Goal: Task Accomplishment & Management: Manage account settings

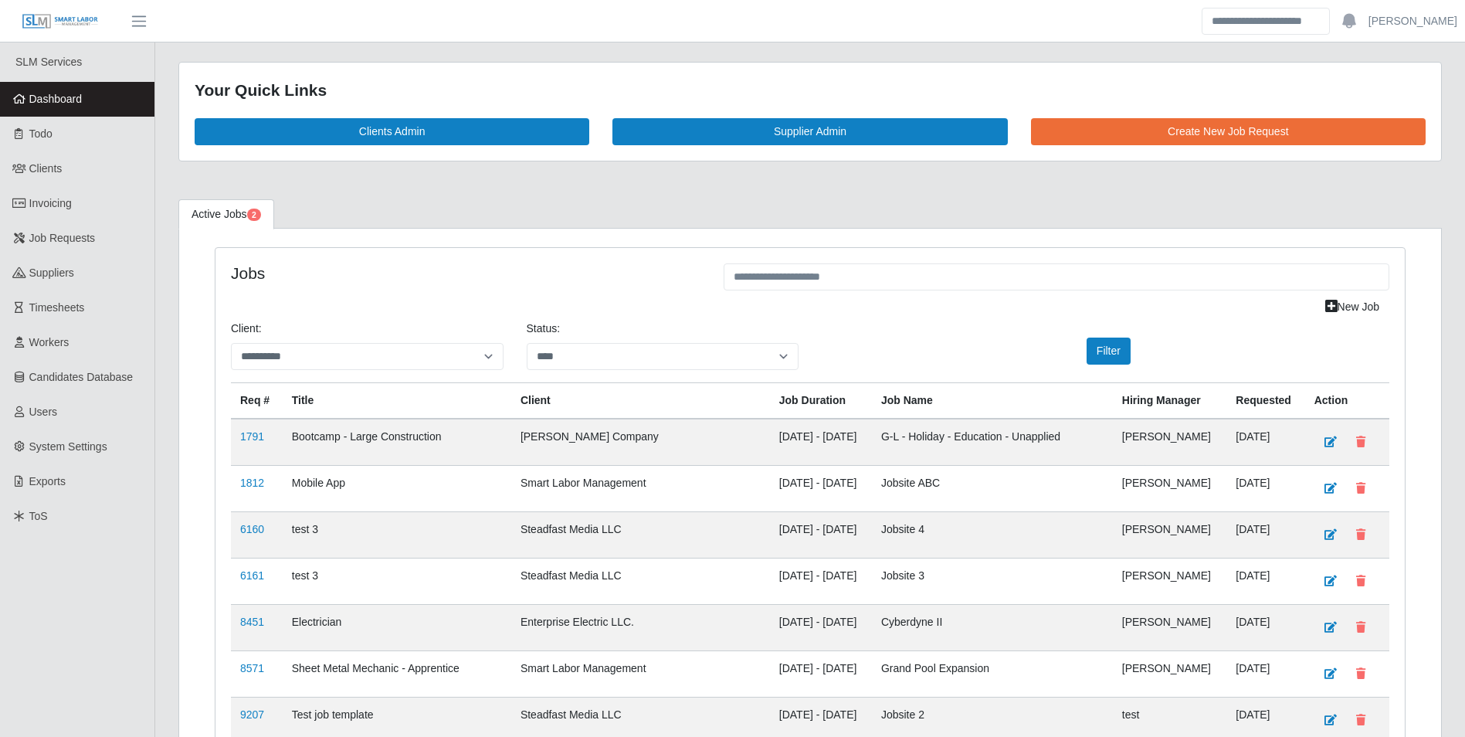
select select "****"
click at [85, 99] on link "Dashboard" at bounding box center [77, 99] width 154 height 35
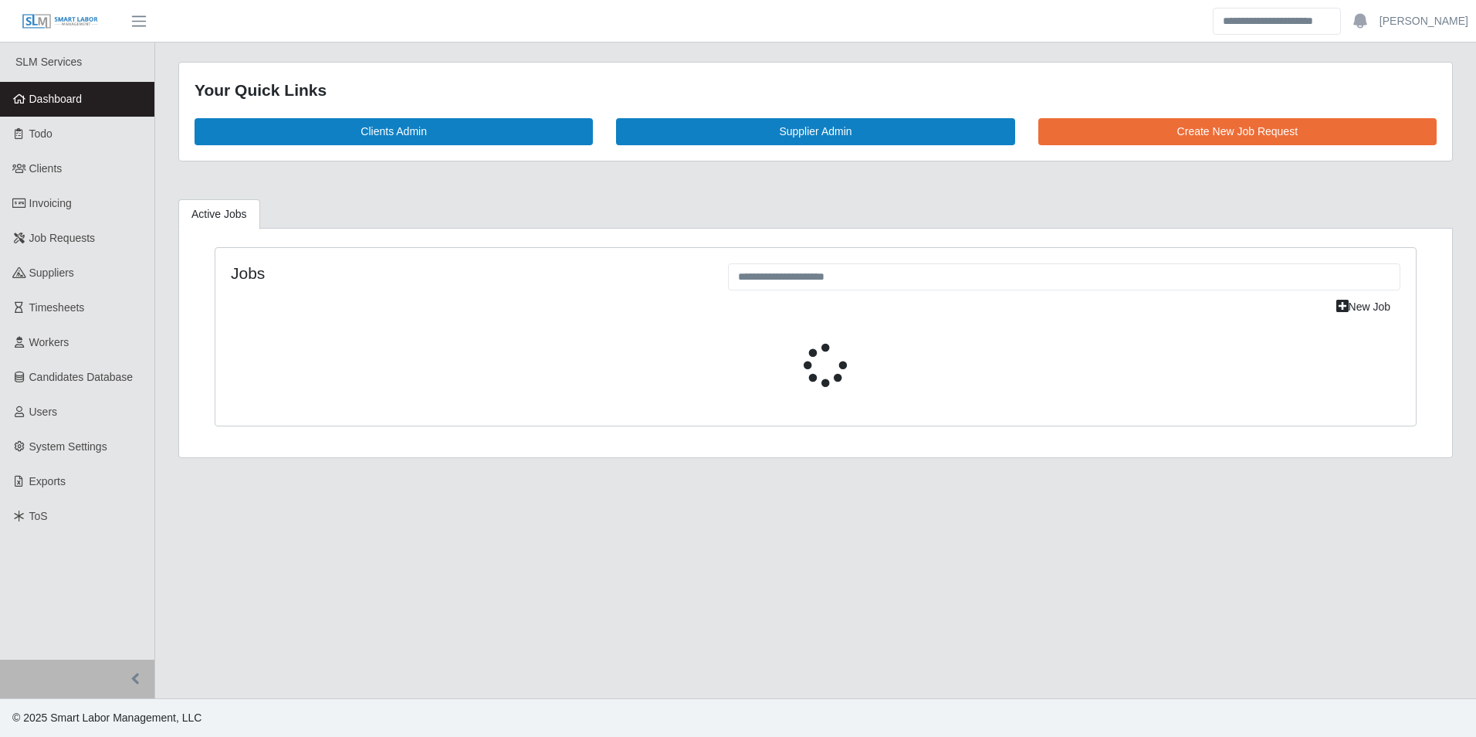
select select "****"
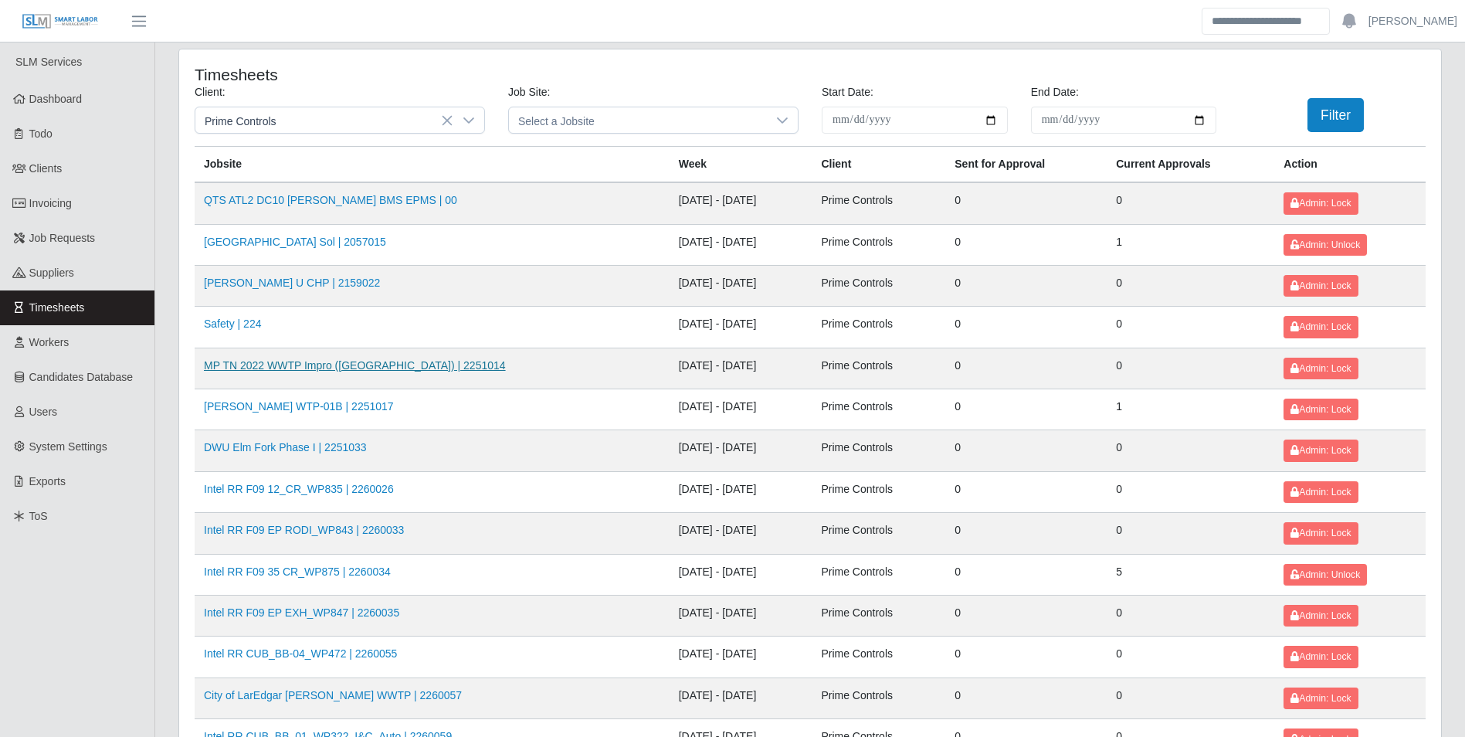
click at [381, 366] on link "MP TN 2022 WWTP Impro ([GEOGRAPHIC_DATA]) | 2251014" at bounding box center [355, 365] width 302 height 12
click at [380, 364] on link "MP TN 2022 WWTP Impro ([GEOGRAPHIC_DATA]) | 2251014" at bounding box center [355, 365] width 302 height 12
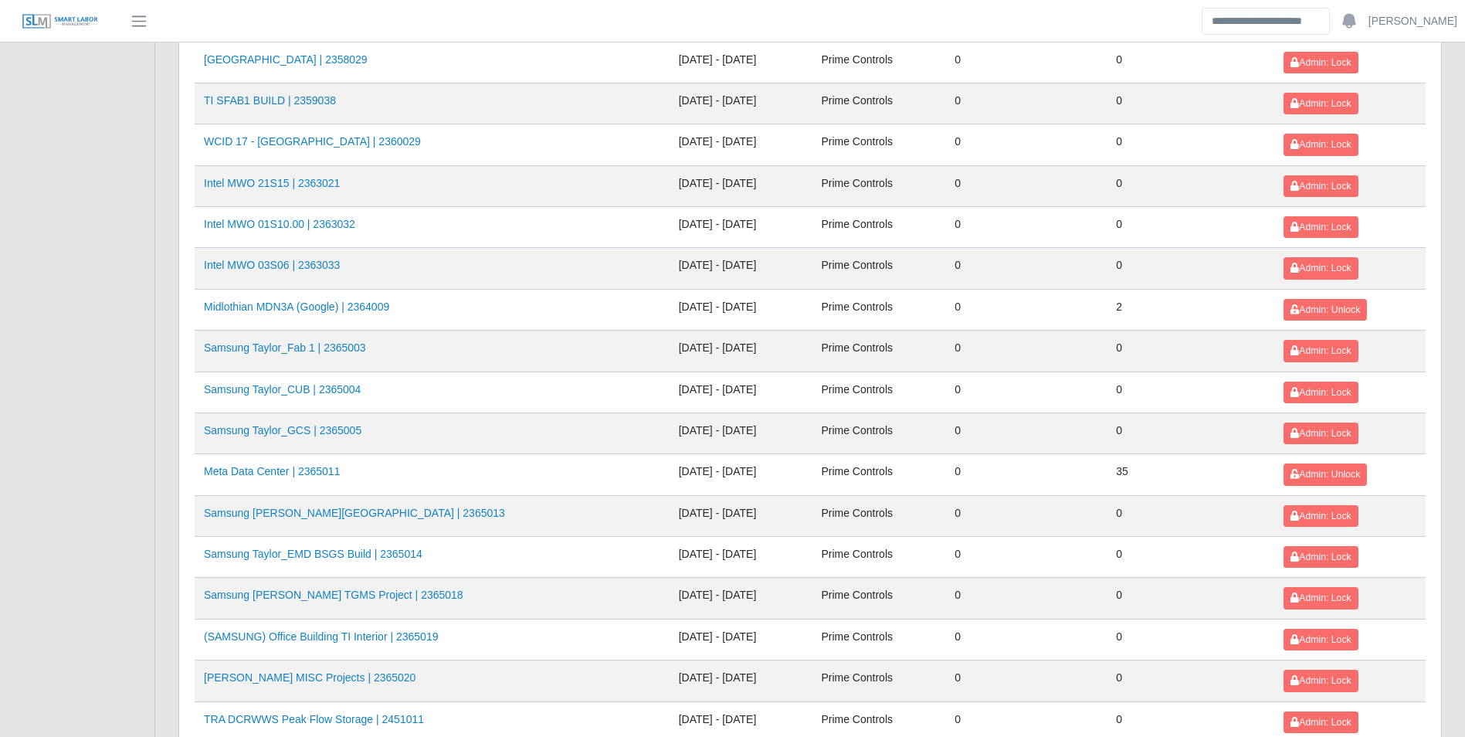
scroll to position [1631, 0]
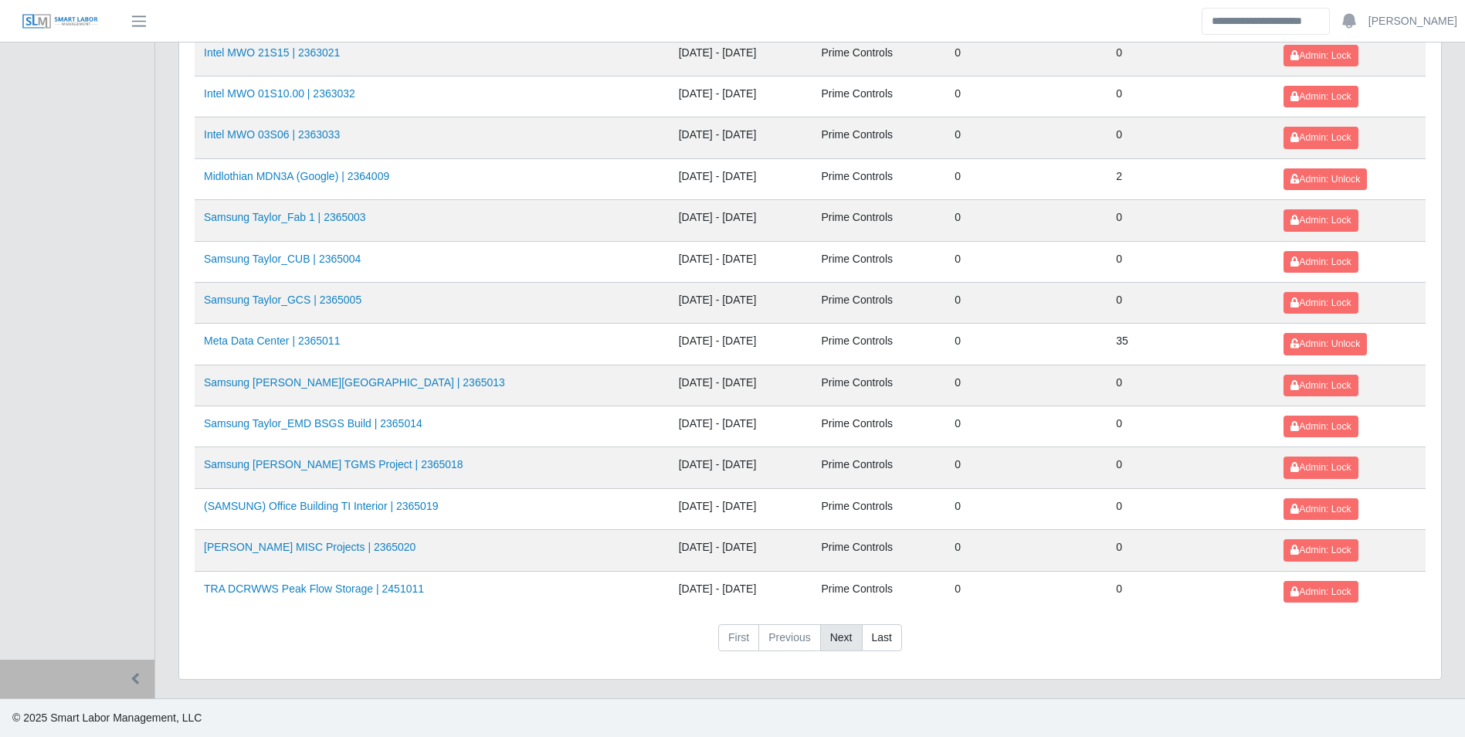
click at [844, 643] on link "Next" at bounding box center [841, 638] width 42 height 28
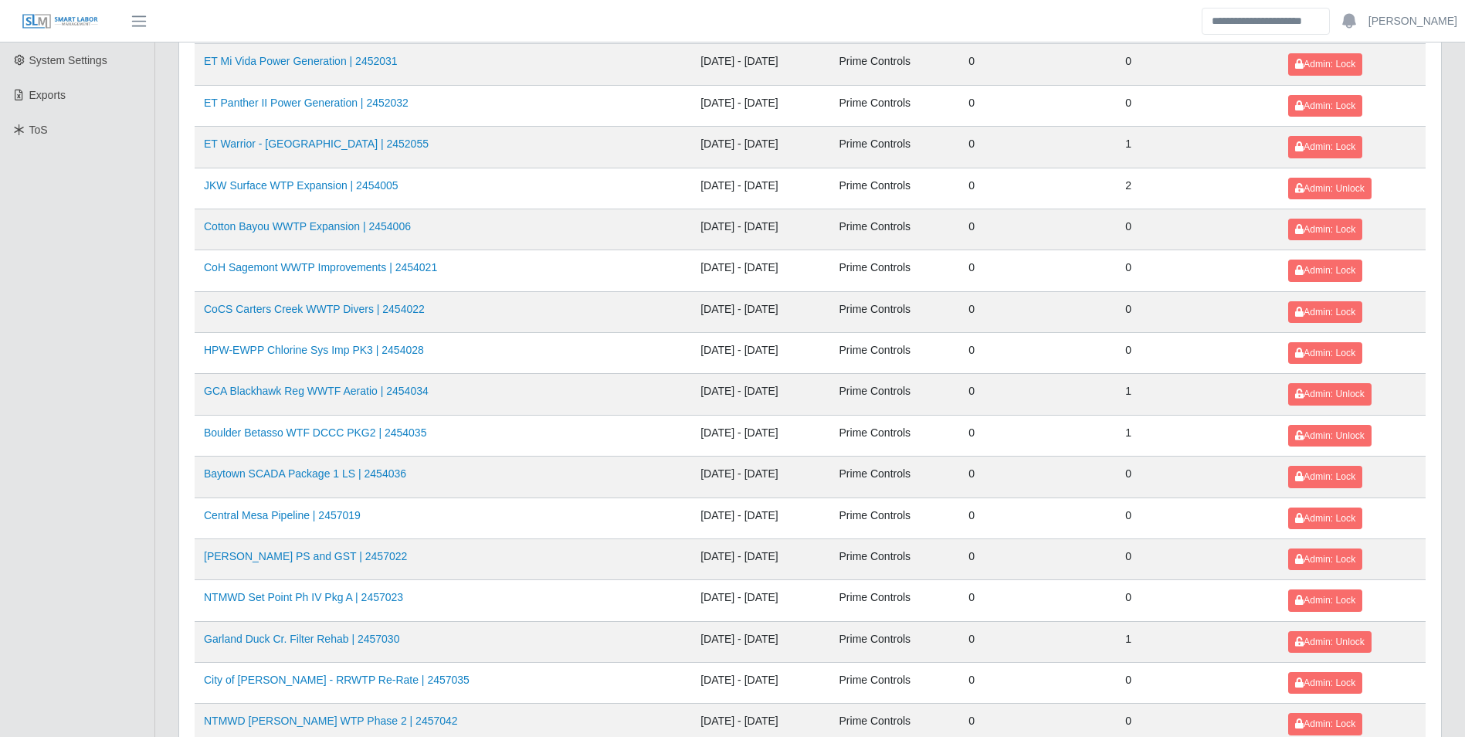
scroll to position [309, 0]
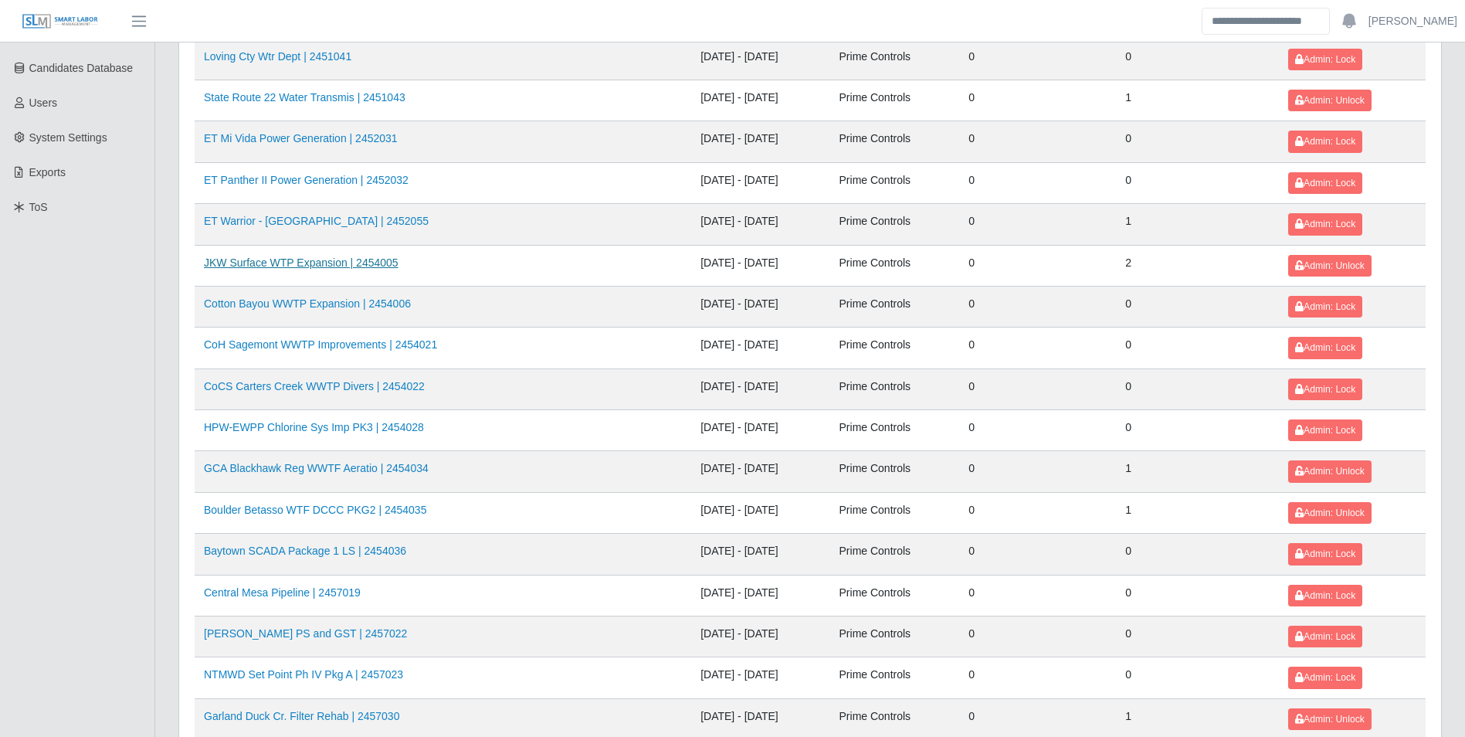
click at [374, 262] on link "JKW Surface WTP Expansion | 2454005" at bounding box center [301, 262] width 195 height 12
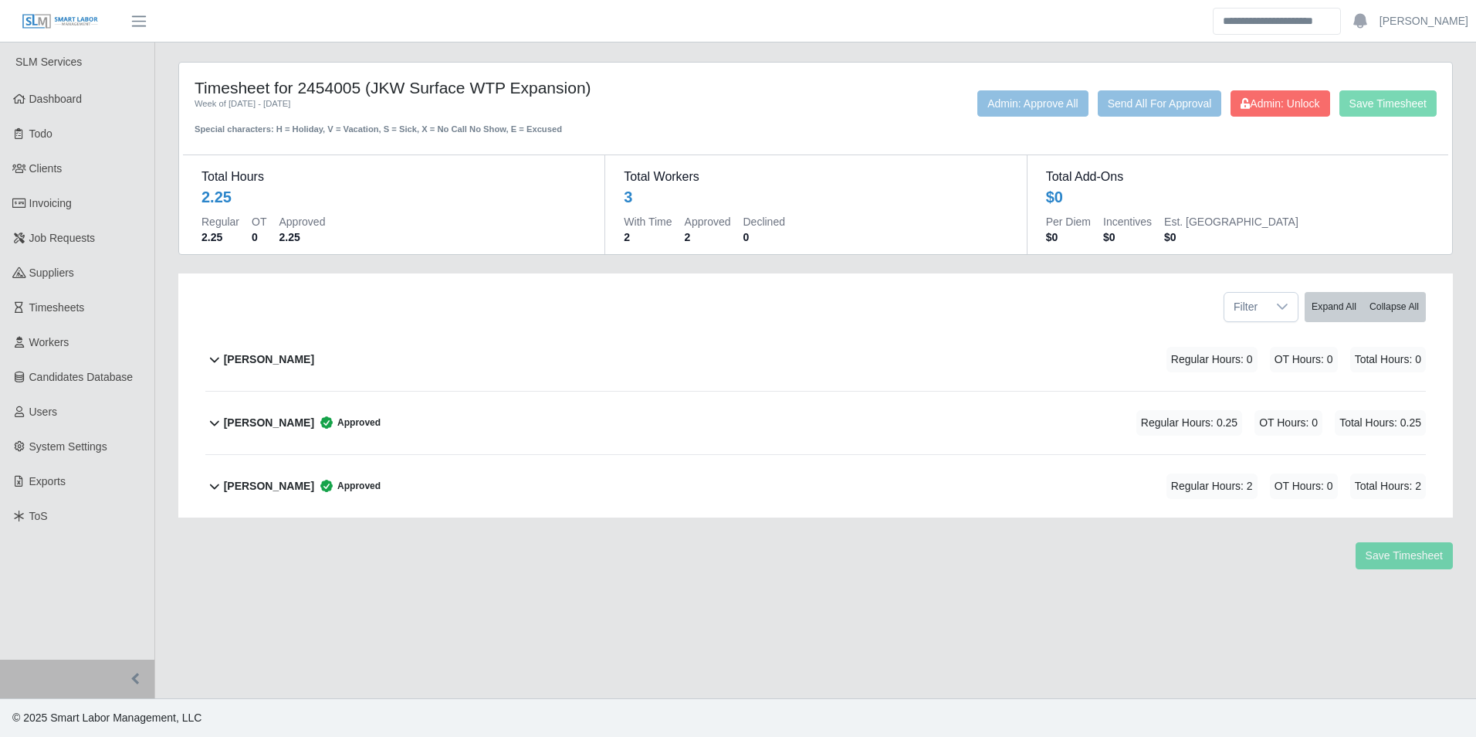
click at [304, 418] on b "[PERSON_NAME]" at bounding box center [269, 423] width 90 height 16
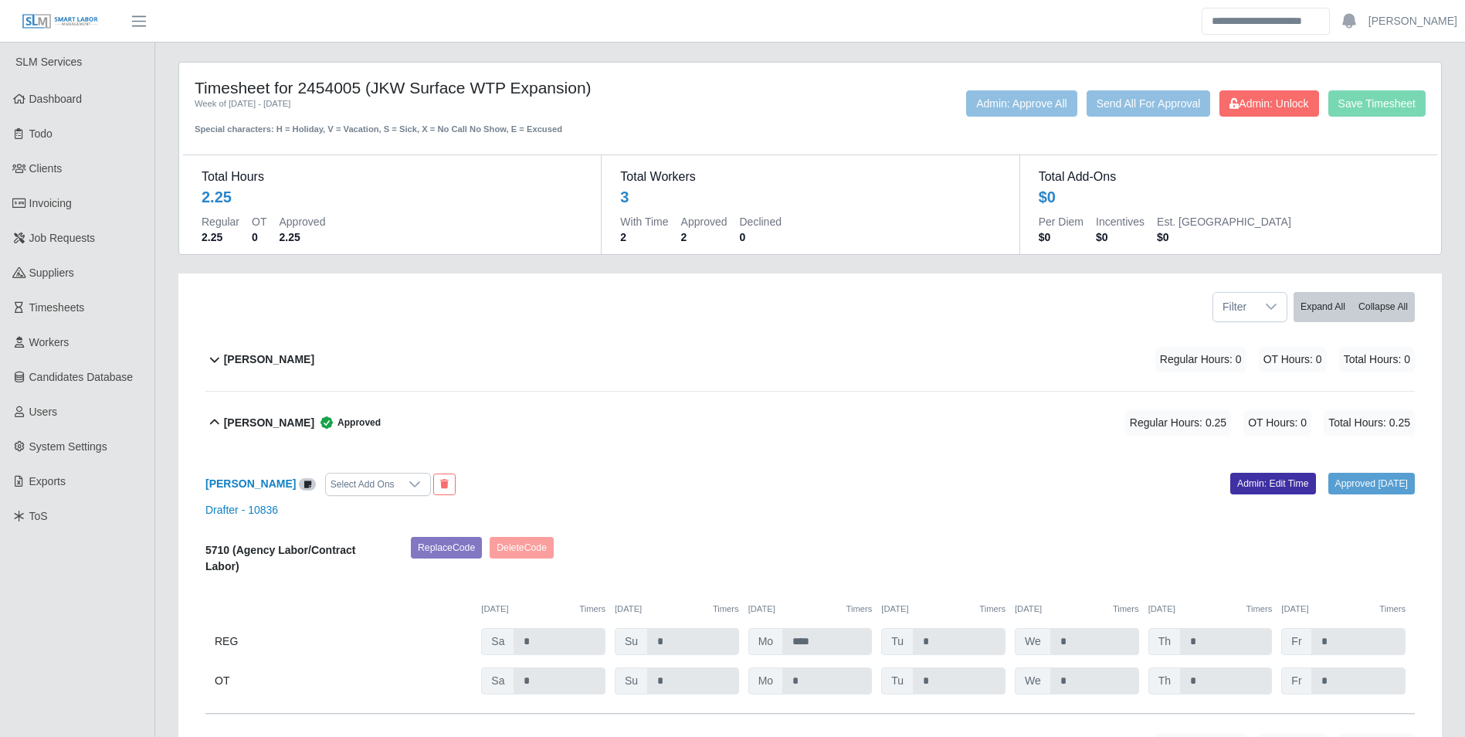
scroll to position [77, 0]
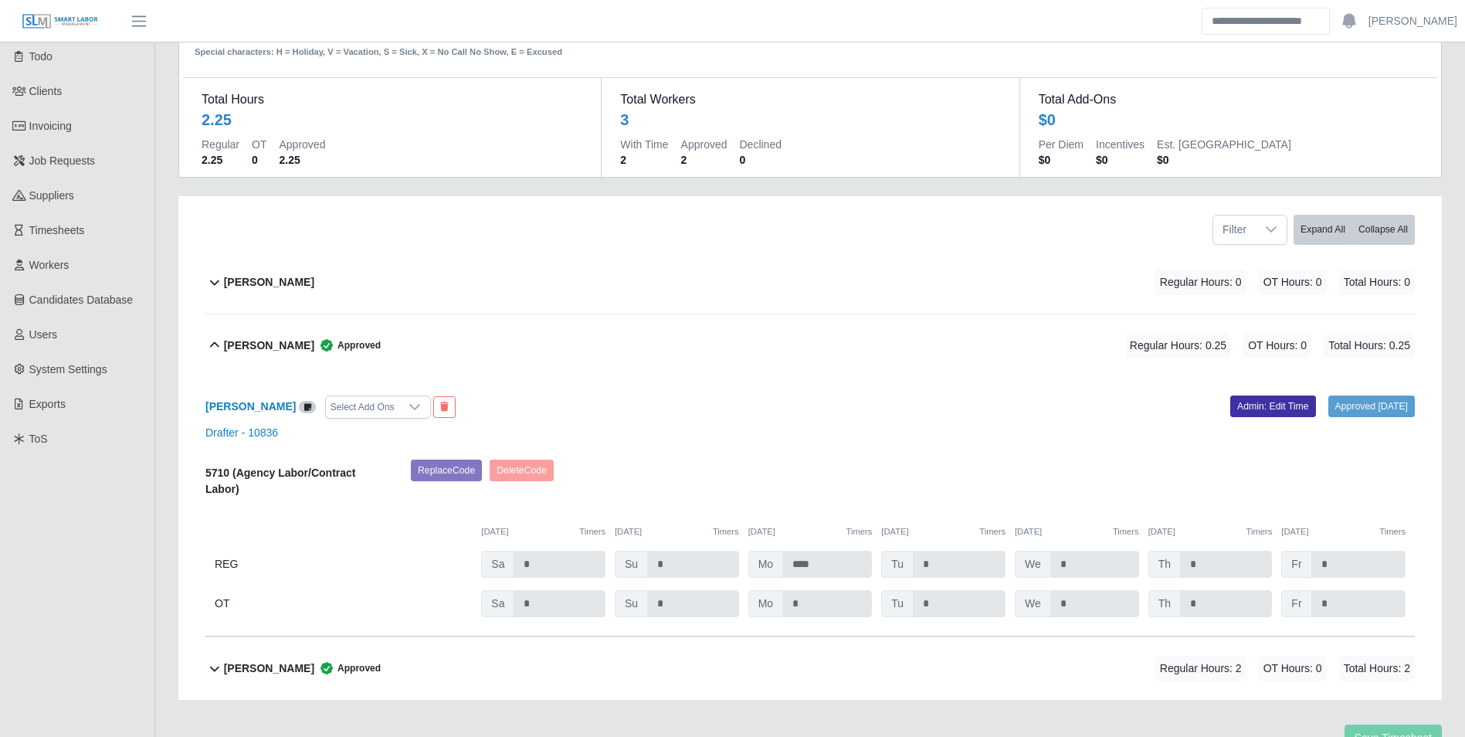
click at [297, 337] on b "Samantha Mclaughlin" at bounding box center [269, 345] width 90 height 16
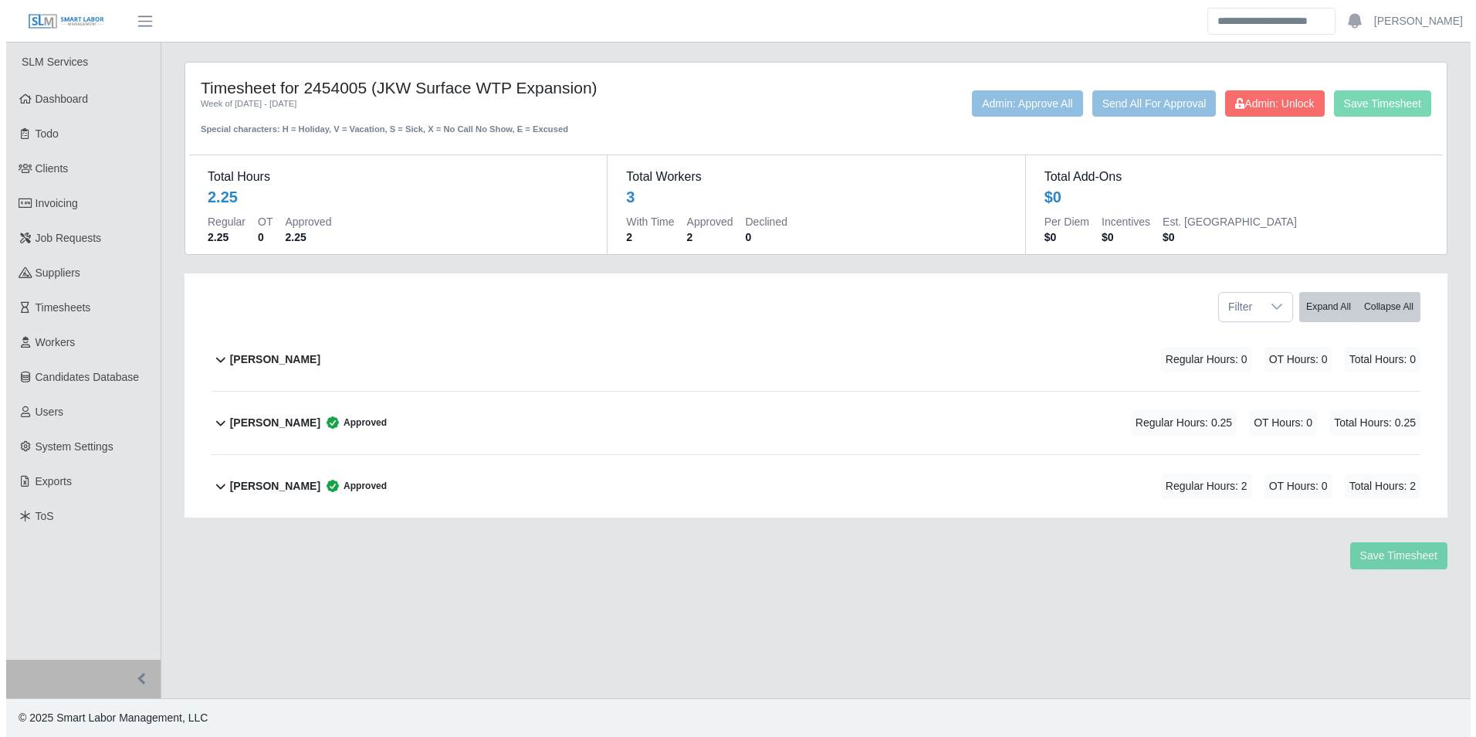
scroll to position [0, 0]
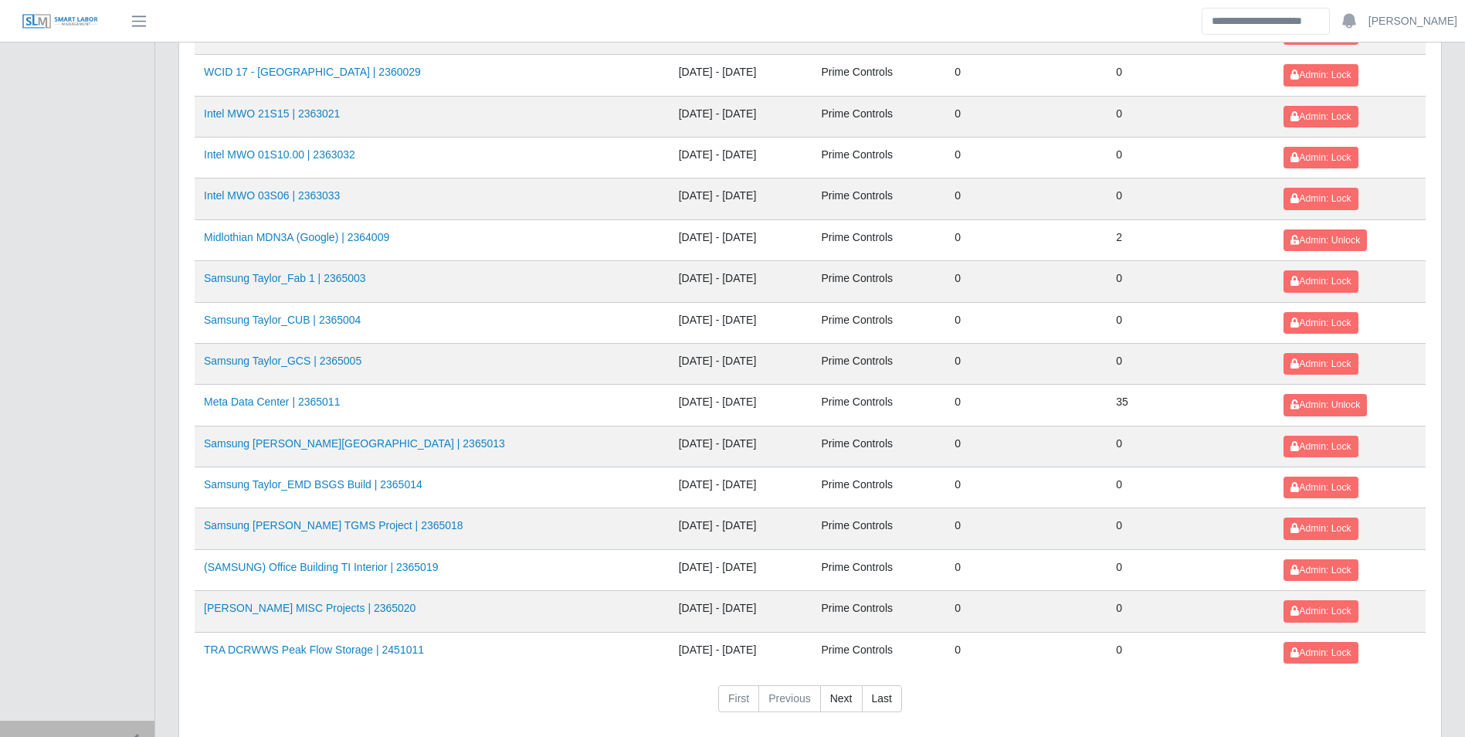
scroll to position [1631, 0]
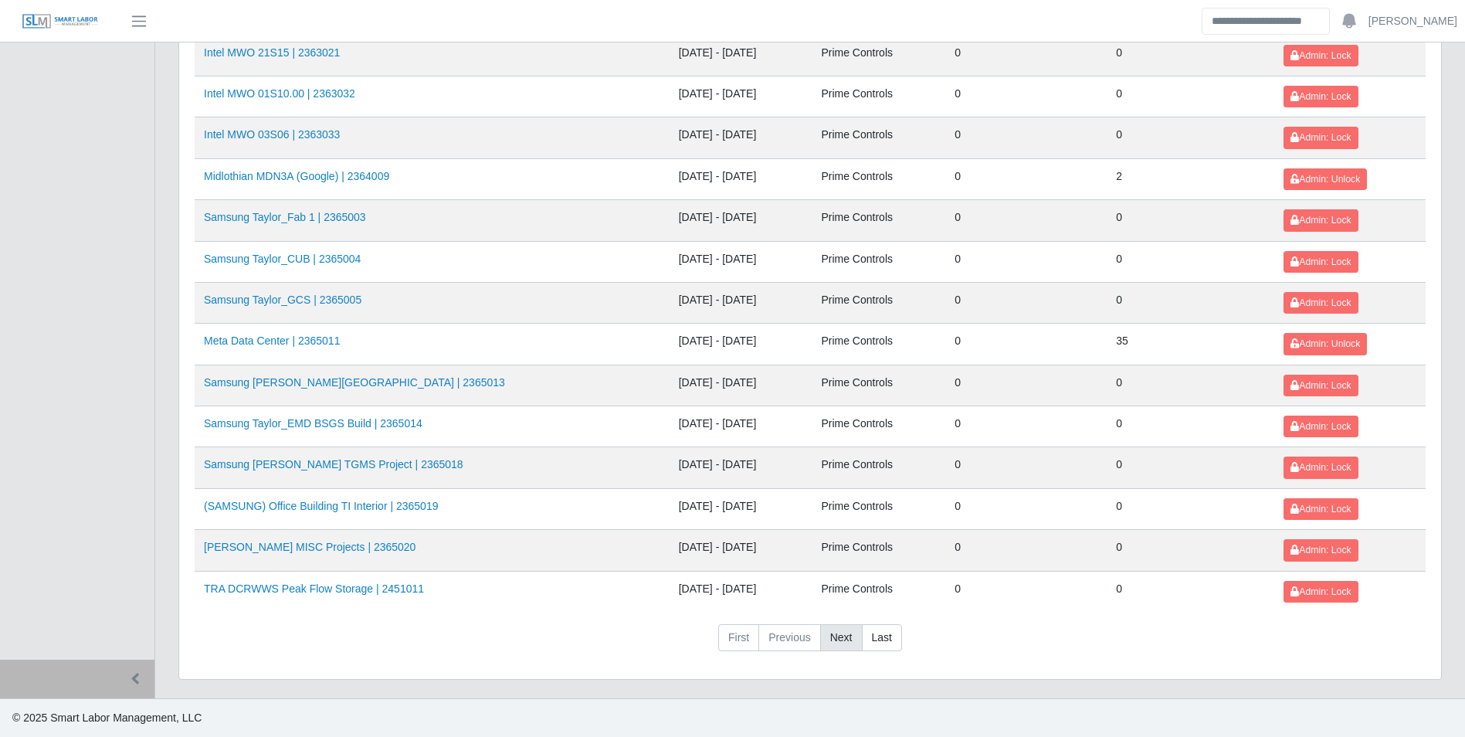
click at [835, 636] on link "Next" at bounding box center [841, 638] width 42 height 28
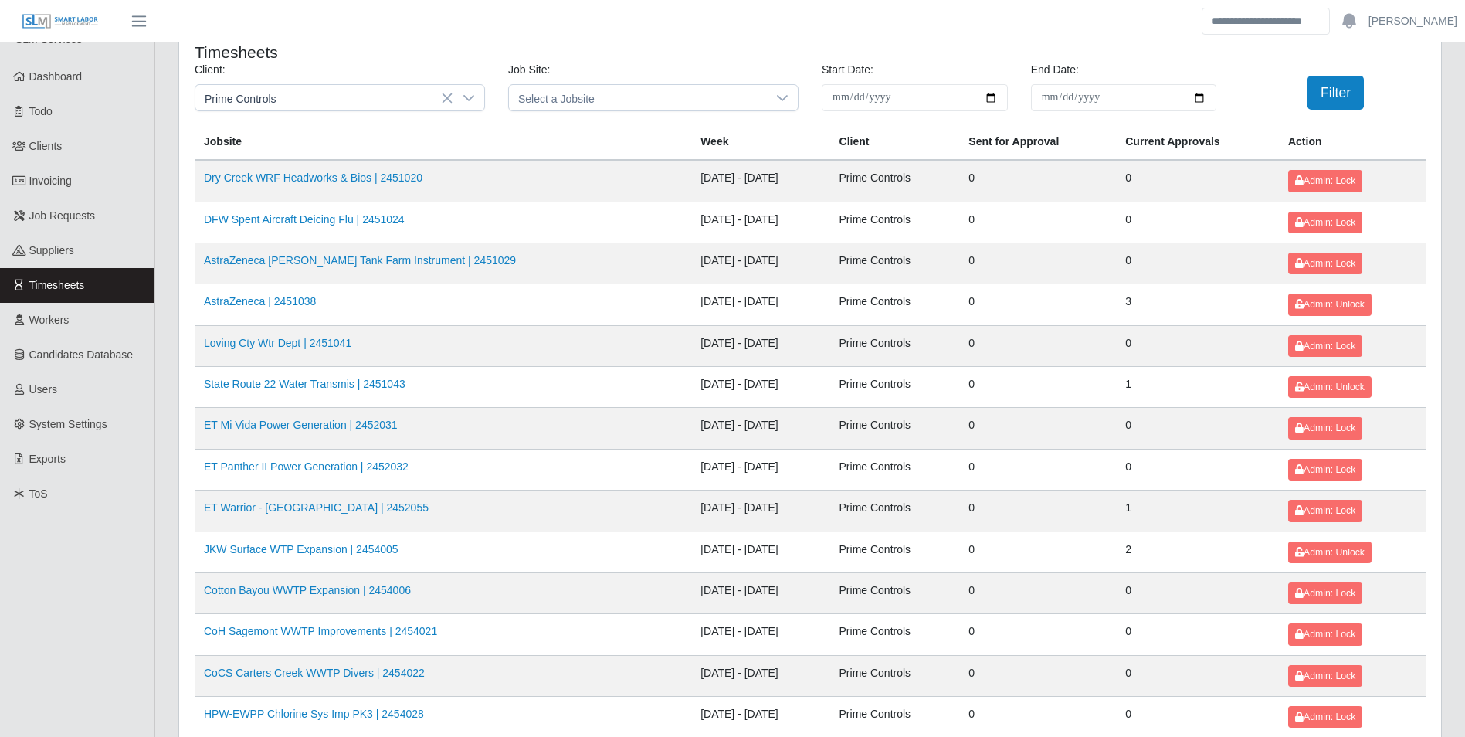
scroll to position [0, 0]
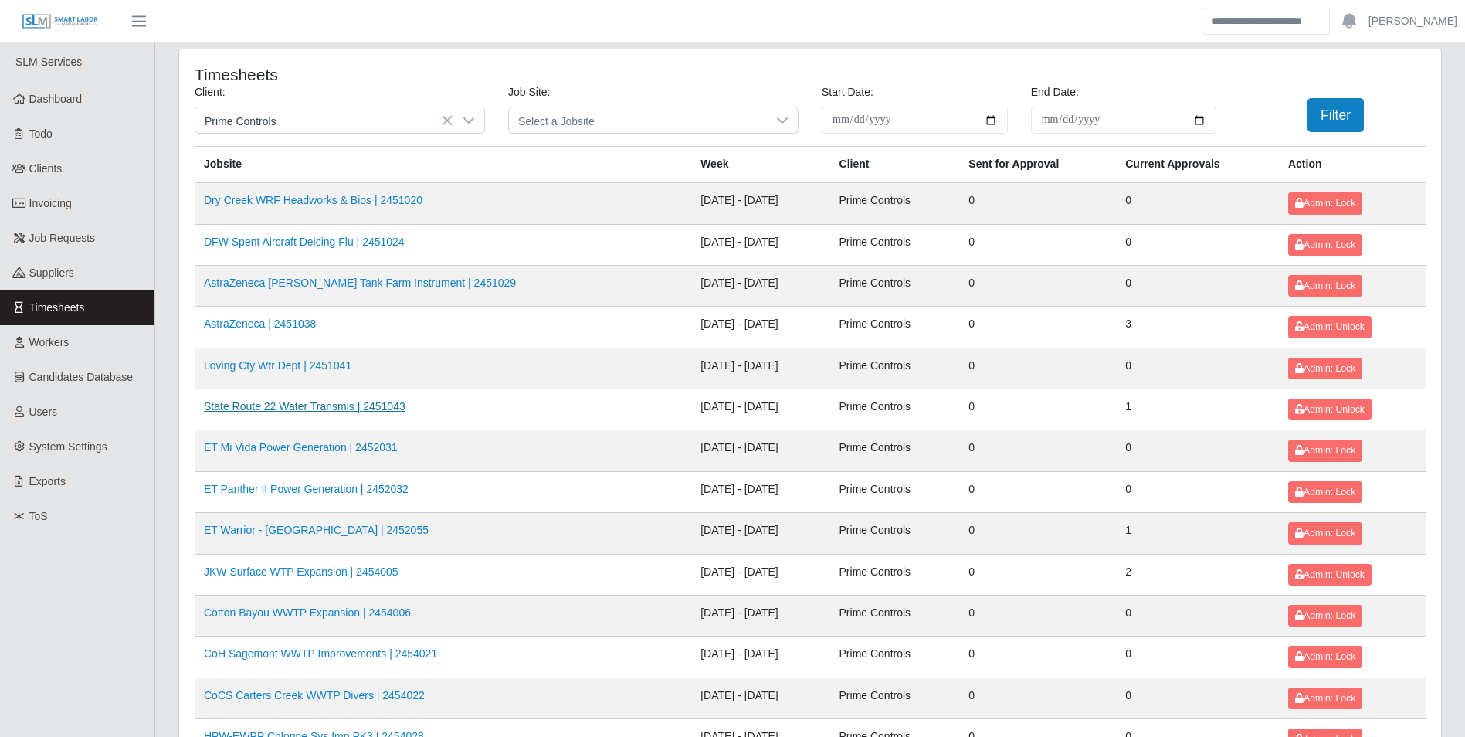
click at [380, 402] on link "State Route 22 Water Transmis | 2451043" at bounding box center [305, 406] width 202 height 12
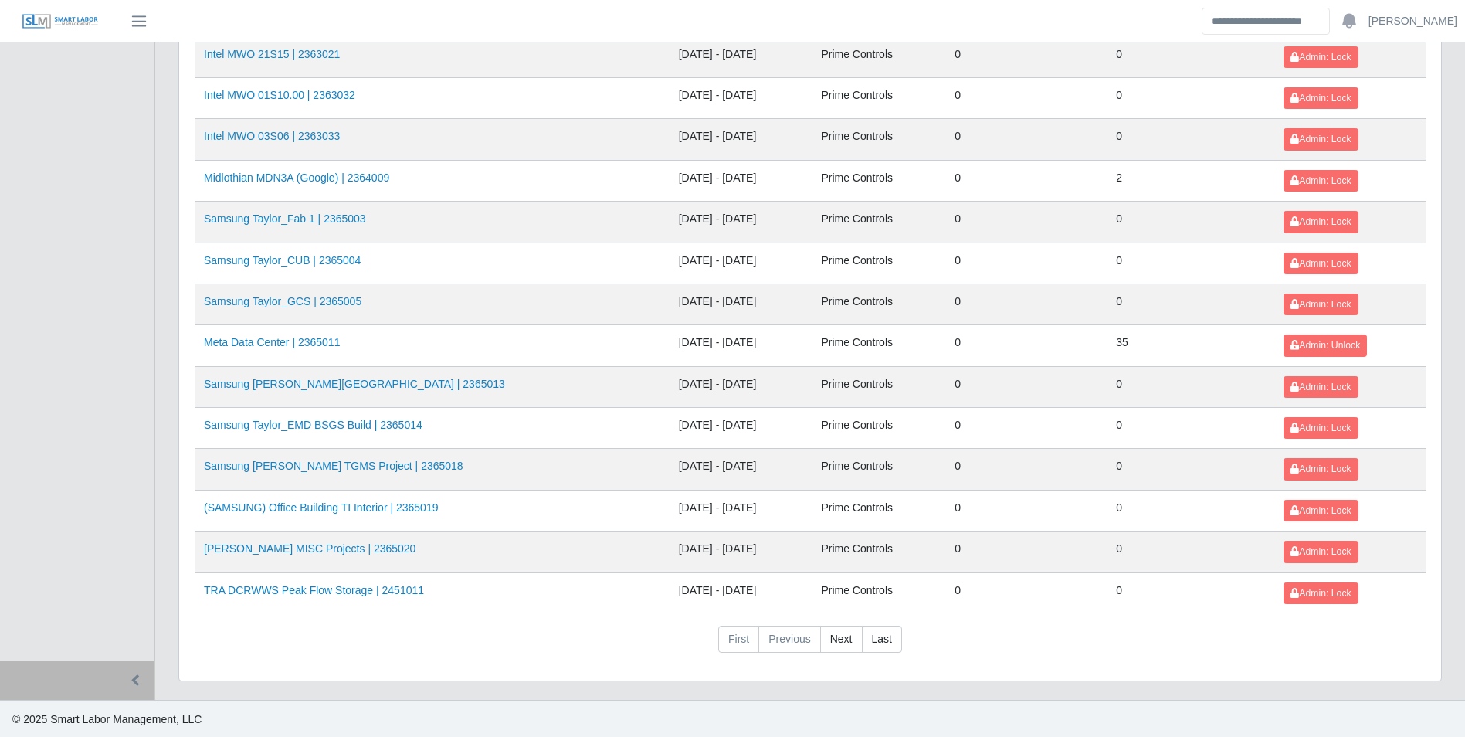
scroll to position [1631, 0]
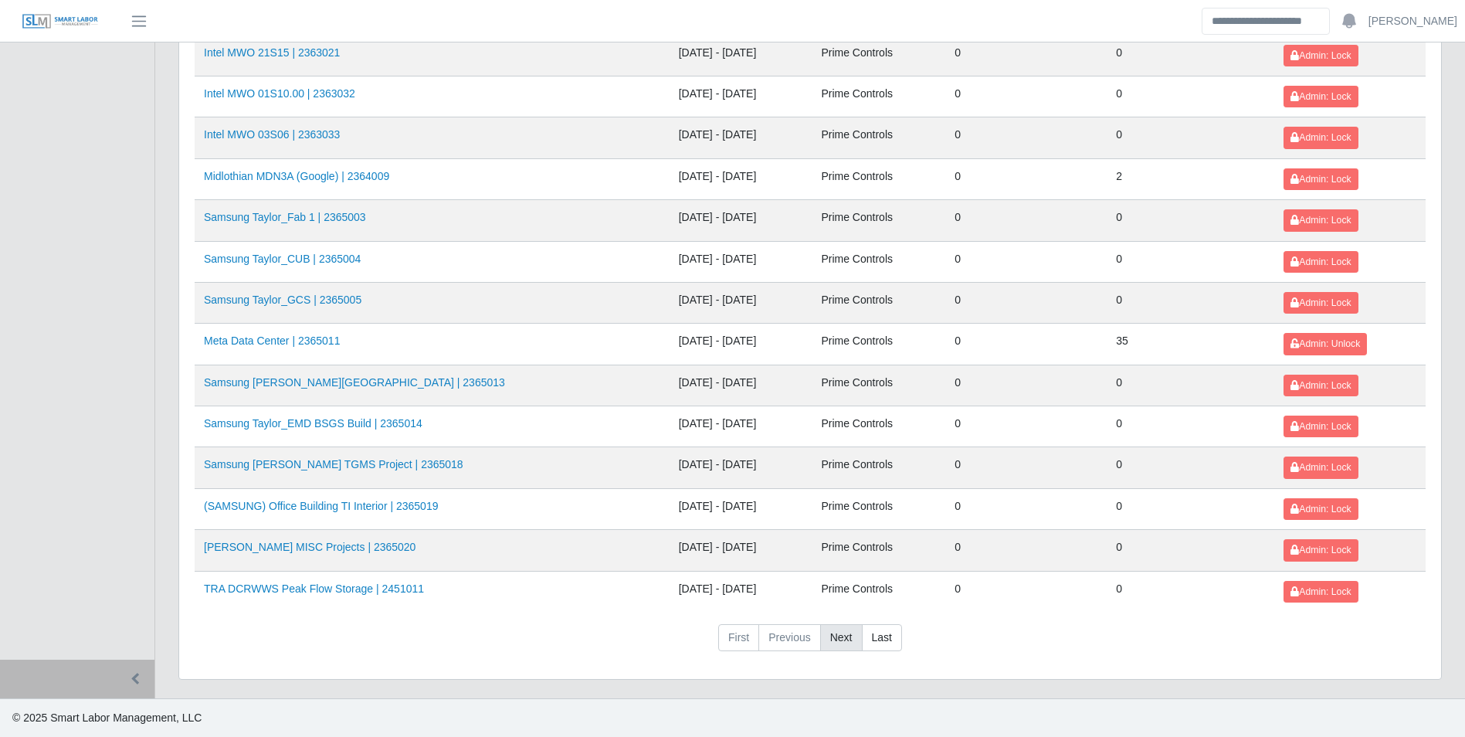
click at [849, 635] on link "Next" at bounding box center [841, 638] width 42 height 28
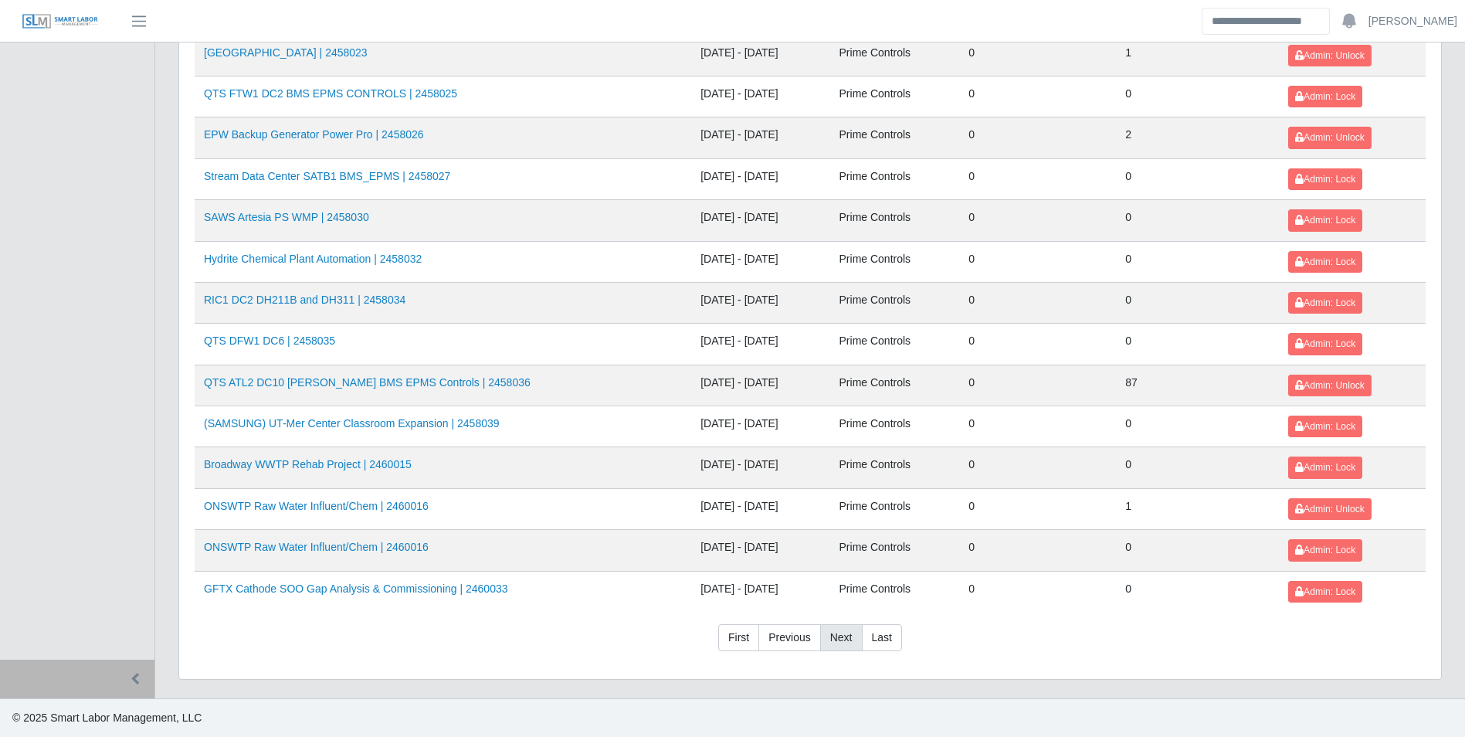
click at [845, 637] on link "Next" at bounding box center [841, 638] width 42 height 28
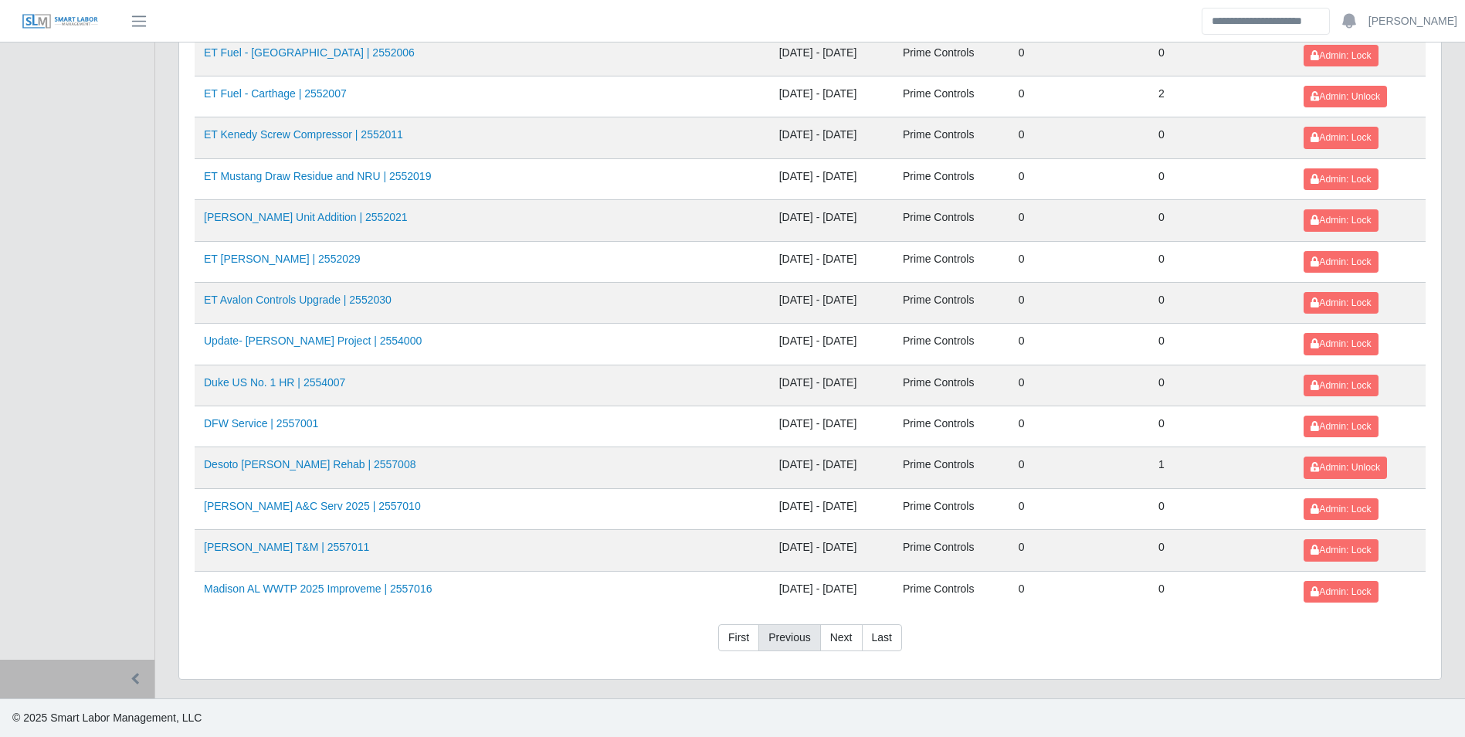
click at [778, 642] on link "Previous" at bounding box center [789, 638] width 62 height 28
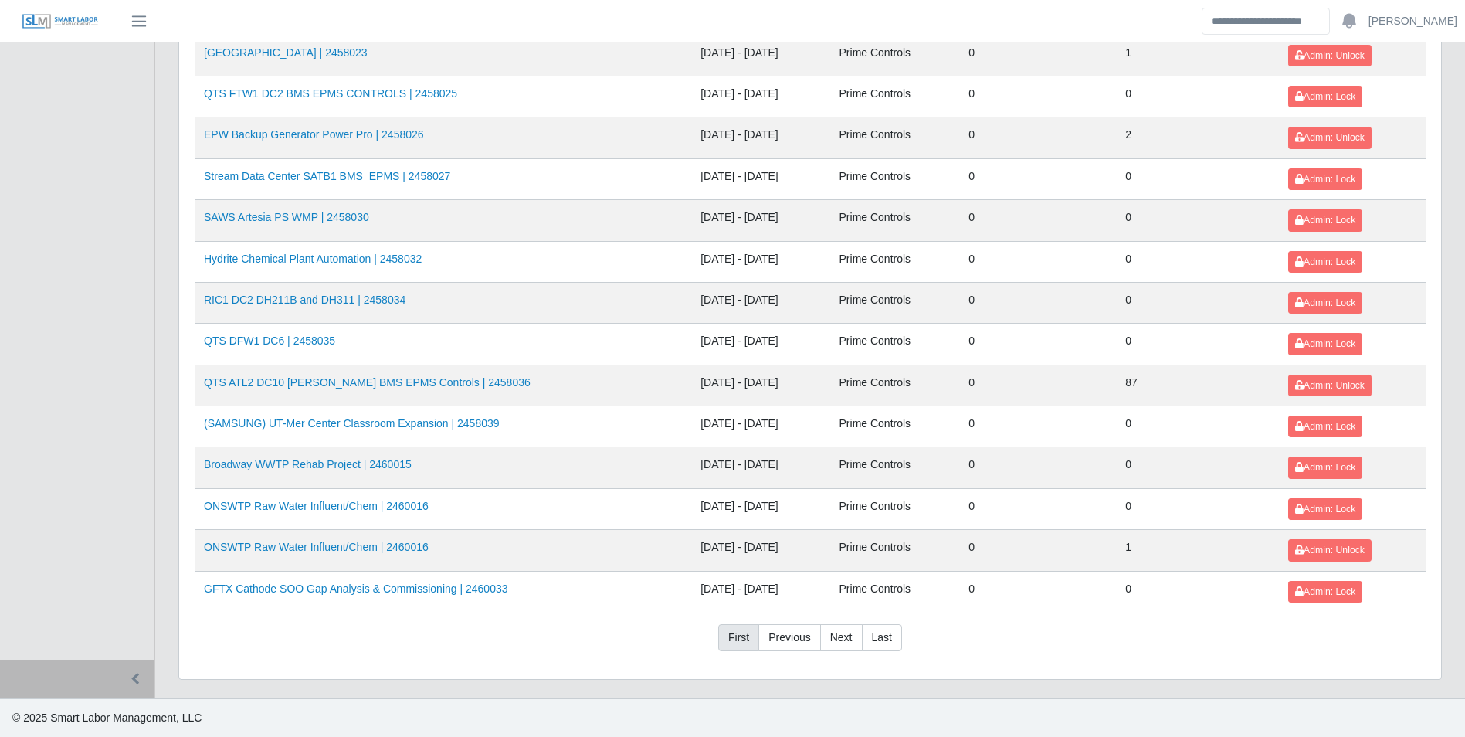
click at [750, 643] on link "First" at bounding box center [738, 638] width 41 height 28
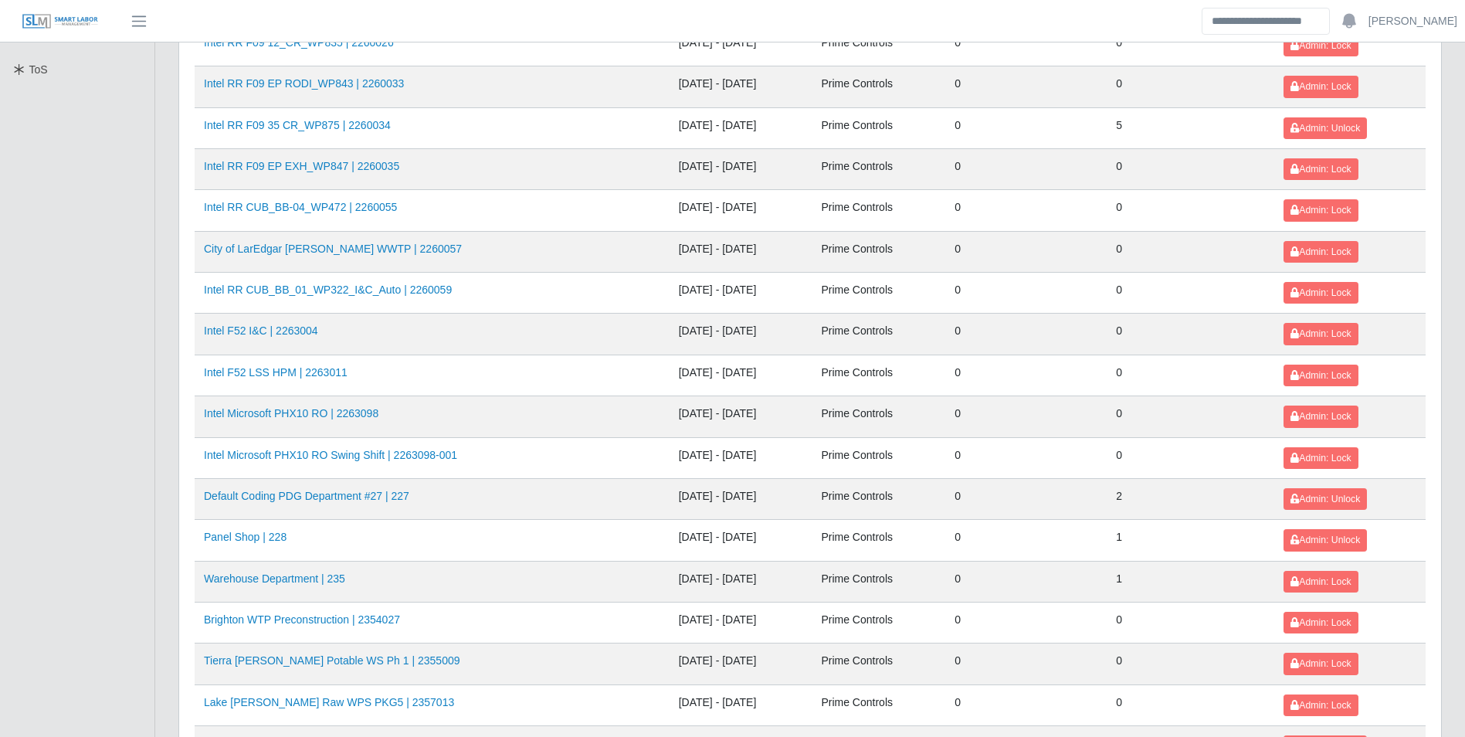
scroll to position [463, 0]
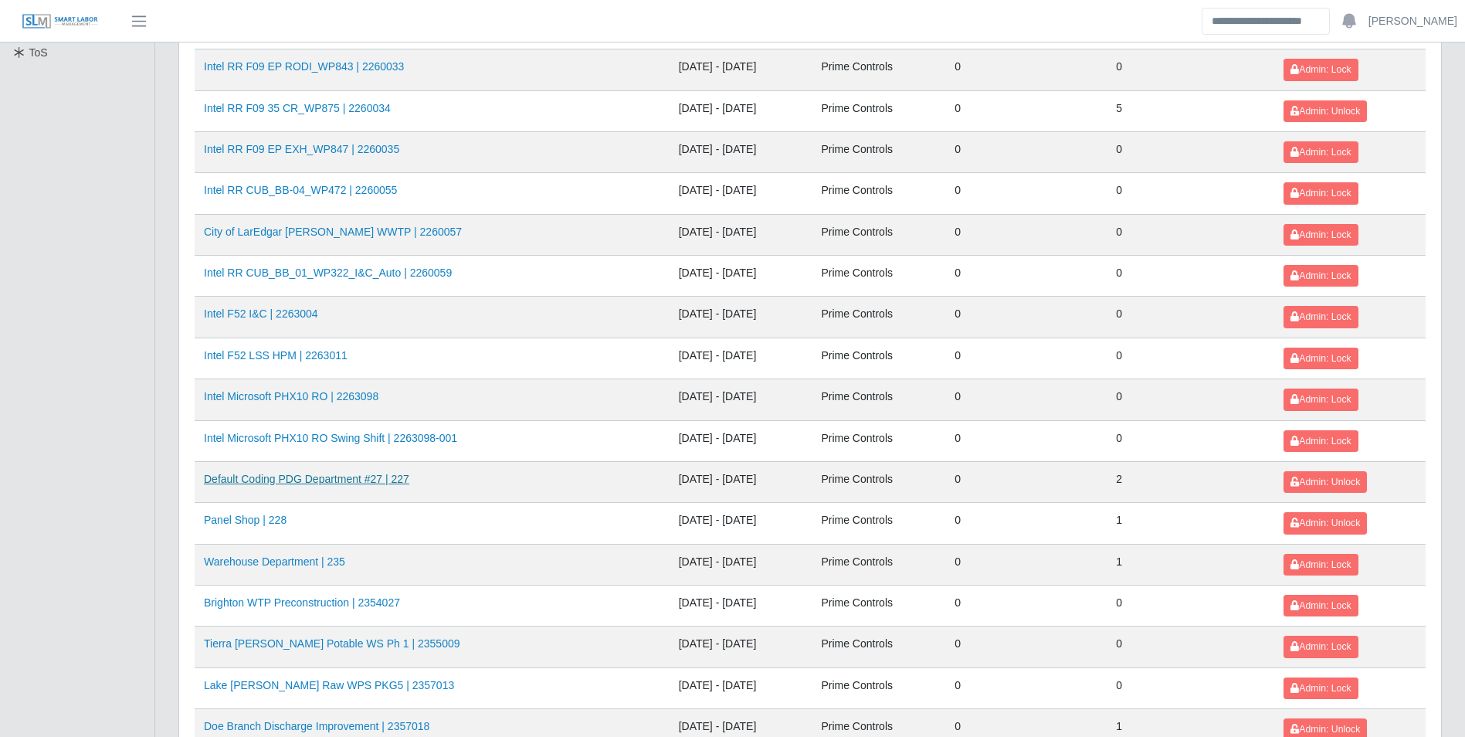
click at [393, 479] on link "Default Coding PDG Department #27 | 227" at bounding box center [306, 479] width 205 height 12
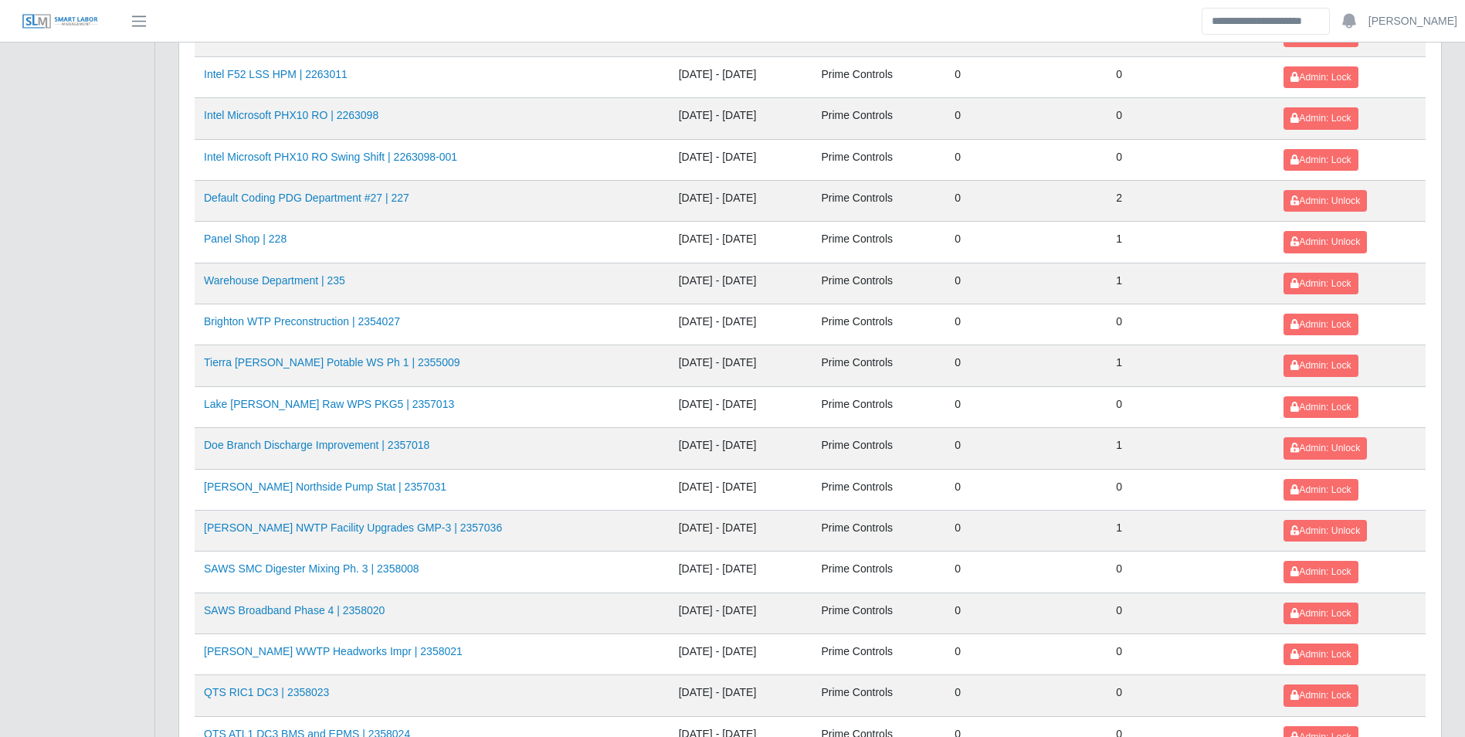
scroll to position [772, 0]
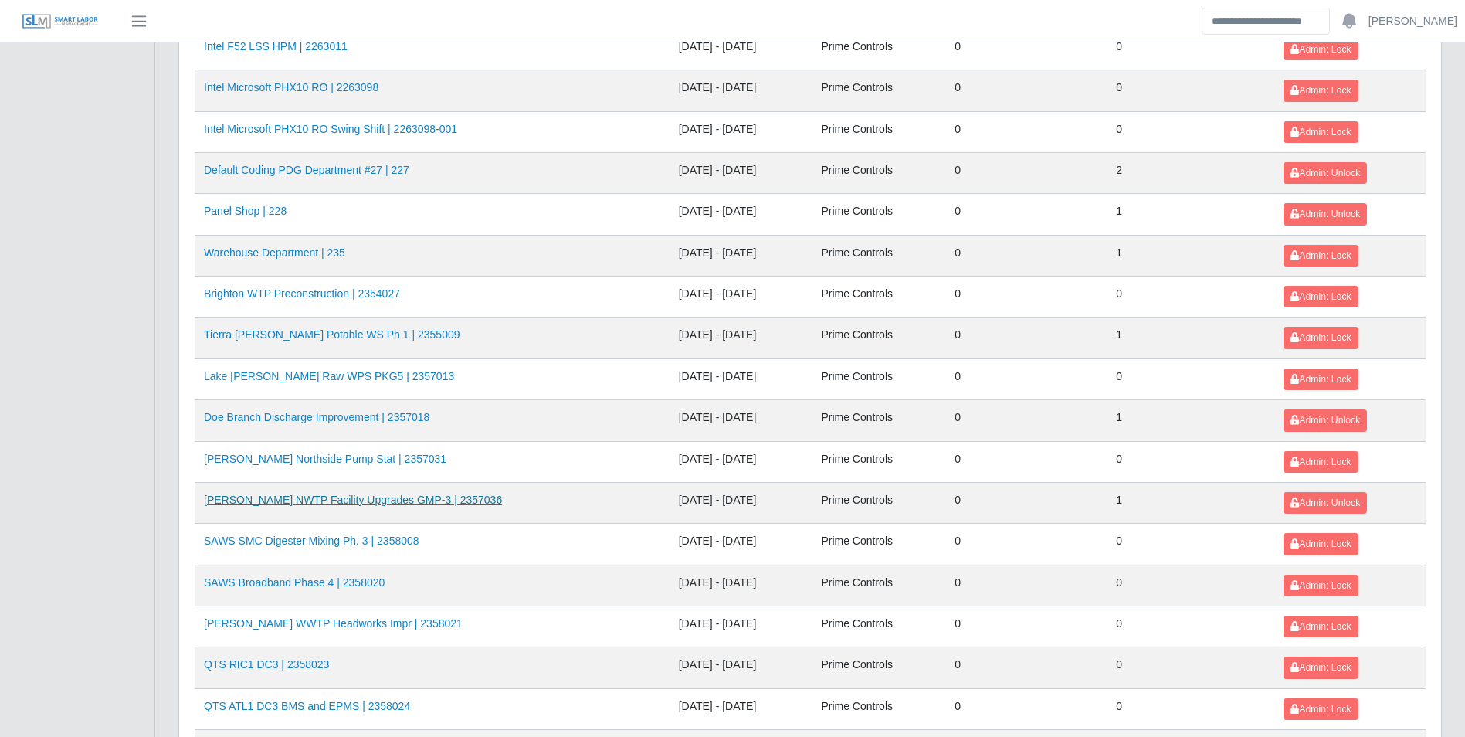
click at [429, 495] on link "Gilbert NWTP Facility Upgrades GMP-3 | 2357036" at bounding box center [353, 499] width 298 height 12
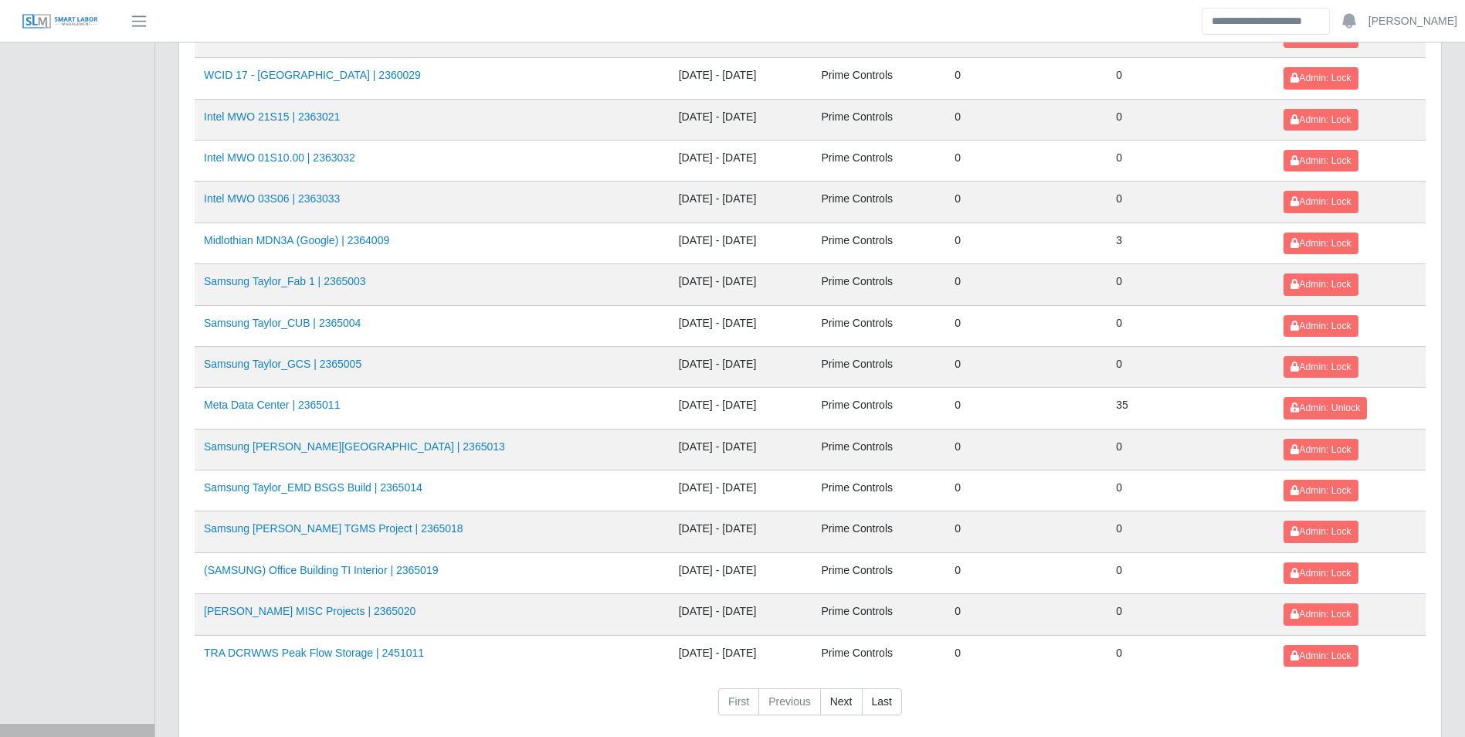
scroll to position [1631, 0]
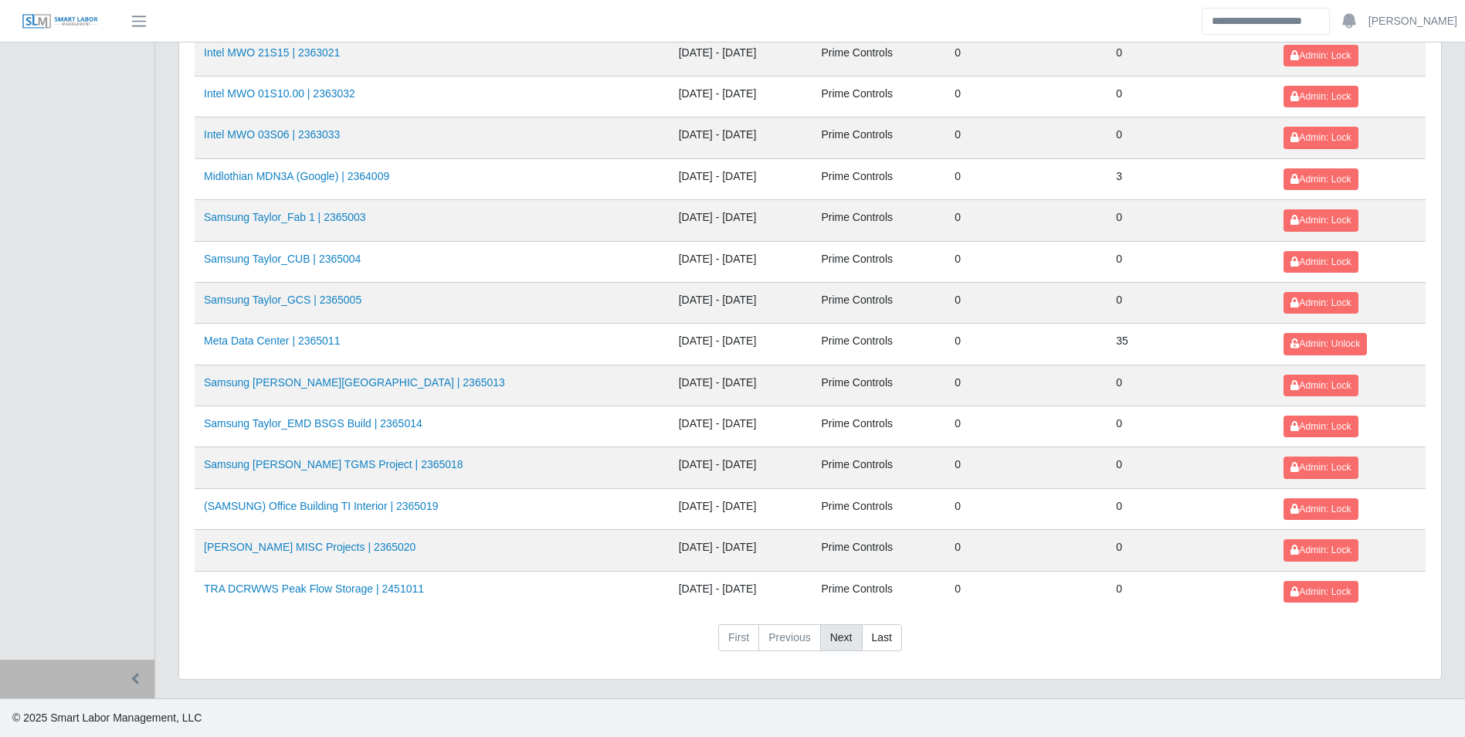
click at [839, 637] on link "Next" at bounding box center [841, 638] width 42 height 28
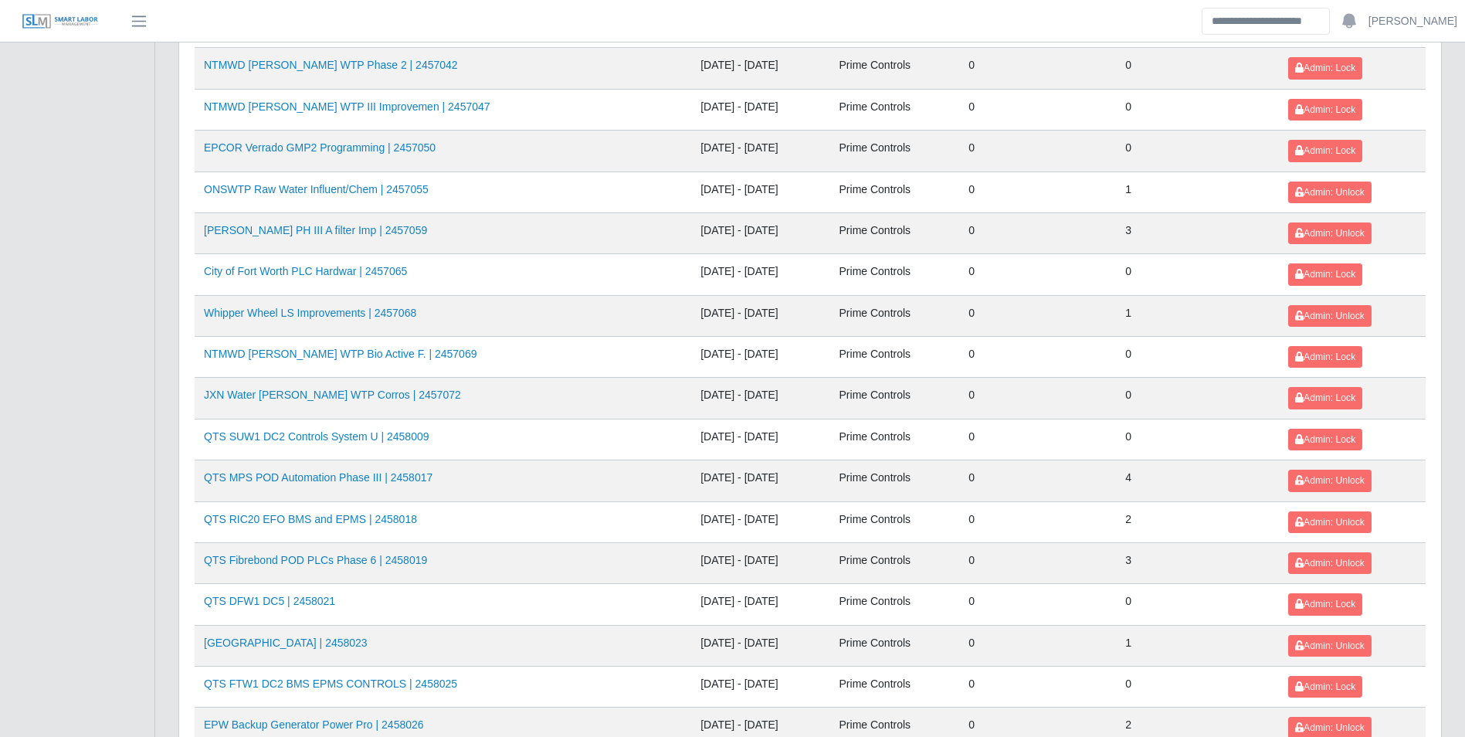
scroll to position [1014, 0]
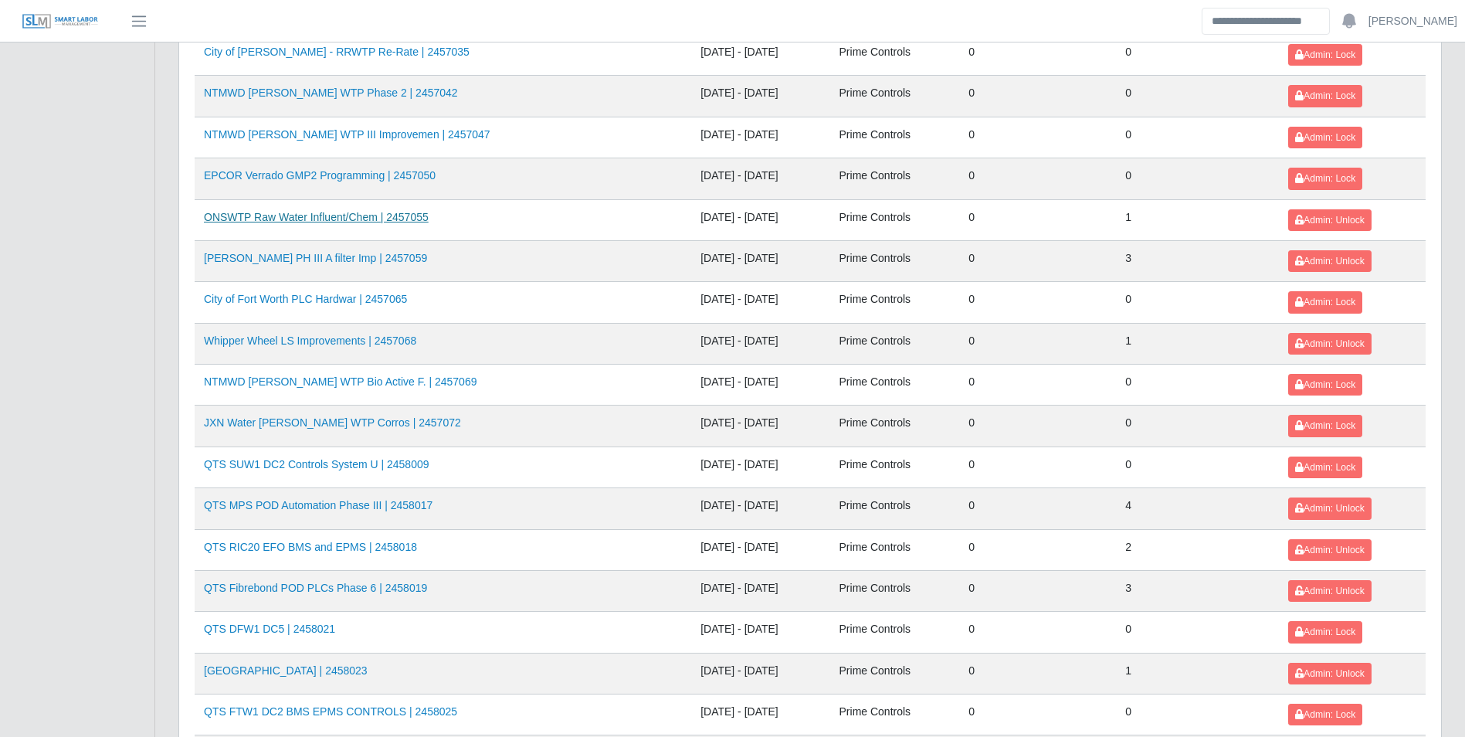
click at [412, 218] on link "ONSWTP Raw Water Influent/Chem | 2457055" at bounding box center [316, 217] width 225 height 12
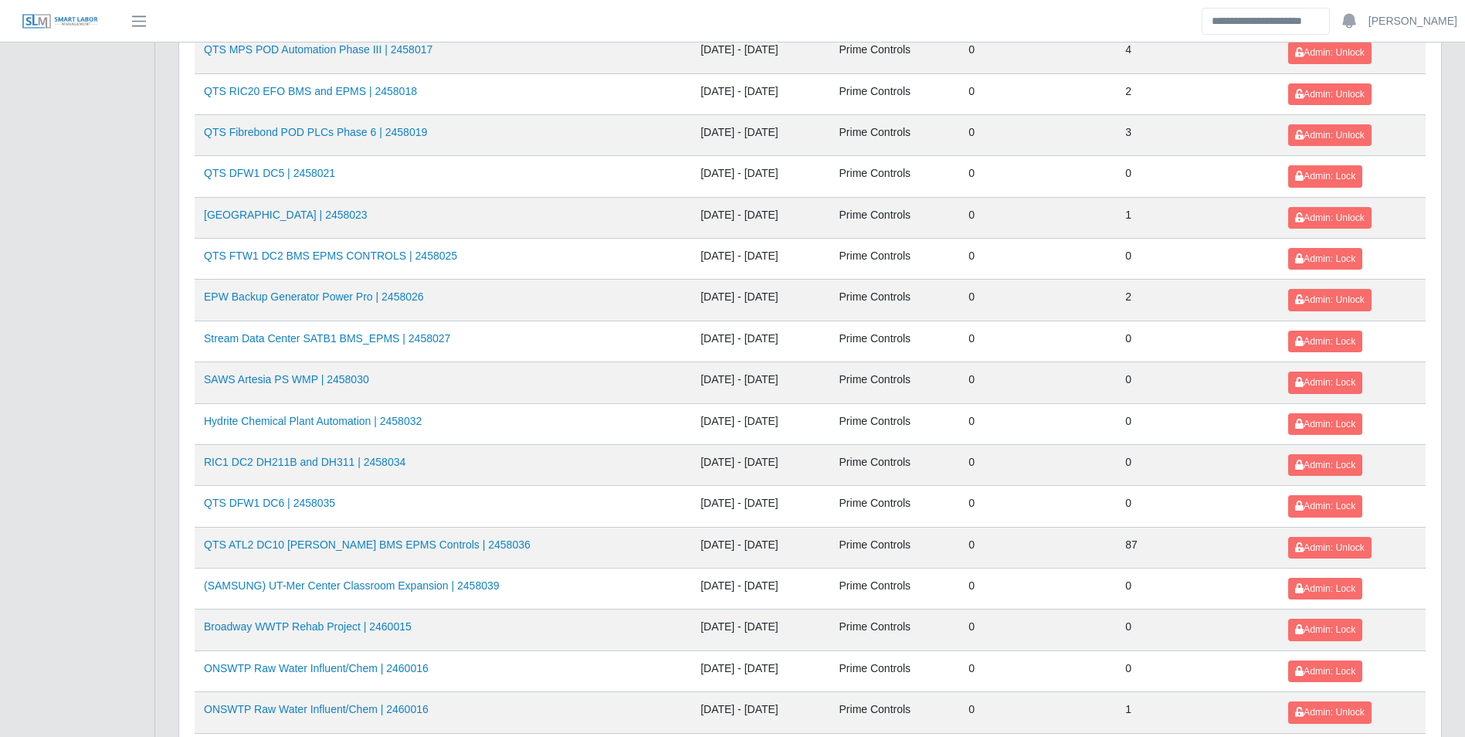
scroll to position [1631, 0]
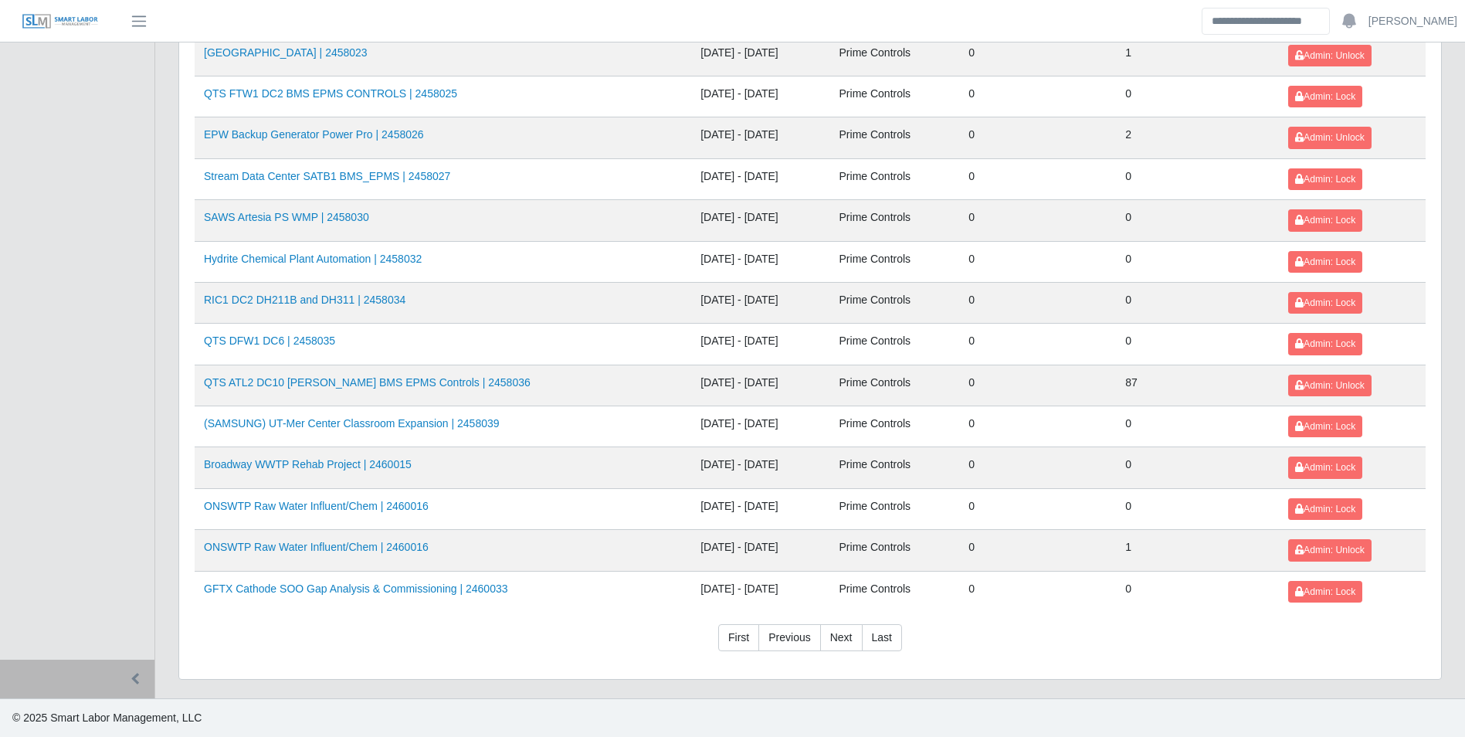
click at [738, 643] on link "First" at bounding box center [738, 638] width 41 height 28
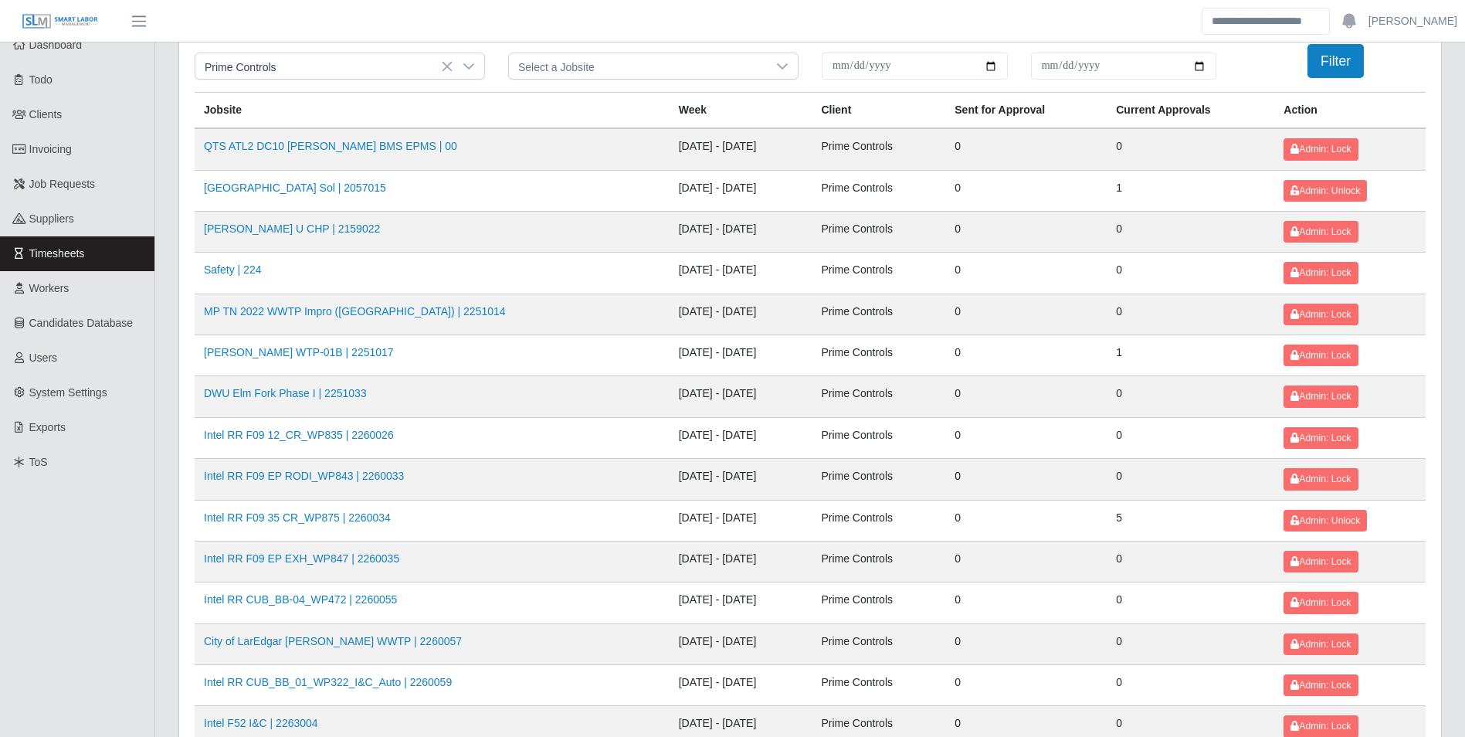
scroll to position [77, 0]
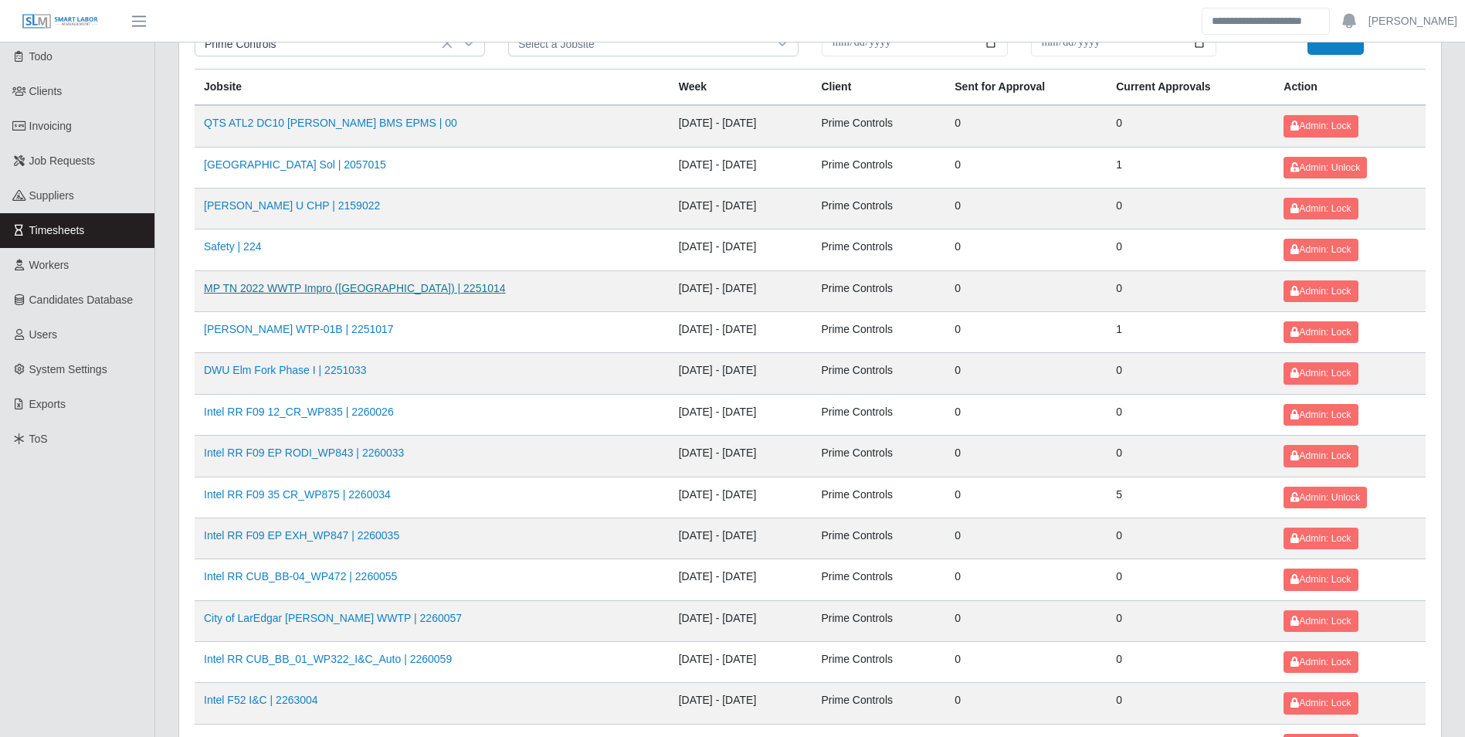
click at [385, 287] on link "MP TN 2022 WWTP Impro ([GEOGRAPHIC_DATA]) | 2251014" at bounding box center [355, 288] width 302 height 12
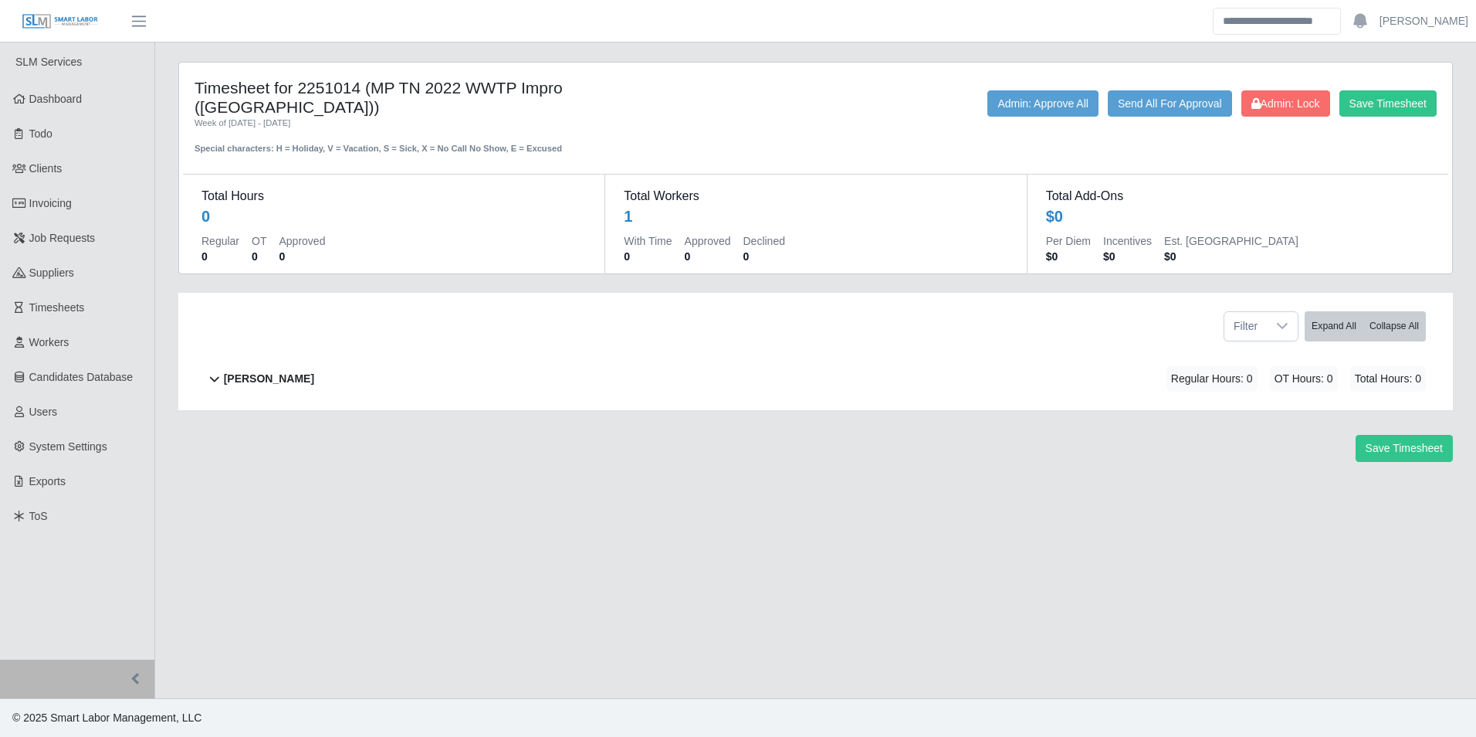
click at [314, 371] on b "[PERSON_NAME]" at bounding box center [269, 379] width 90 height 16
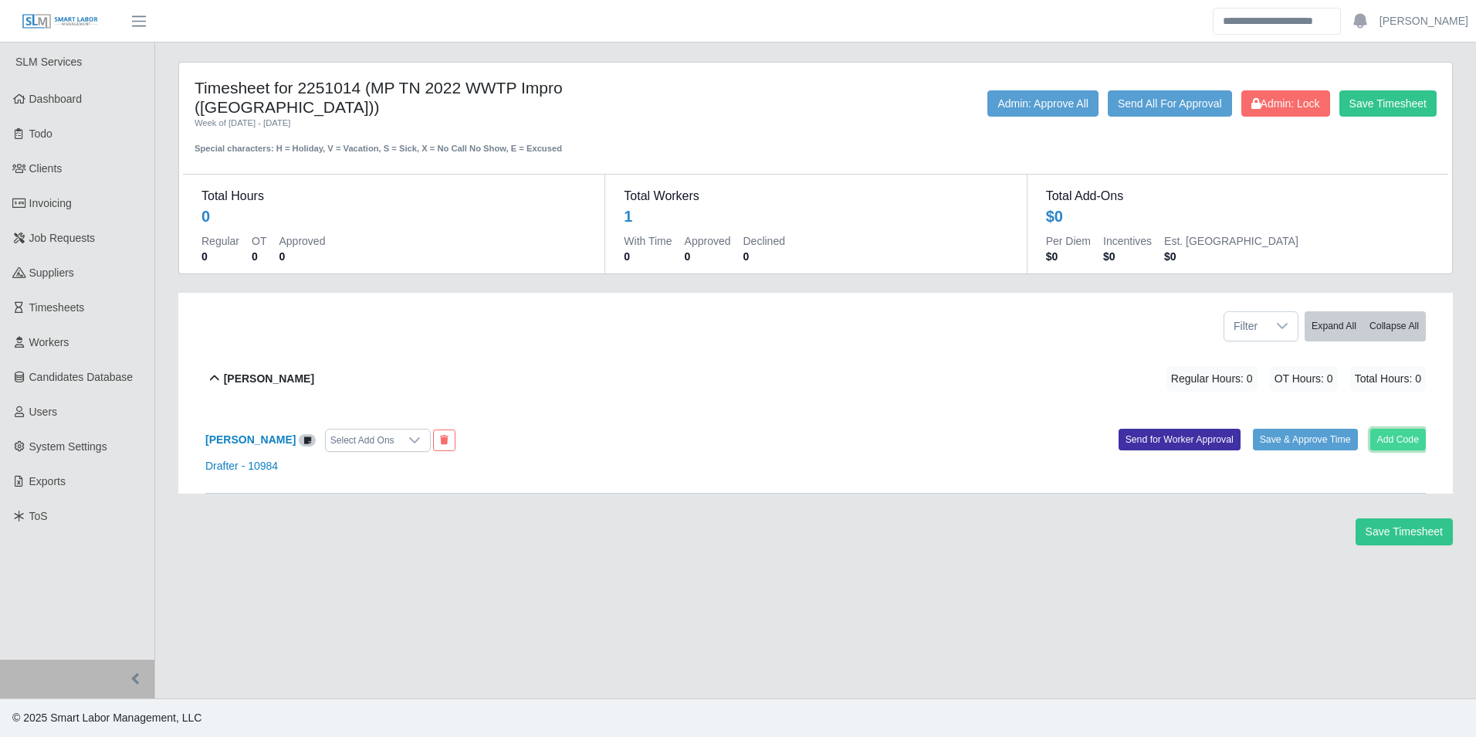
click at [1412, 429] on button "Add Code" at bounding box center [1398, 440] width 56 height 22
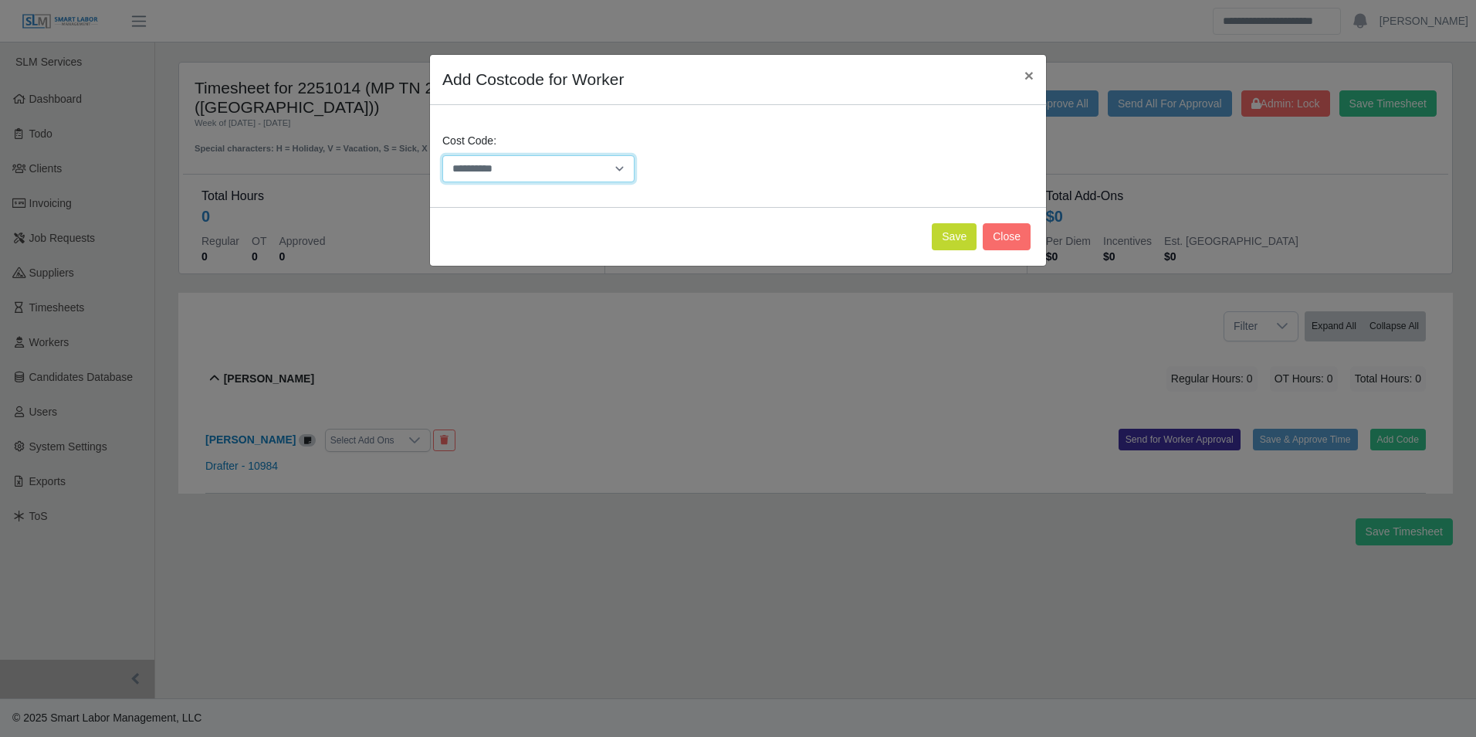
drag, startPoint x: 561, startPoint y: 159, endPoint x: 570, endPoint y: 164, distance: 10.7
click at [568, 164] on select "**********" at bounding box center [538, 168] width 192 height 27
select select "**********"
click at [442, 155] on select "**********" at bounding box center [538, 168] width 192 height 27
click at [950, 242] on button "Save" at bounding box center [954, 236] width 45 height 27
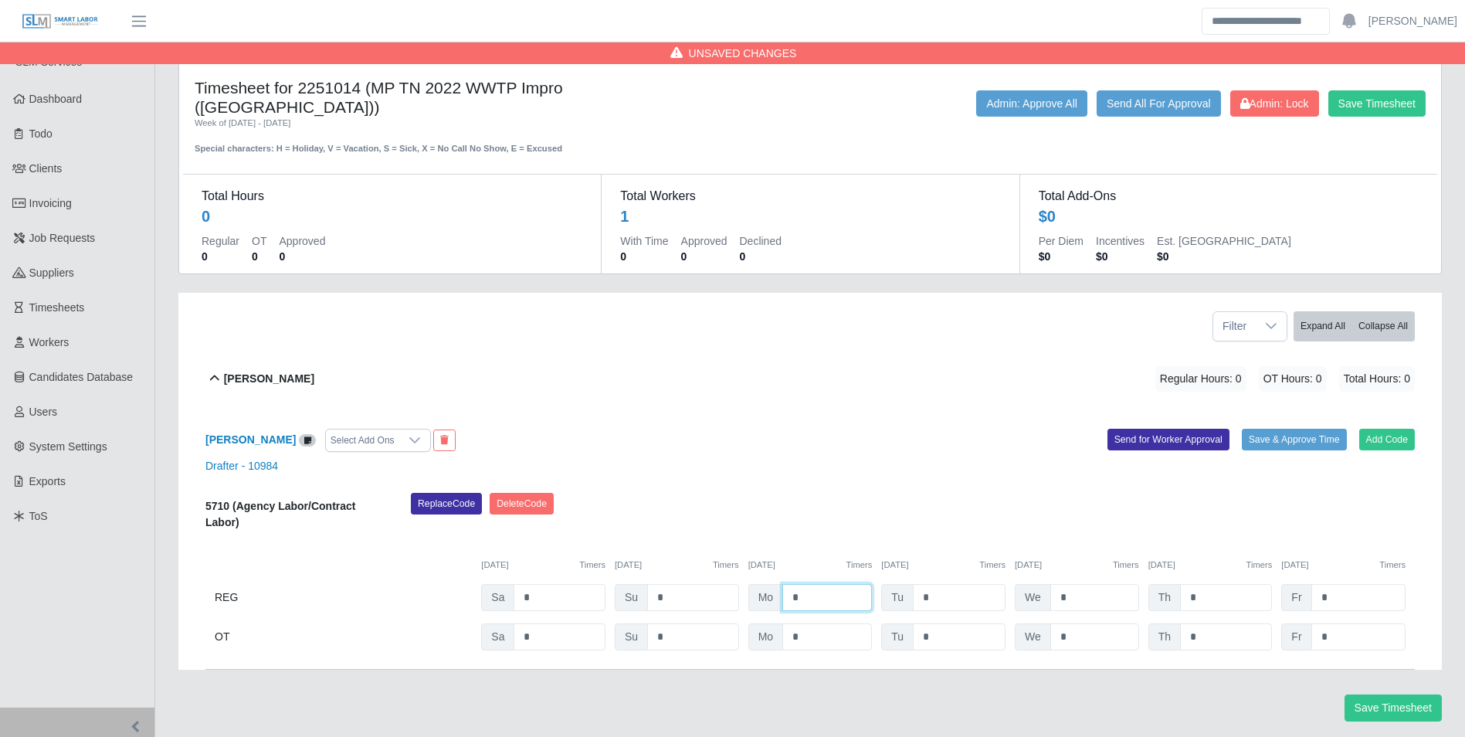
click at [844, 584] on input "*" at bounding box center [827, 597] width 90 height 27
type input "****"
click at [945, 584] on input "*" at bounding box center [959, 597] width 93 height 27
type input "***"
click at [1089, 584] on input "*" at bounding box center [1094, 597] width 89 height 27
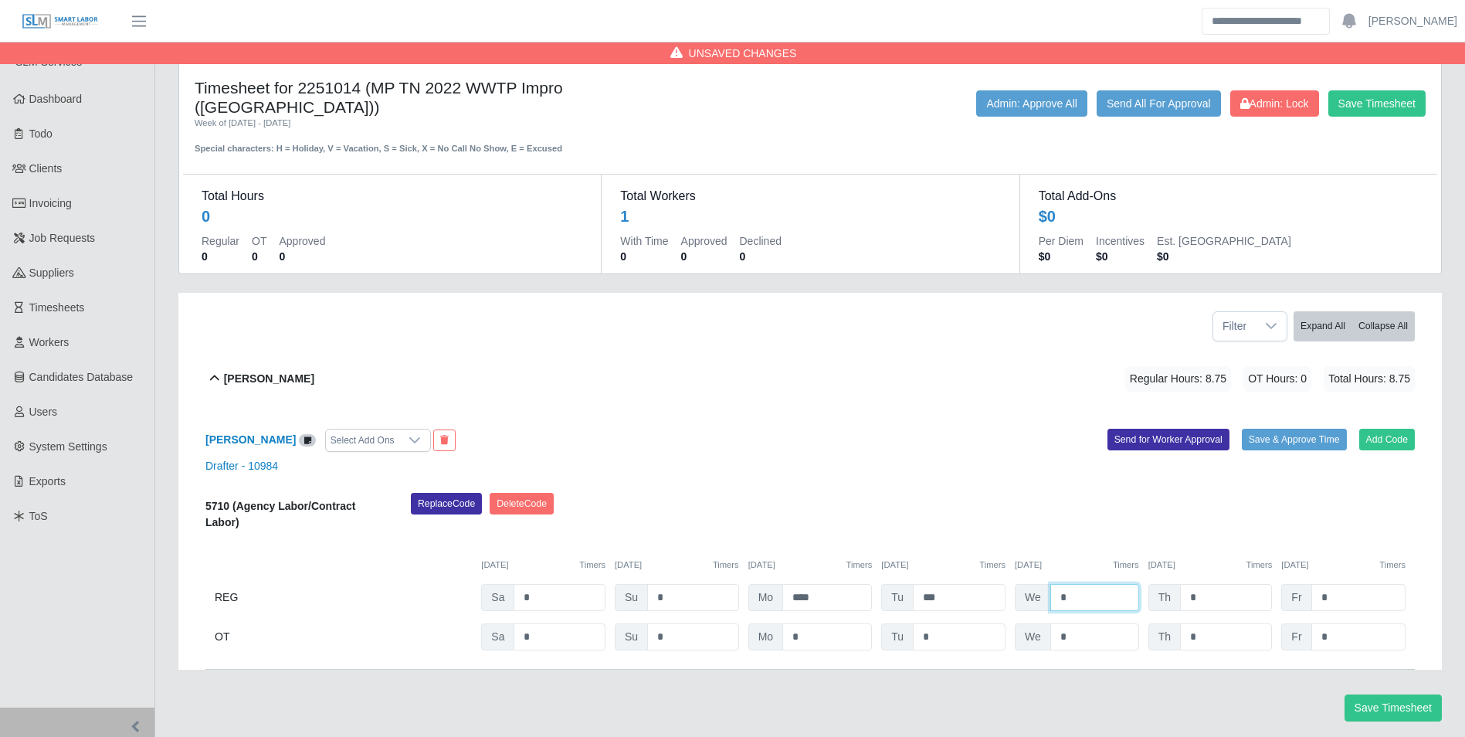
type input "*"
click at [1379, 120] on div "Save Timesheet Admin: Lock Send All For Approval Admin: Approve All" at bounding box center [1071, 122] width 731 height 65
click at [1359, 106] on button "Save Timesheet" at bounding box center [1376, 103] width 97 height 26
click at [1357, 107] on button "Save Timesheet" at bounding box center [1376, 103] width 97 height 26
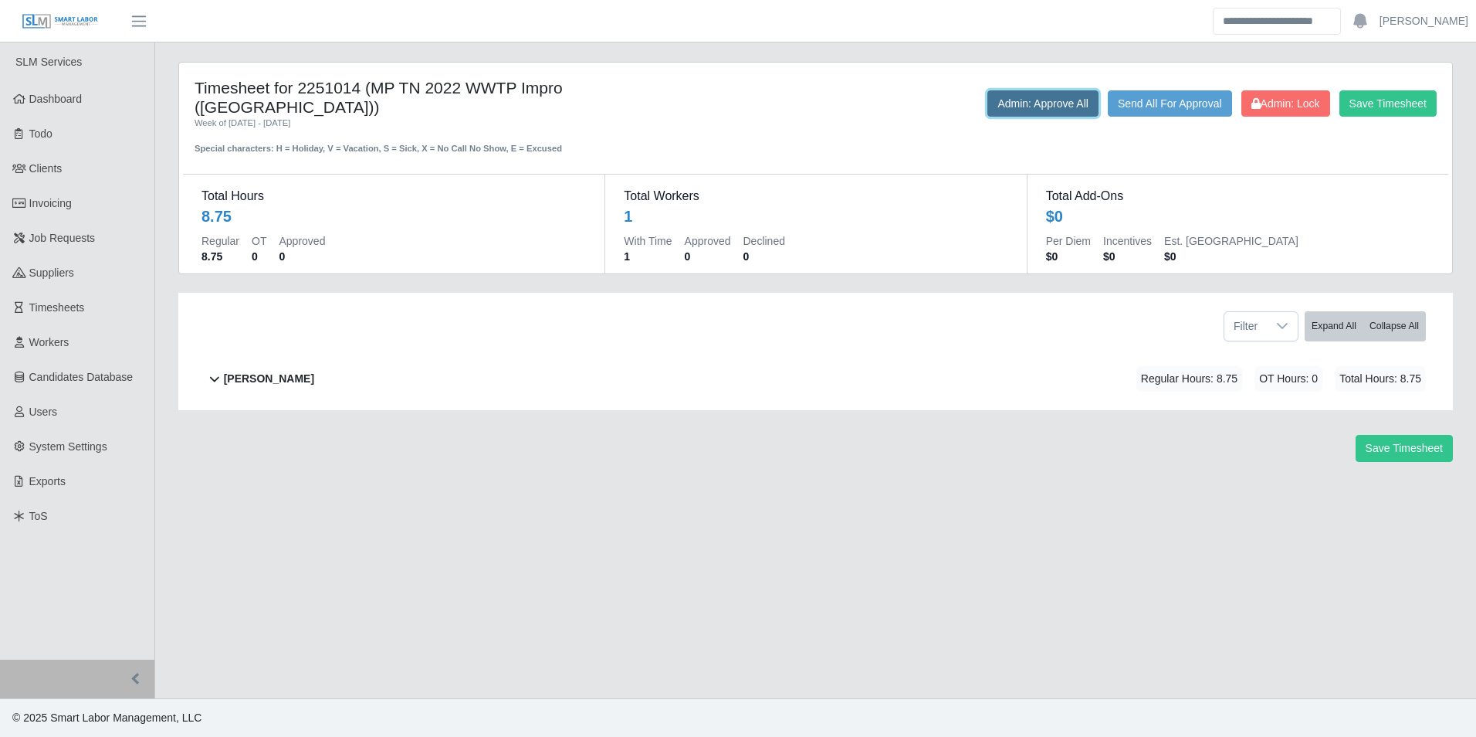
click at [1042, 110] on button "Admin: Approve All" at bounding box center [1043, 103] width 111 height 26
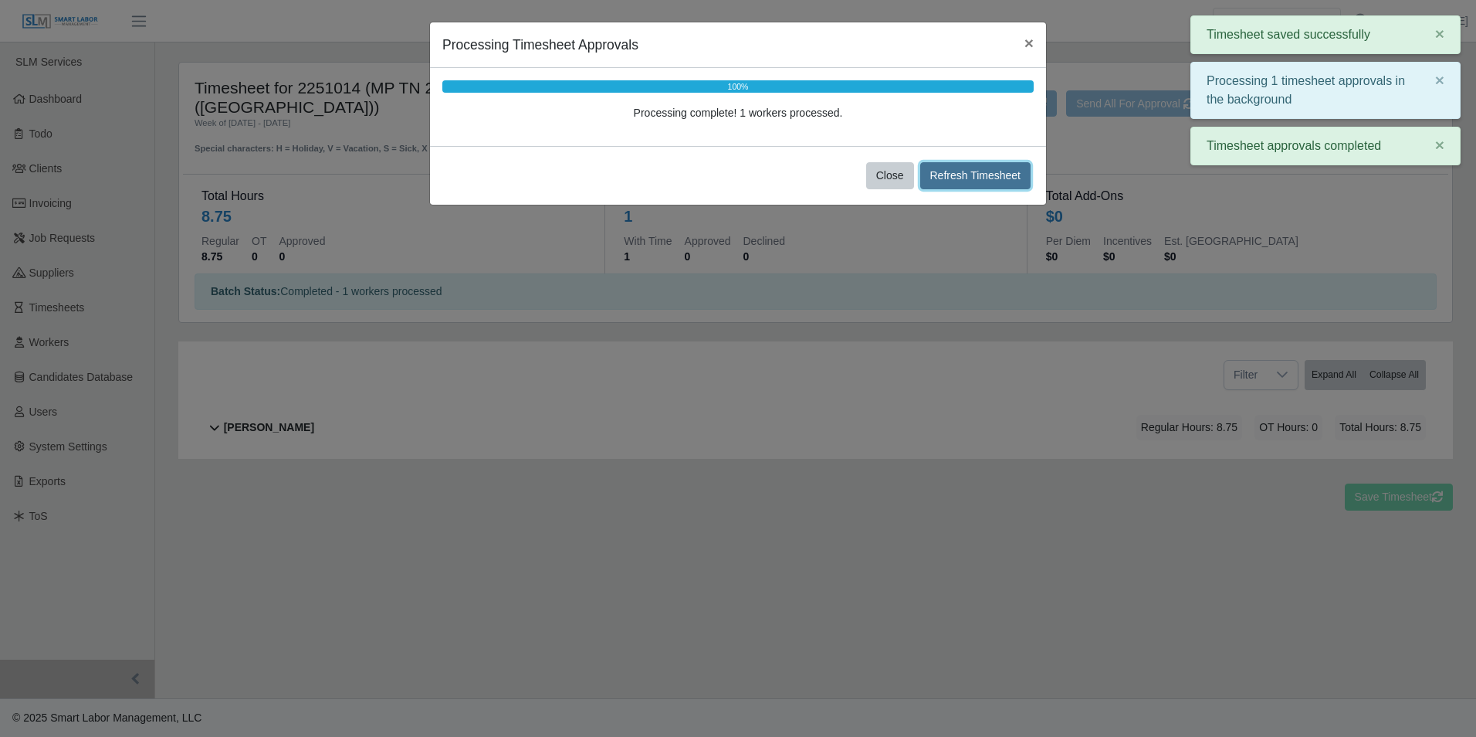
click at [971, 183] on button "Refresh Timesheet" at bounding box center [975, 175] width 111 height 27
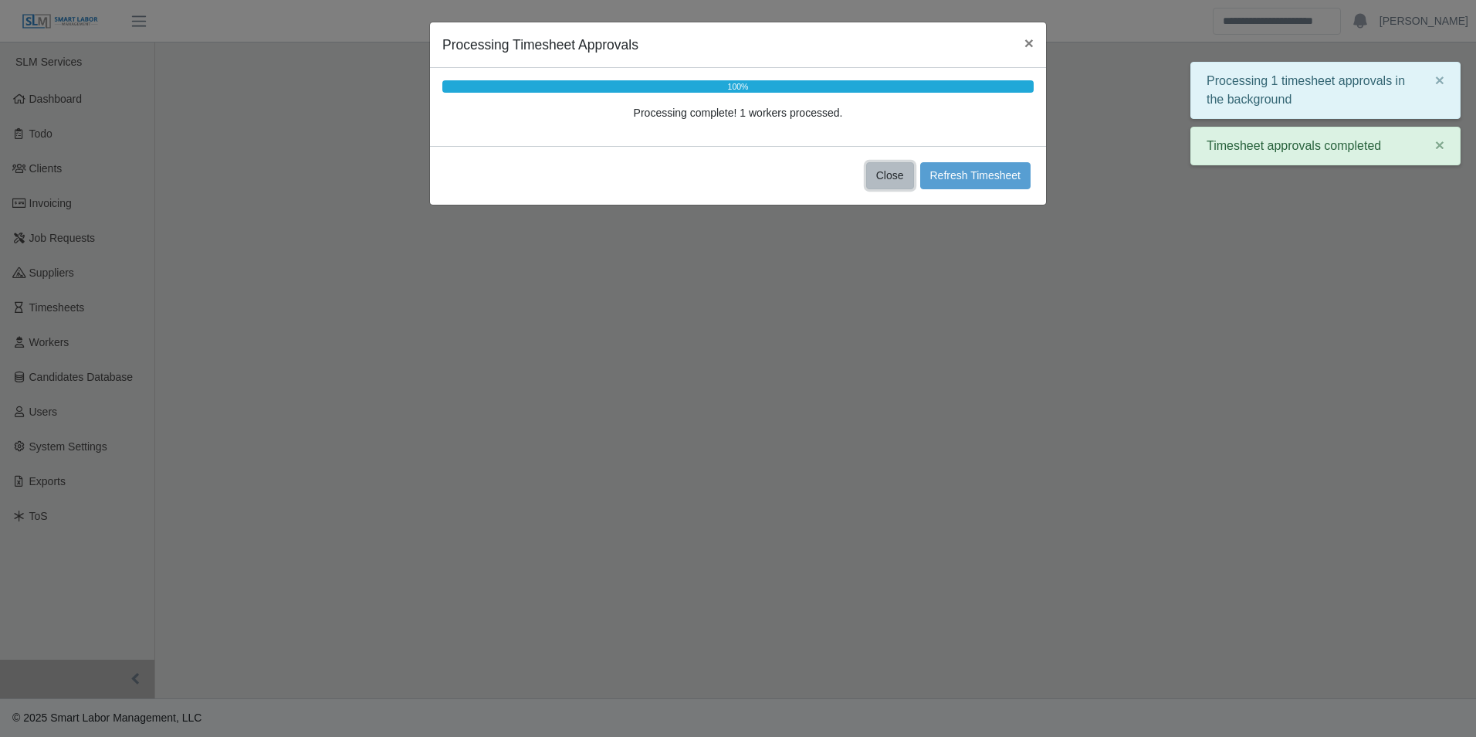
click at [888, 176] on button "Close" at bounding box center [890, 175] width 48 height 27
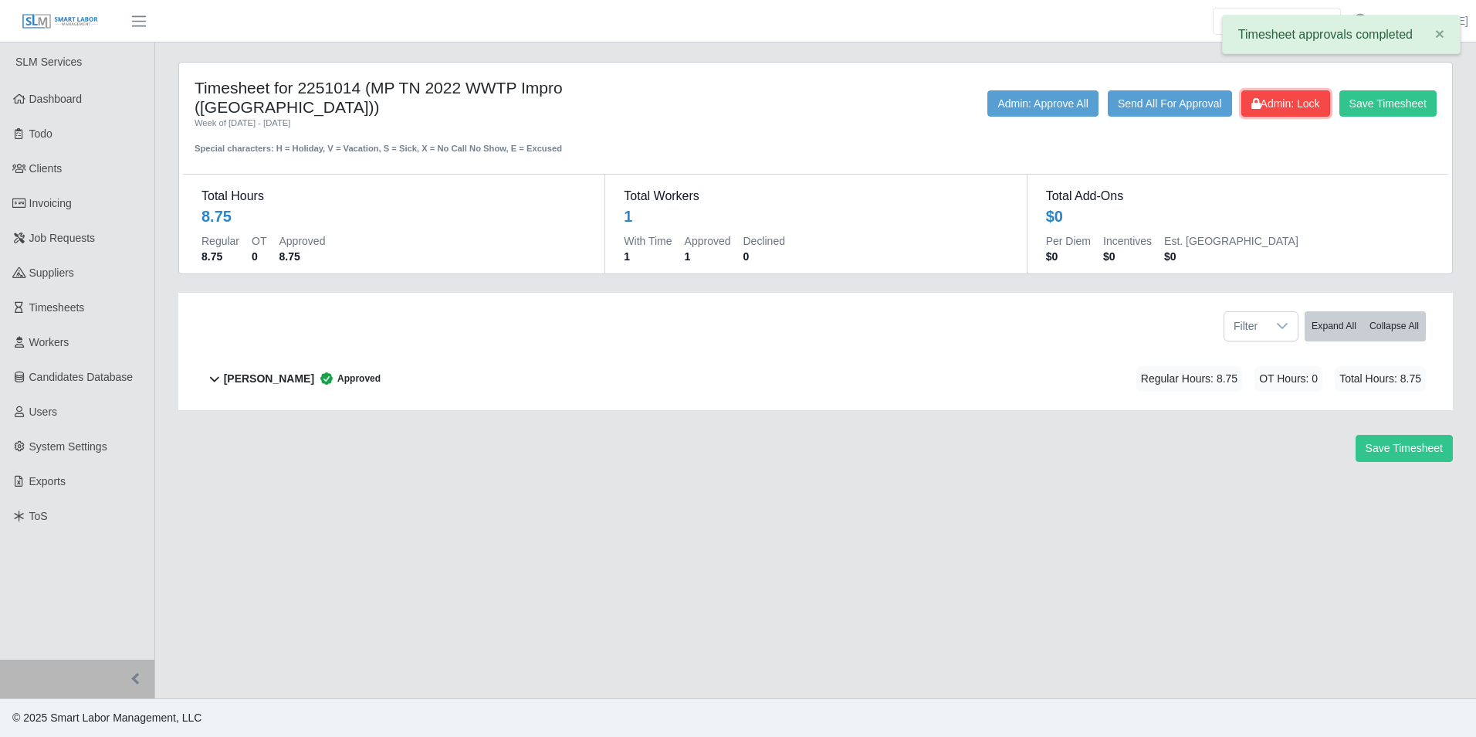
click at [1276, 110] on button "Admin: Lock" at bounding box center [1286, 103] width 89 height 26
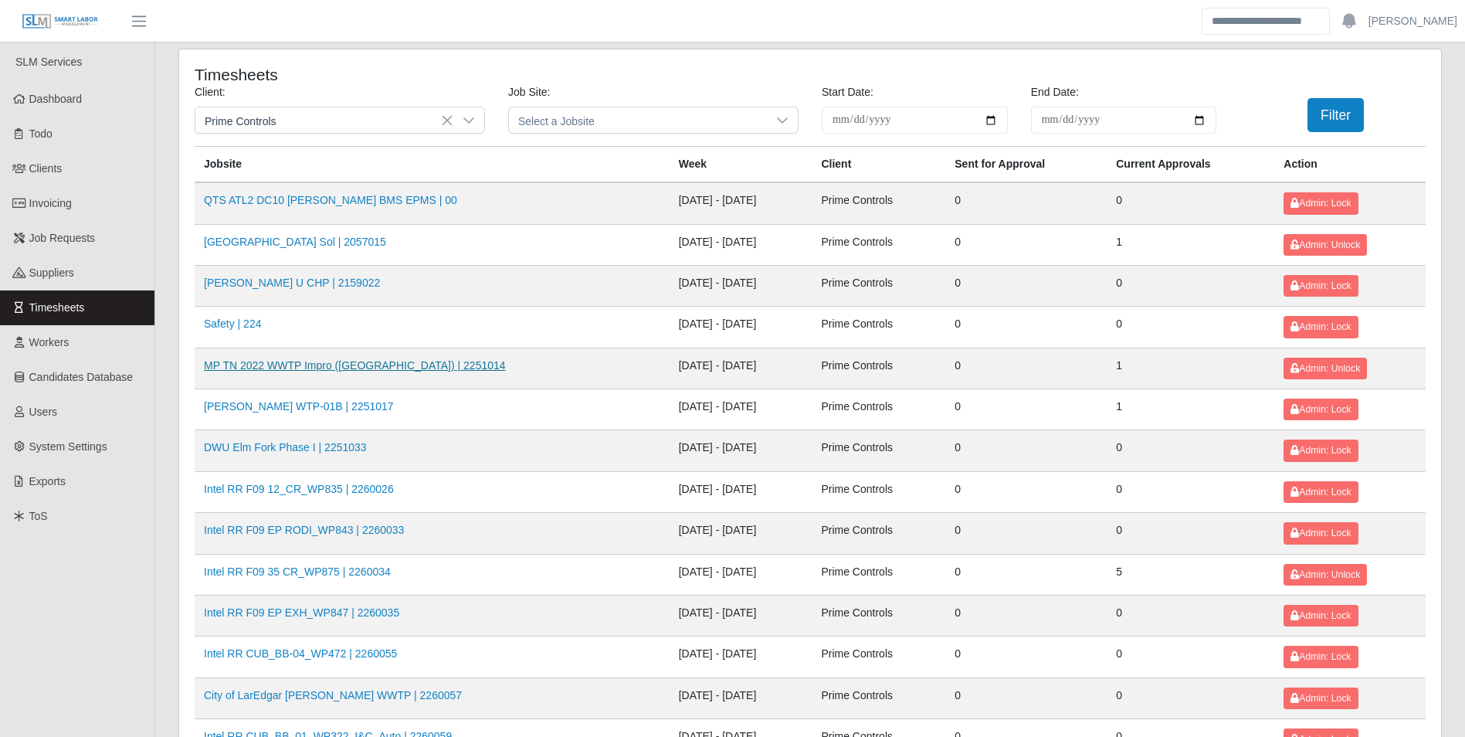
click at [396, 361] on link "MP TN 2022 WWTP Impro ([GEOGRAPHIC_DATA]) | 2251014" at bounding box center [355, 365] width 302 height 12
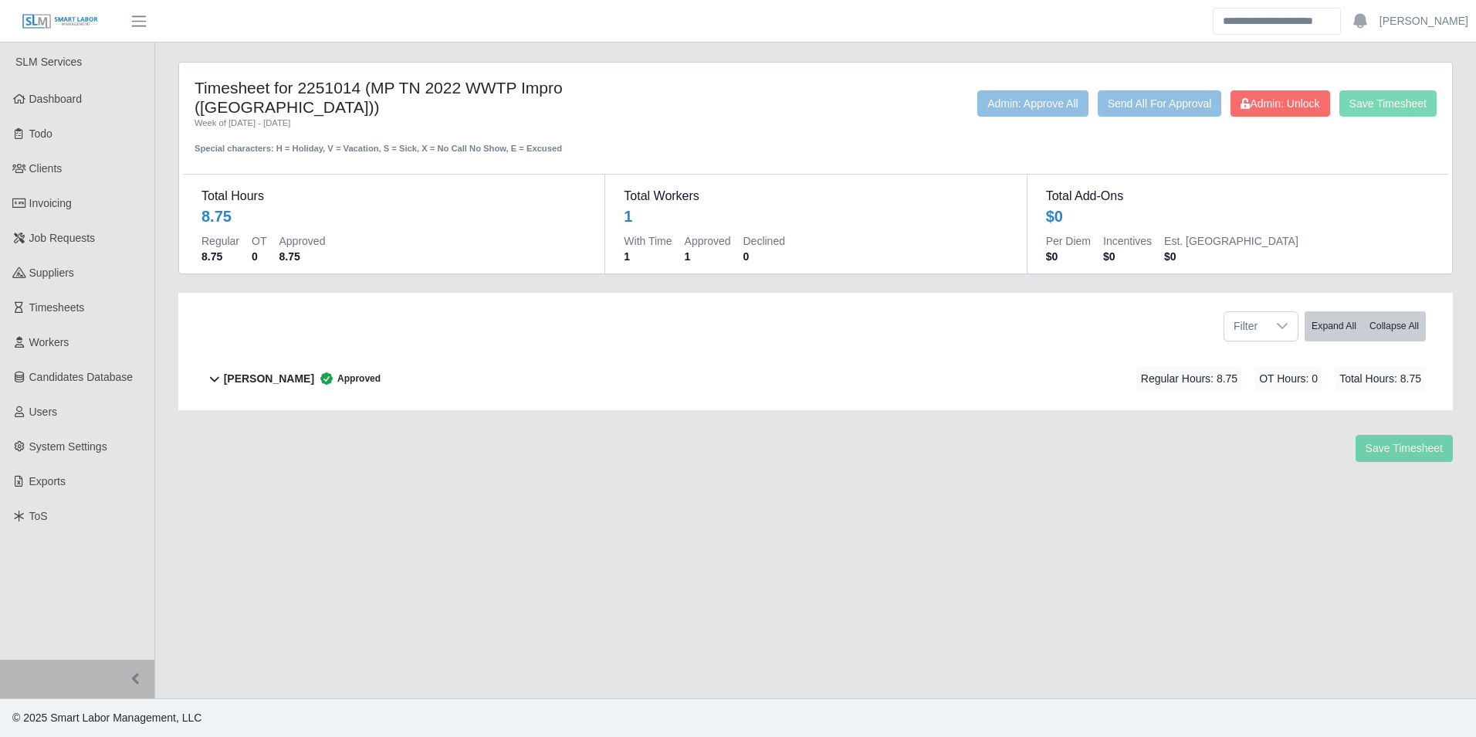
click at [298, 371] on b "Samantha Mclaughlin" at bounding box center [269, 379] width 90 height 16
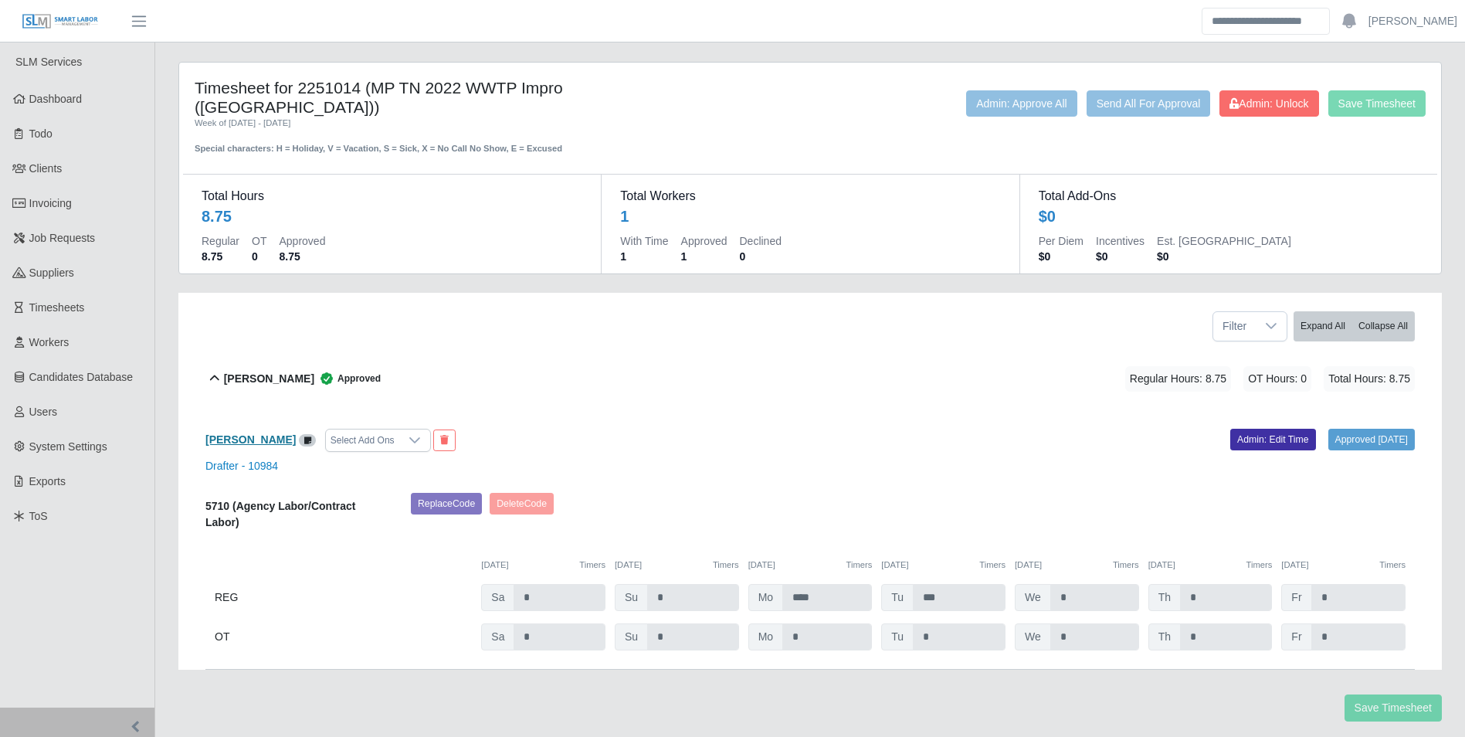
click at [266, 433] on b "Samantha Mclaughlin" at bounding box center [250, 439] width 90 height 12
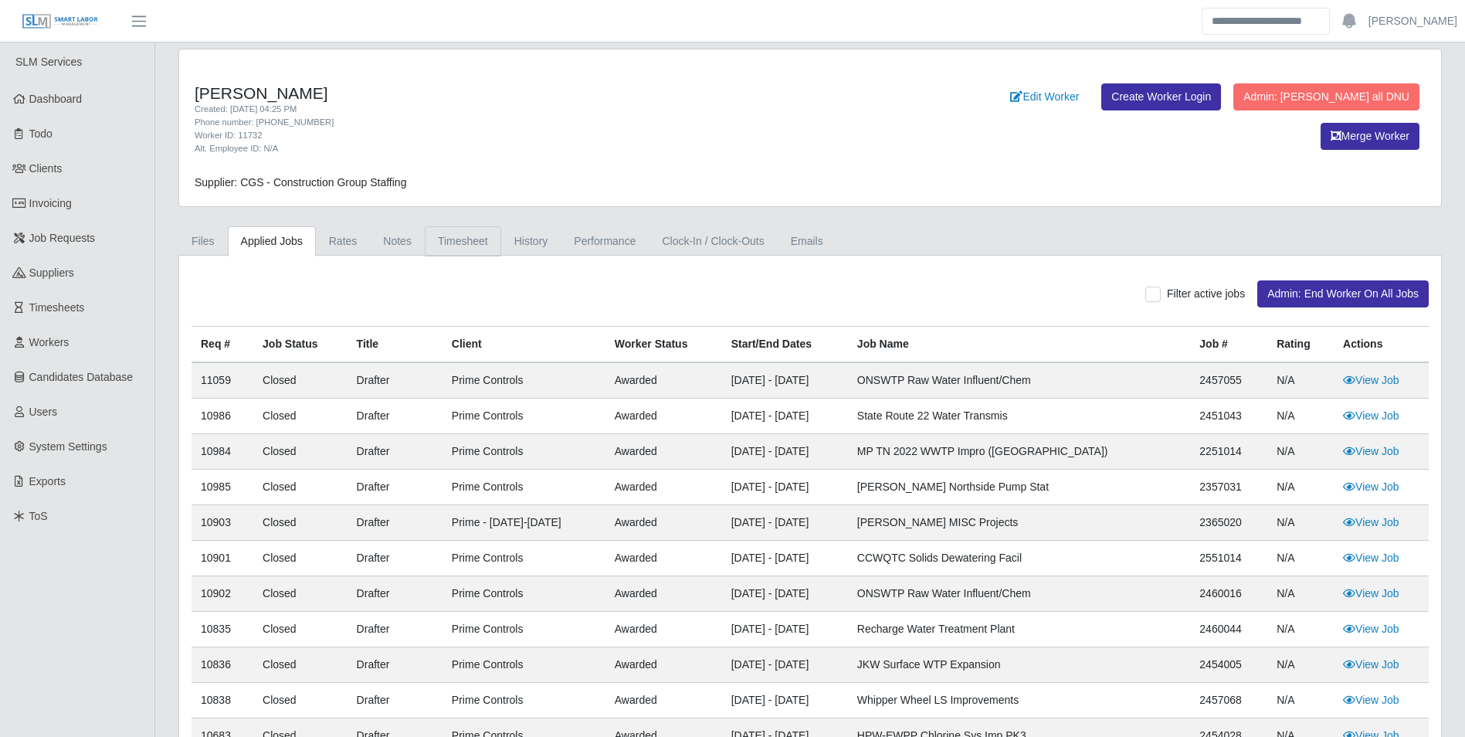
click at [456, 241] on link "Timesheet" at bounding box center [463, 241] width 76 height 30
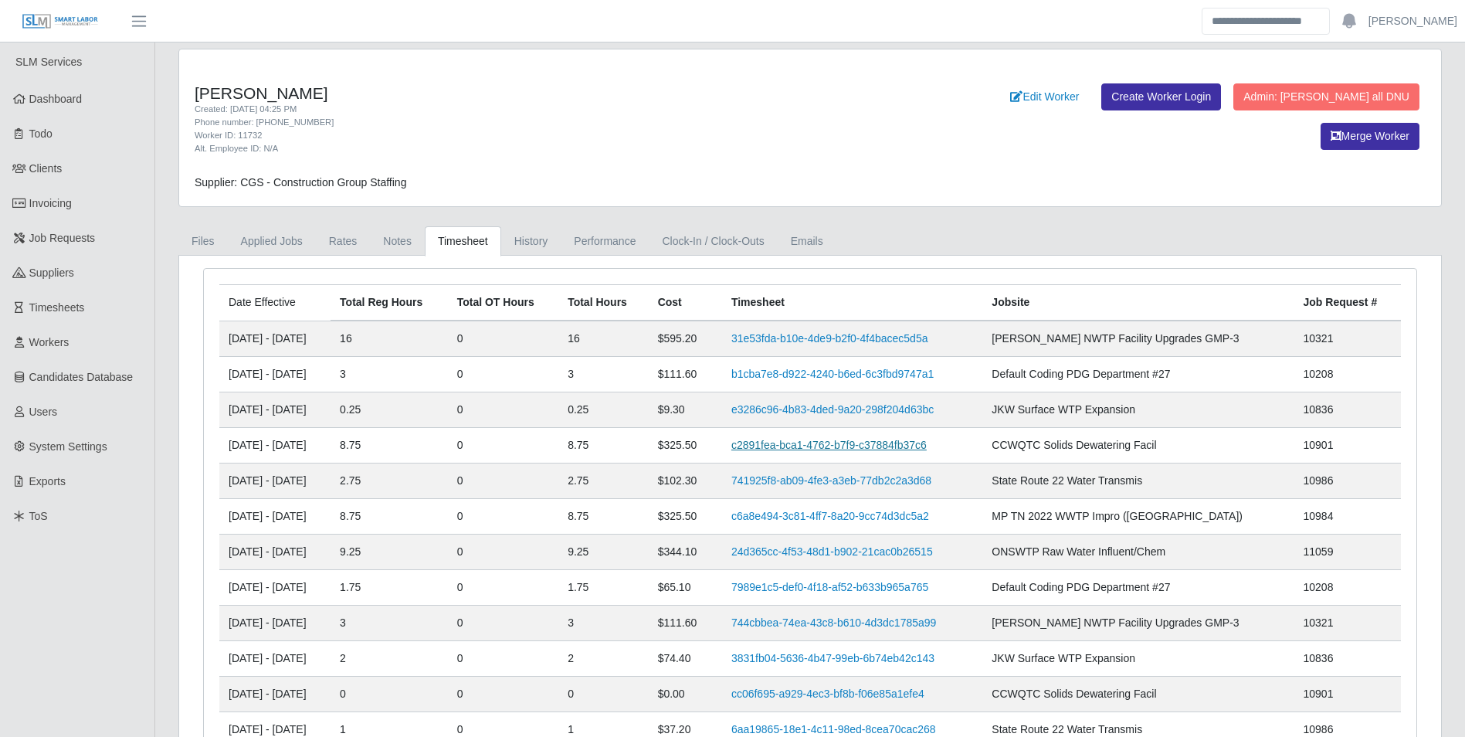
click at [836, 446] on link "c2891fea-bca1-4762-b7f9-c37884fb37c6" at bounding box center [828, 445] width 195 height 12
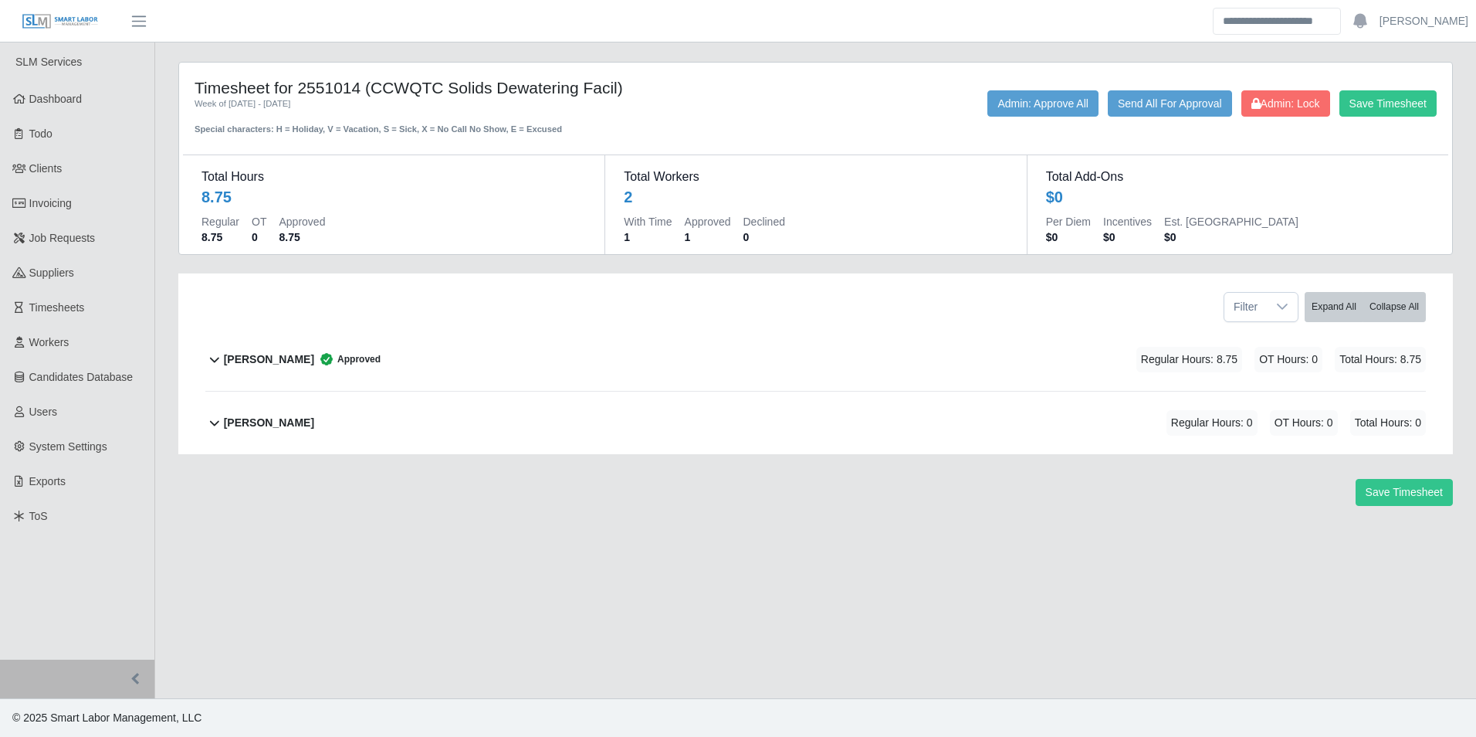
click at [286, 361] on b "Samantha Mclaughlin" at bounding box center [269, 359] width 90 height 16
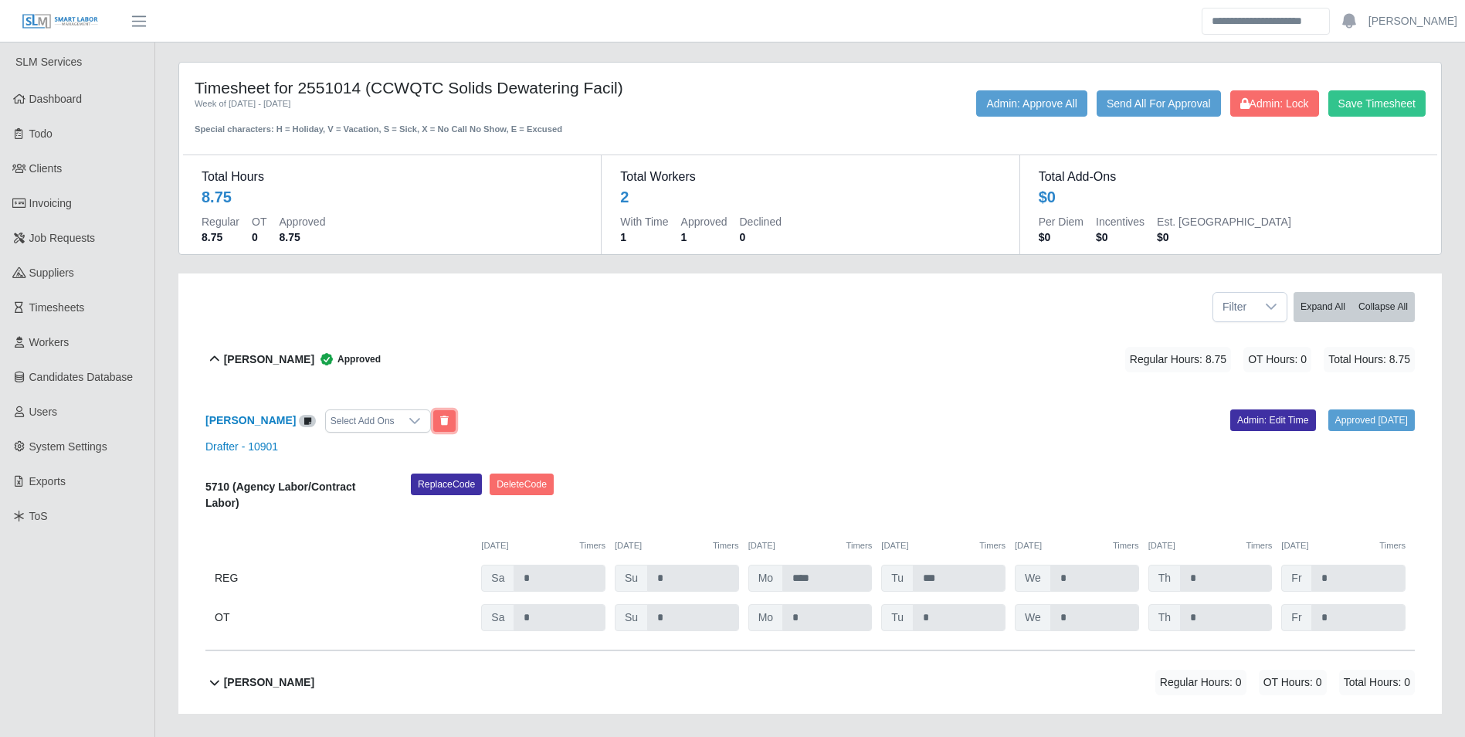
click at [449, 418] on icon at bounding box center [444, 420] width 8 height 9
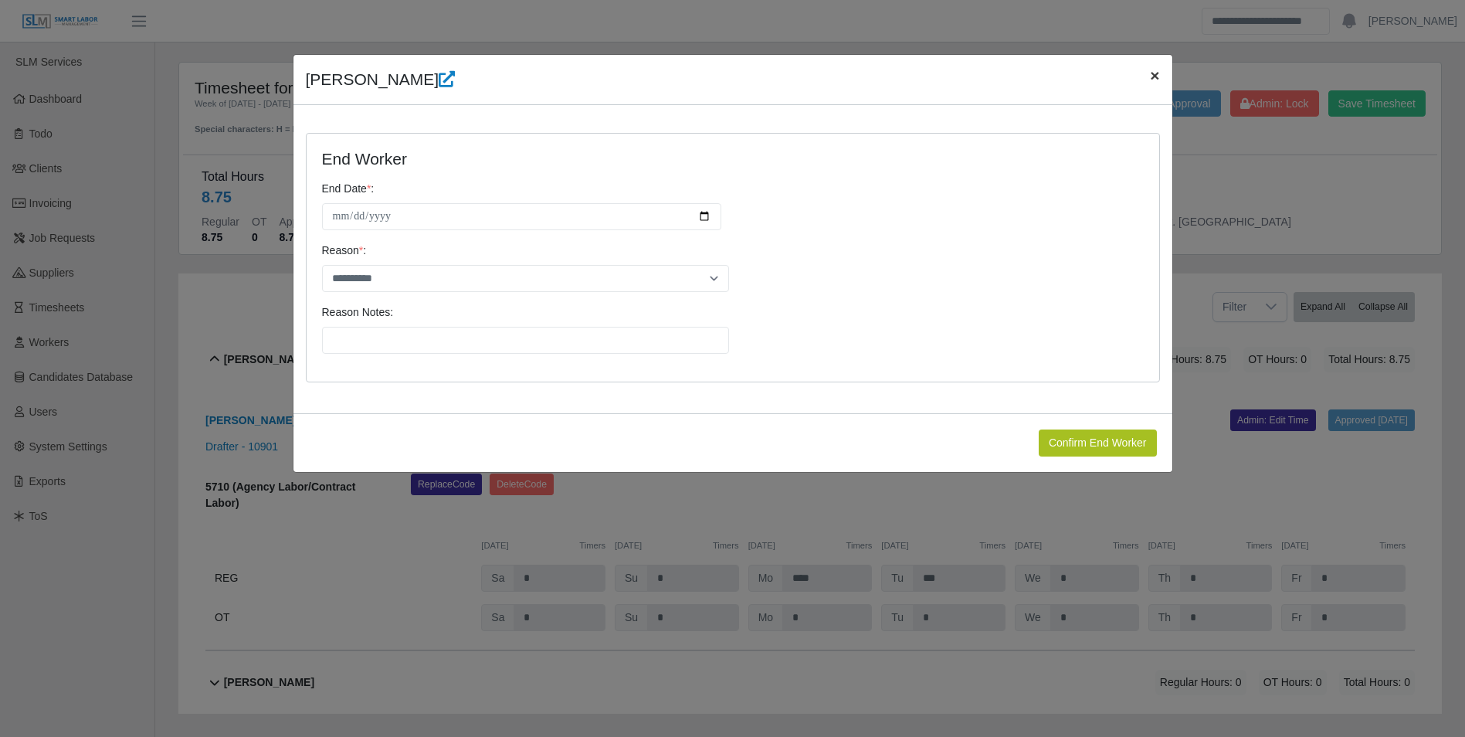
click at [1151, 84] on span "×" at bounding box center [1154, 75] width 9 height 18
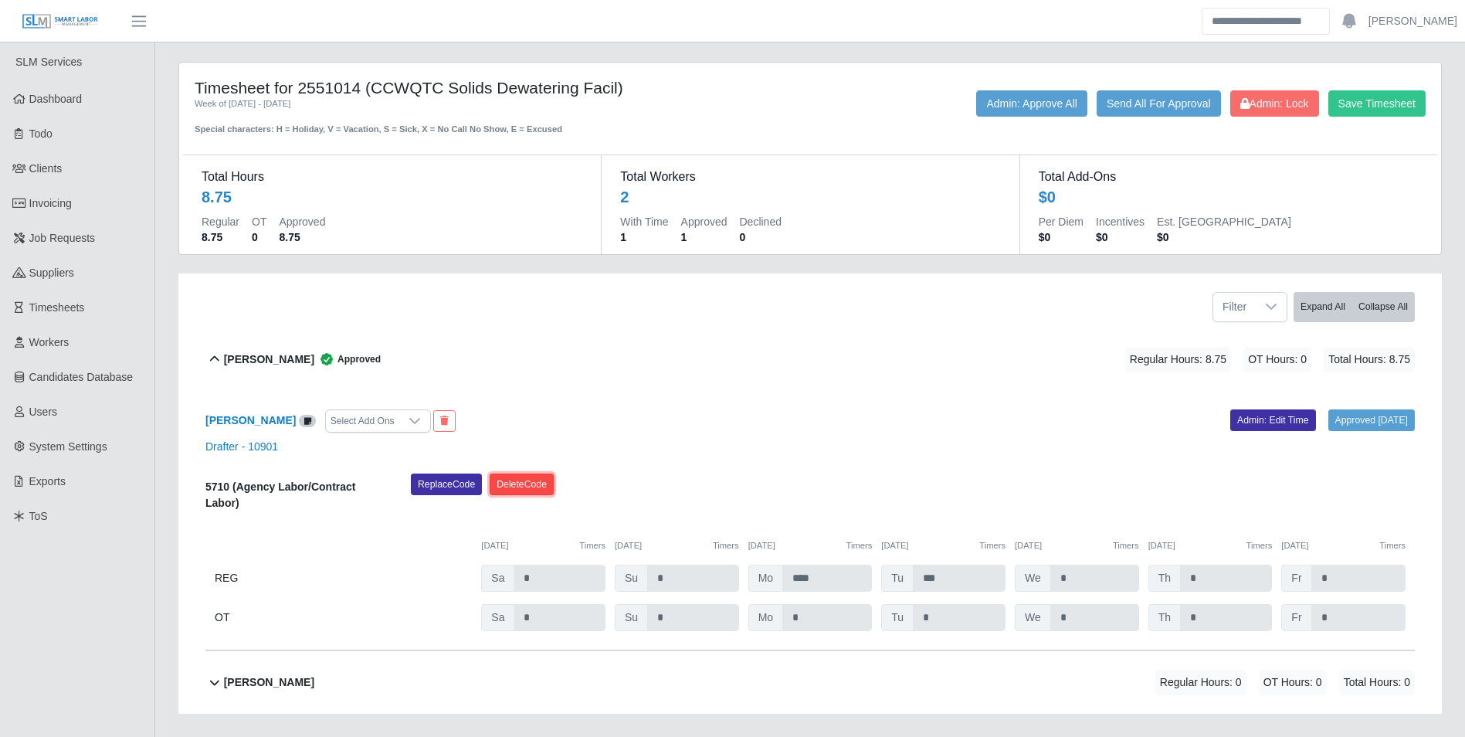
click at [533, 477] on button "Delete Code" at bounding box center [522, 484] width 64 height 22
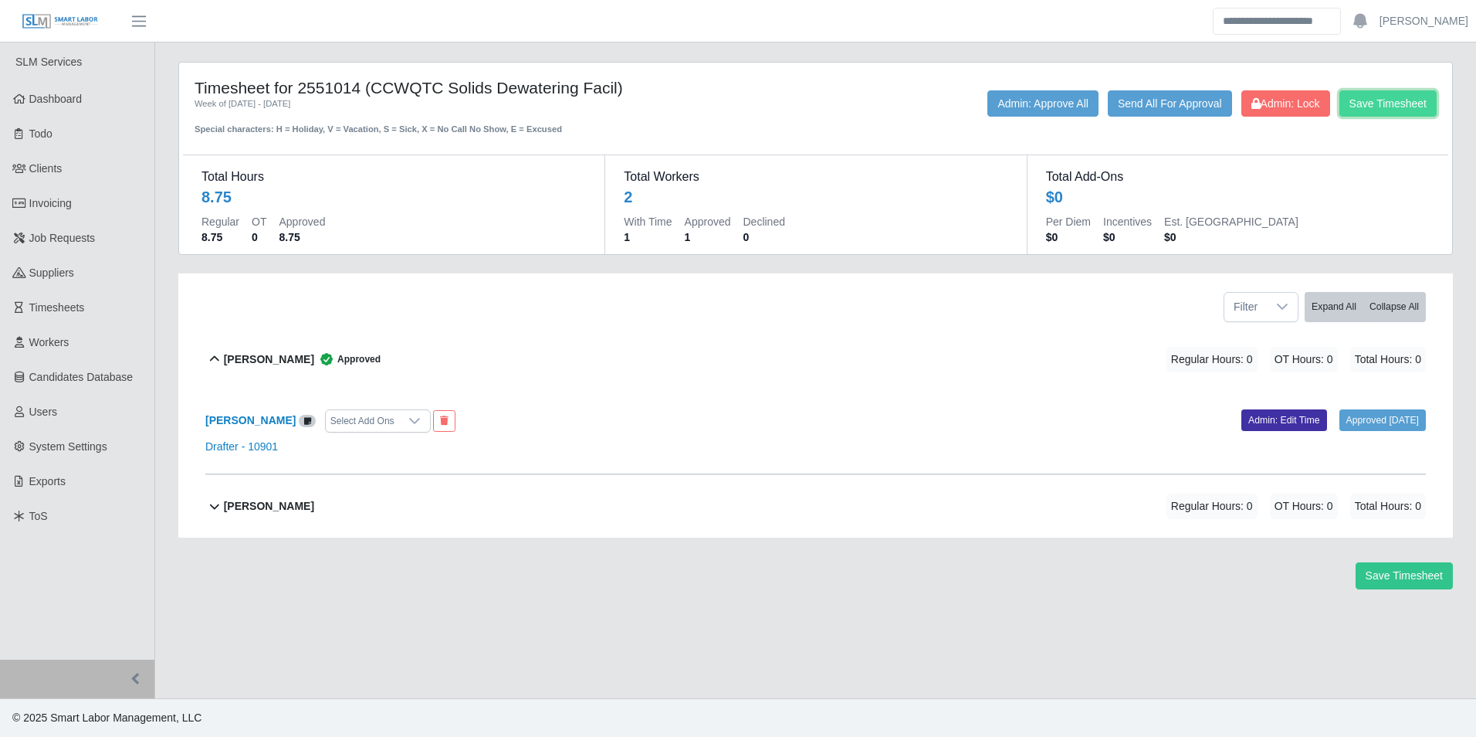
click at [1382, 96] on button "Save Timesheet" at bounding box center [1388, 103] width 97 height 26
click at [1286, 98] on span "Admin: Lock" at bounding box center [1286, 103] width 69 height 12
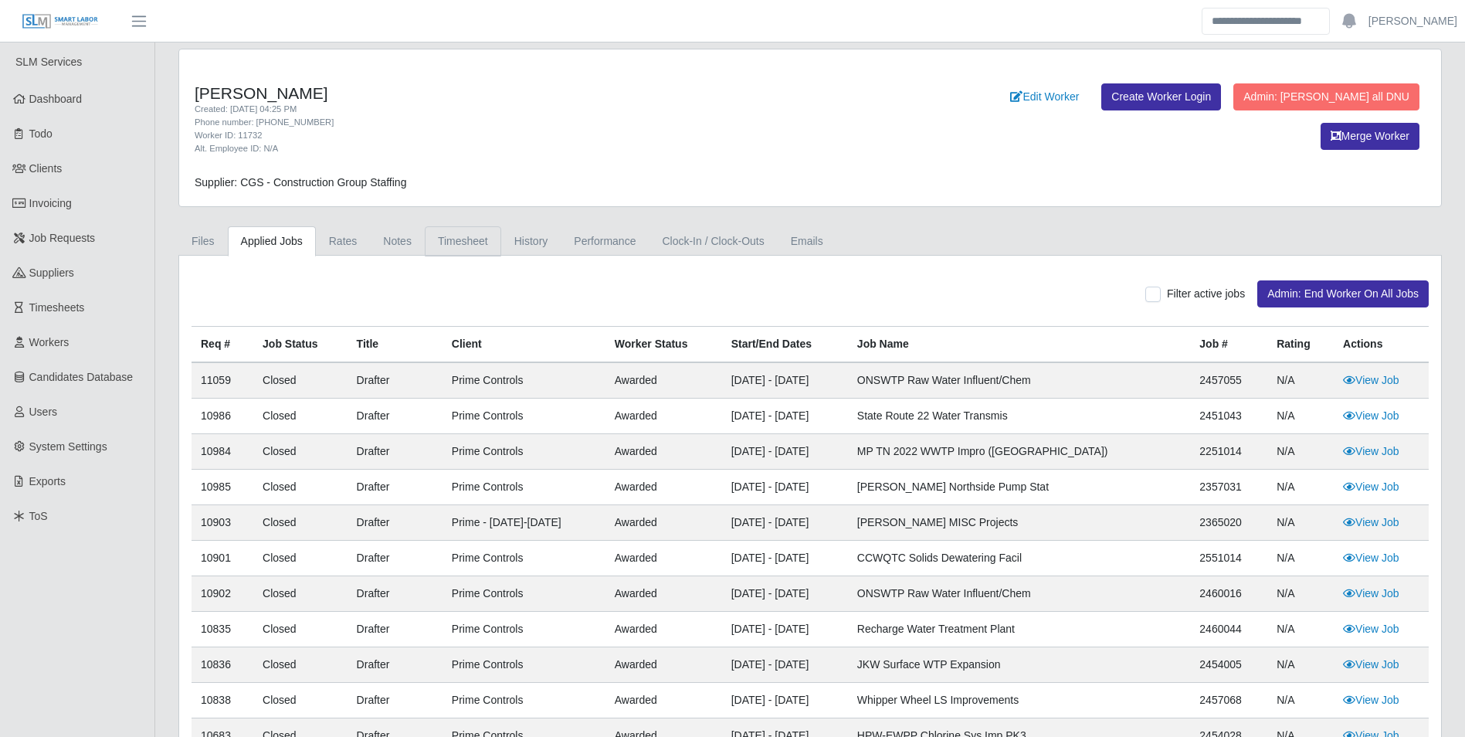
click at [470, 232] on link "Timesheet" at bounding box center [463, 241] width 76 height 30
click at [442, 251] on link "Timesheet" at bounding box center [463, 241] width 76 height 30
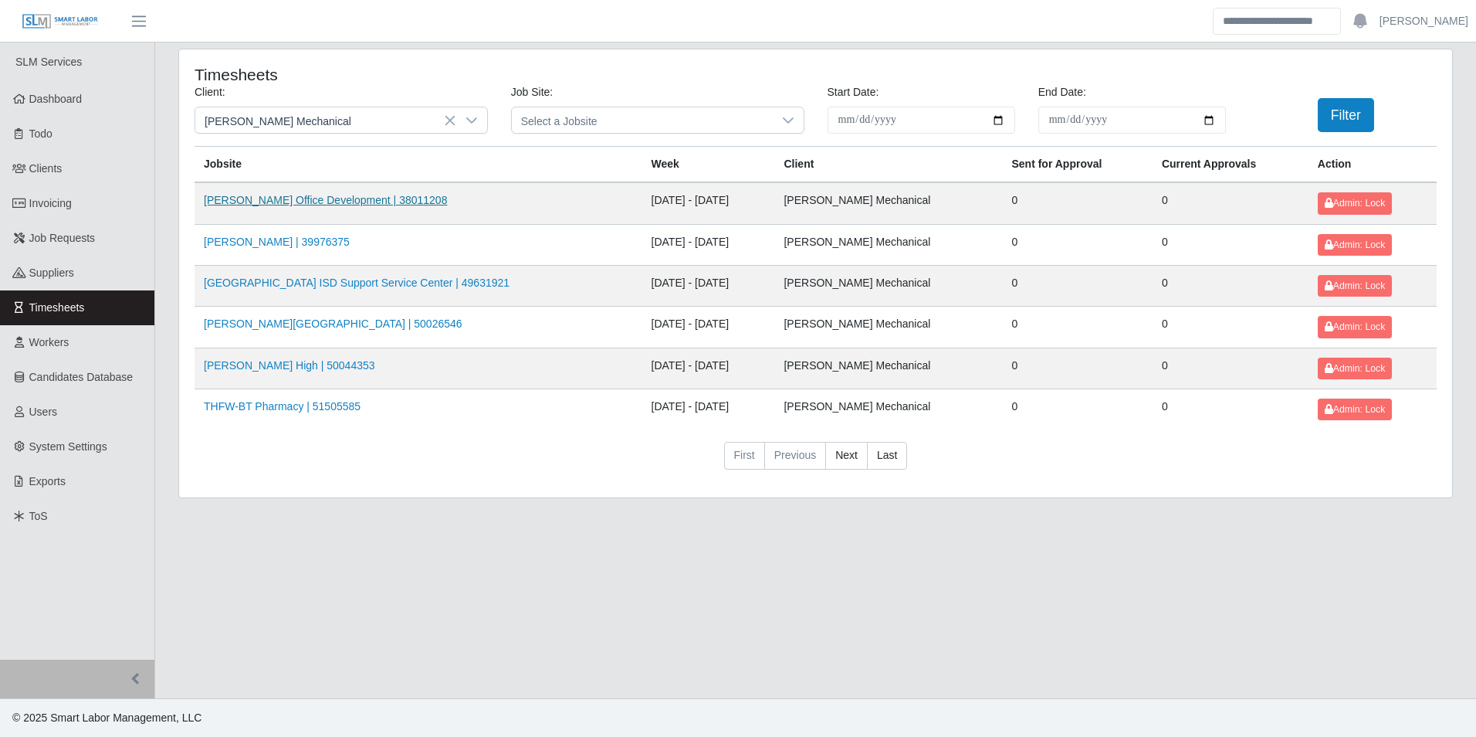
click at [306, 196] on link "[PERSON_NAME] Office Development | 38011208" at bounding box center [325, 200] width 243 height 12
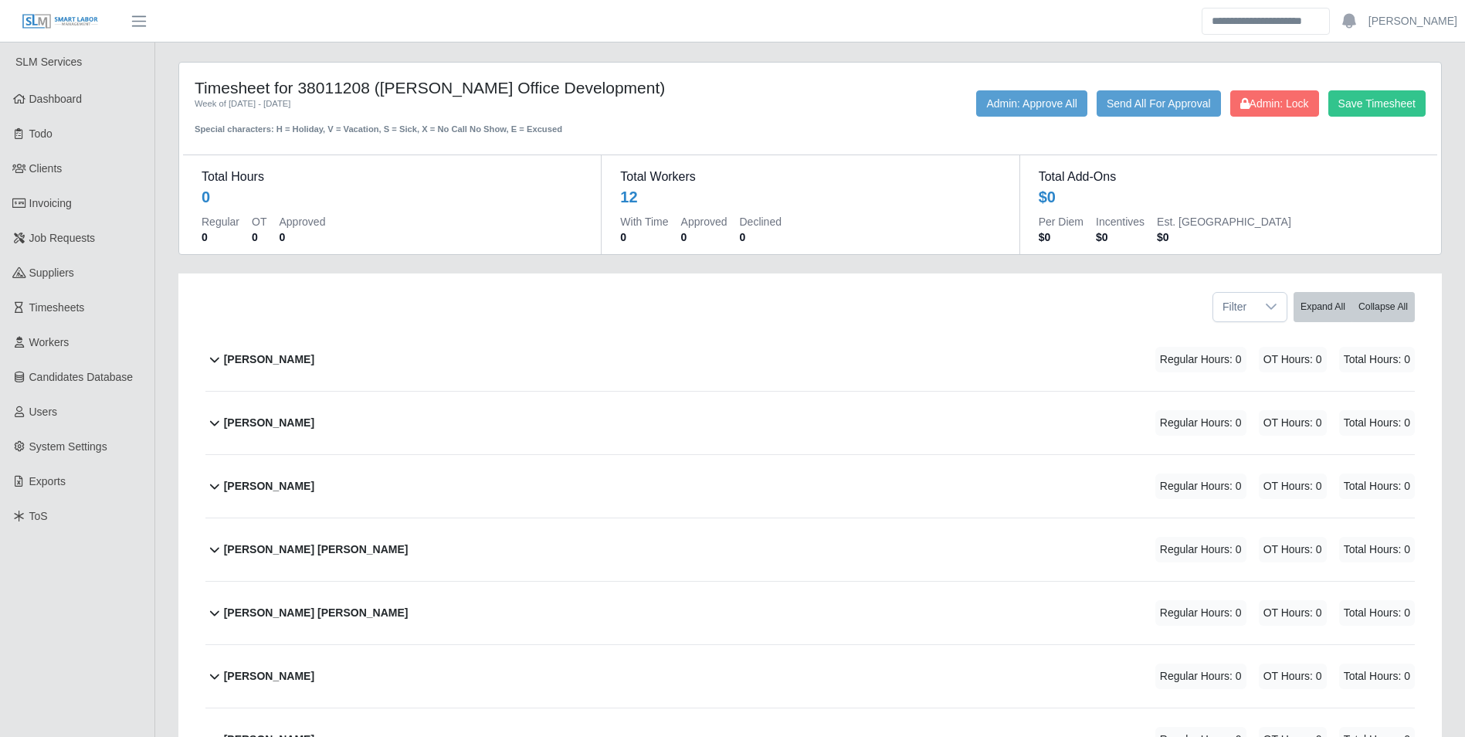
click at [281, 422] on b "[PERSON_NAME]" at bounding box center [269, 423] width 90 height 16
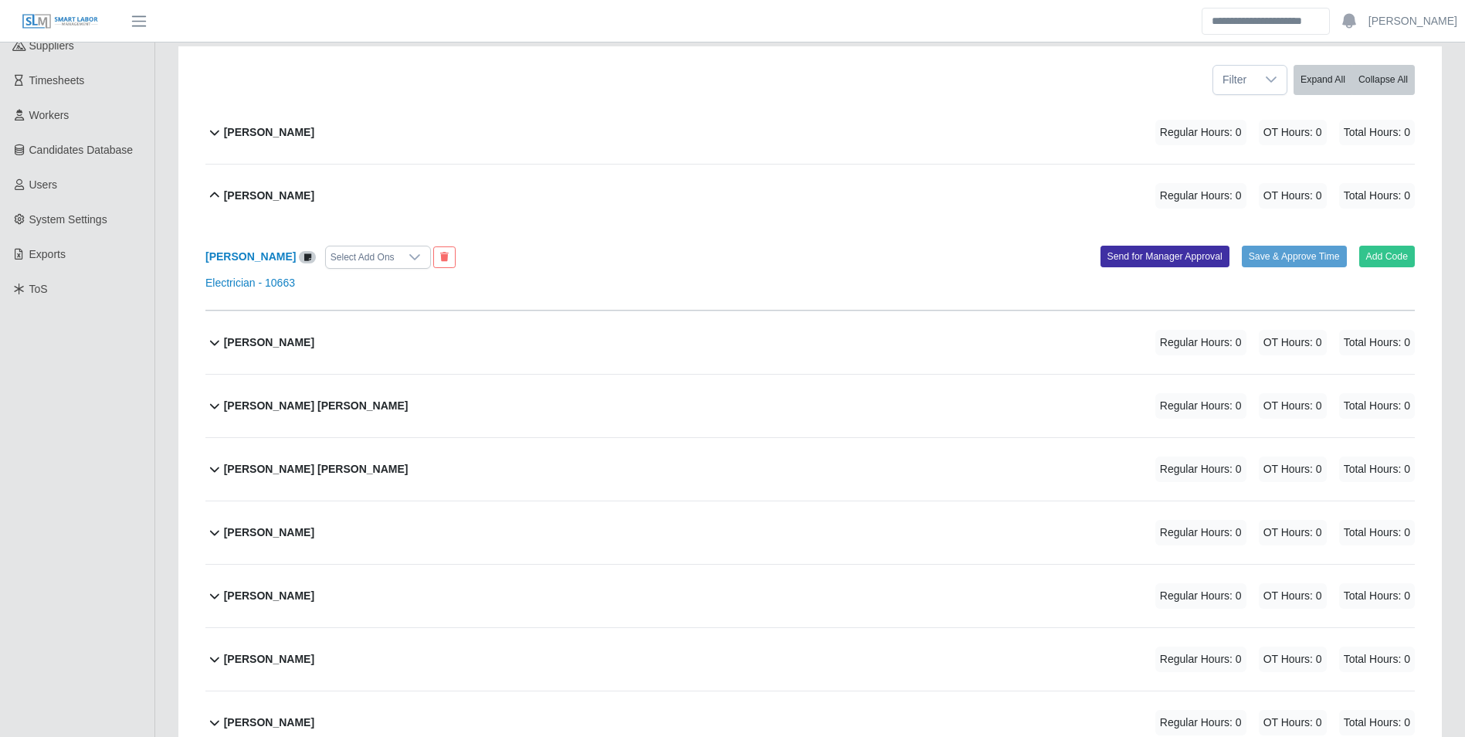
scroll to position [232, 0]
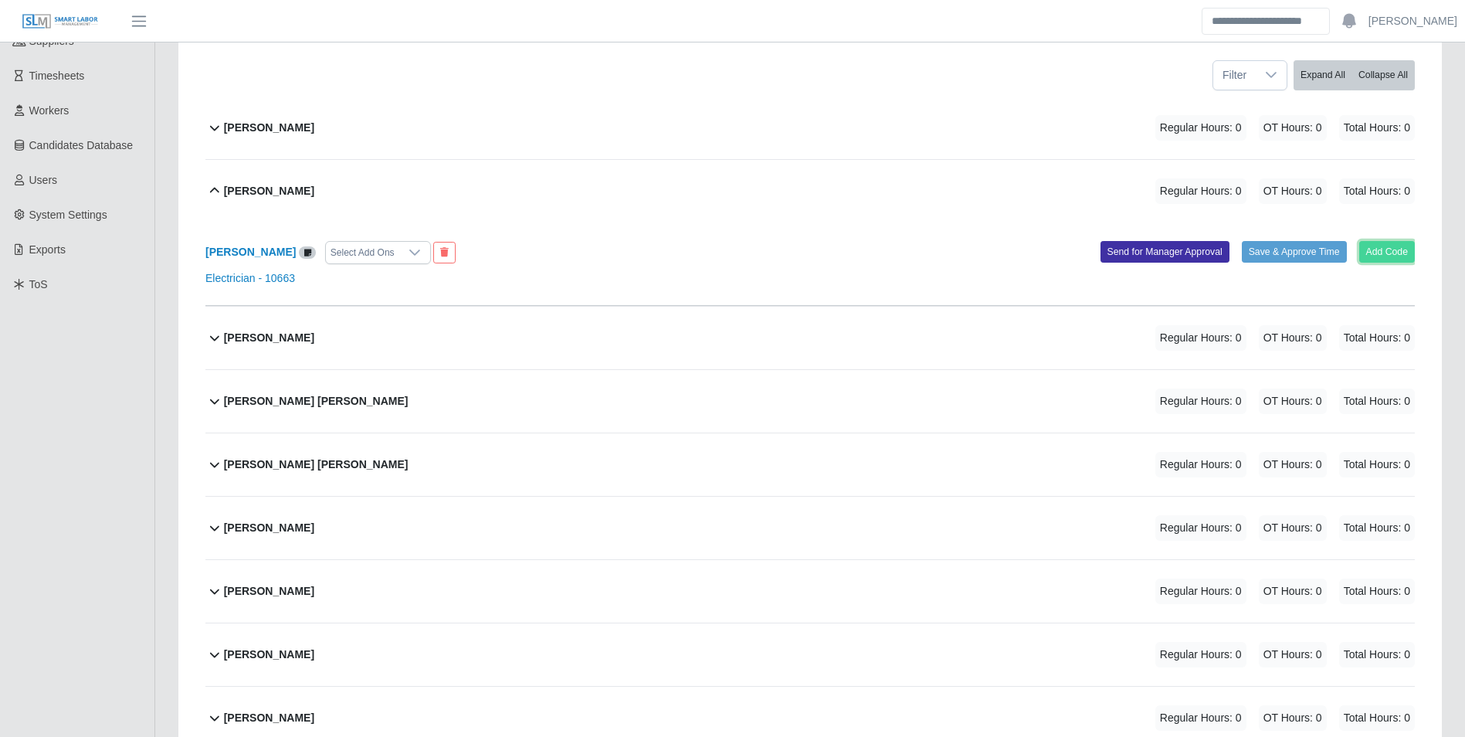
click at [1379, 252] on button "Add Code" at bounding box center [1387, 252] width 56 height 22
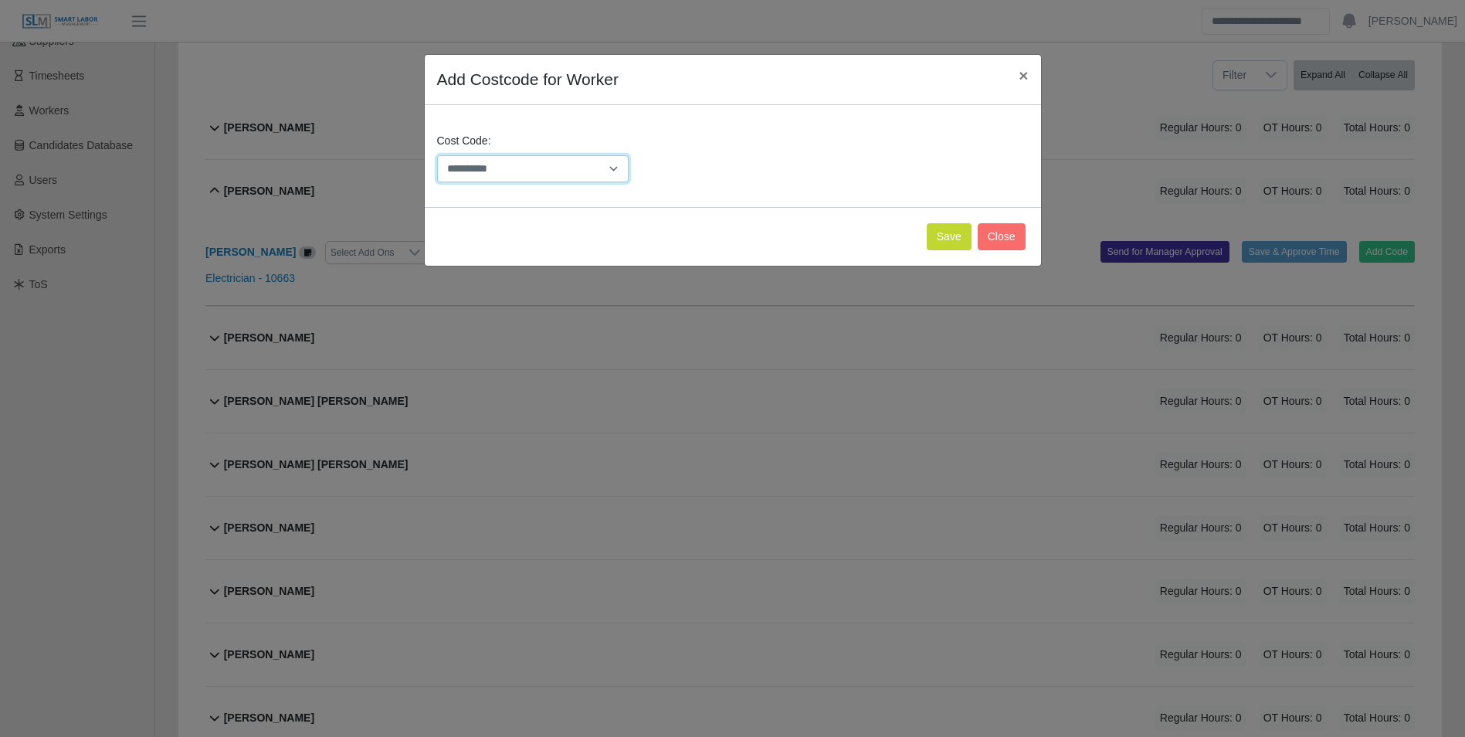
click at [552, 164] on select "**********" at bounding box center [533, 168] width 192 height 27
select select "**********"
click at [437, 155] on select "**********" at bounding box center [533, 168] width 192 height 27
click at [954, 235] on button "Save" at bounding box center [949, 236] width 45 height 27
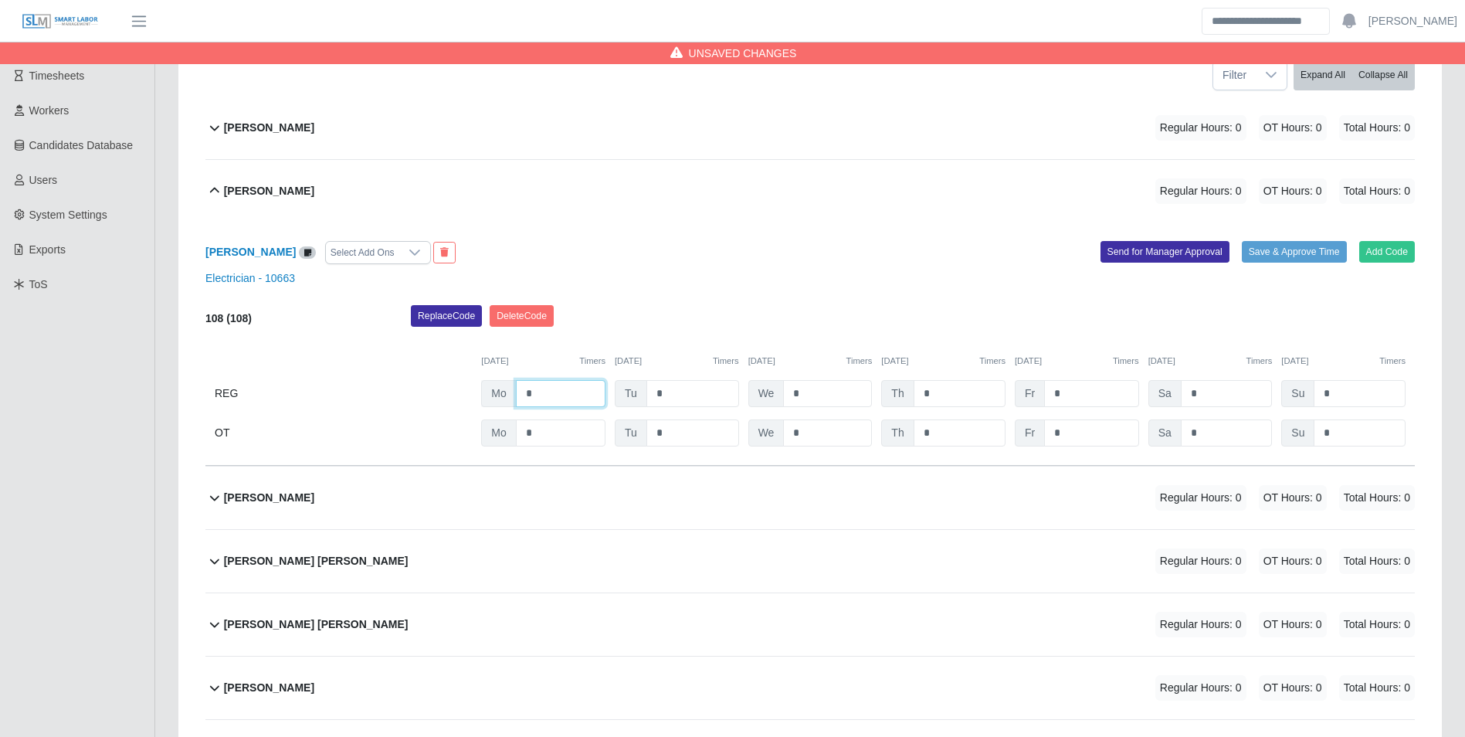
click at [568, 394] on input "*" at bounding box center [561, 393] width 90 height 27
type input "***"
click at [683, 344] on div "08/18/2025 Timers 08/19/2025 Timers 08/20/2025 Timers 08/21/2025 Timers 08/22/2…" at bounding box center [809, 352] width 1209 height 32
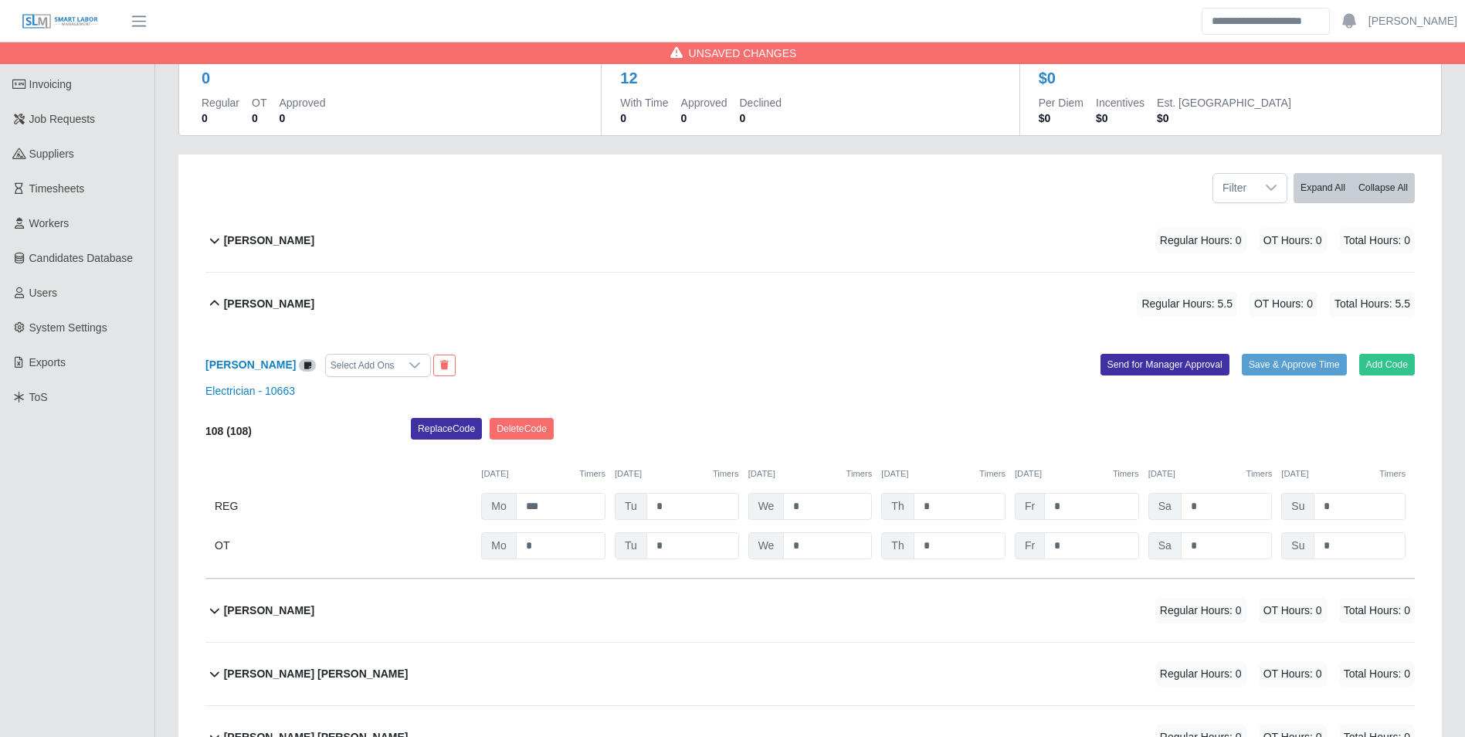
scroll to position [0, 0]
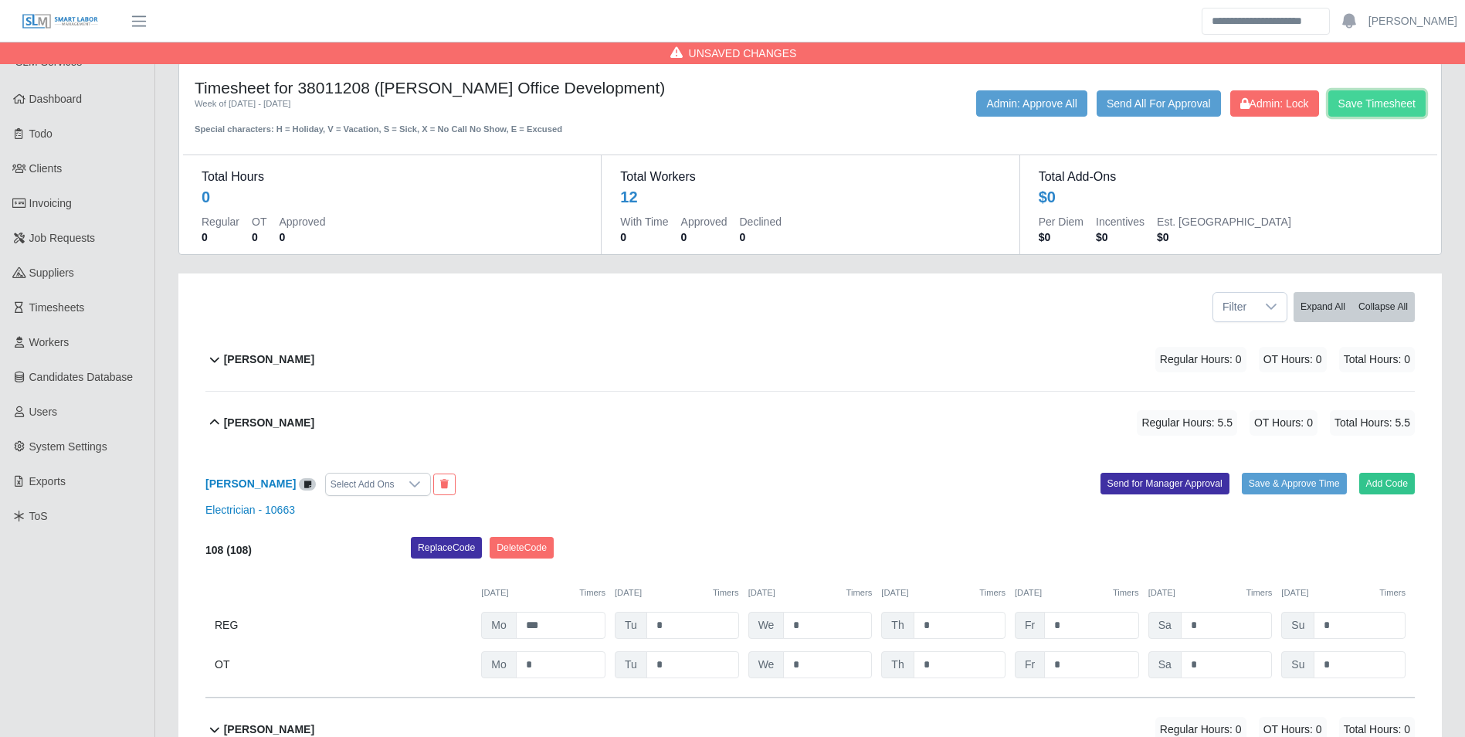
click at [1390, 97] on button "Save Timesheet" at bounding box center [1376, 103] width 97 height 26
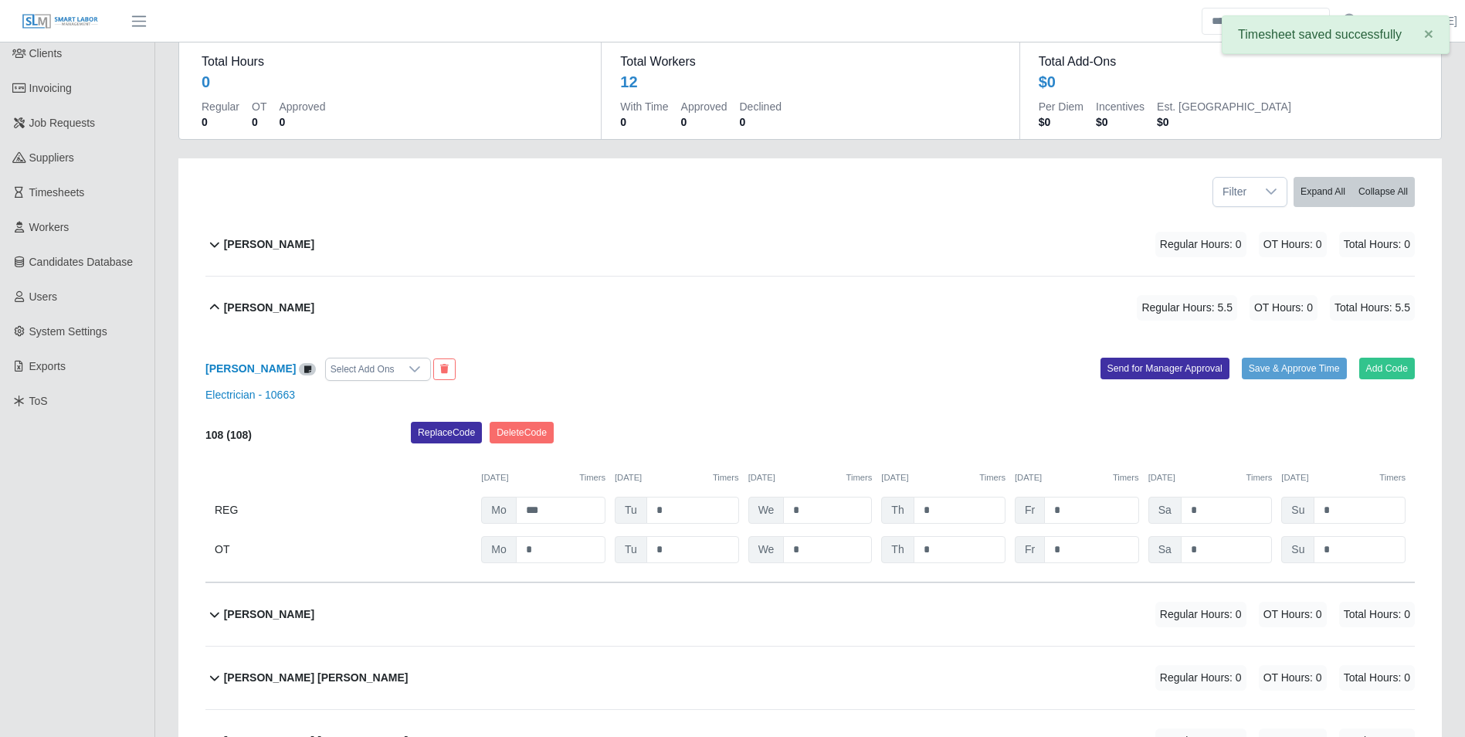
scroll to position [154, 0]
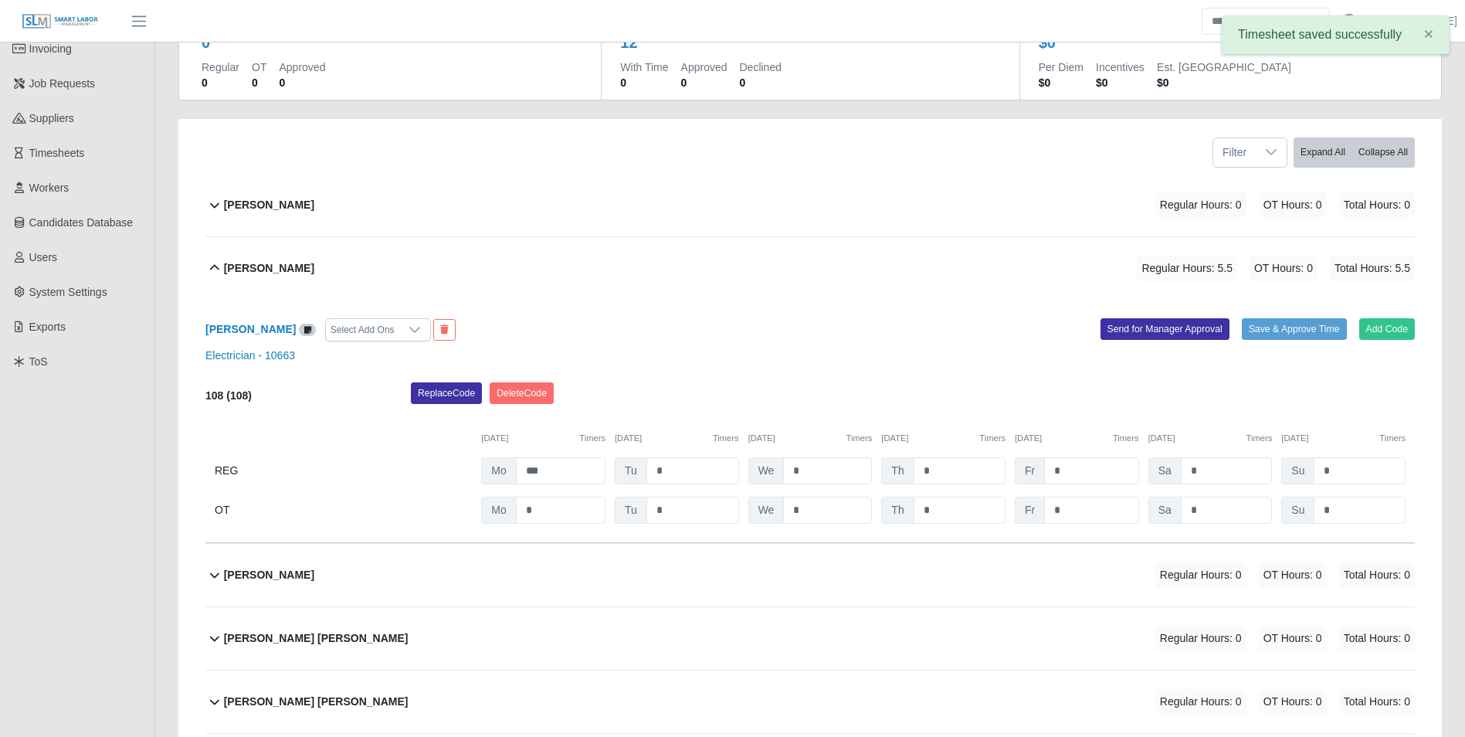
click at [265, 207] on b "Adam Springer" at bounding box center [269, 205] width 90 height 16
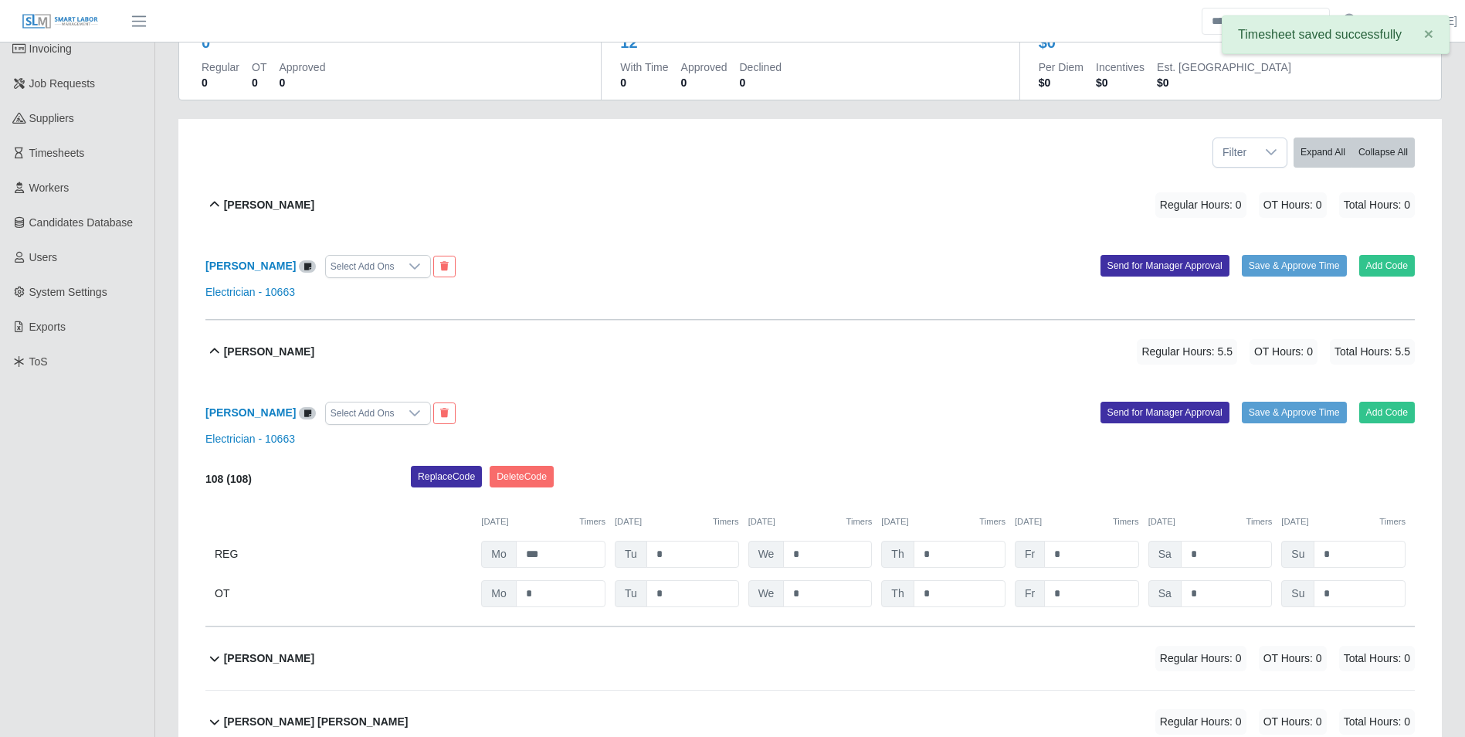
click at [427, 255] on div "Adam Springer Select Add Ons" at bounding box center [502, 266] width 616 height 23
click at [433, 258] on button at bounding box center [444, 267] width 22 height 22
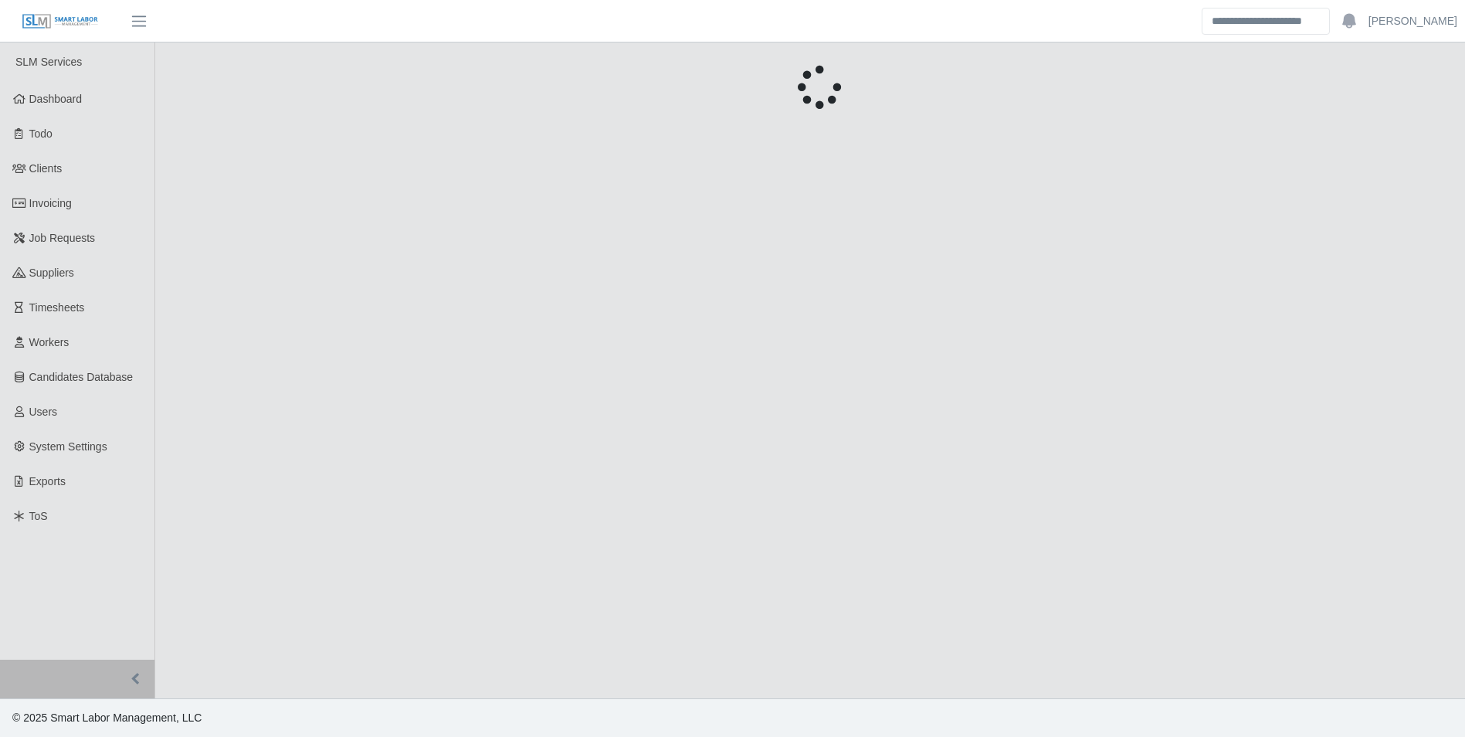
scroll to position [0, 0]
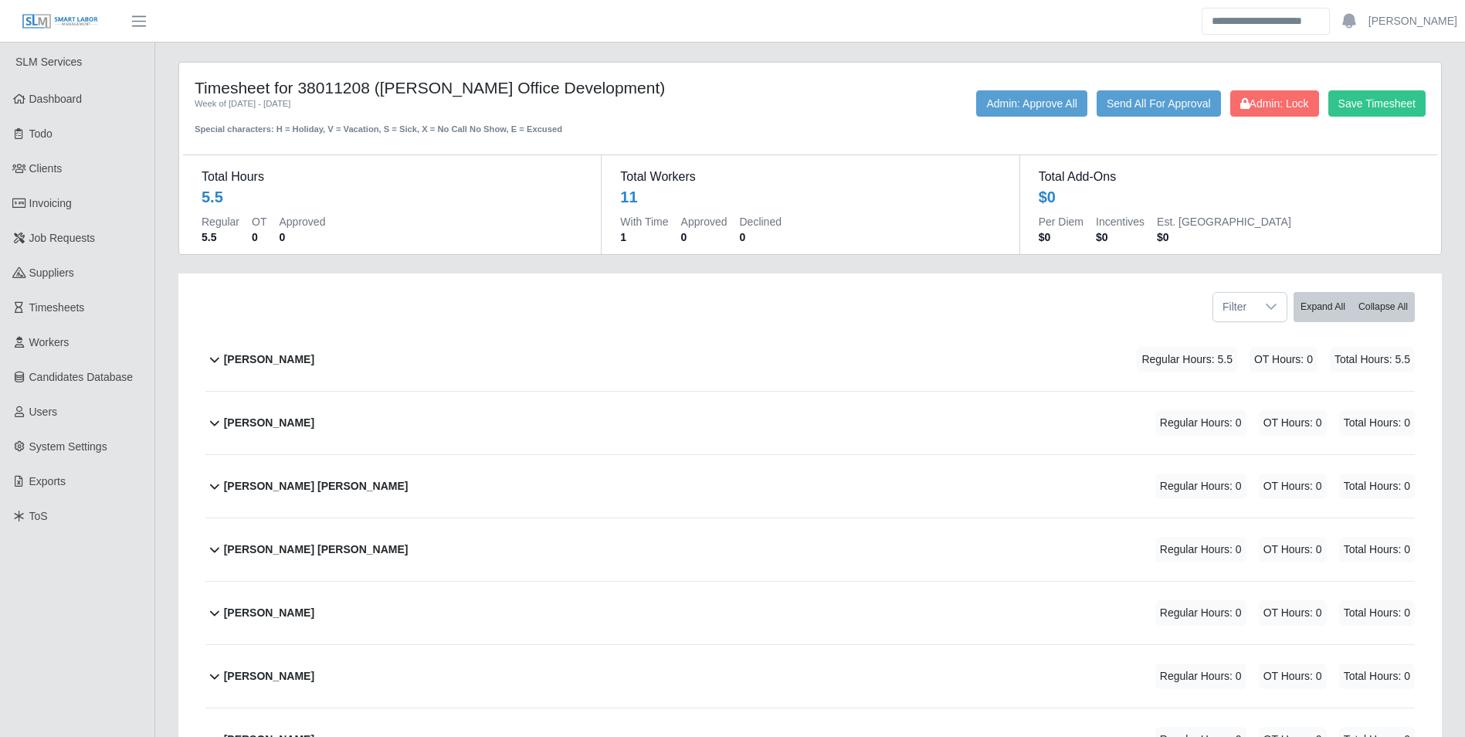
click at [269, 424] on b "[PERSON_NAME]" at bounding box center [269, 423] width 90 height 16
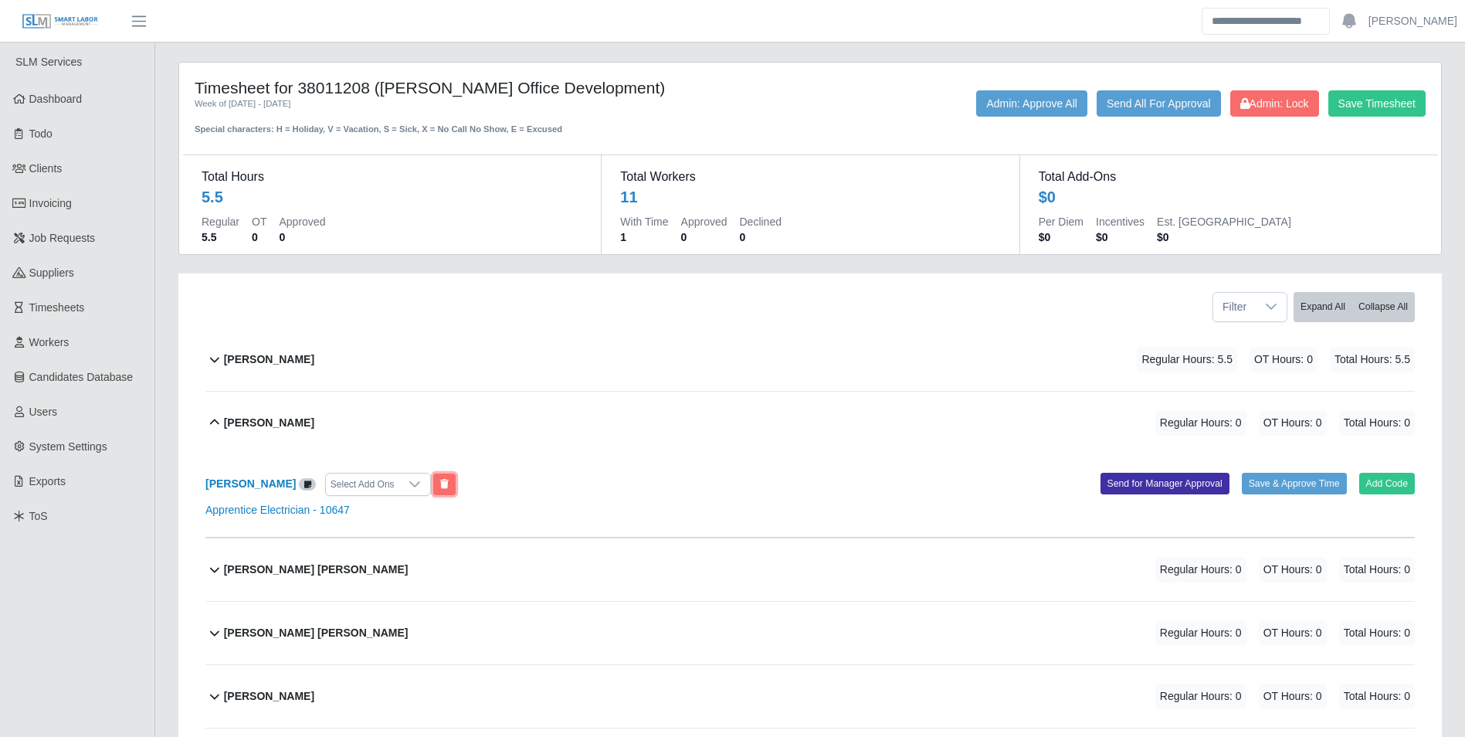
click at [433, 482] on button at bounding box center [444, 484] width 22 height 22
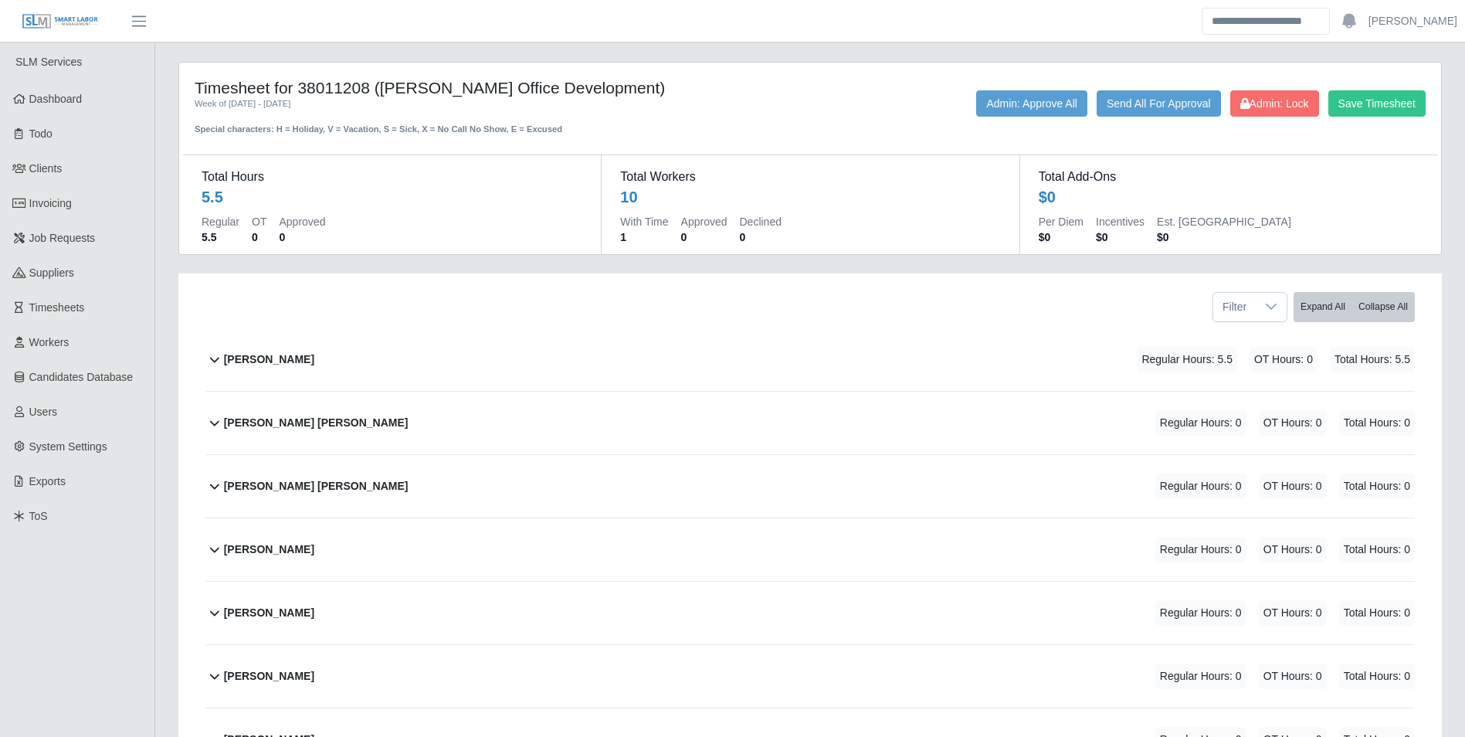
click at [327, 418] on b "Felipe Aron Ortiz Rodriguez" at bounding box center [316, 423] width 185 height 16
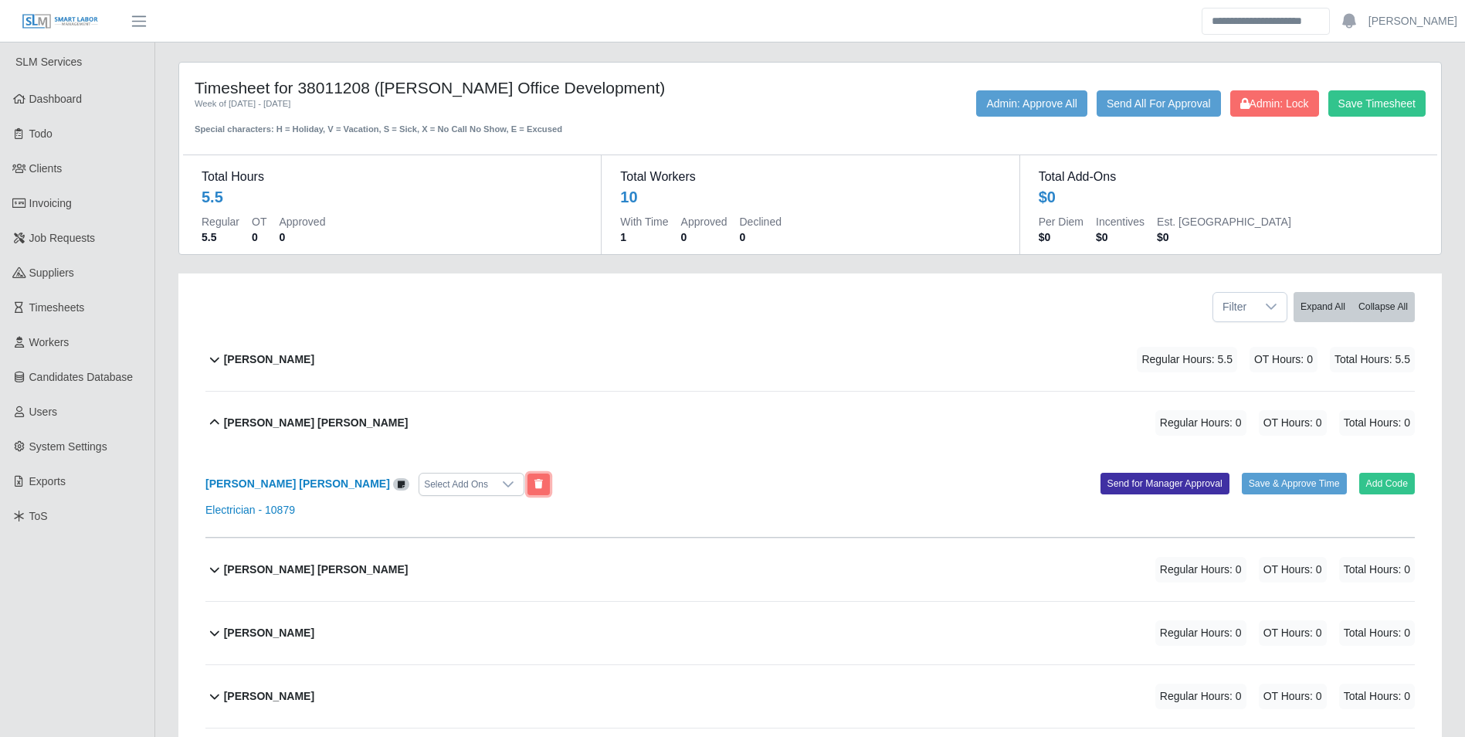
click at [527, 478] on button at bounding box center [538, 484] width 22 height 22
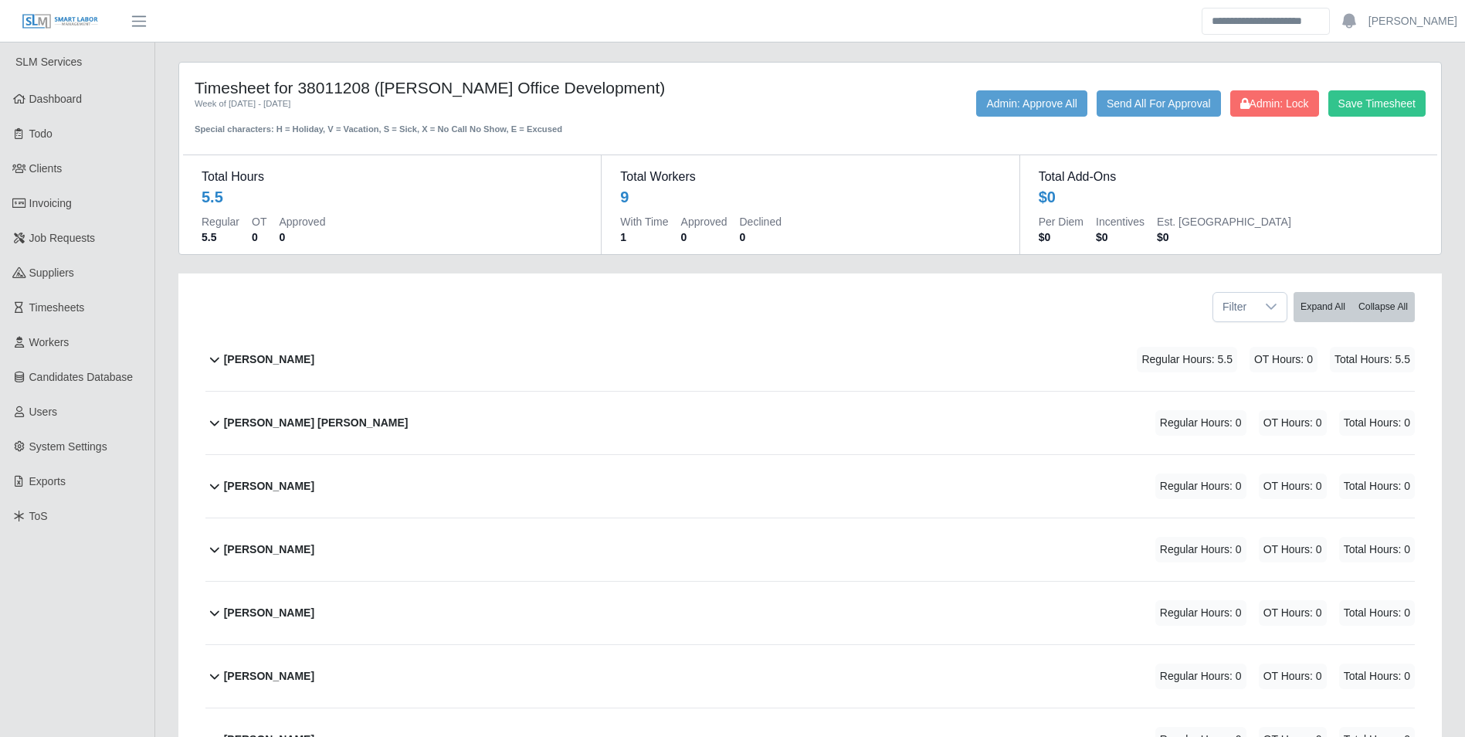
click at [330, 422] on b "Felipe Aron Ortiz Rodriguez" at bounding box center [316, 423] width 185 height 16
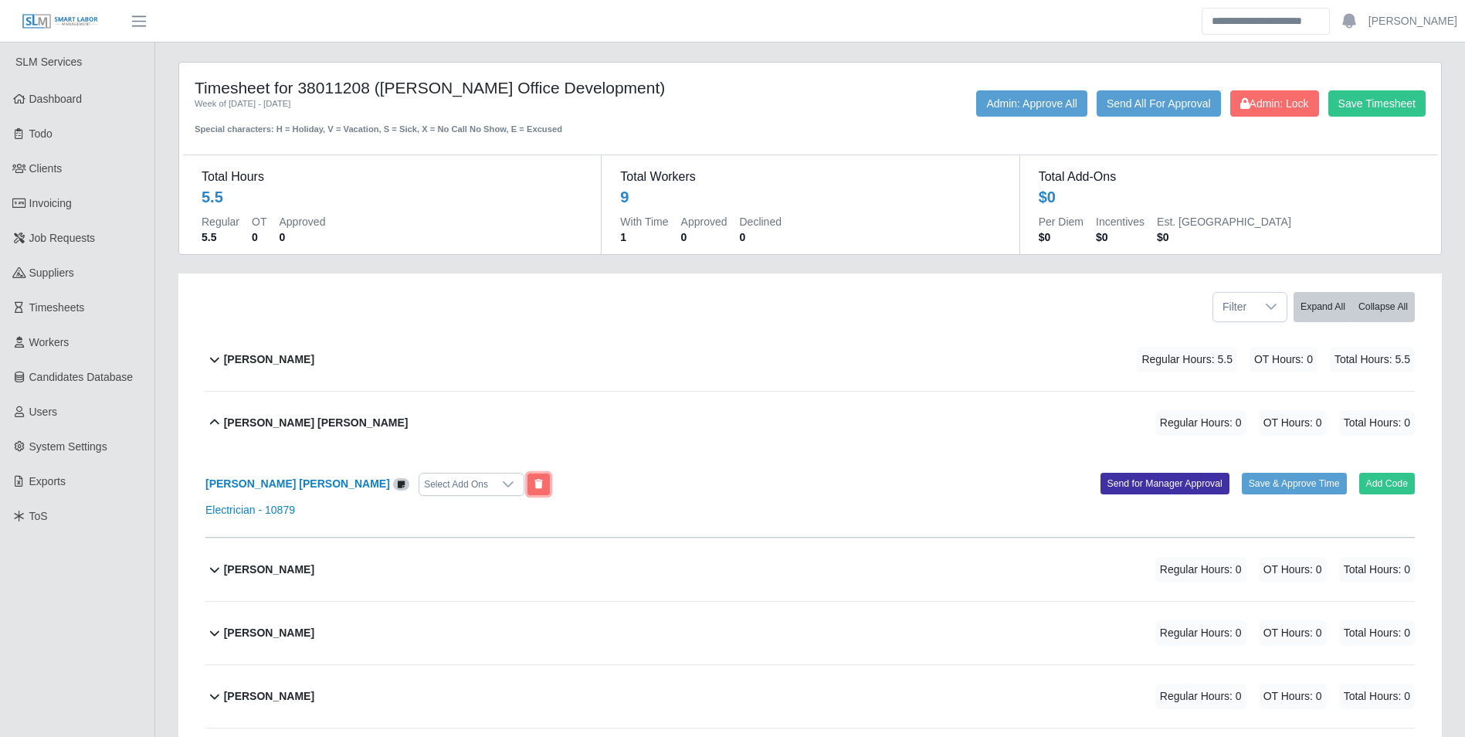
click at [534, 486] on icon at bounding box center [538, 483] width 8 height 9
click at [315, 418] on b "Felipe Aron Ortiz Rodriguez" at bounding box center [316, 423] width 185 height 16
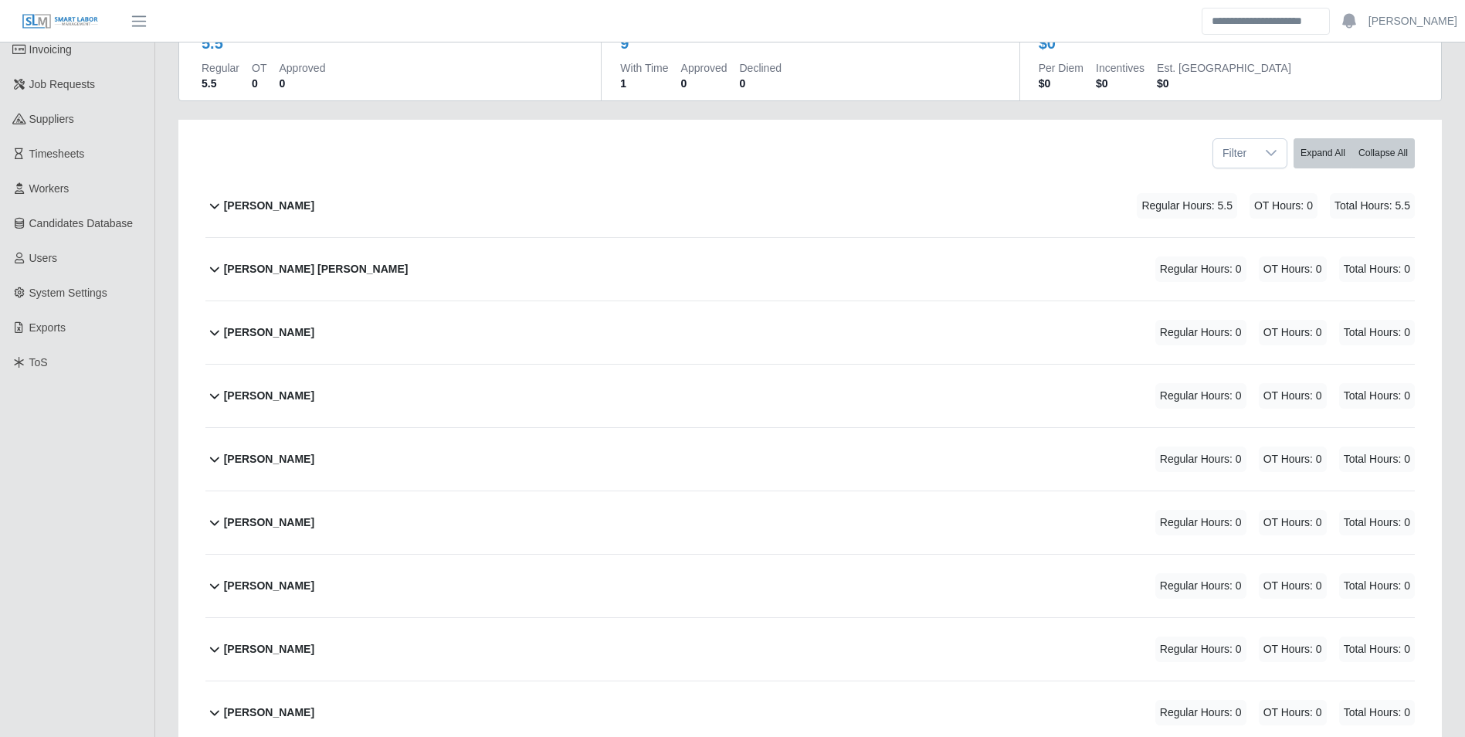
scroll to position [154, 0]
click at [269, 329] on b "Jesus Martinez" at bounding box center [269, 332] width 90 height 16
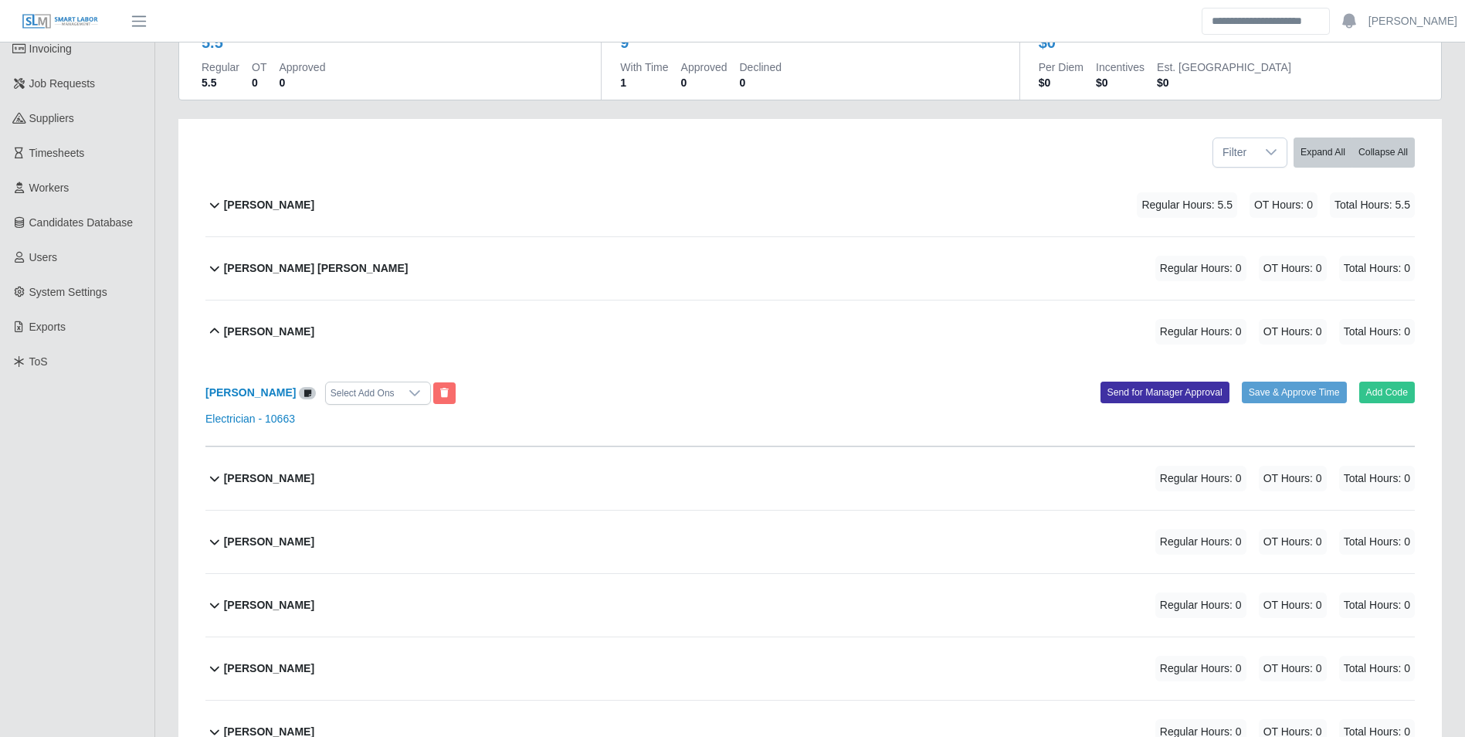
click at [439, 391] on div "Jesus Martinez Select Add Ons" at bounding box center [502, 392] width 616 height 23
click at [440, 392] on icon at bounding box center [444, 392] width 8 height 9
click at [259, 345] on div "Jesus Martinez Regular Hours: 0 OT Hours: 0 Total Hours: 0" at bounding box center [819, 331] width 1191 height 63
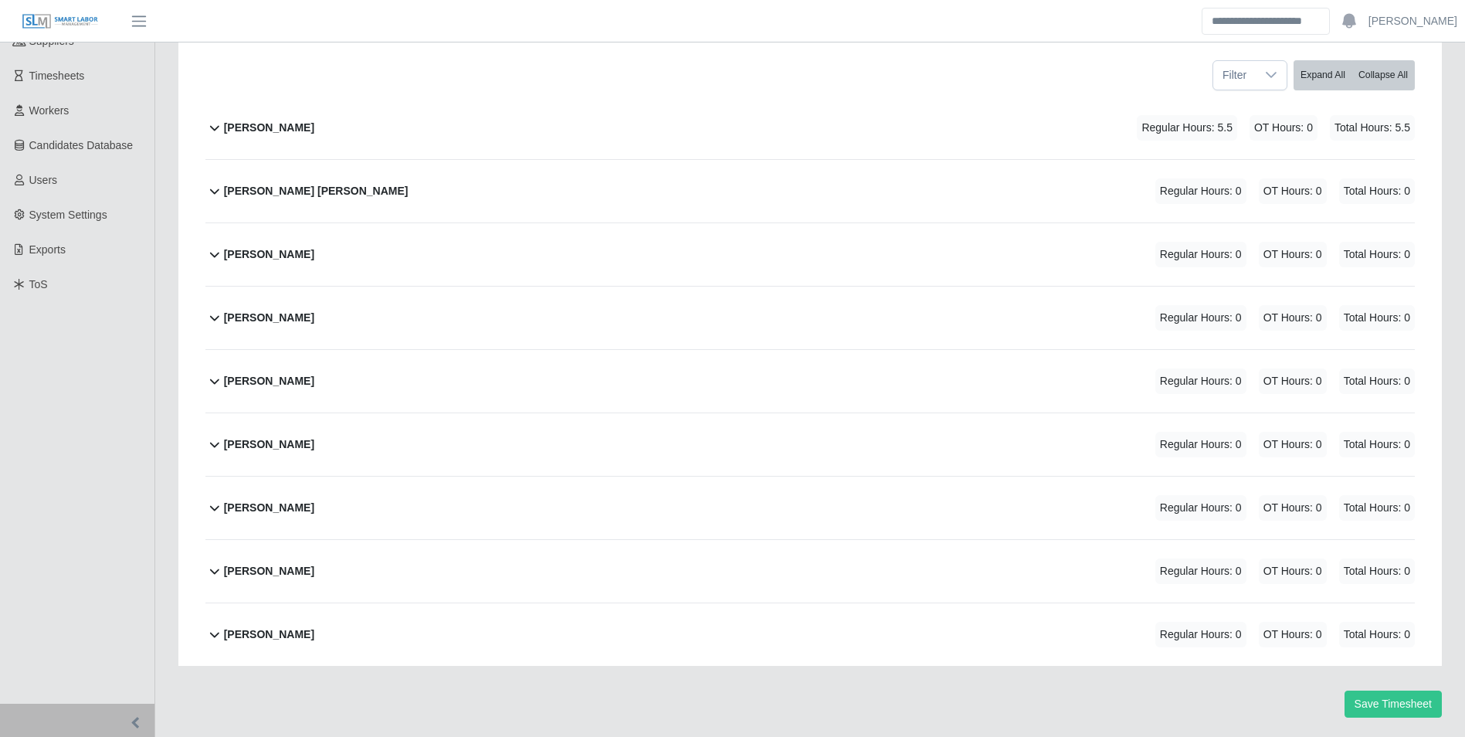
click at [300, 310] on b "Jose Hernandez" at bounding box center [269, 318] width 90 height 16
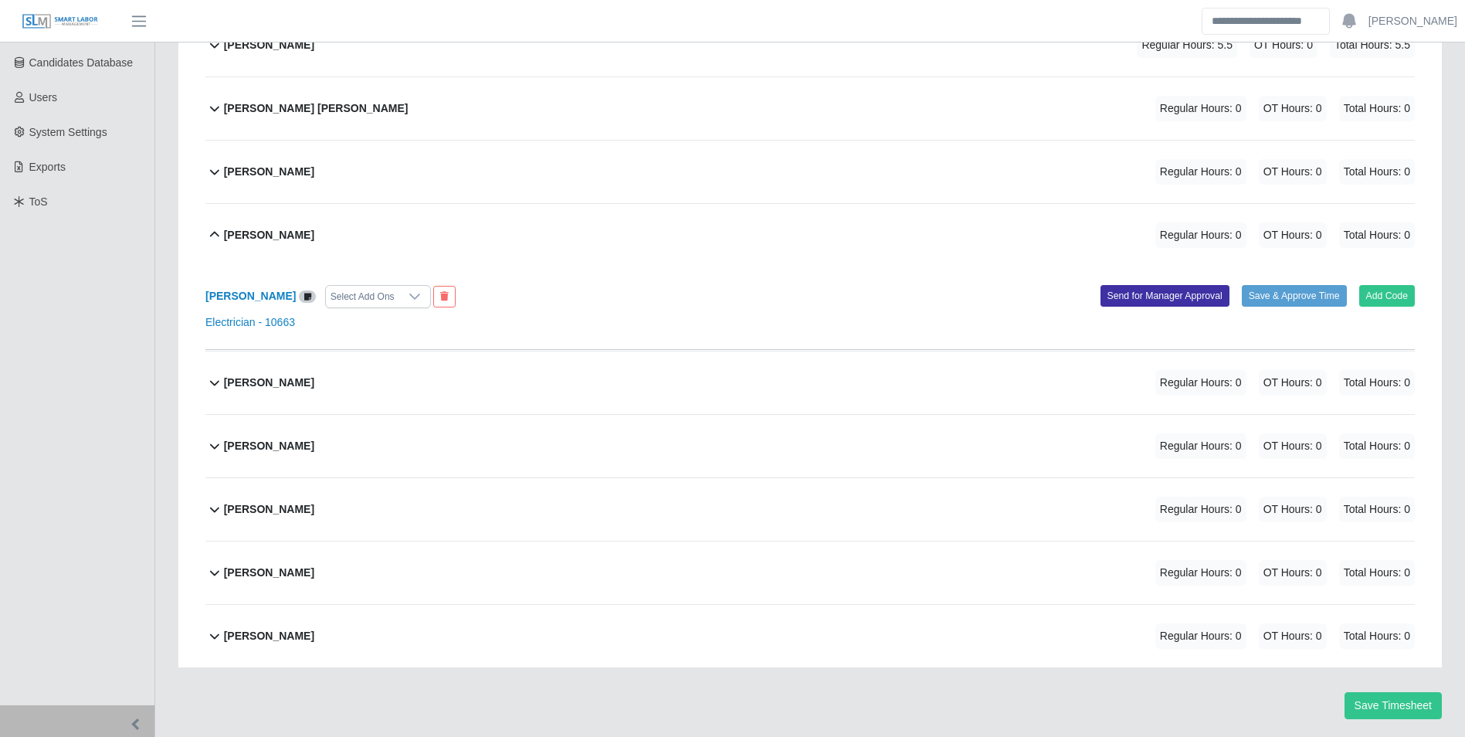
scroll to position [315, 0]
click at [433, 291] on button at bounding box center [444, 296] width 22 height 22
drag, startPoint x: 263, startPoint y: 231, endPoint x: 296, endPoint y: 235, distance: 34.3
click at [263, 230] on b "Jose Hernandez" at bounding box center [269, 234] width 90 height 16
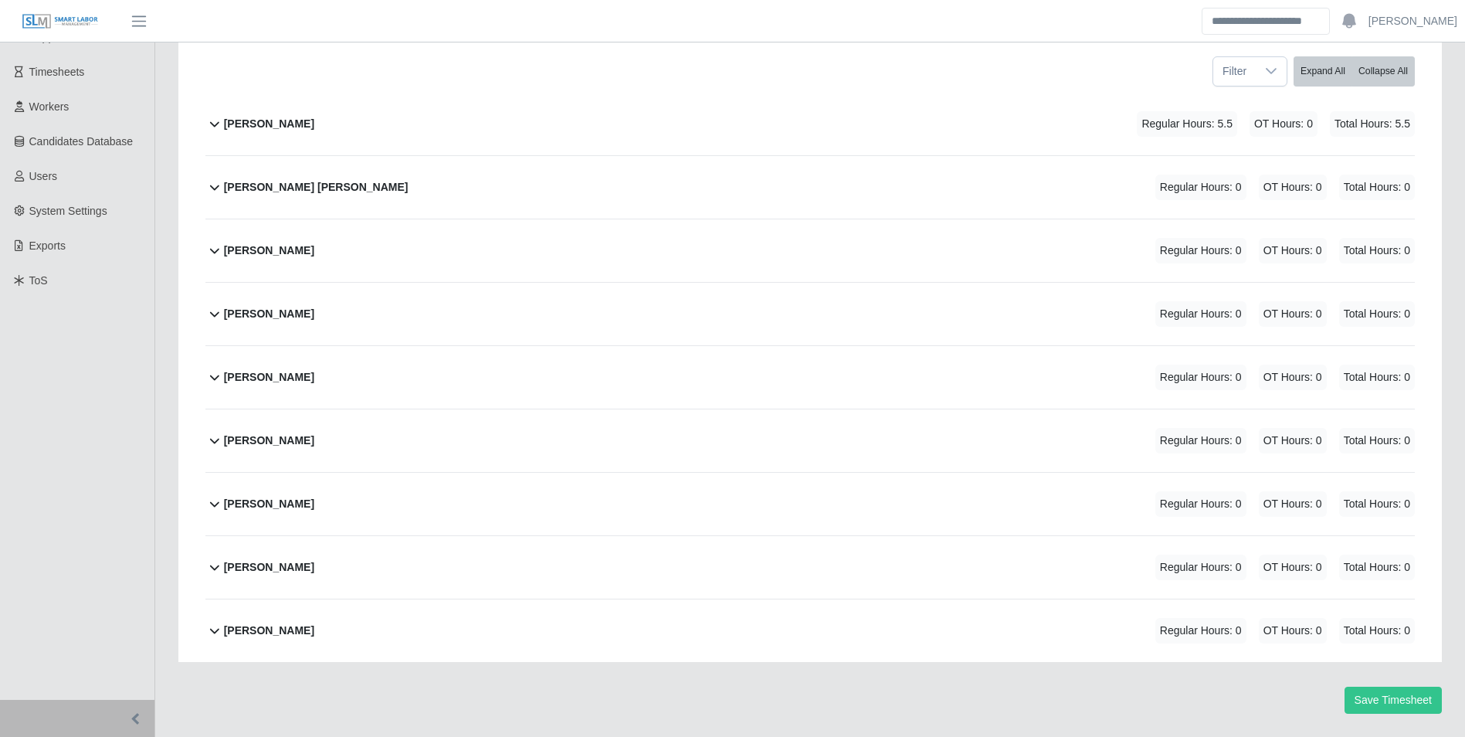
scroll to position [232, 0]
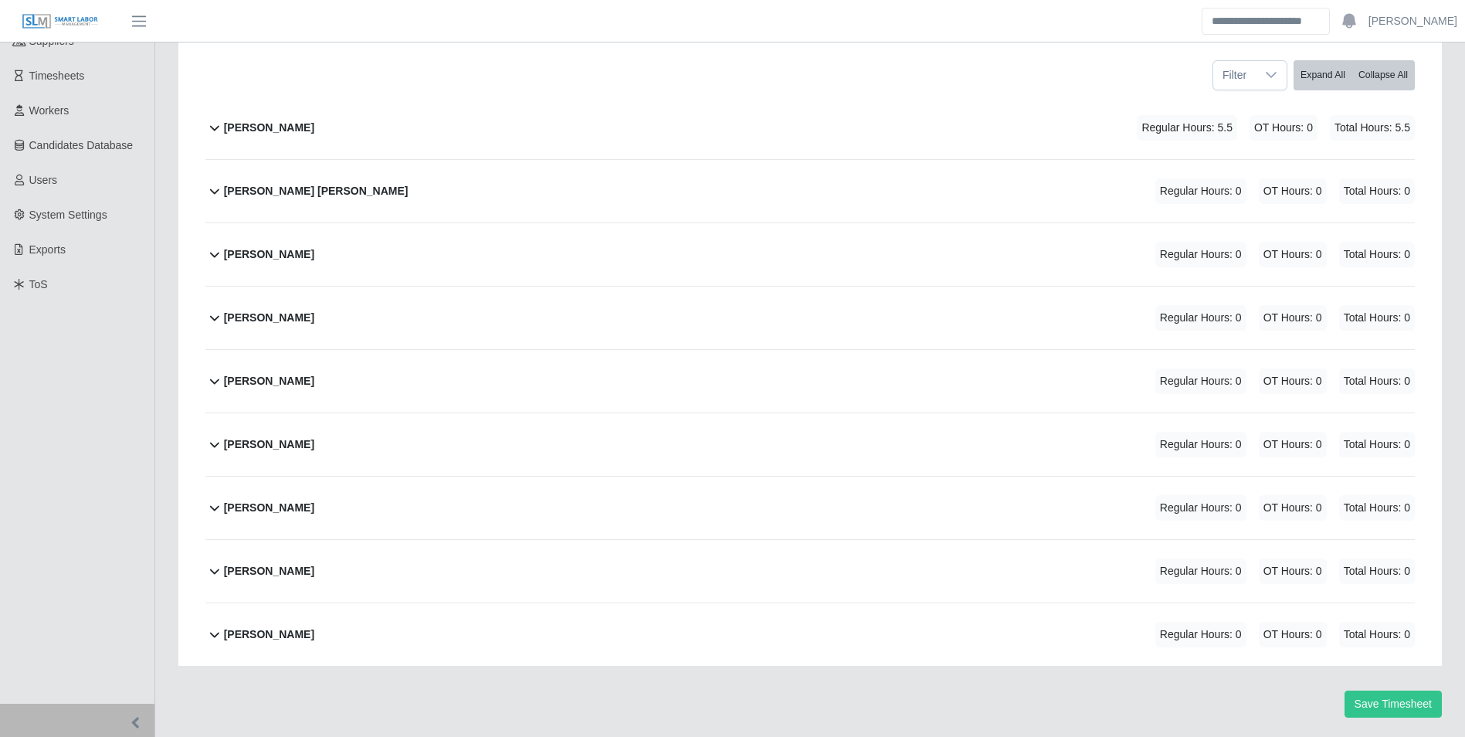
click at [274, 385] on b "Jose Mendoza" at bounding box center [269, 381] width 90 height 16
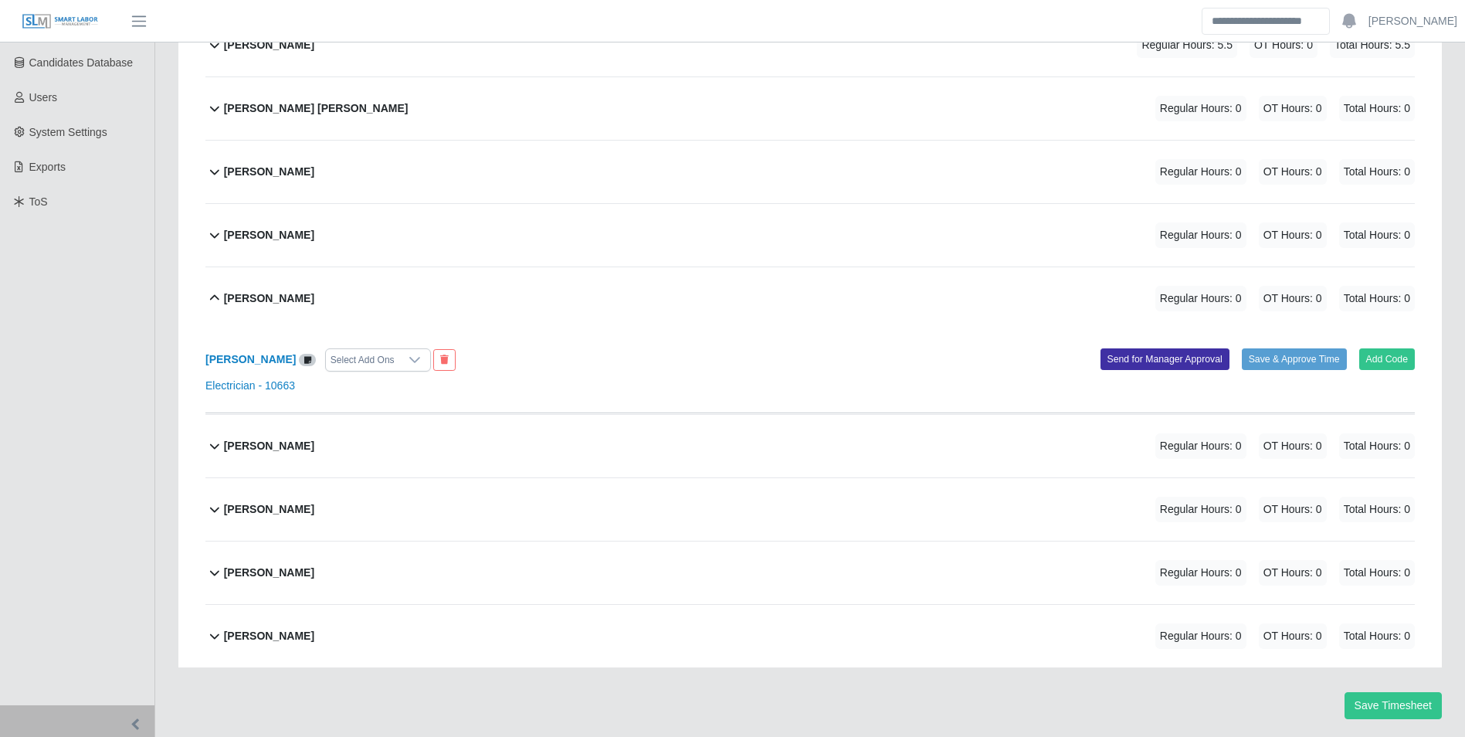
scroll to position [315, 0]
click at [440, 360] on icon at bounding box center [444, 358] width 8 height 9
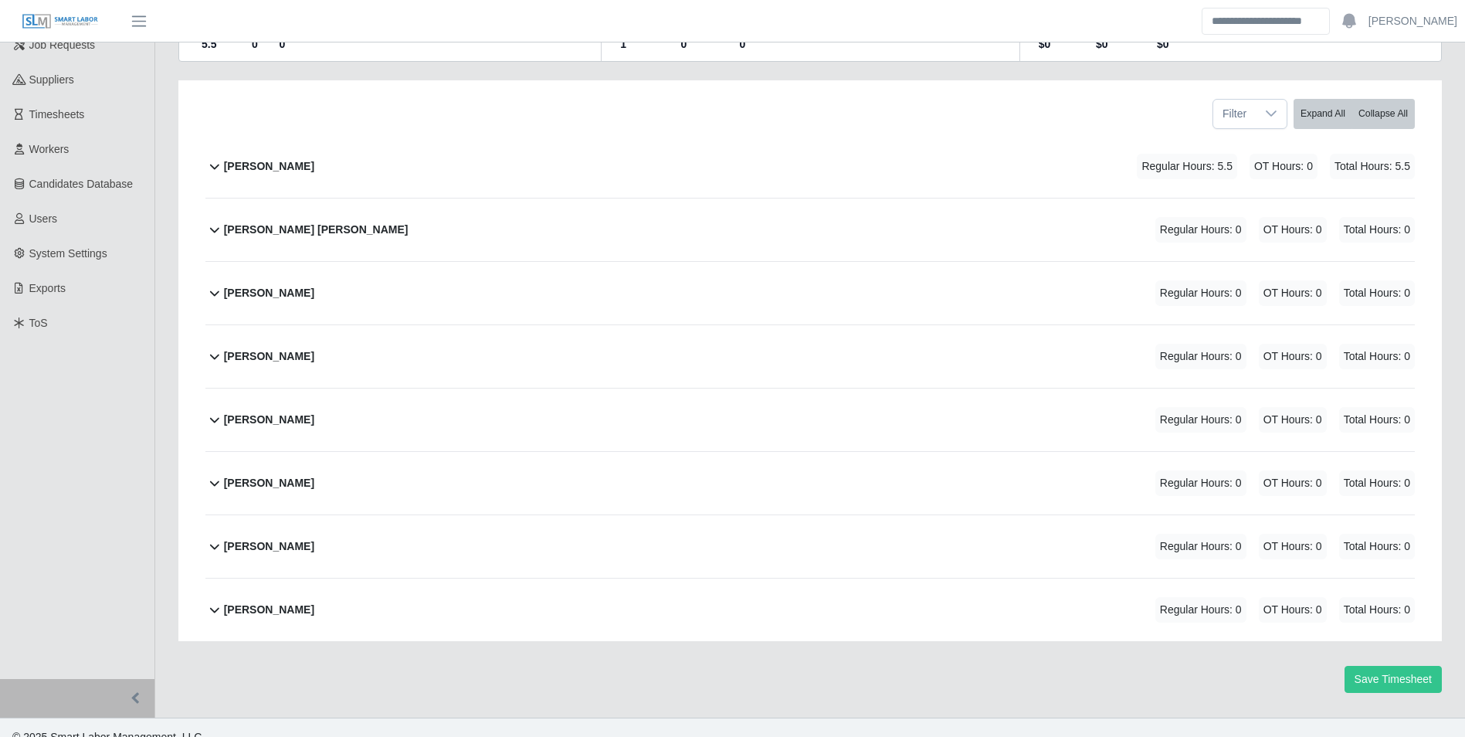
scroll to position [212, 0]
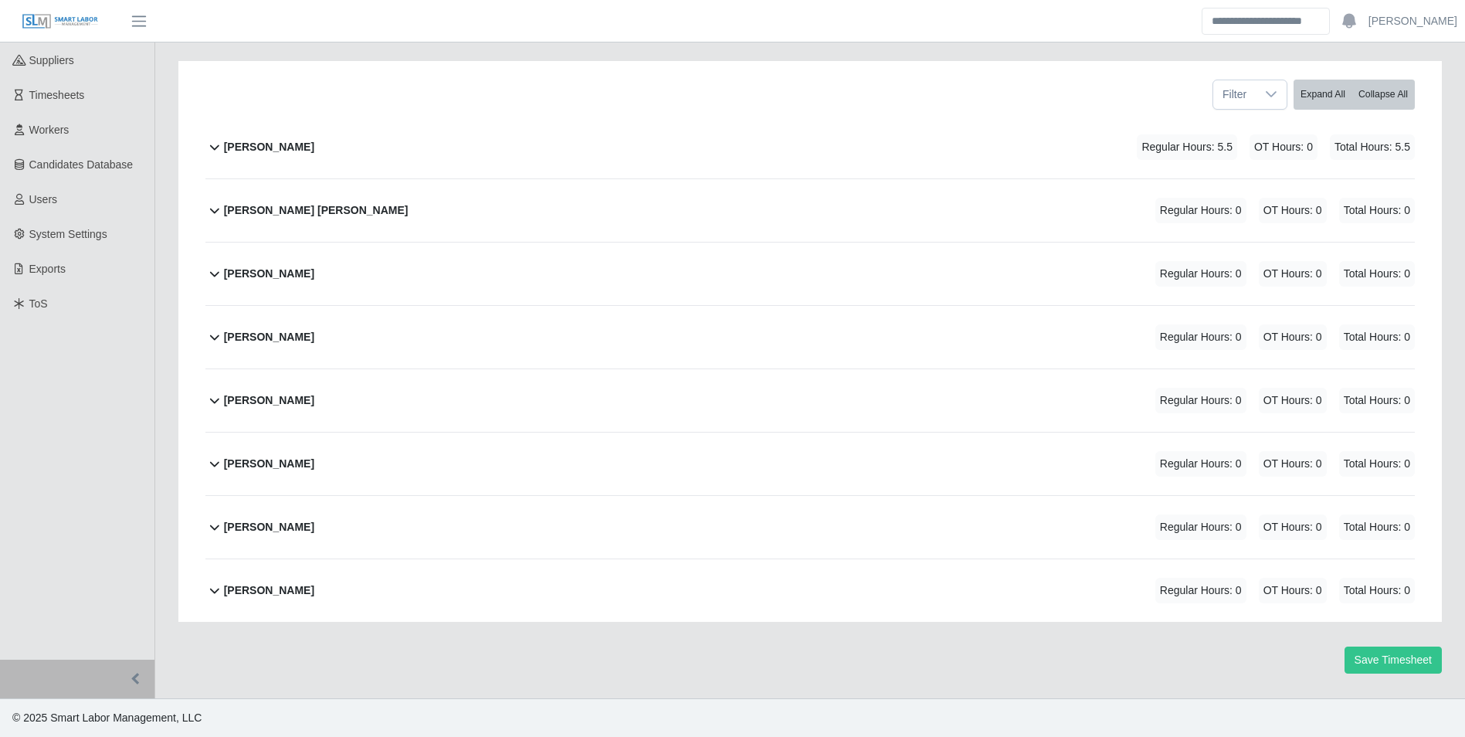
click at [284, 393] on b "Kevin Robles" at bounding box center [269, 400] width 90 height 16
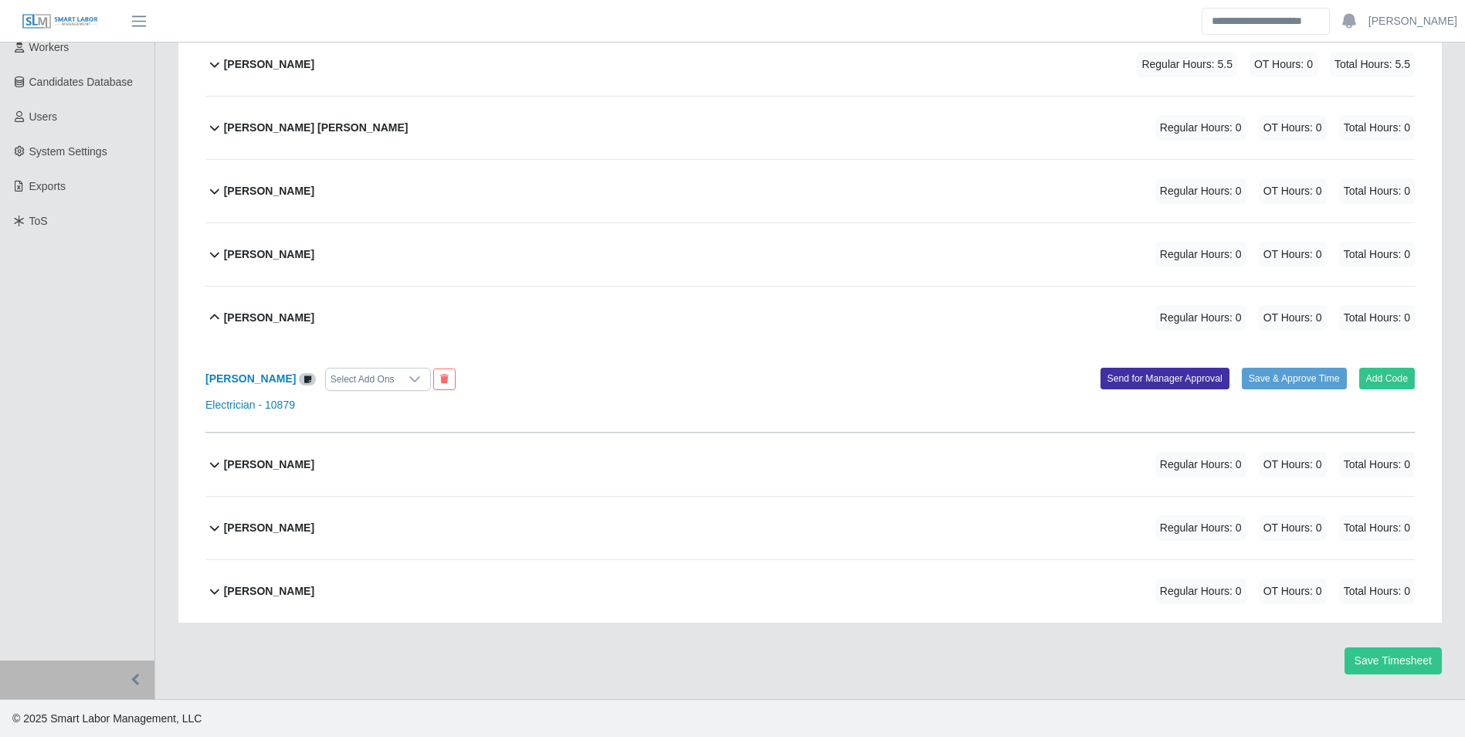
scroll to position [296, 0]
click at [433, 382] on button at bounding box center [444, 379] width 22 height 22
click at [244, 314] on b "Kevin Robles" at bounding box center [269, 317] width 90 height 16
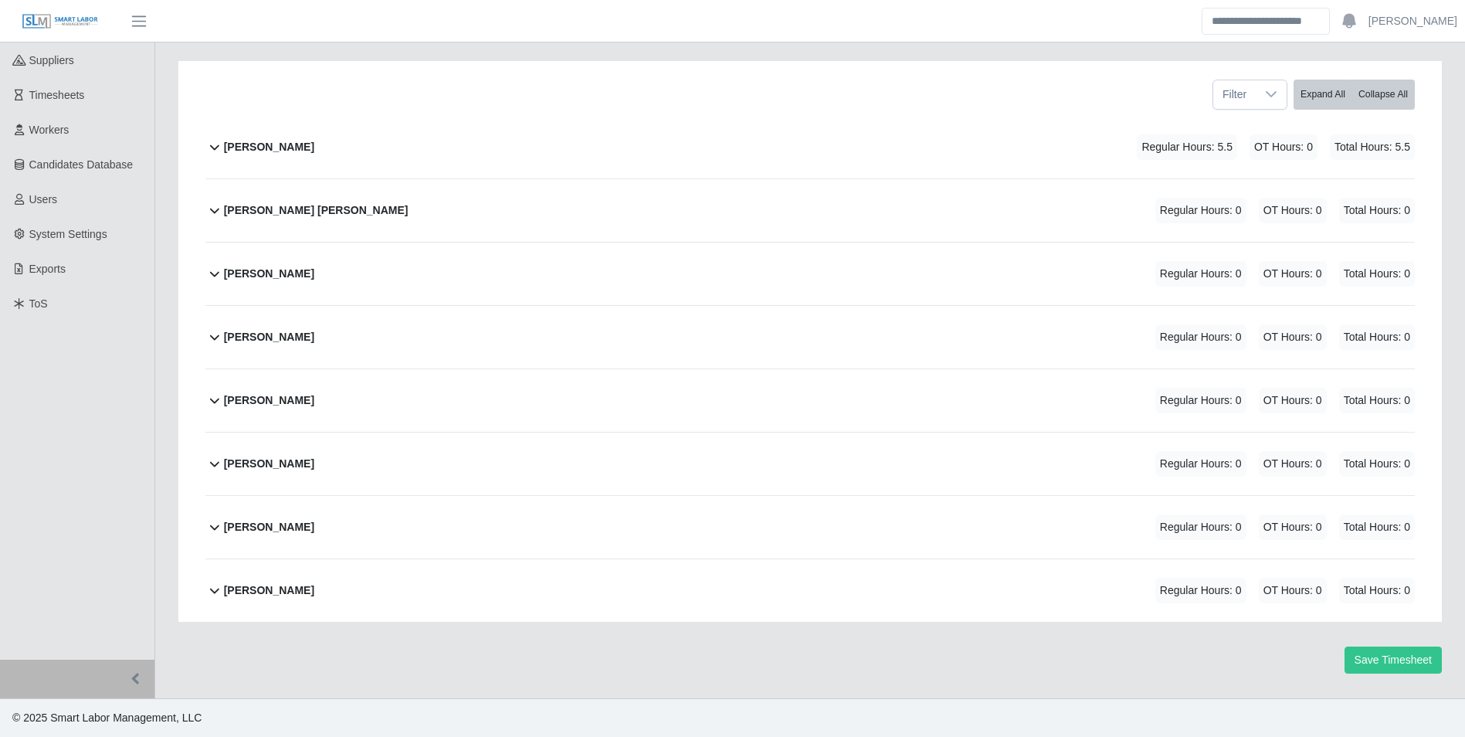
scroll to position [212, 0]
click at [270, 449] on div "Ricardo Ayala Regular Hours: 0 OT Hours: 0 Total Hours: 0" at bounding box center [819, 463] width 1191 height 63
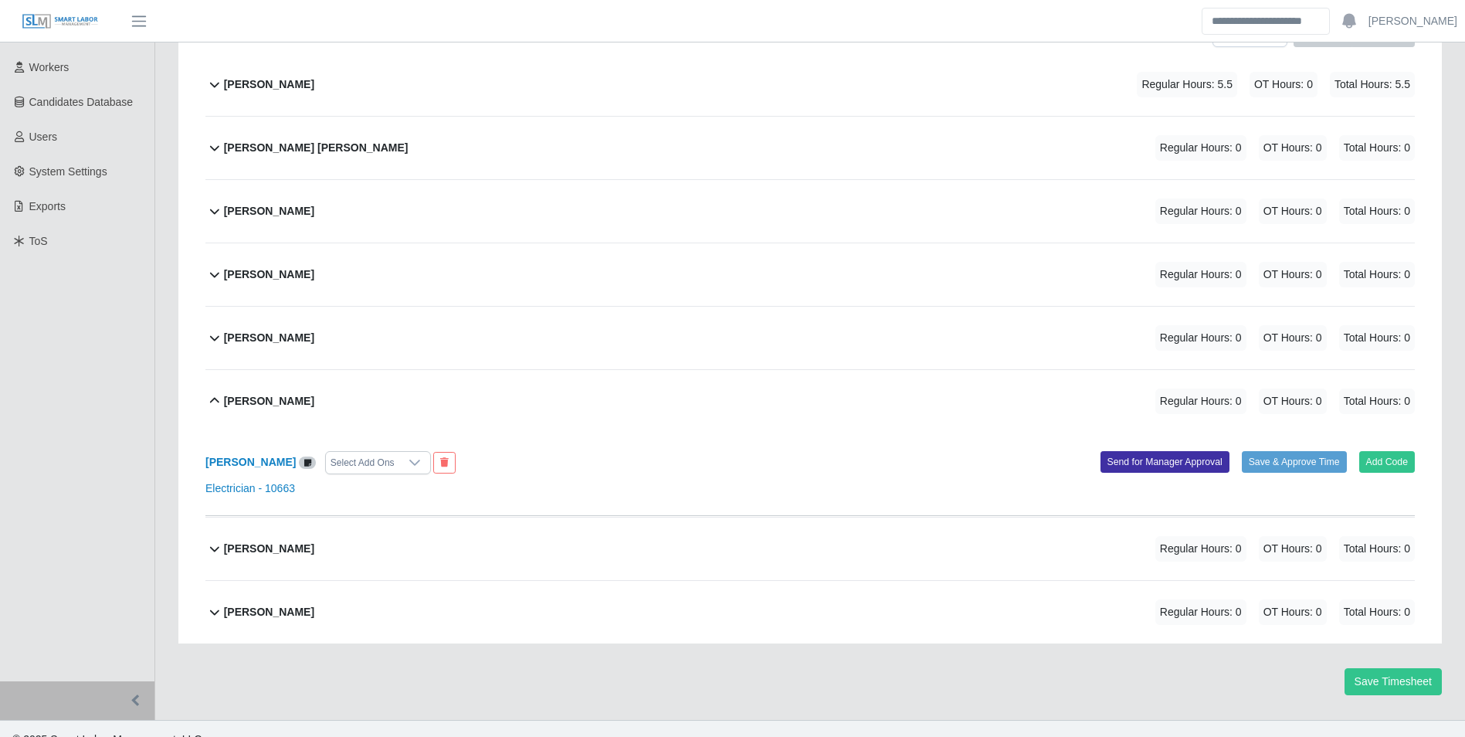
scroll to position [296, 0]
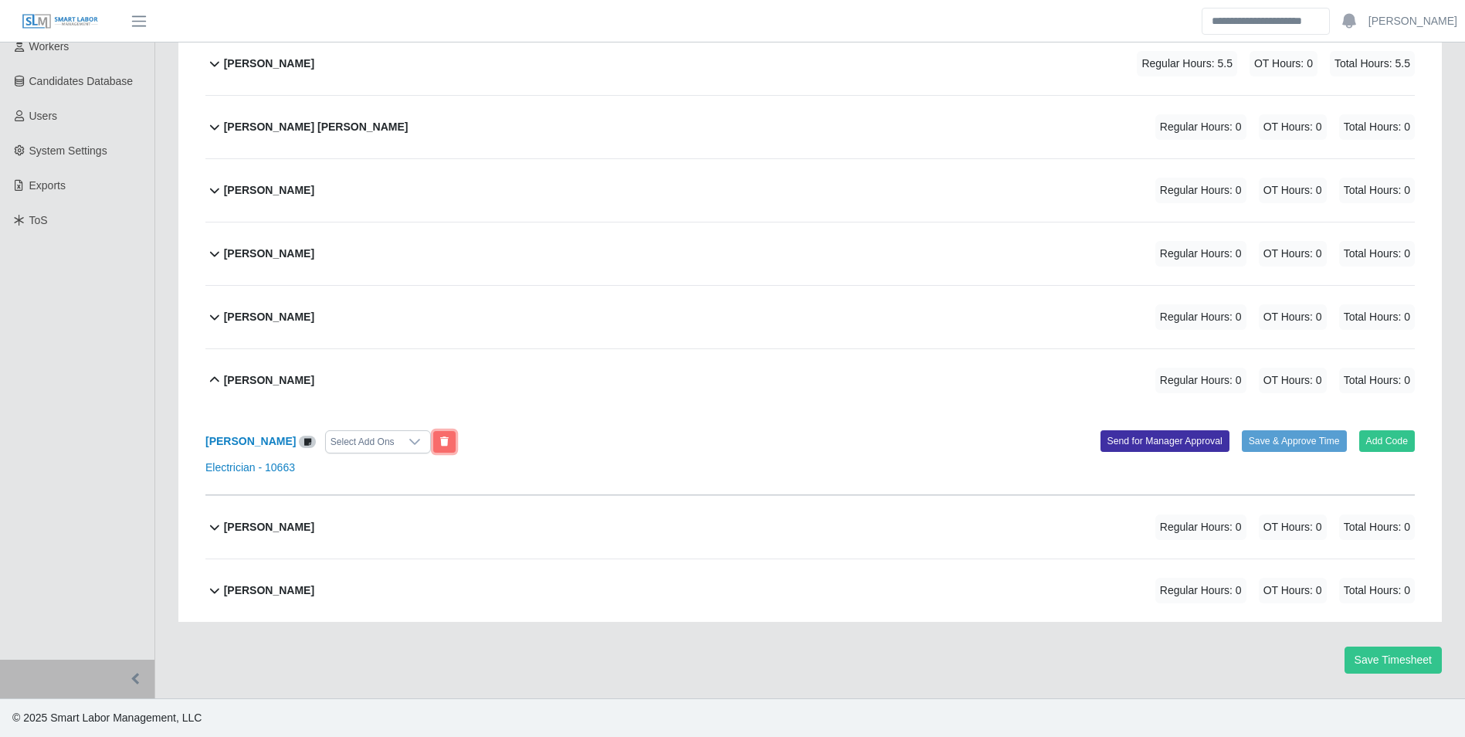
click at [433, 433] on button at bounding box center [444, 442] width 22 height 22
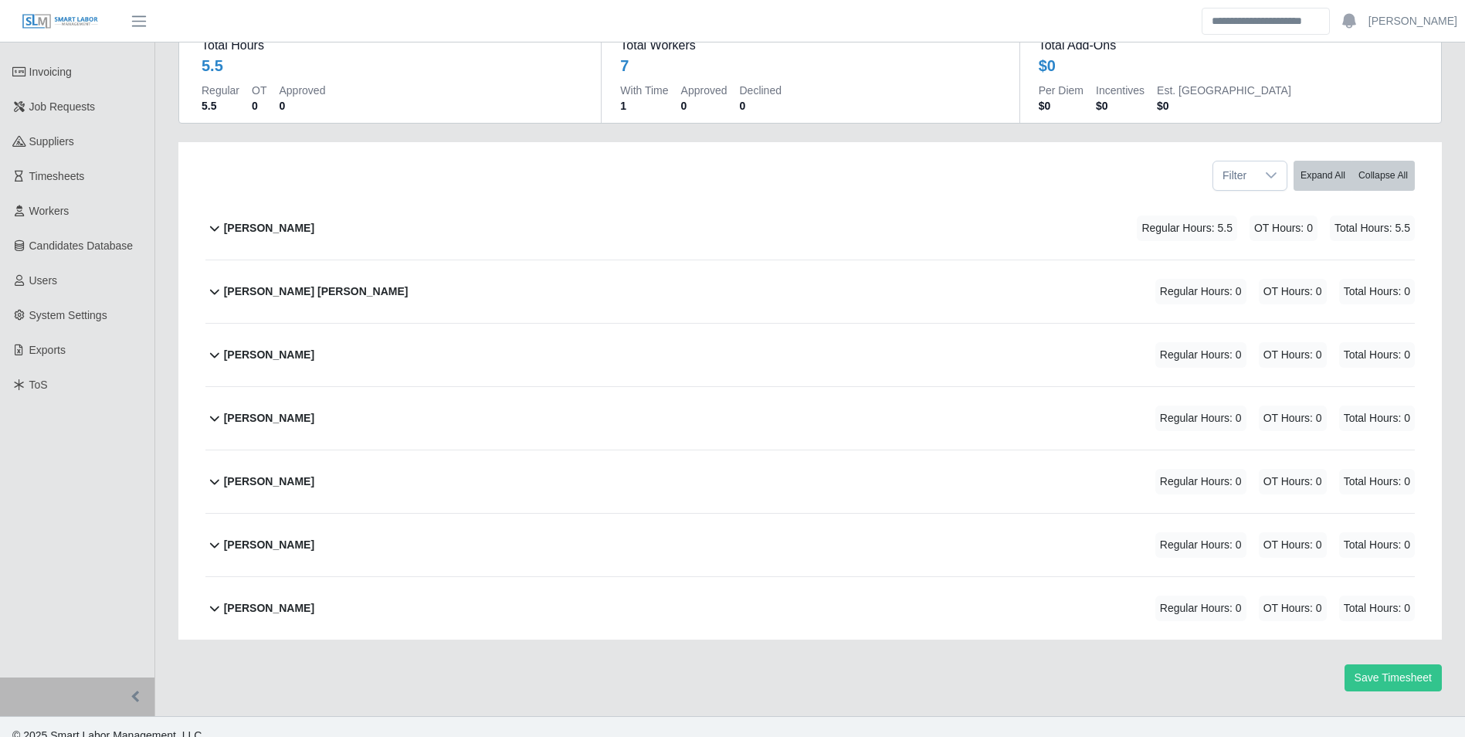
scroll to position [149, 0]
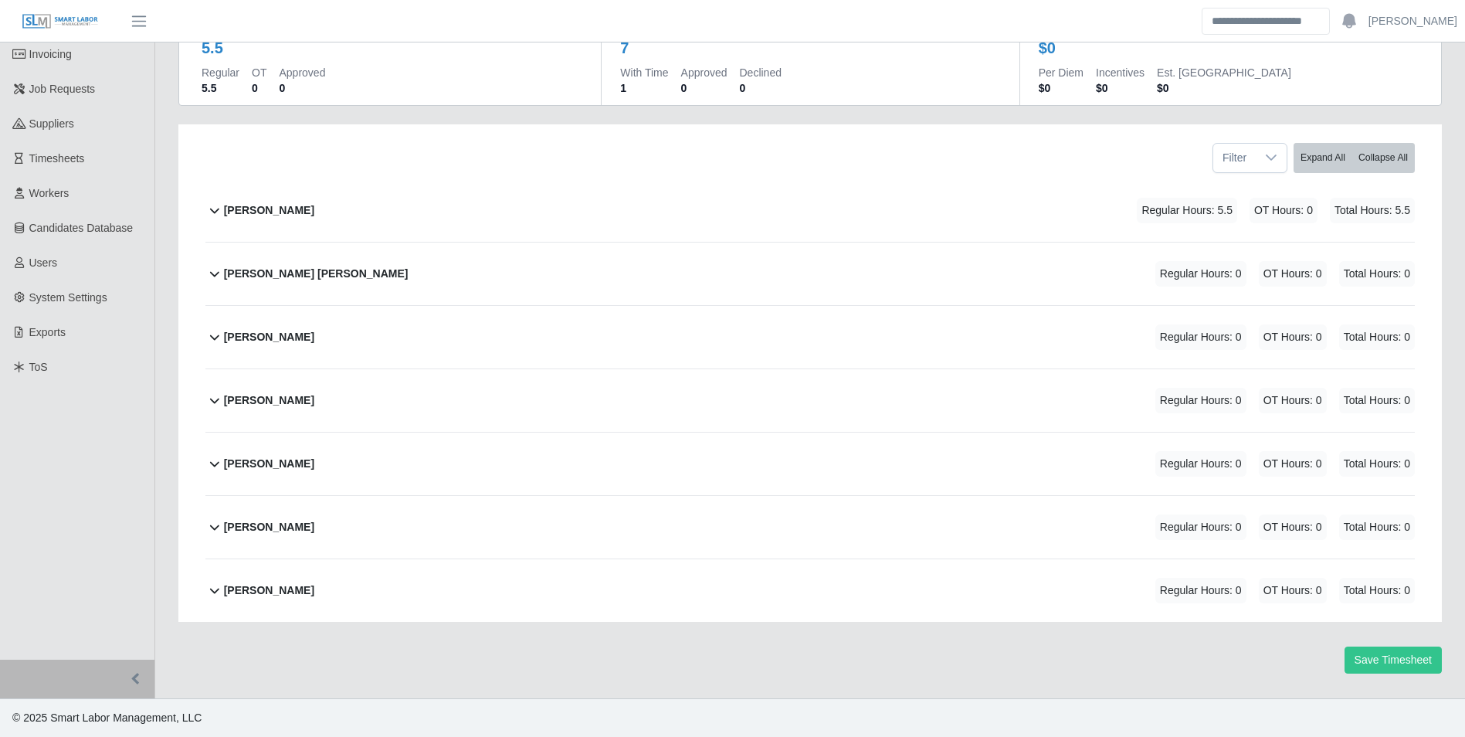
click at [278, 524] on b "Richard Villasenor" at bounding box center [269, 527] width 90 height 16
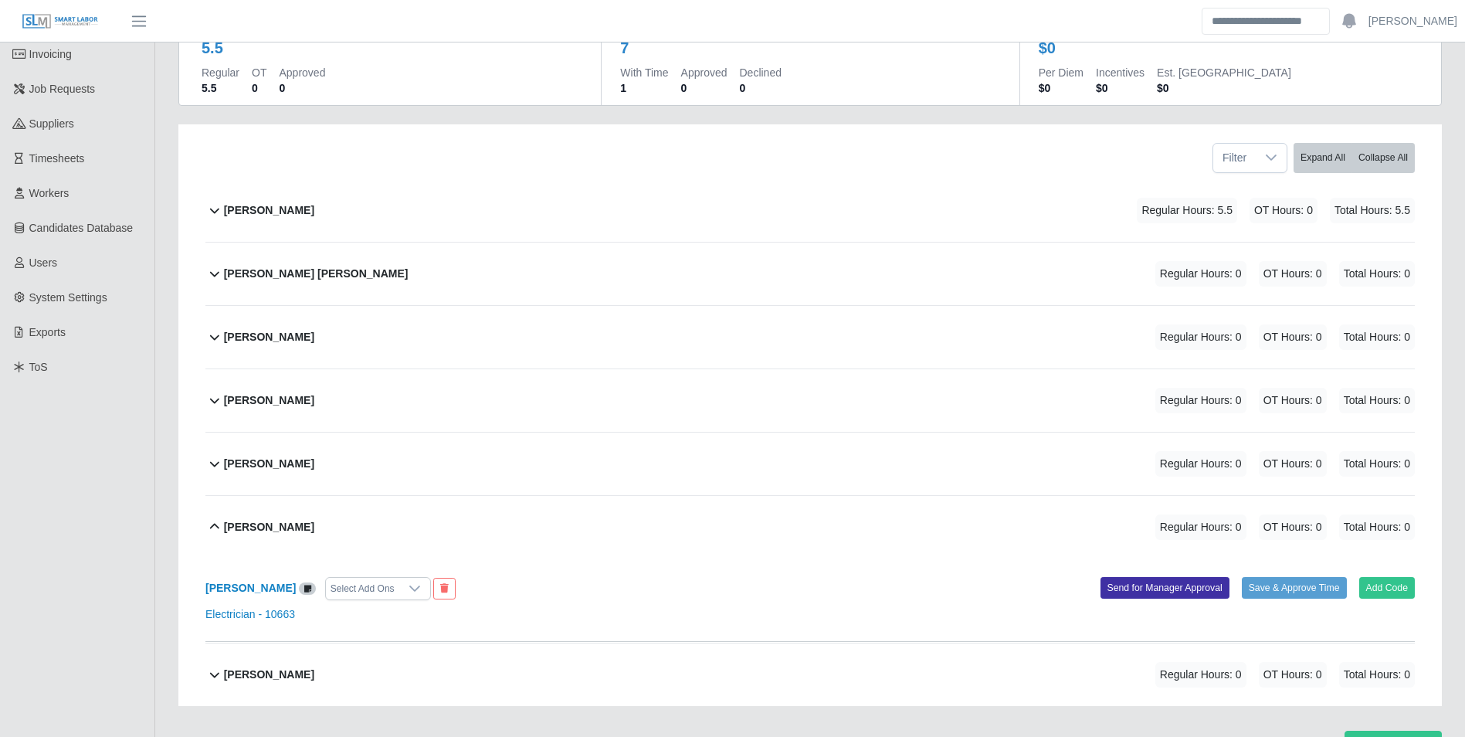
scroll to position [232, 0]
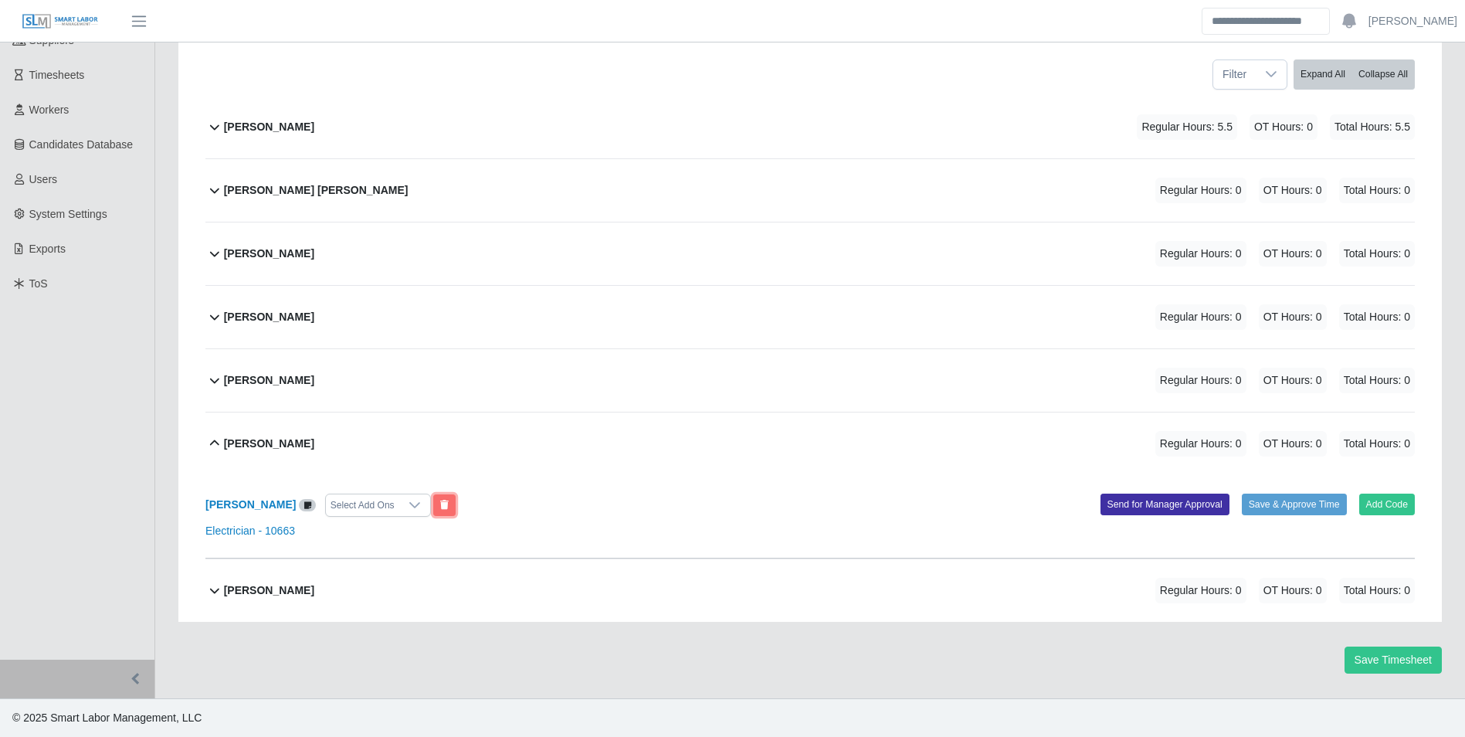
click at [439, 507] on button at bounding box center [444, 505] width 22 height 22
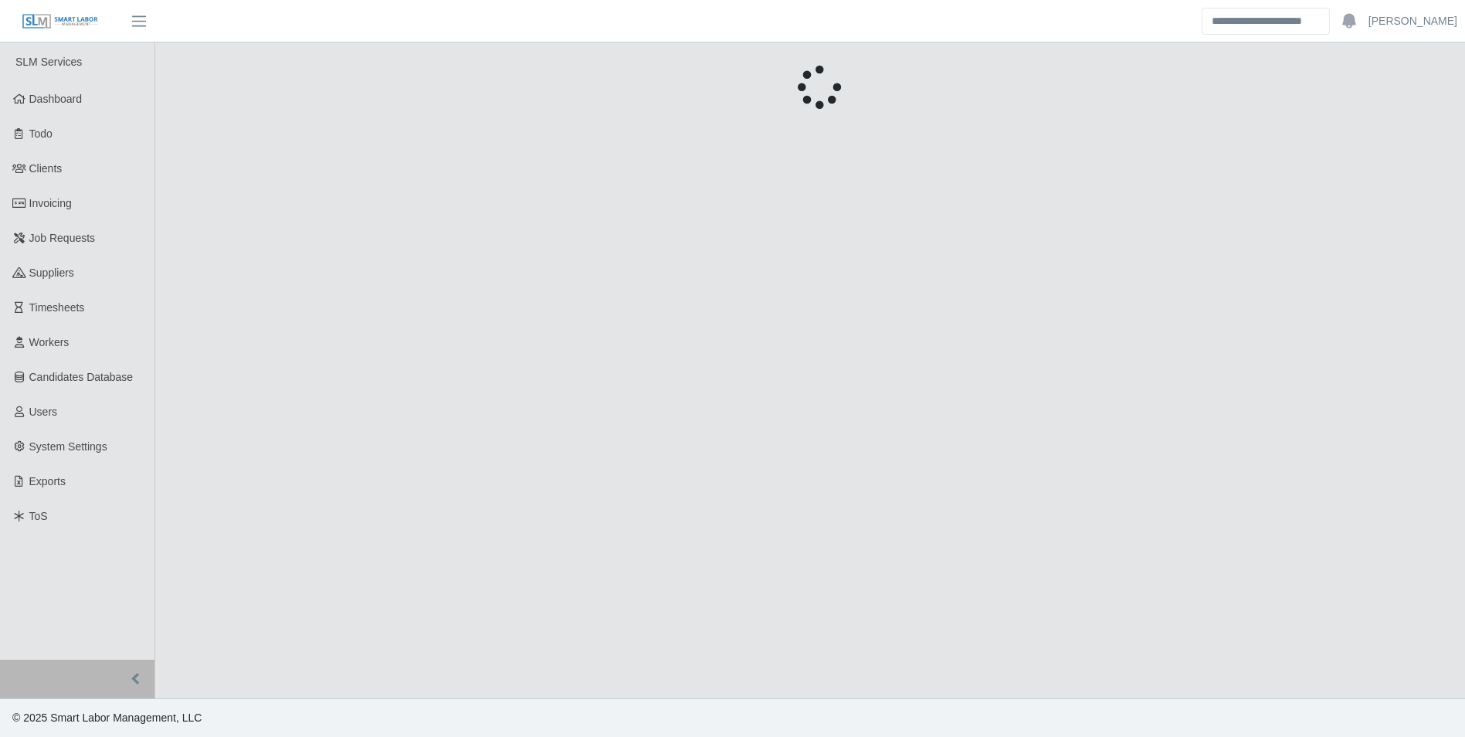
scroll to position [0, 0]
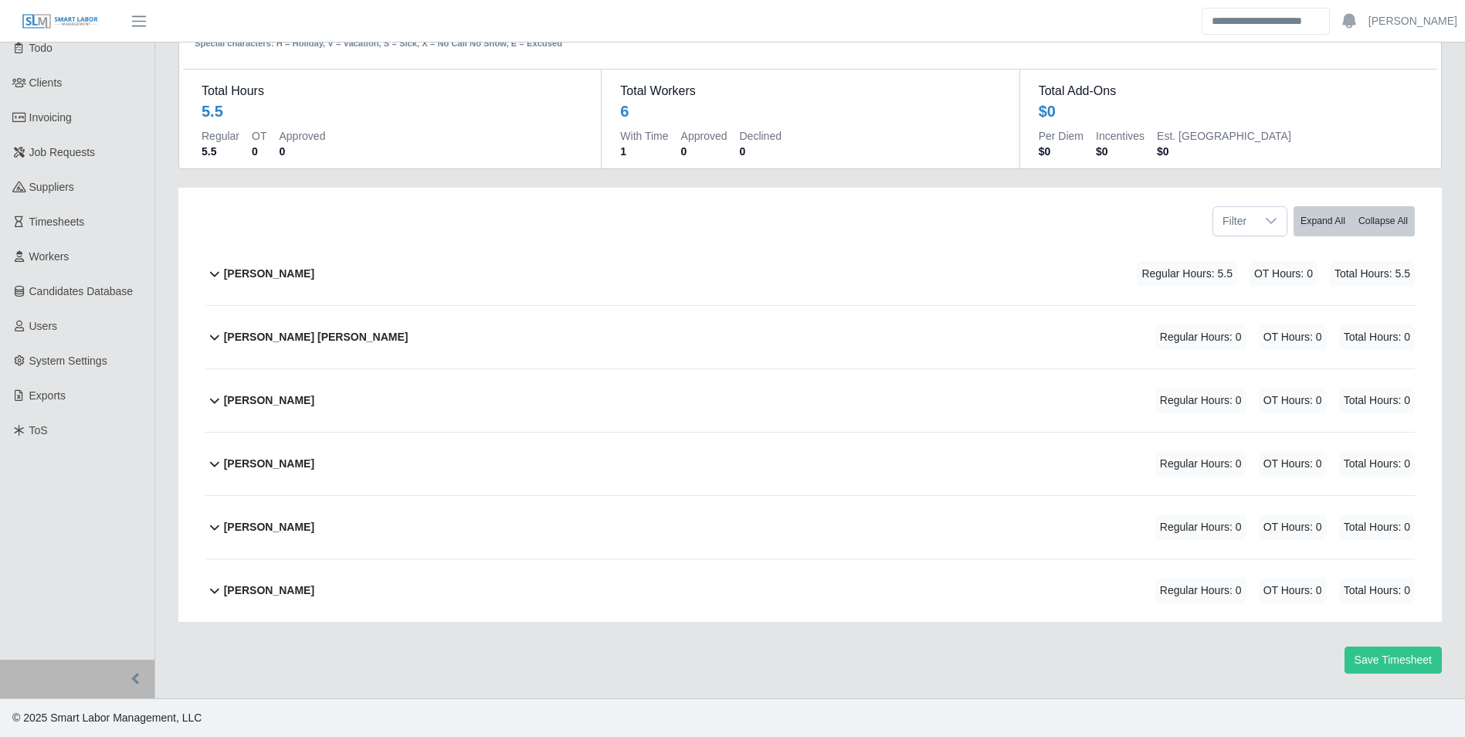
click at [307, 591] on b "Robert Boedeker" at bounding box center [269, 590] width 90 height 16
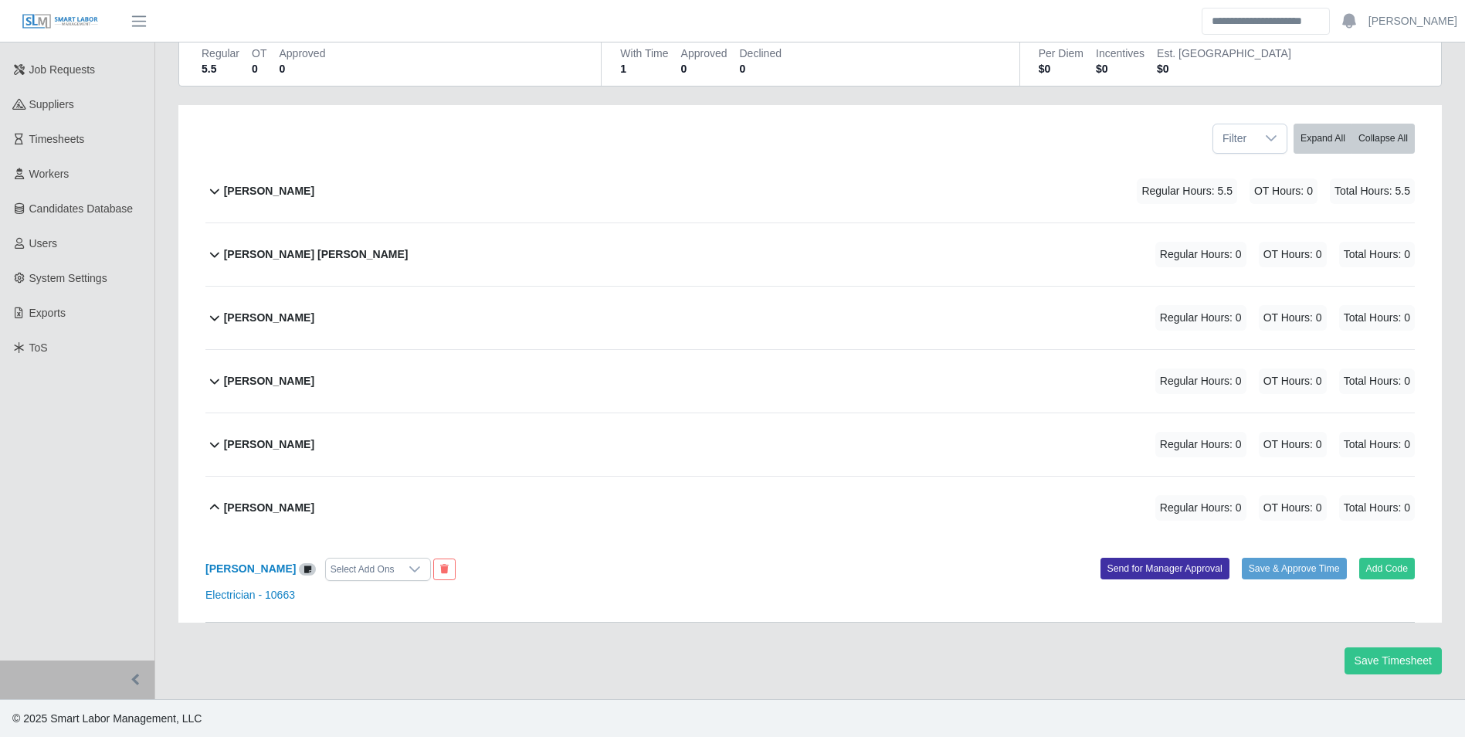
scroll to position [169, 0]
click at [440, 570] on icon at bounding box center [444, 568] width 8 height 9
click at [283, 510] on b "Robert Boedeker" at bounding box center [269, 507] width 90 height 16
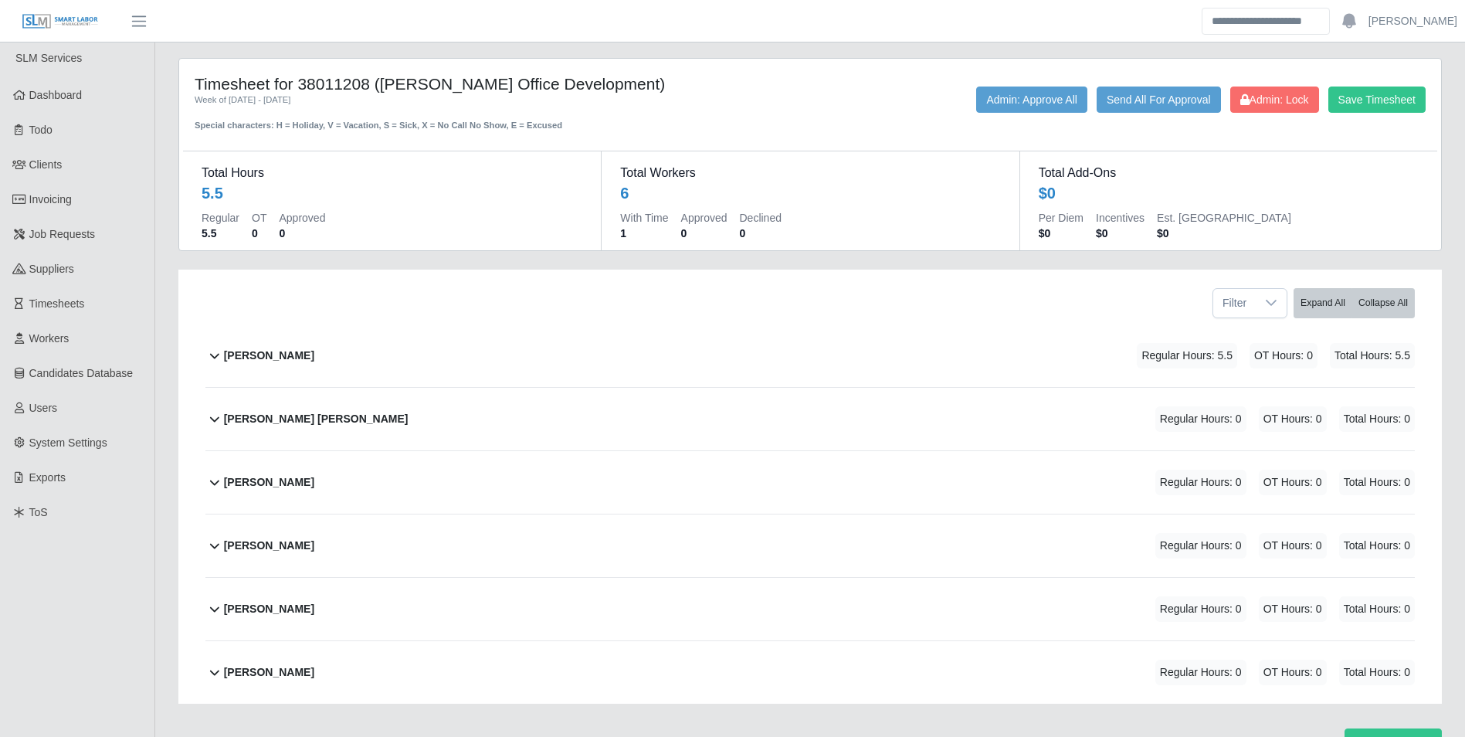
scroll to position [0, 0]
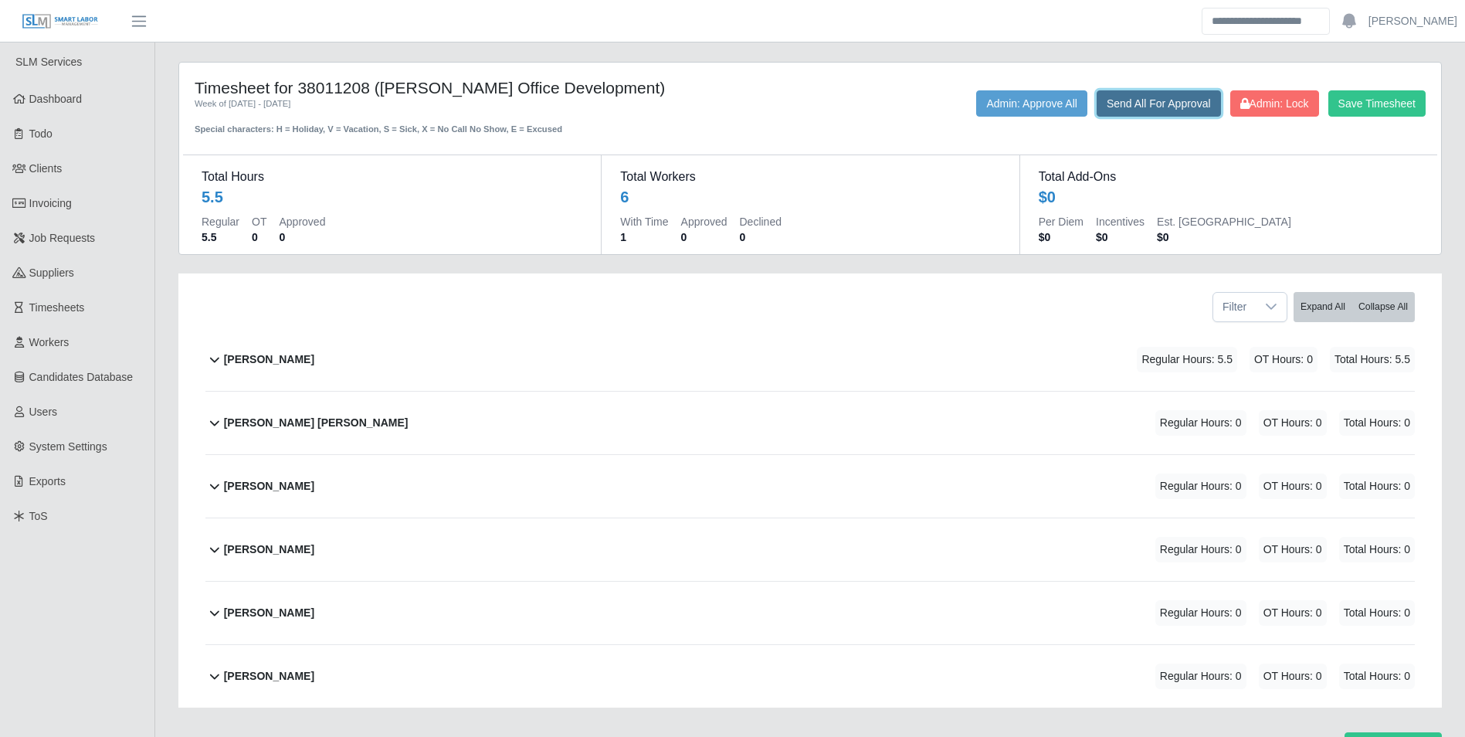
click at [1123, 107] on button "Send All For Approval" at bounding box center [1158, 103] width 124 height 26
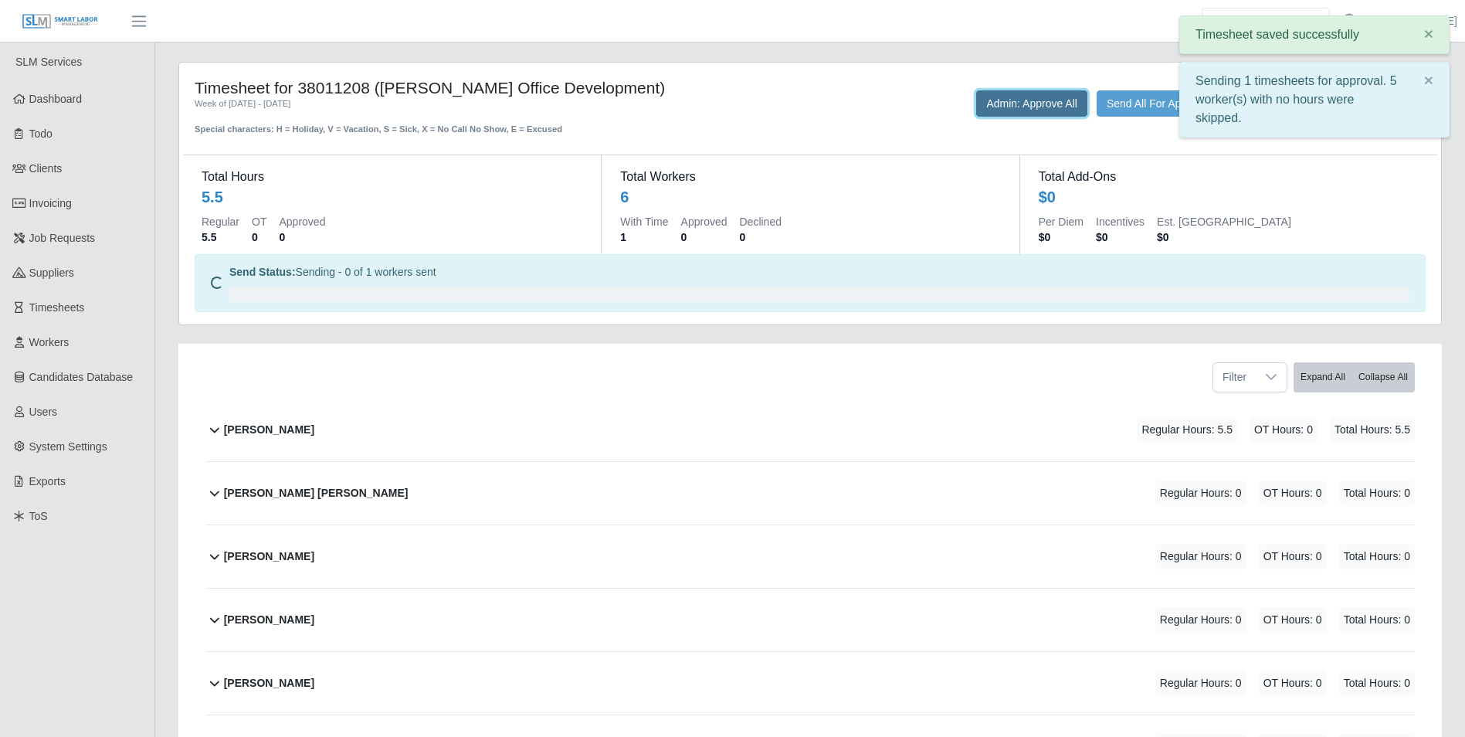
click at [1034, 110] on button "Admin: Approve All" at bounding box center [1031, 103] width 111 height 26
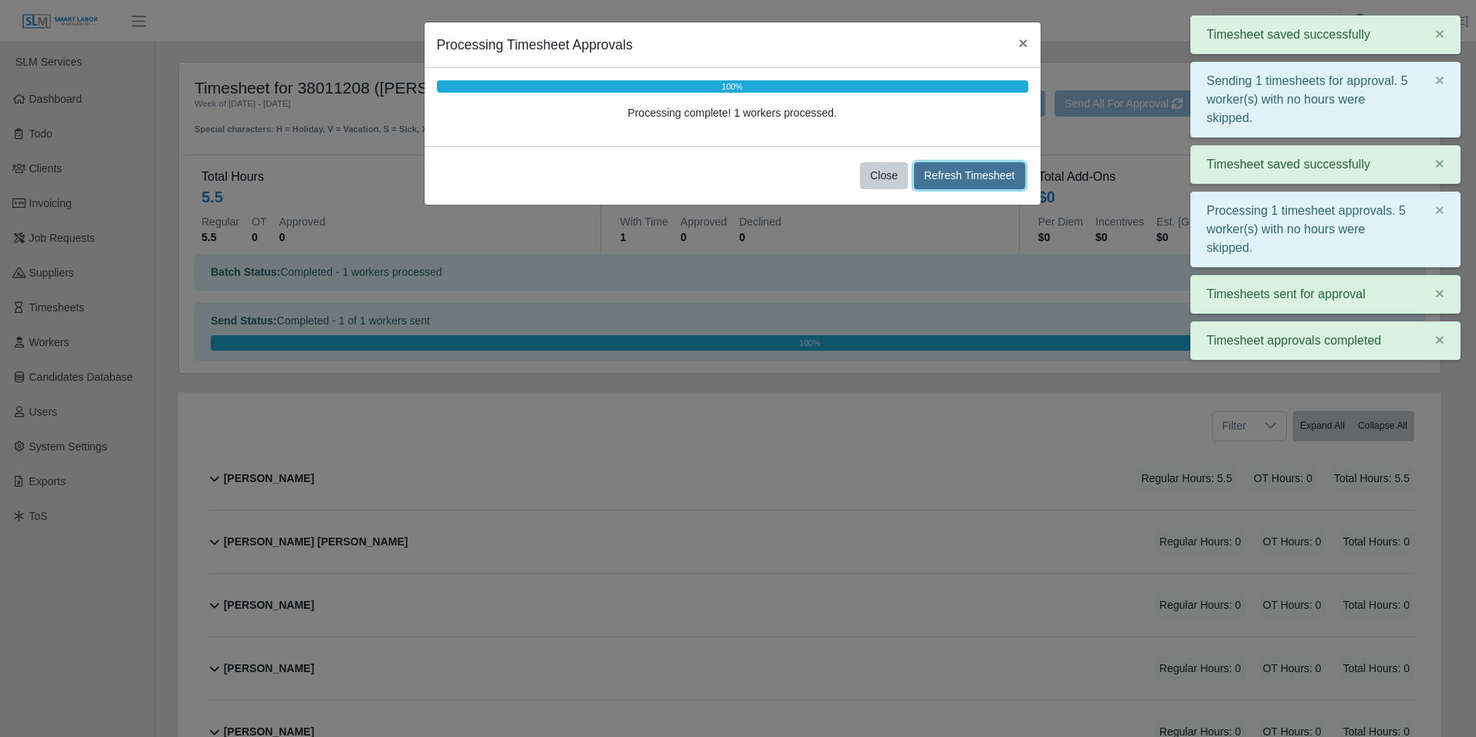
click at [980, 171] on button "Refresh Timesheet" at bounding box center [969, 175] width 111 height 27
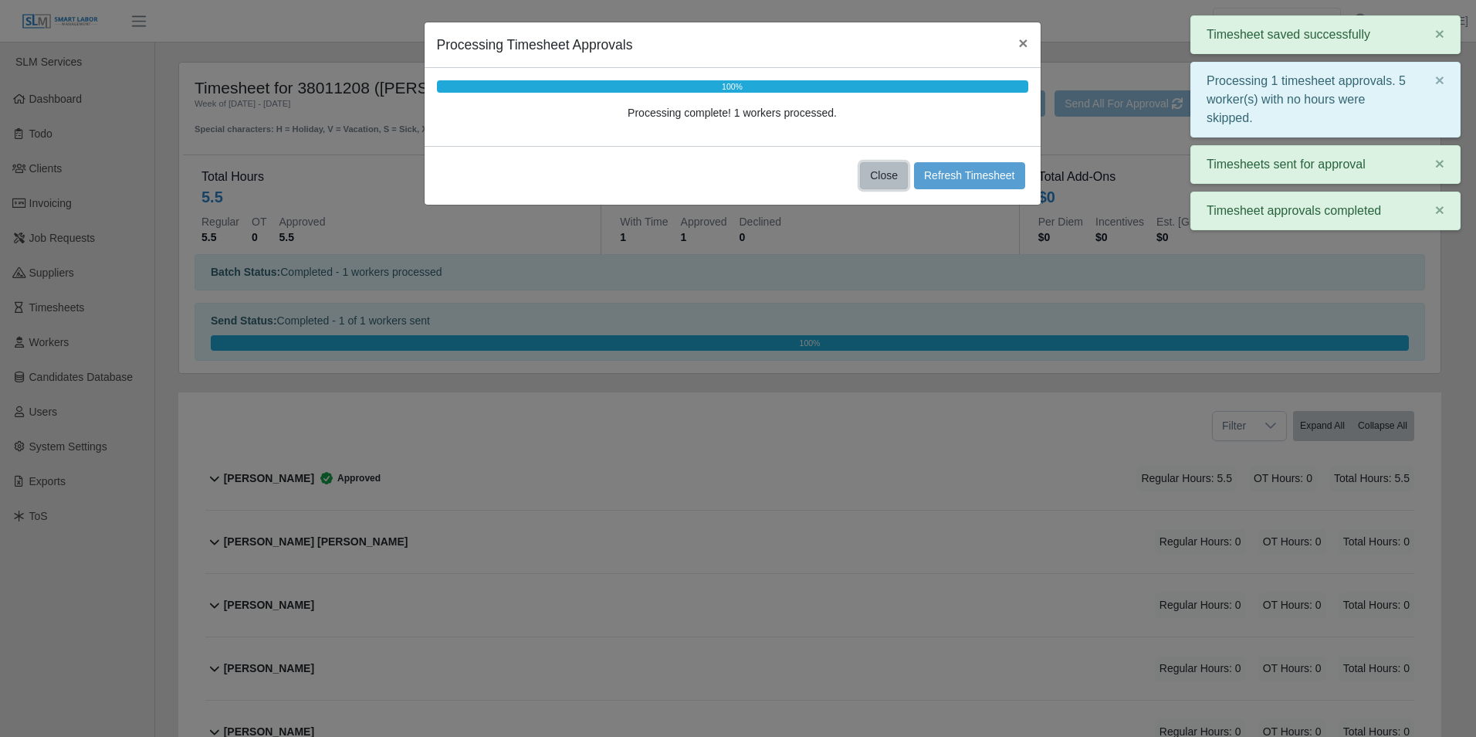
click at [882, 178] on button "Close" at bounding box center [884, 175] width 48 height 27
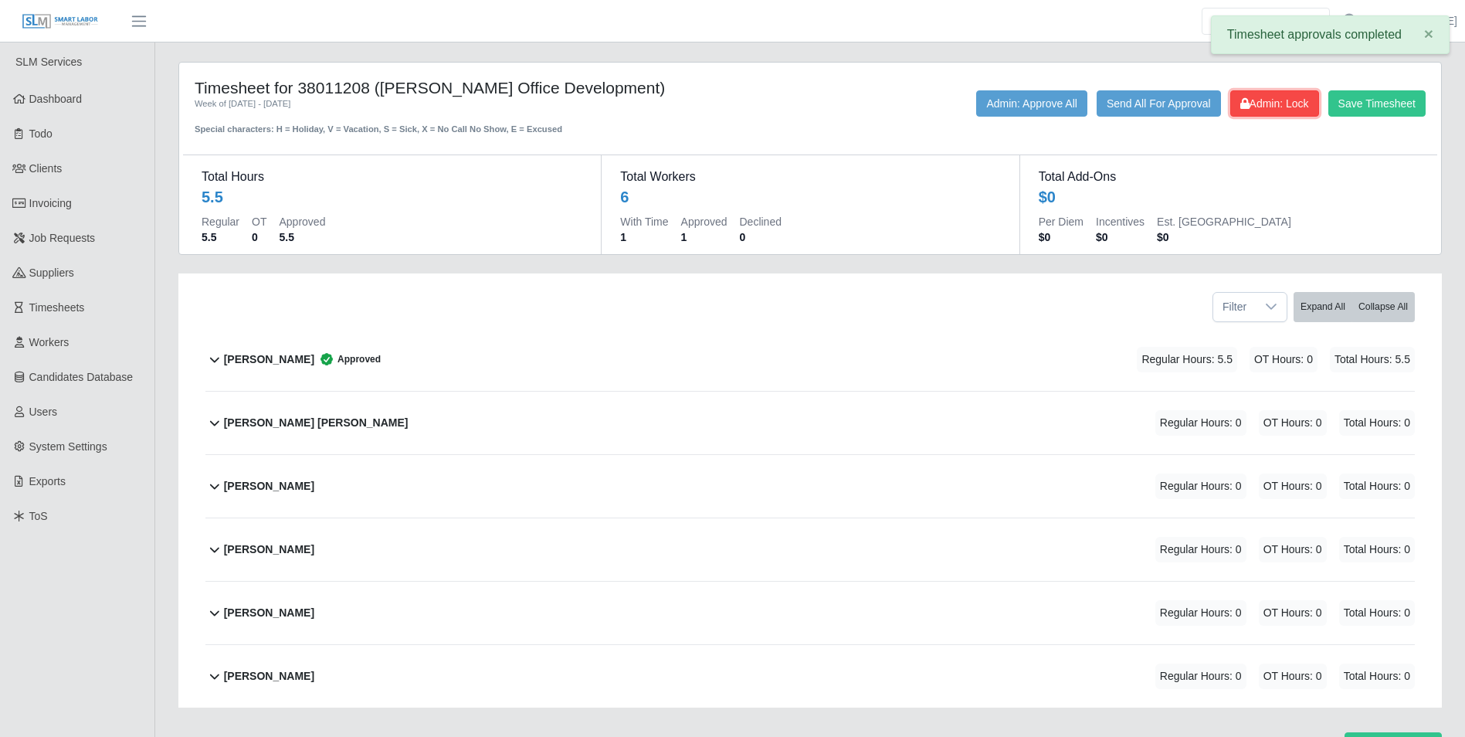
click at [1249, 110] on span "Admin: Lock" at bounding box center [1274, 103] width 69 height 12
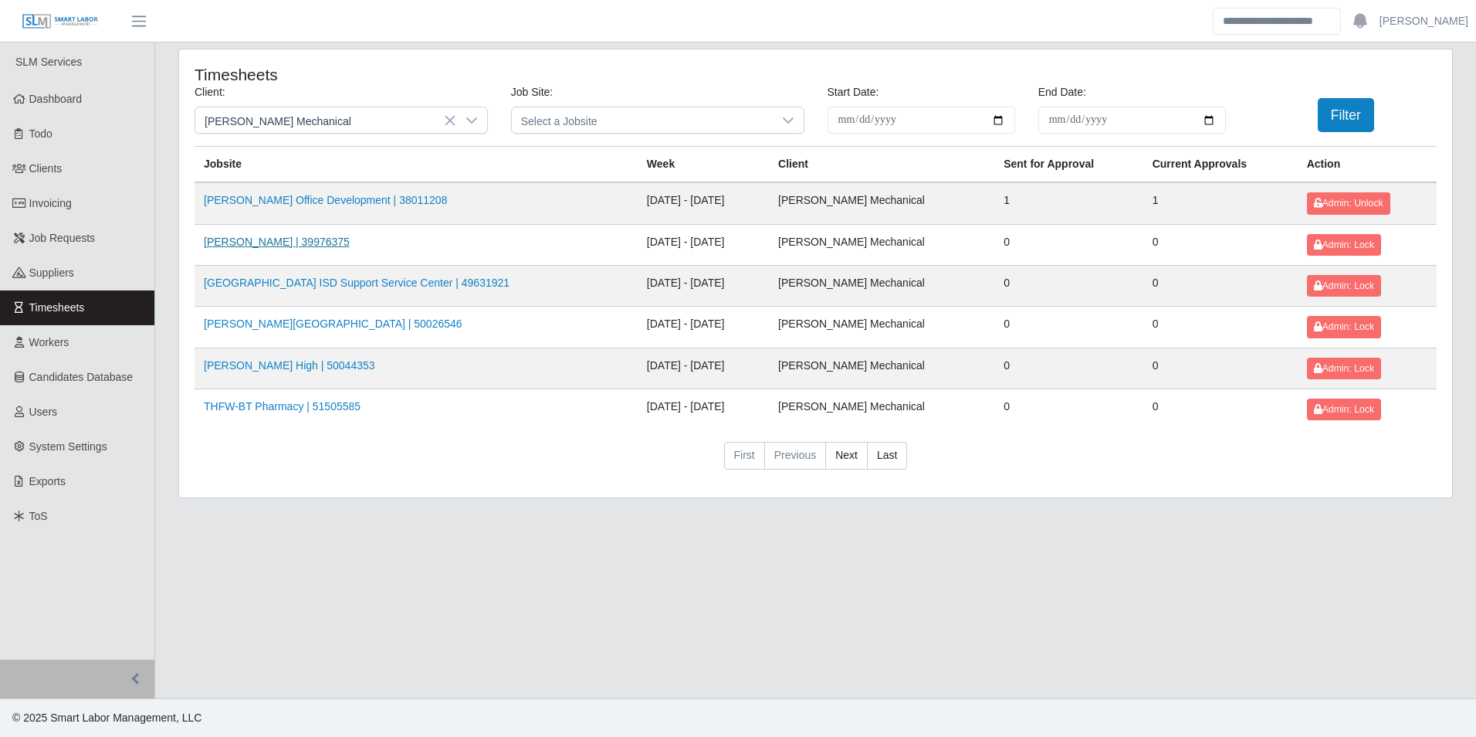
click at [296, 238] on link "WISD Howard | 39976375" at bounding box center [277, 241] width 146 height 12
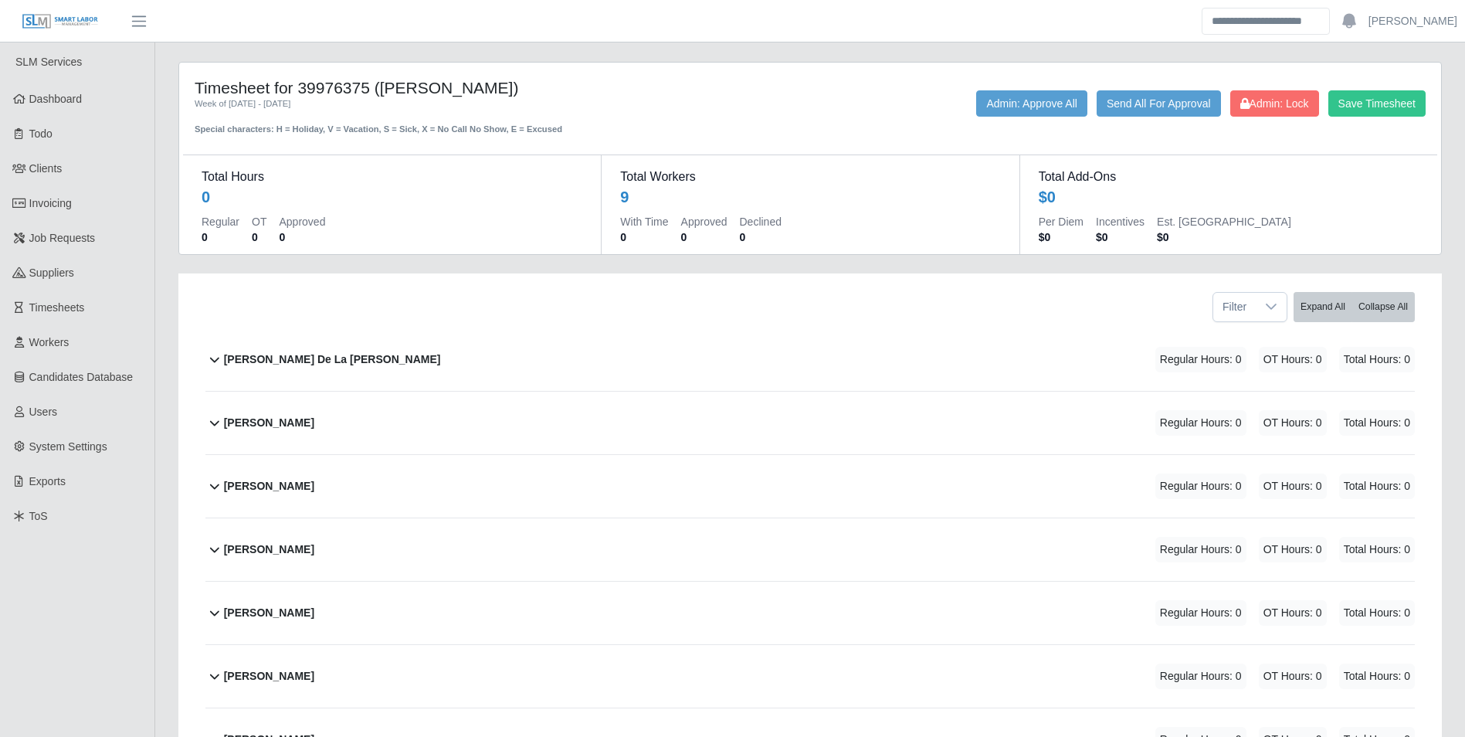
click at [326, 357] on b "Armando De La Rosa" at bounding box center [332, 359] width 217 height 16
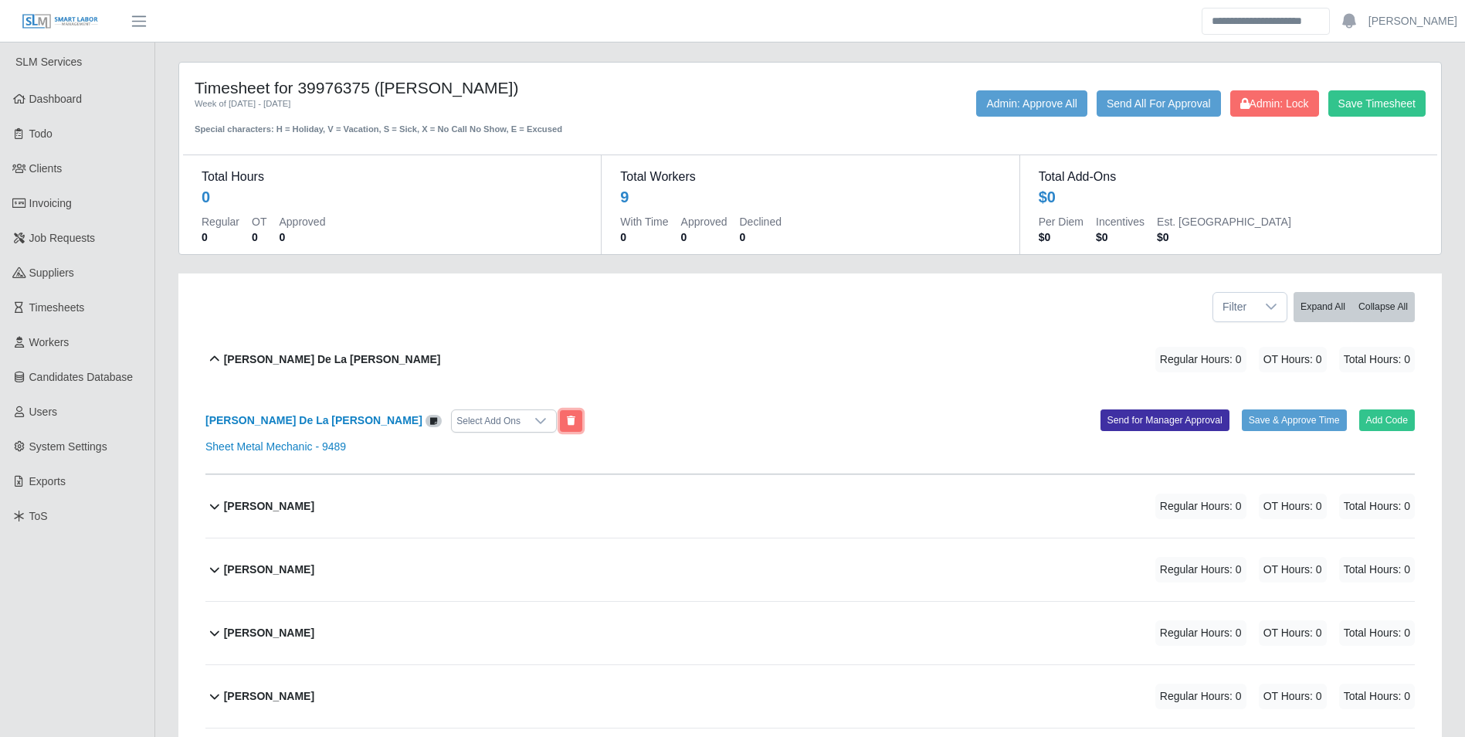
click at [560, 411] on button at bounding box center [571, 421] width 22 height 22
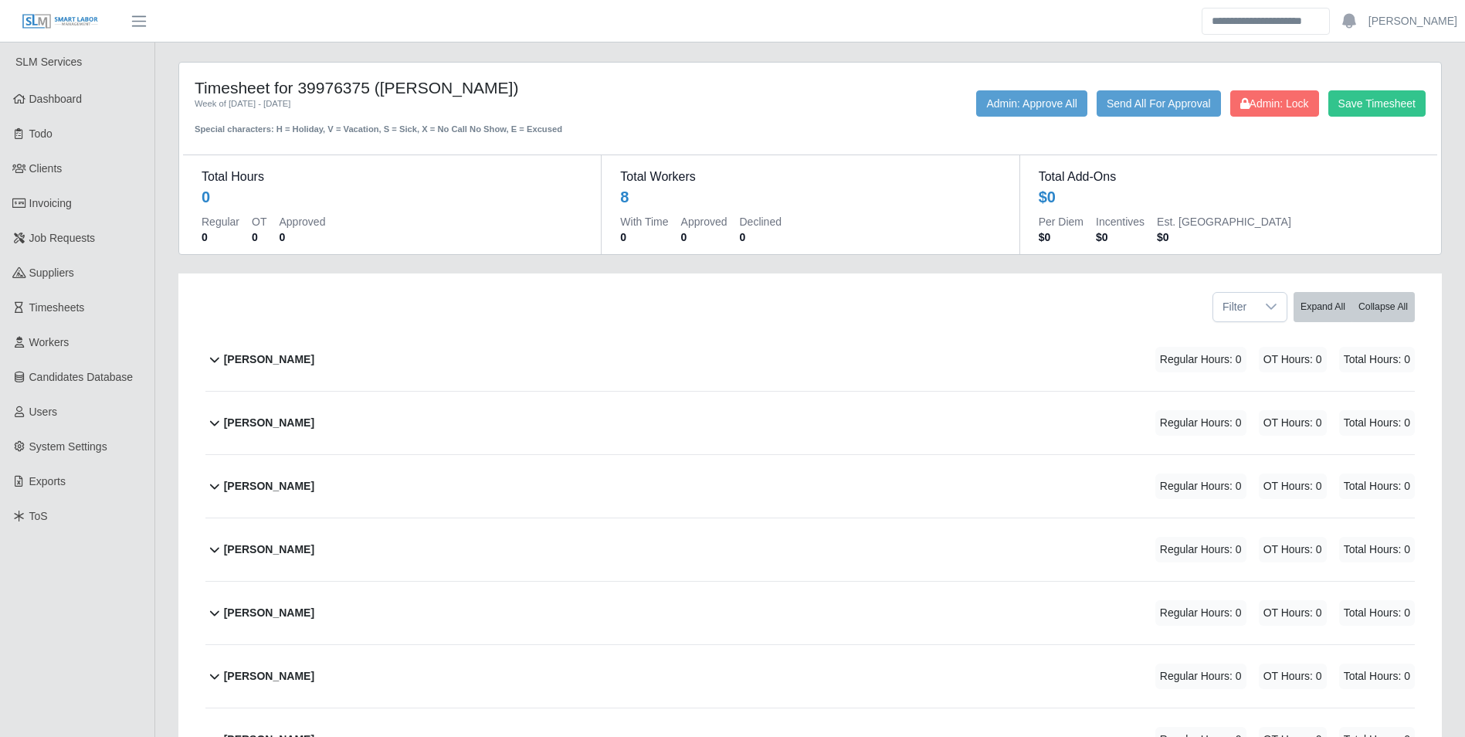
click at [275, 357] on b "Elias Torres" at bounding box center [269, 359] width 90 height 16
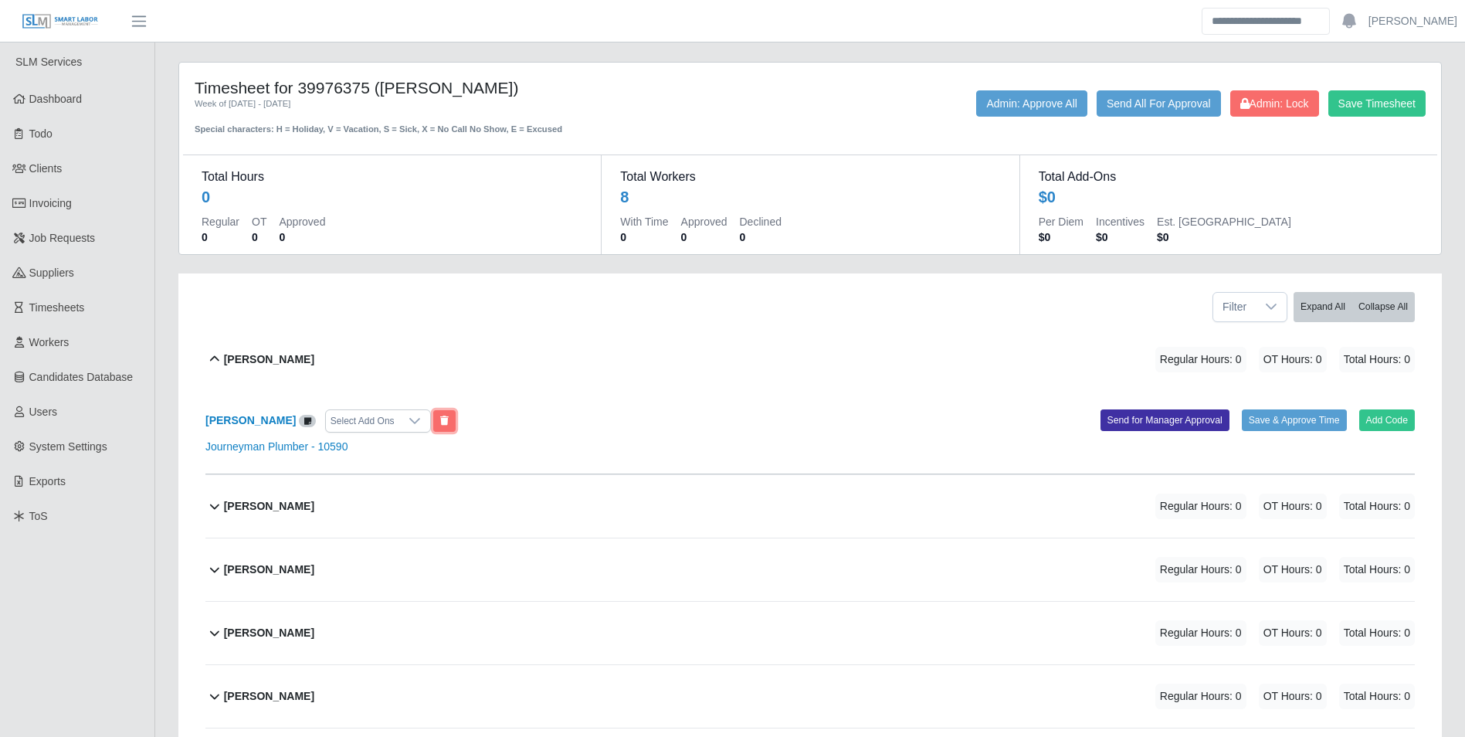
click at [433, 429] on button at bounding box center [444, 421] width 22 height 22
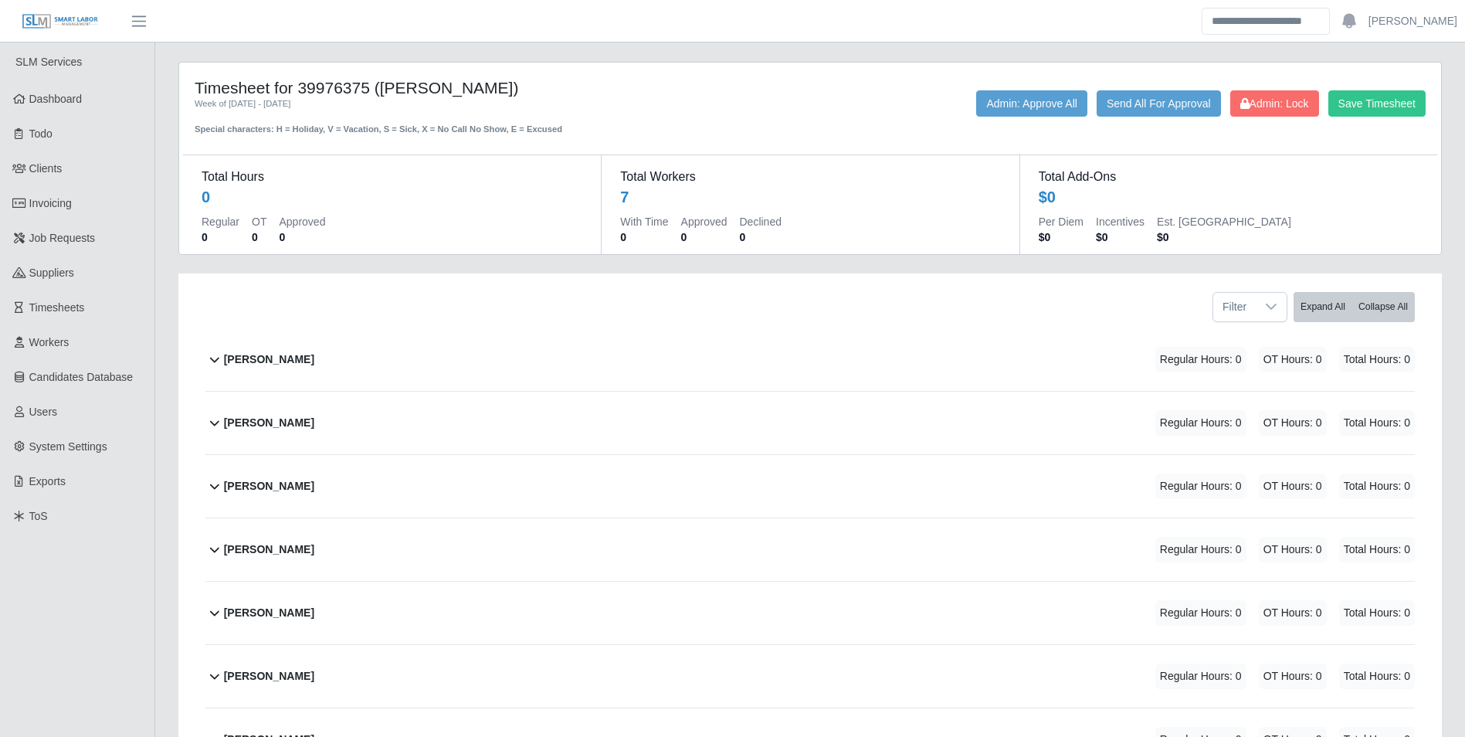
click at [314, 367] on b "Fernando Perez Ferris" at bounding box center [269, 359] width 90 height 16
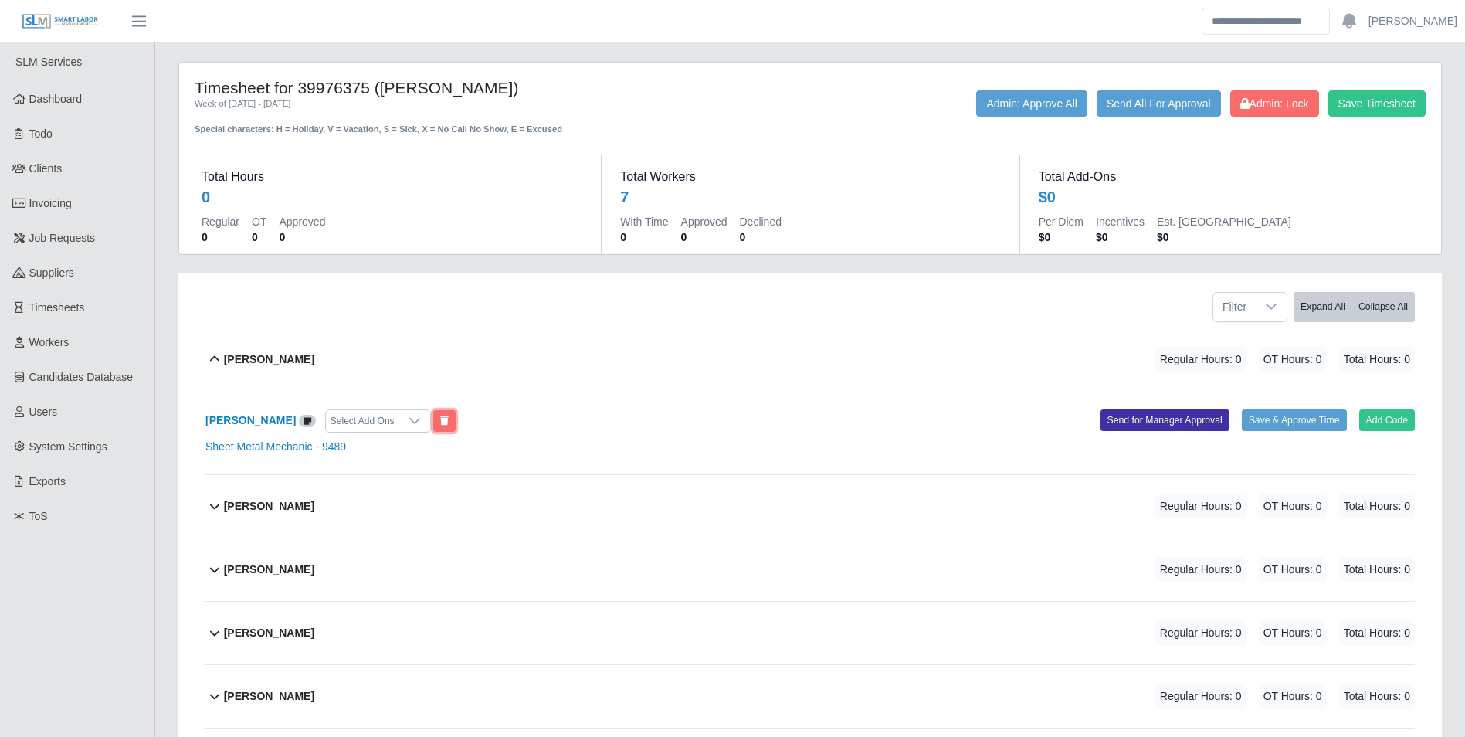
click at [449, 425] on icon at bounding box center [444, 420] width 8 height 9
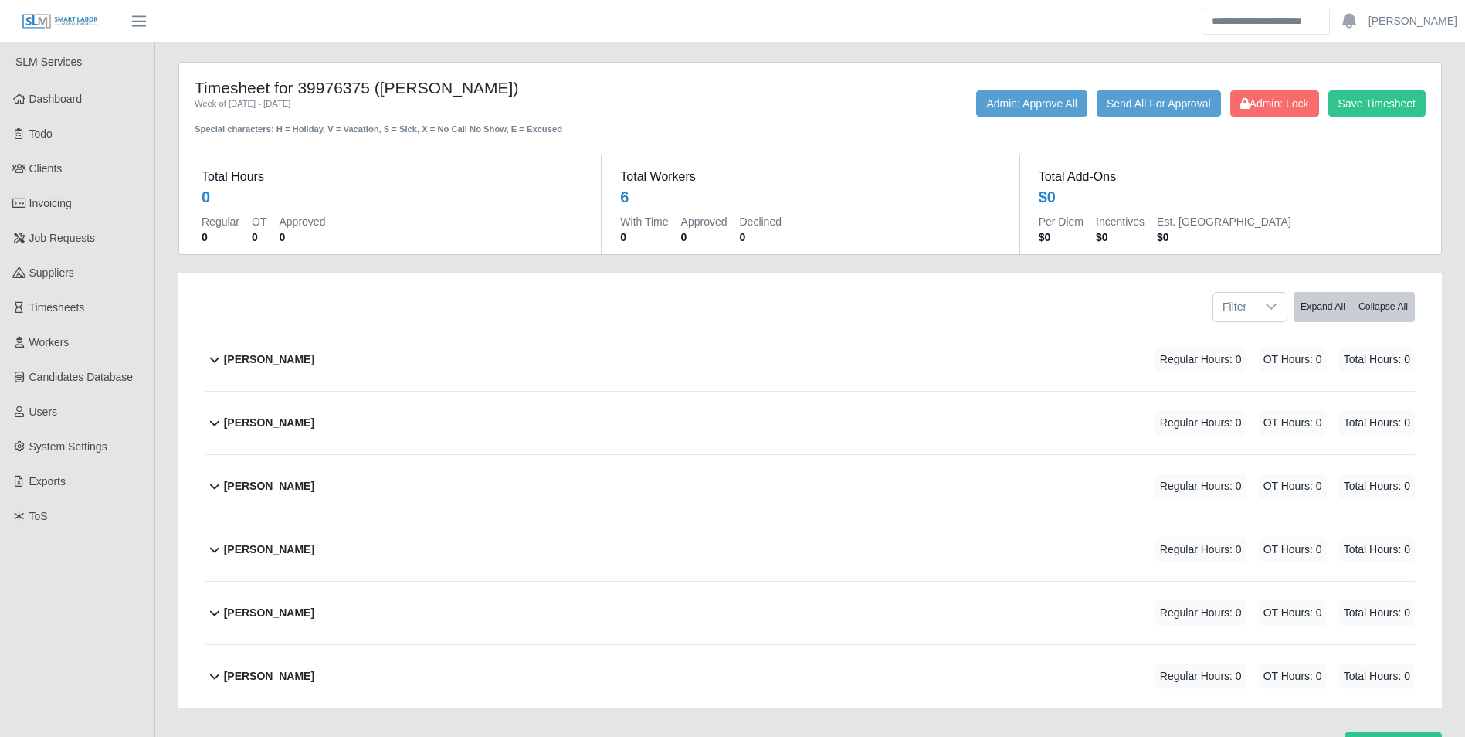
click at [274, 358] on b "Jesus Cruz" at bounding box center [269, 359] width 90 height 16
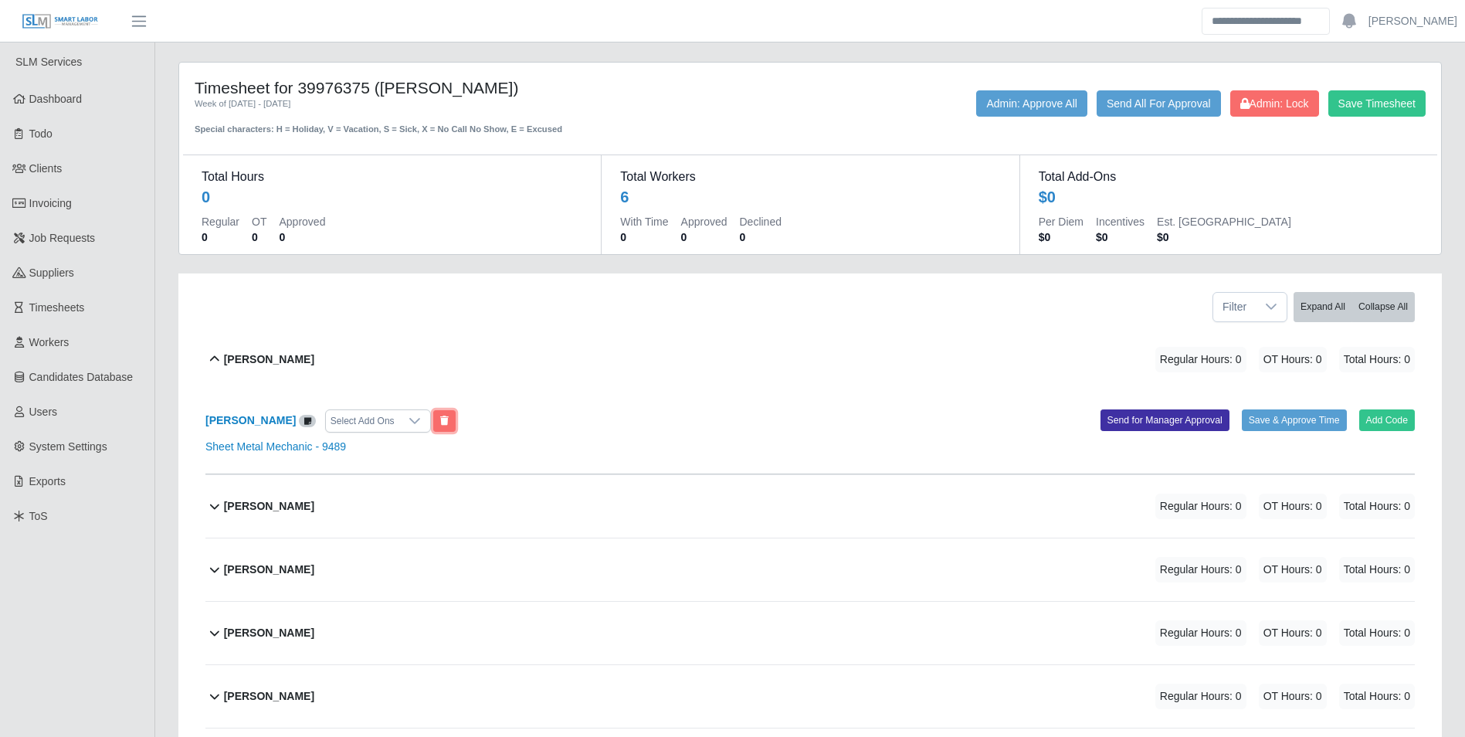
click at [440, 417] on icon at bounding box center [444, 420] width 8 height 9
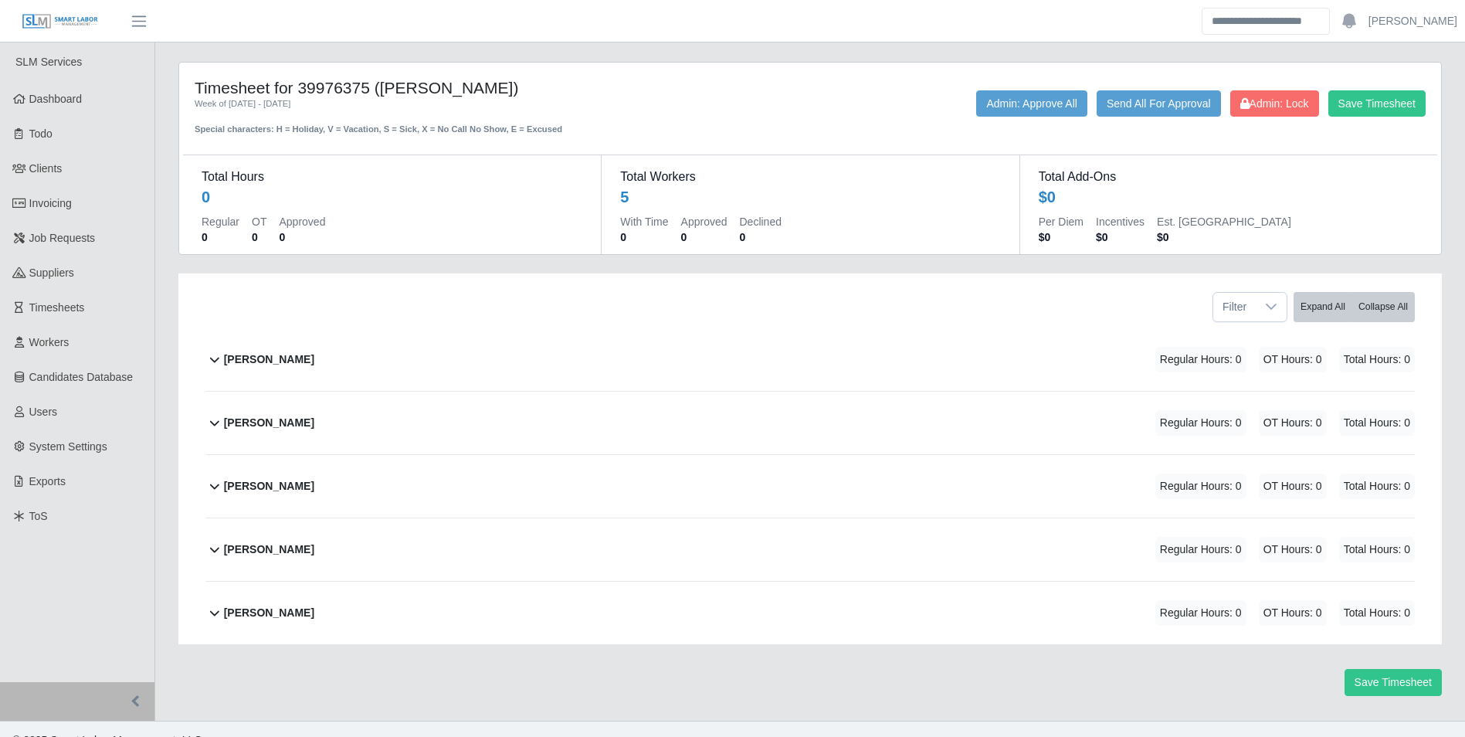
click at [270, 354] on b "Jose Mata" at bounding box center [269, 359] width 90 height 16
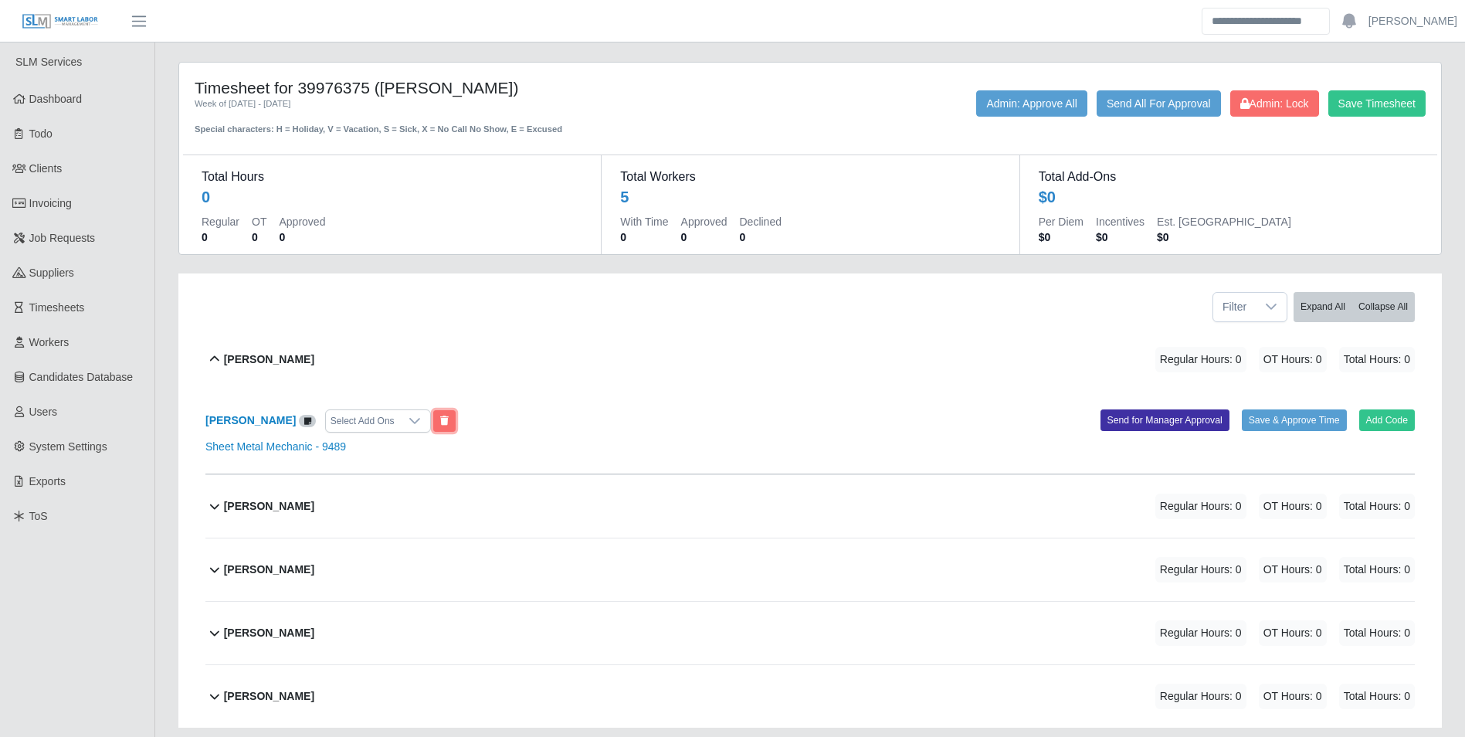
click at [433, 421] on button at bounding box center [444, 421] width 22 height 22
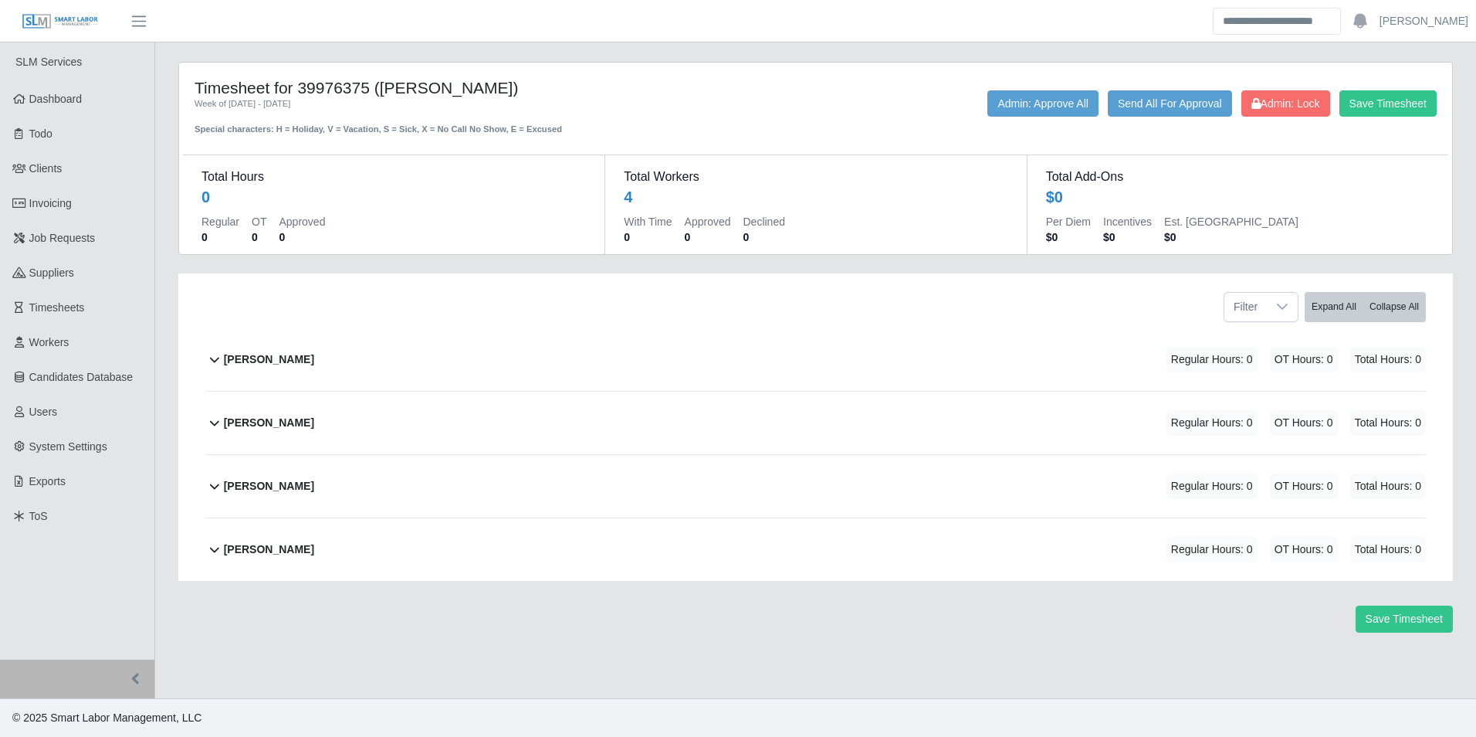
click at [289, 359] on b "Manuel Cervantes" at bounding box center [269, 359] width 90 height 16
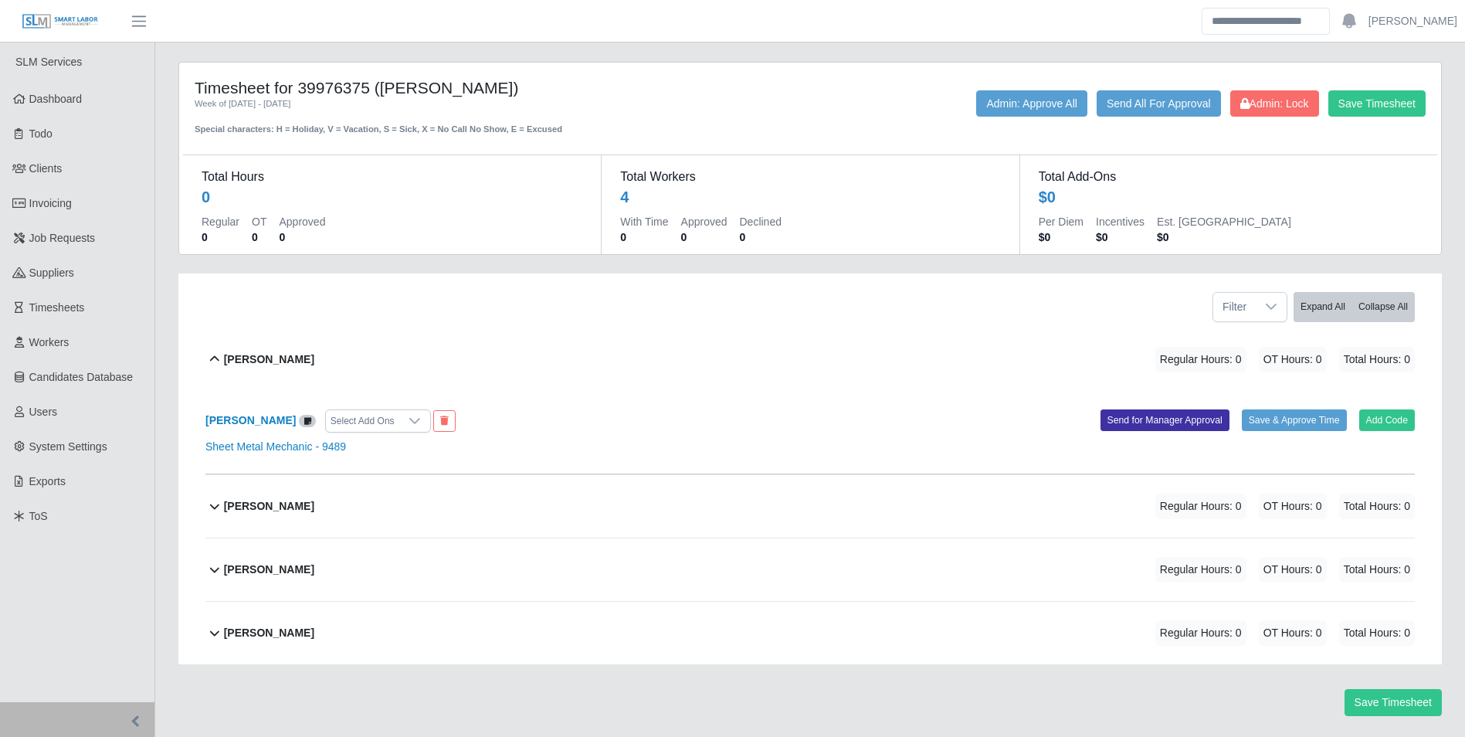
click at [309, 361] on b "Manuel Cervantes" at bounding box center [269, 359] width 90 height 16
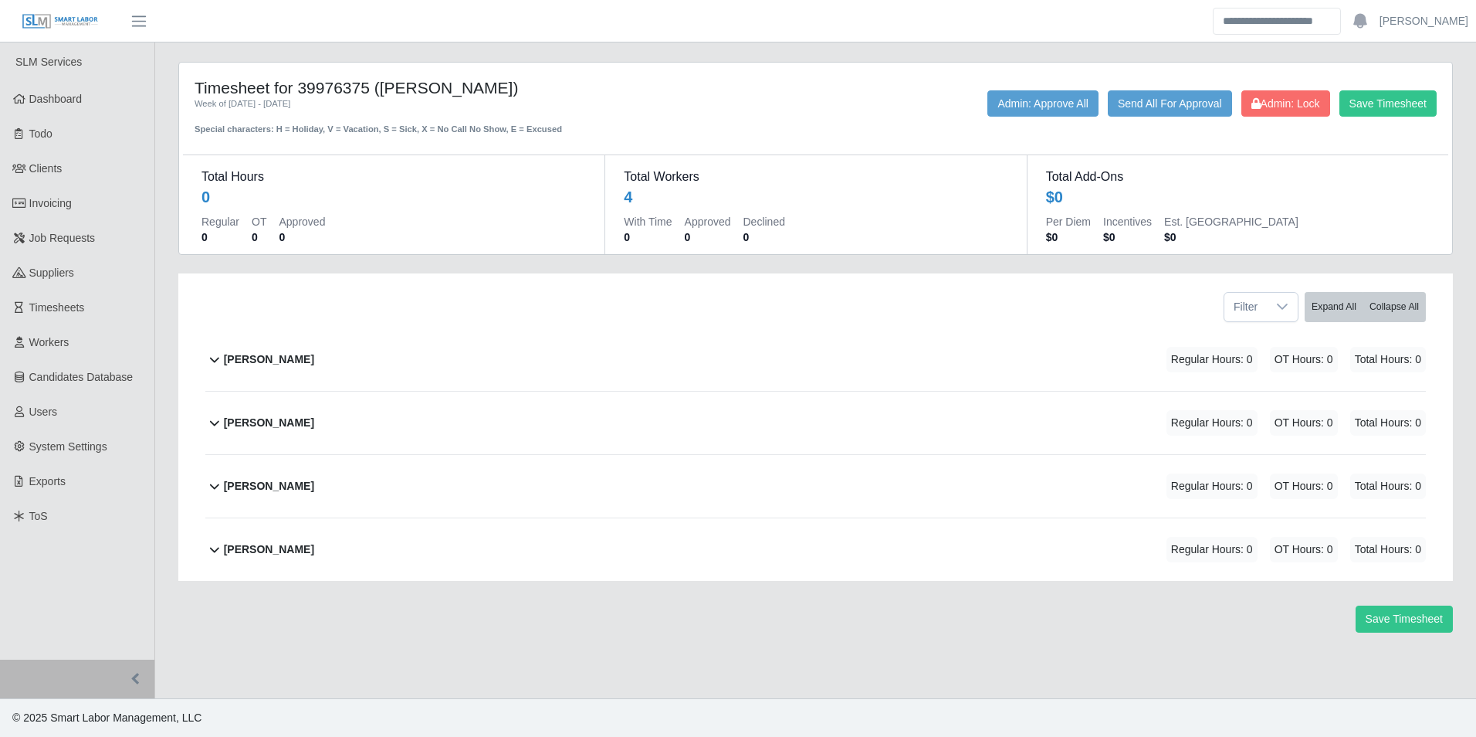
click at [307, 418] on b "Marvin Reynolds" at bounding box center [269, 423] width 90 height 16
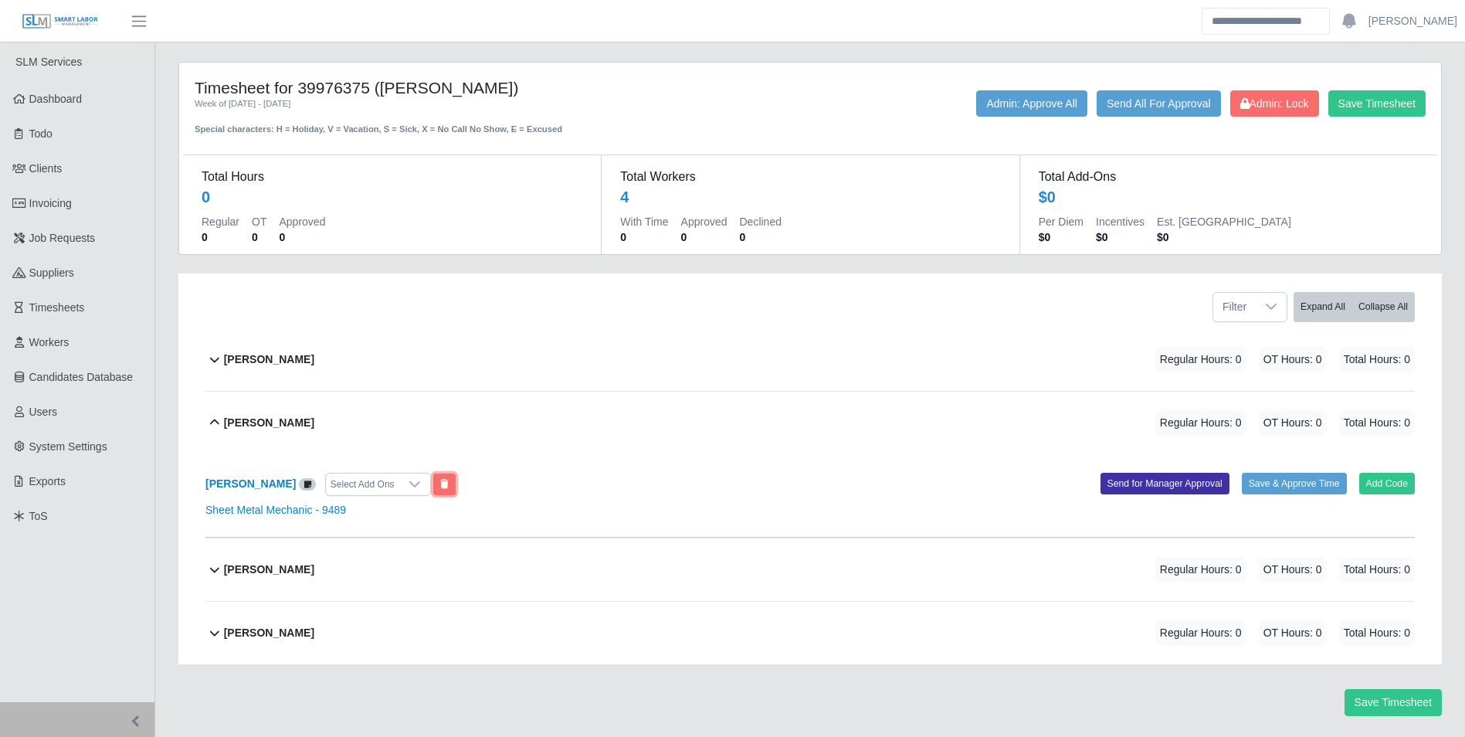
click at [436, 476] on button at bounding box center [444, 484] width 22 height 22
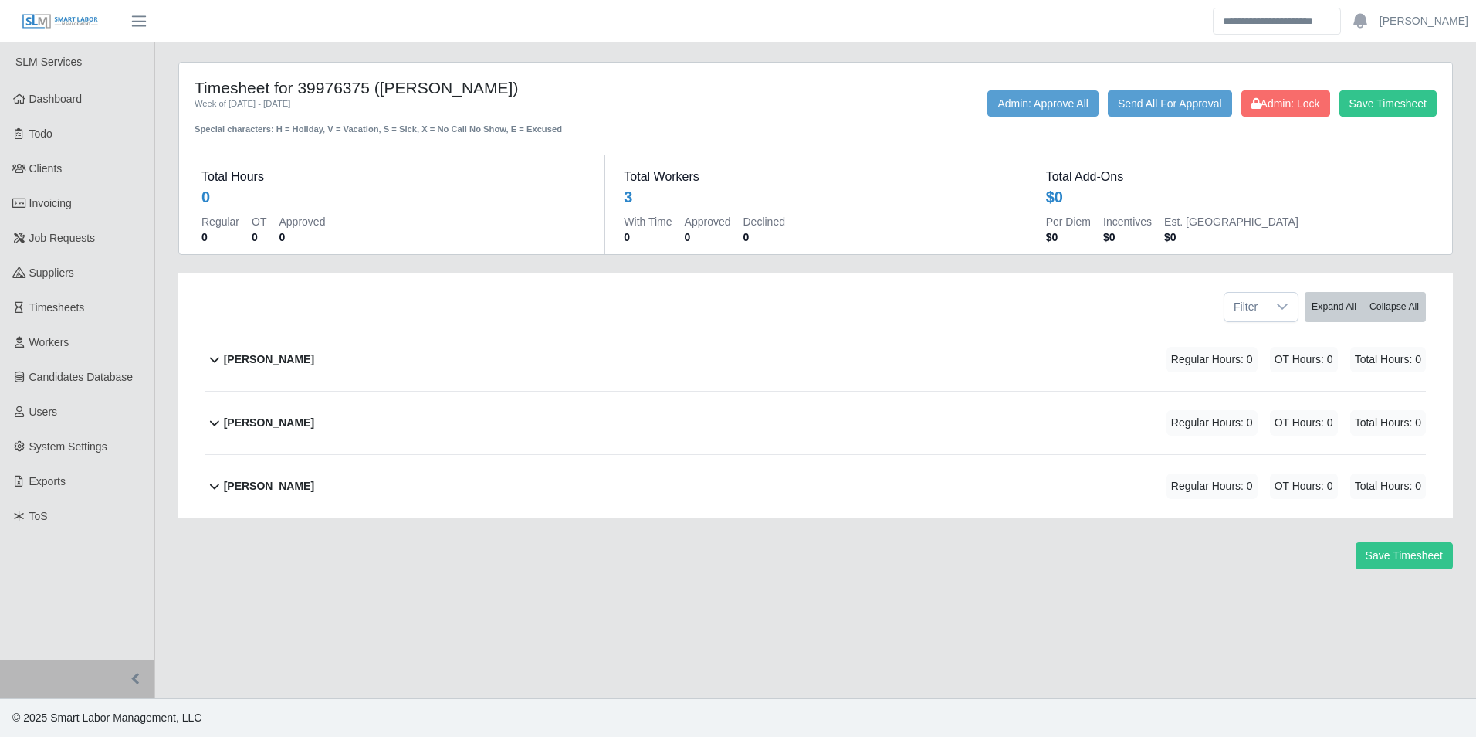
click at [298, 478] on div "Wilmer Talavera" at bounding box center [269, 485] width 90 height 25
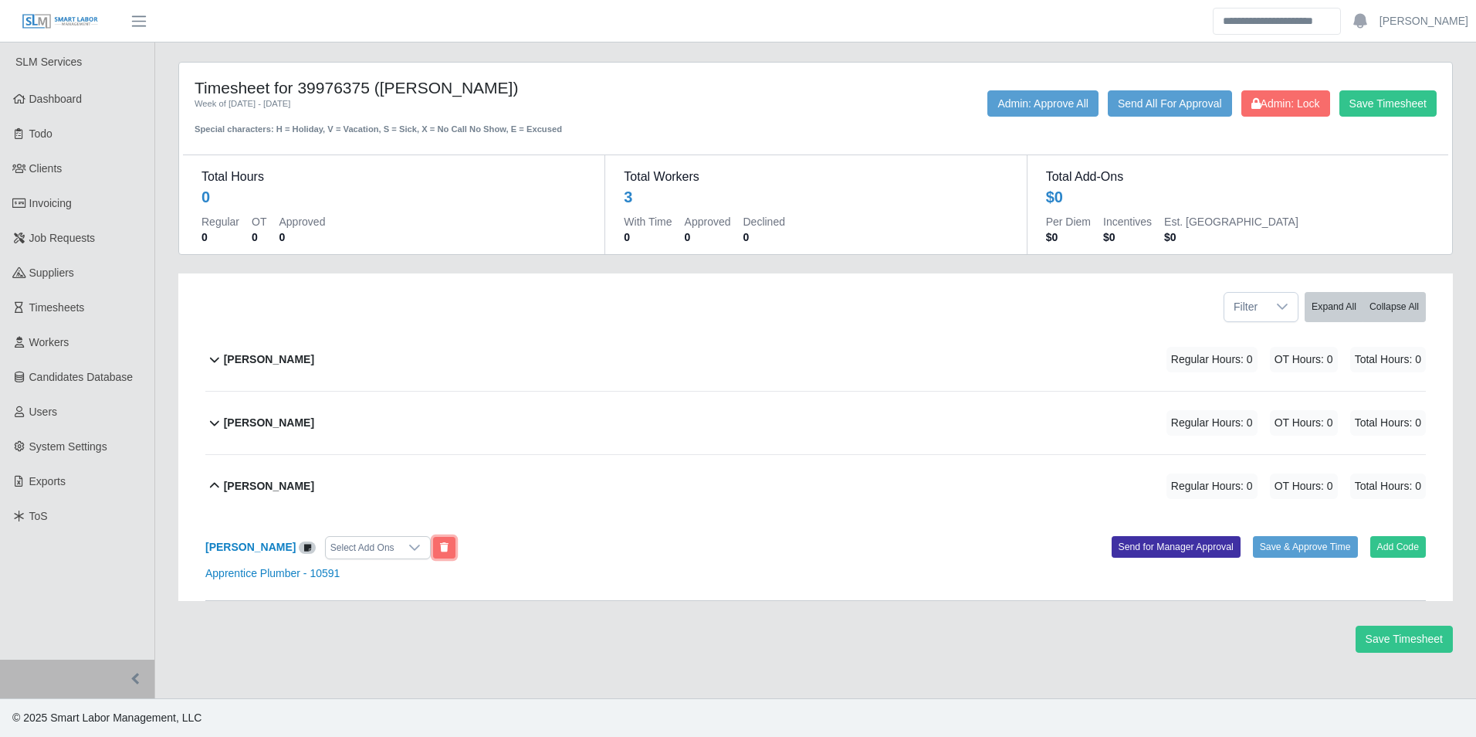
click at [439, 555] on button at bounding box center [444, 548] width 22 height 22
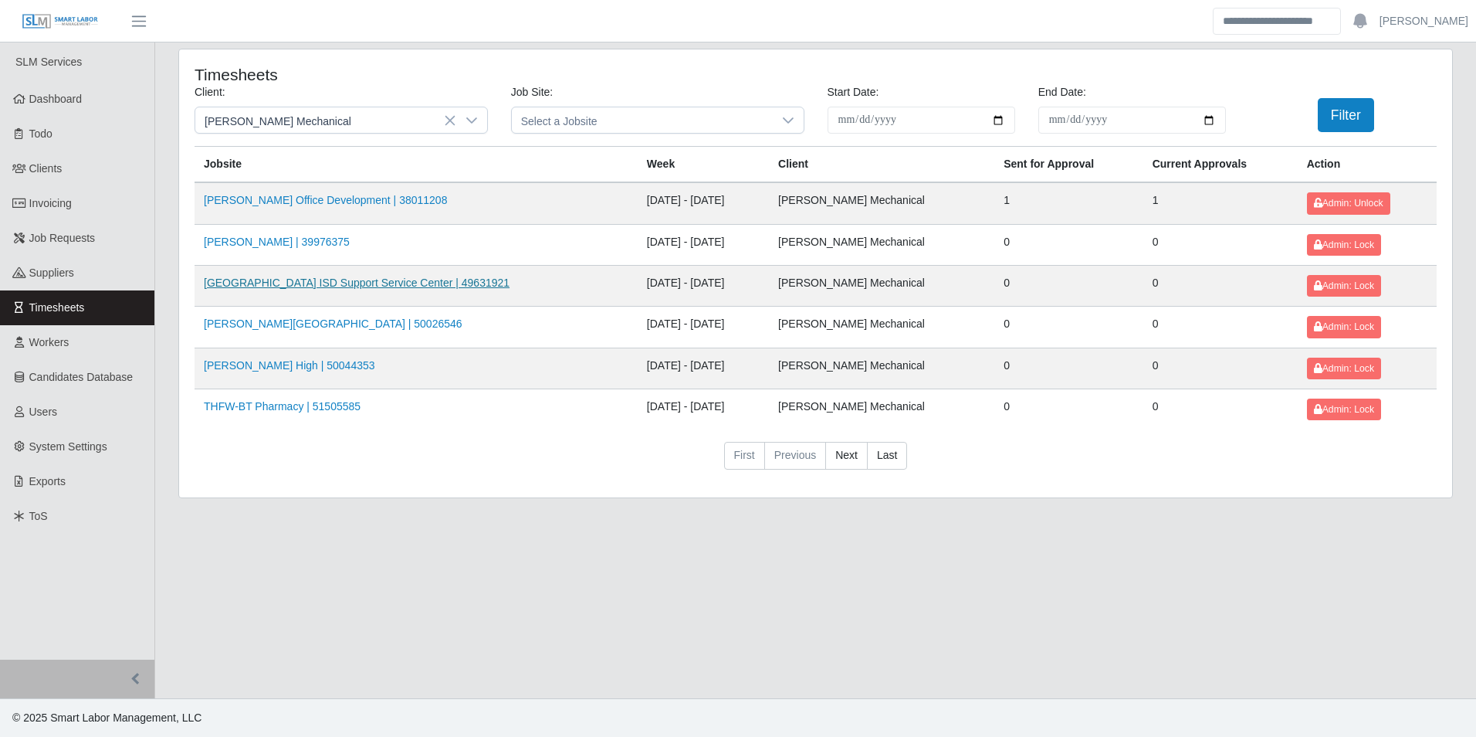
click at [337, 285] on link "[GEOGRAPHIC_DATA] ISD Support Service Center | 49631921" at bounding box center [357, 282] width 306 height 12
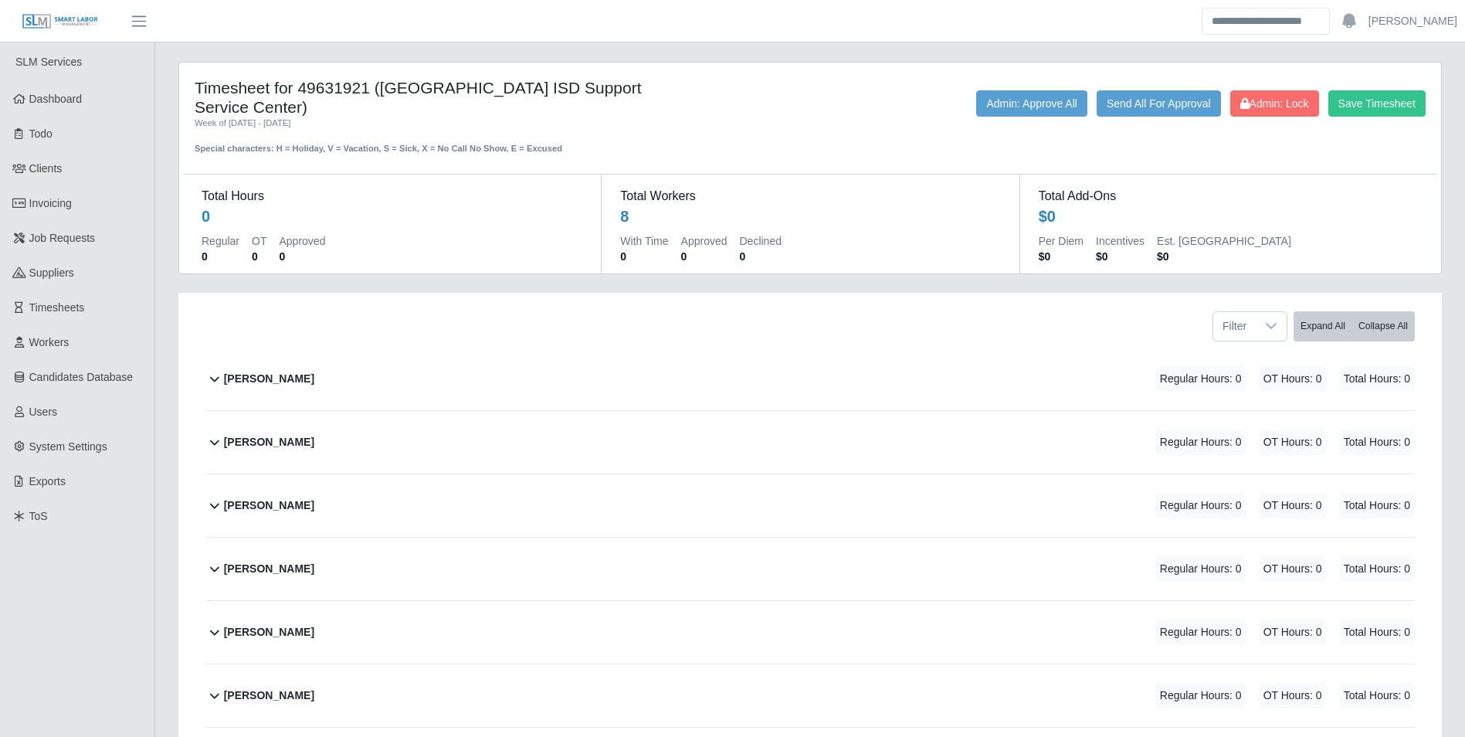
click at [299, 371] on b "Andre Altamirano" at bounding box center [269, 379] width 90 height 16
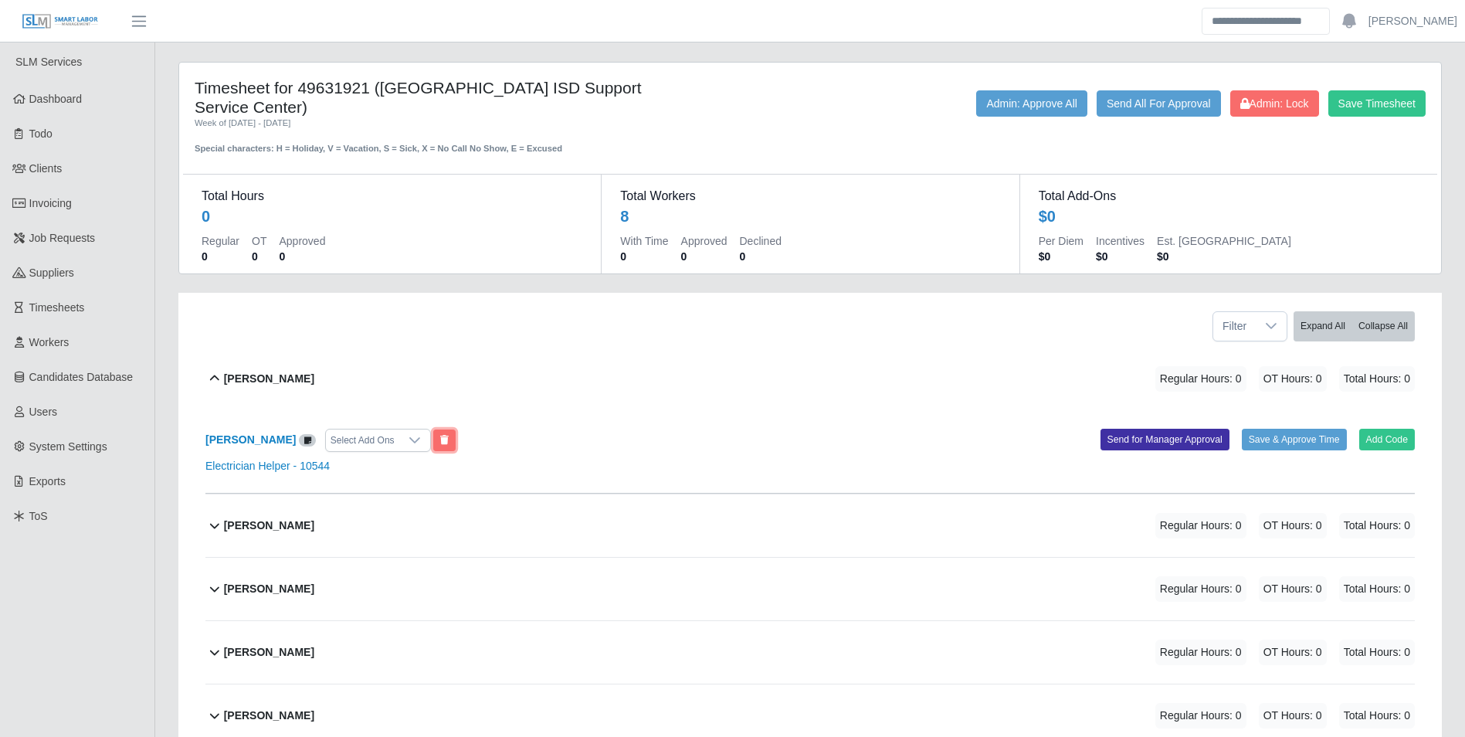
click at [446, 435] on icon at bounding box center [444, 439] width 8 height 9
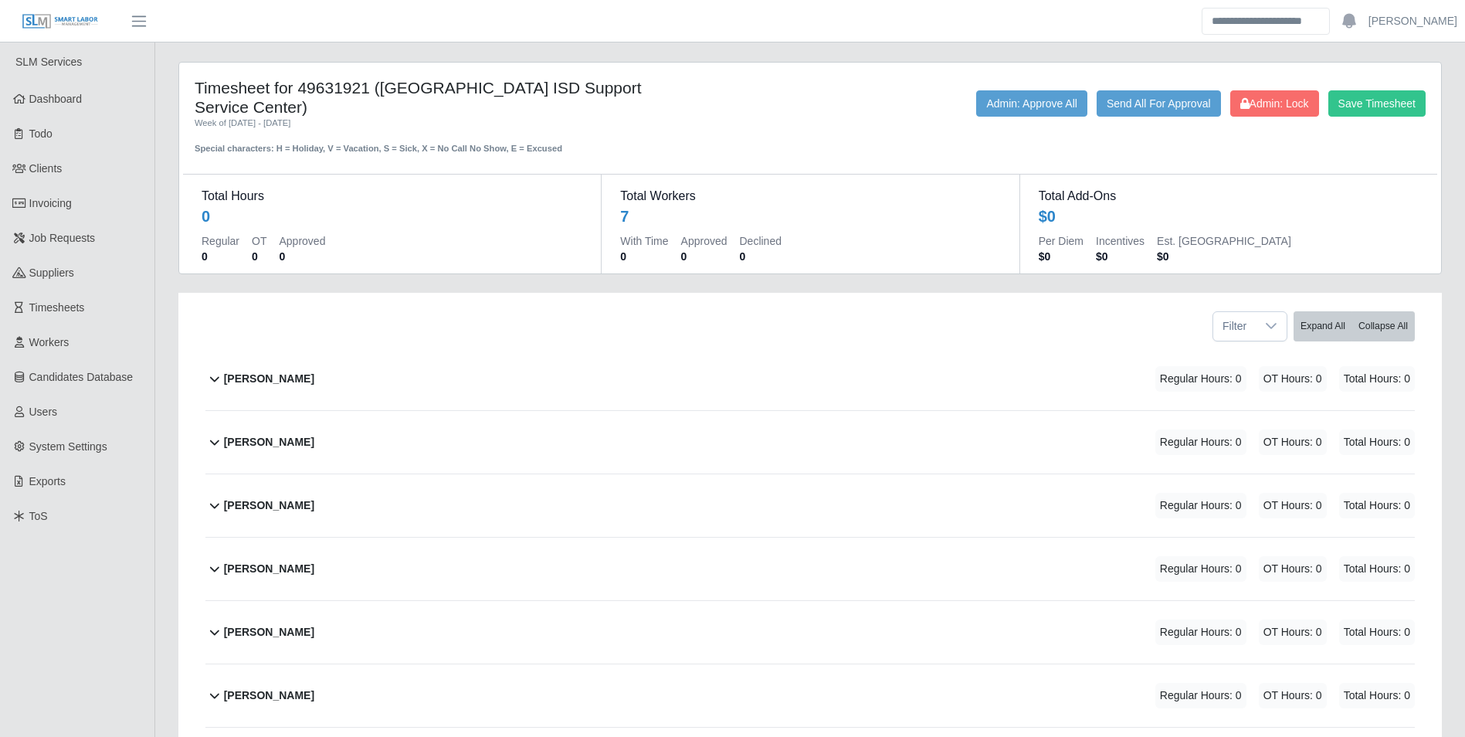
click at [300, 371] on b "Arnold Rodriguez" at bounding box center [269, 379] width 90 height 16
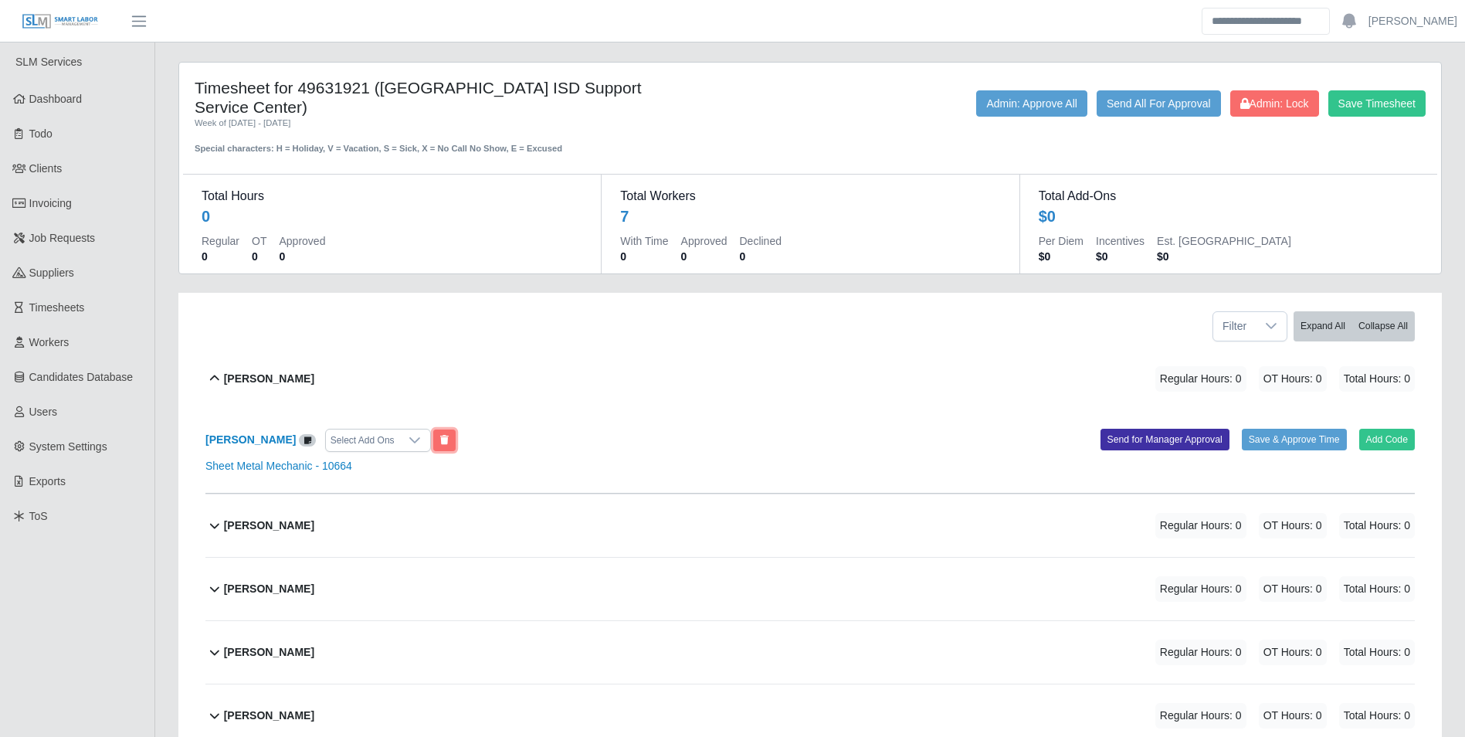
click at [451, 429] on button at bounding box center [444, 440] width 22 height 22
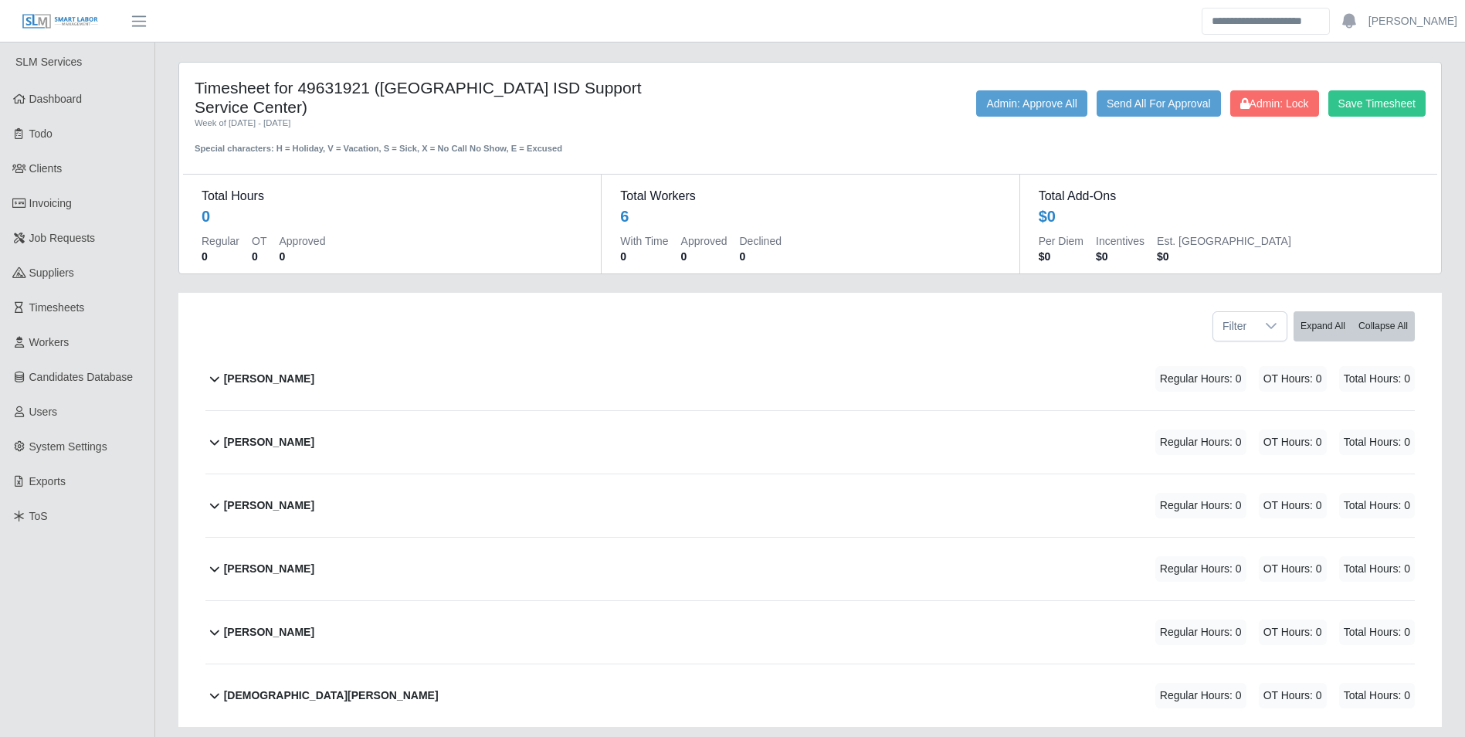
drag, startPoint x: 283, startPoint y: 352, endPoint x: 353, endPoint y: 357, distance: 69.6
click at [284, 371] on b "Daniel Castro" at bounding box center [269, 379] width 90 height 16
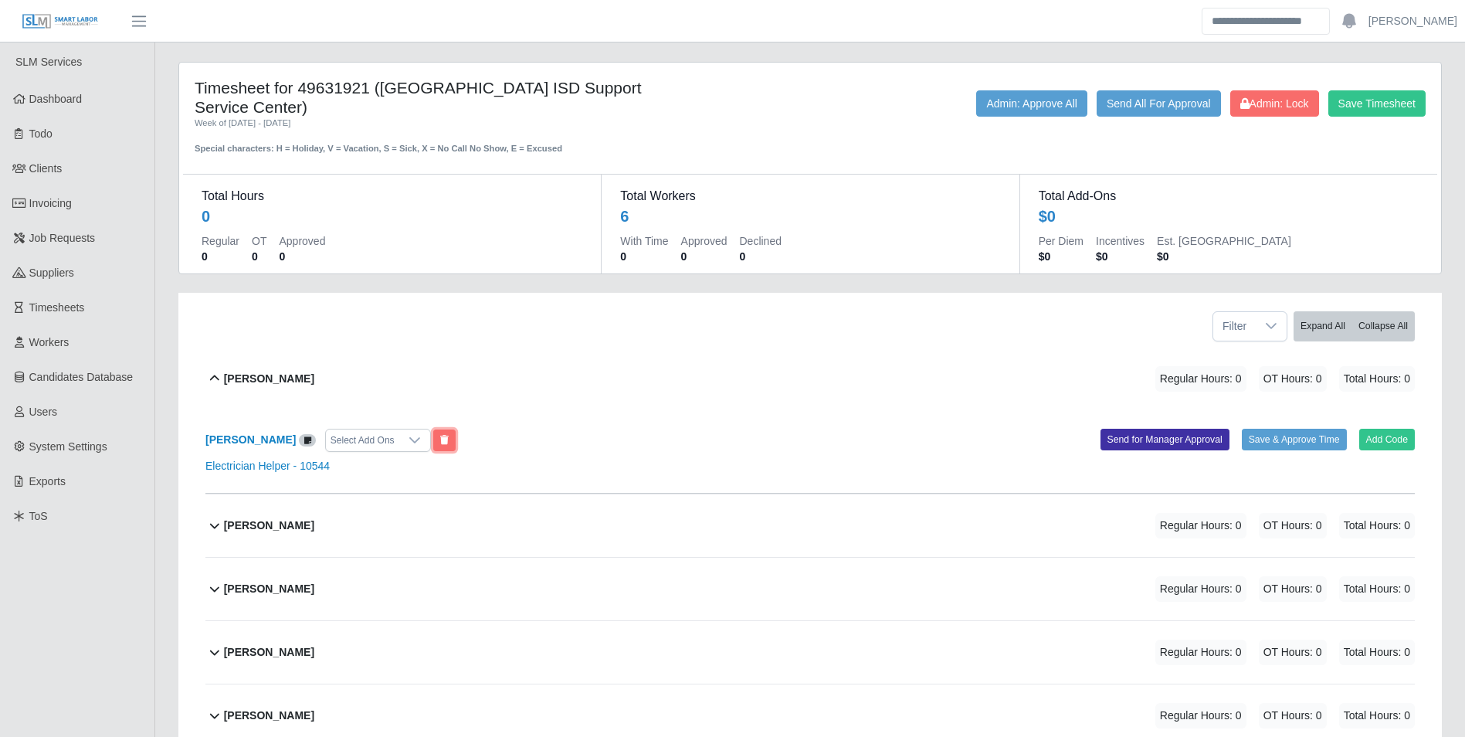
click at [440, 435] on icon at bounding box center [444, 439] width 8 height 9
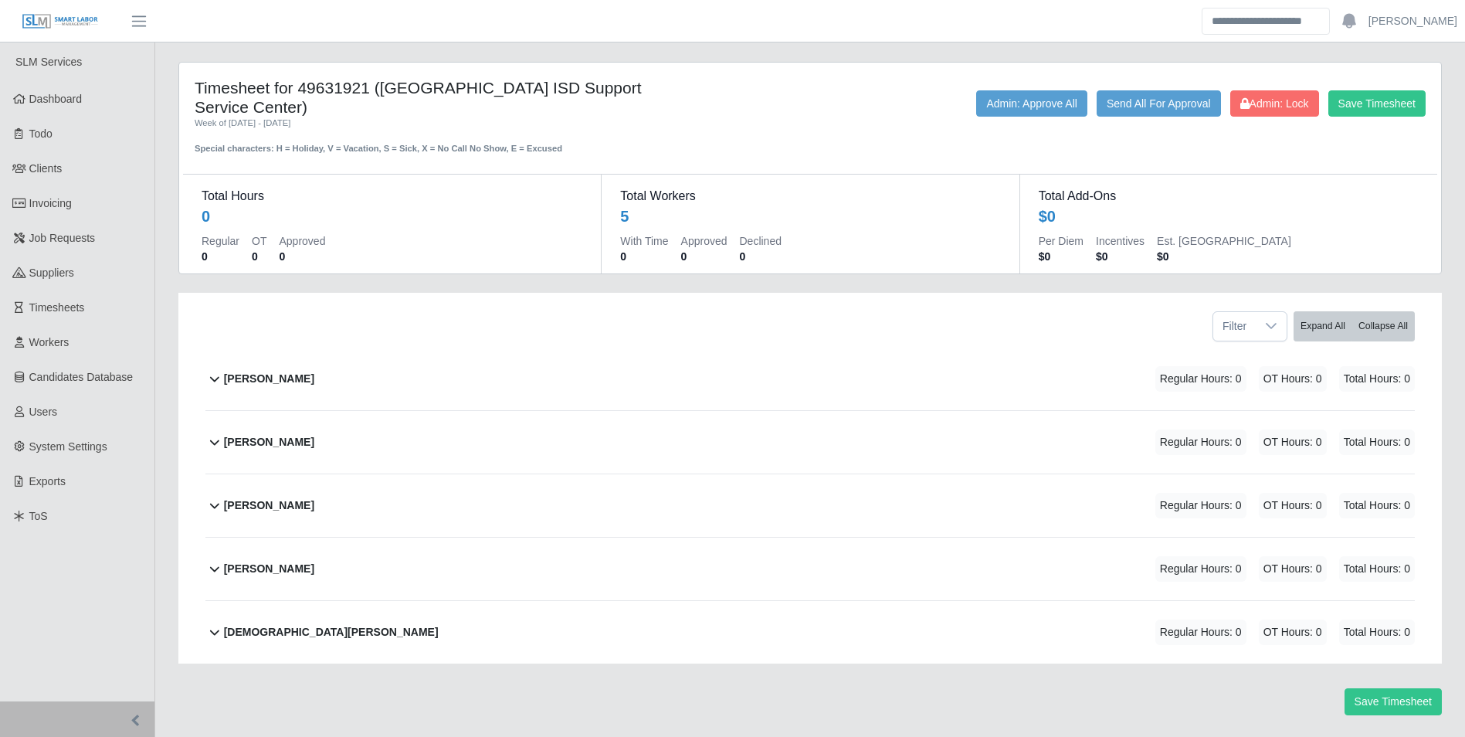
click at [280, 366] on div "Freddie Wallace" at bounding box center [269, 378] width 90 height 25
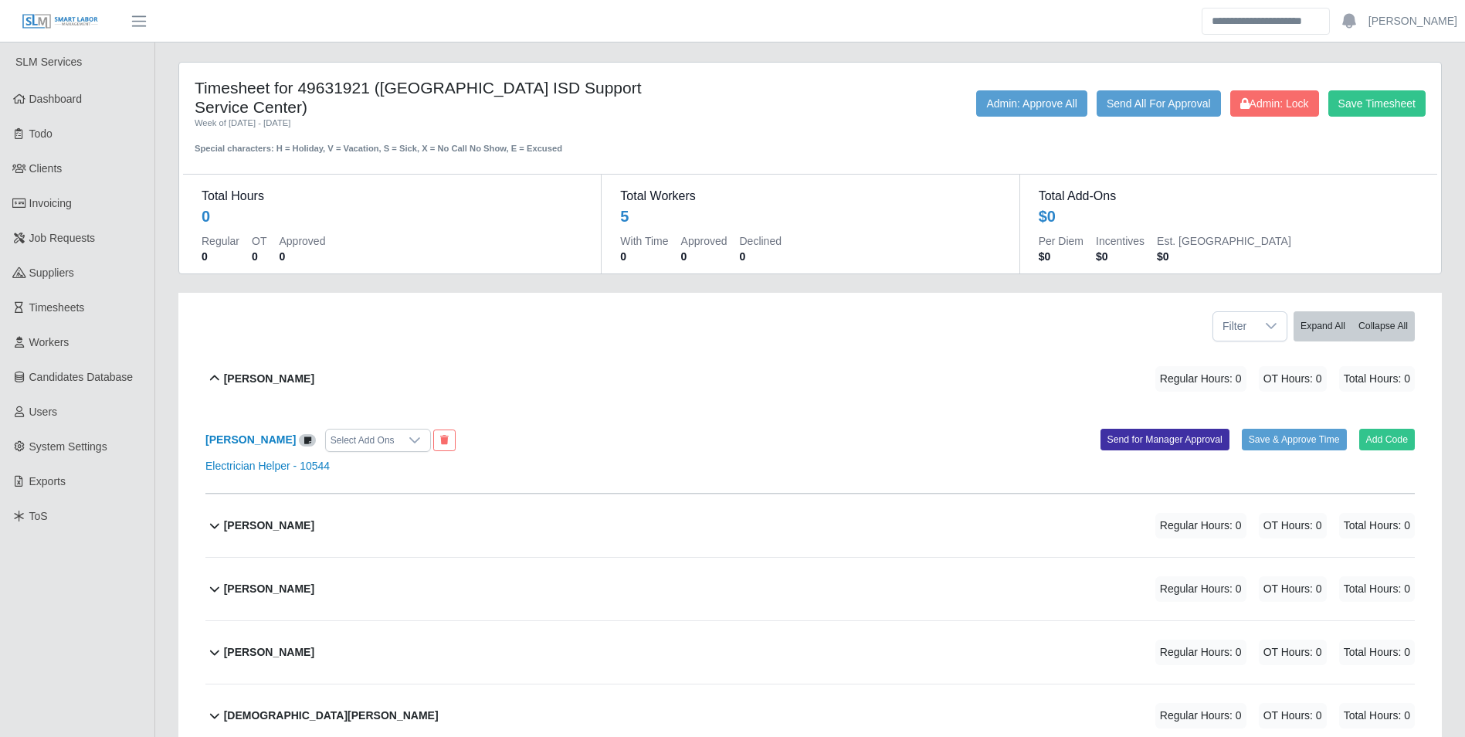
click at [286, 371] on b "Freddie Wallace" at bounding box center [269, 379] width 90 height 16
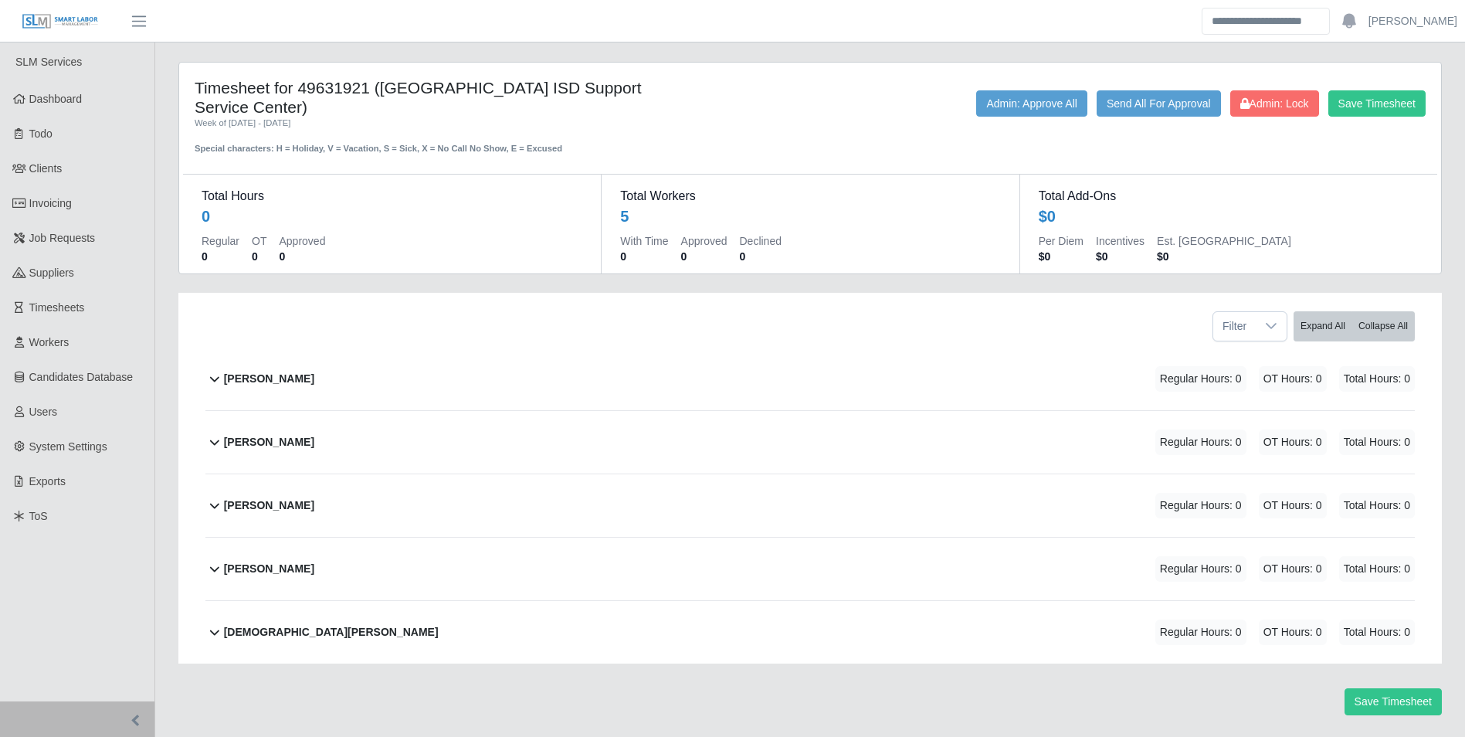
click at [269, 434] on b "James Bellah" at bounding box center [269, 442] width 90 height 16
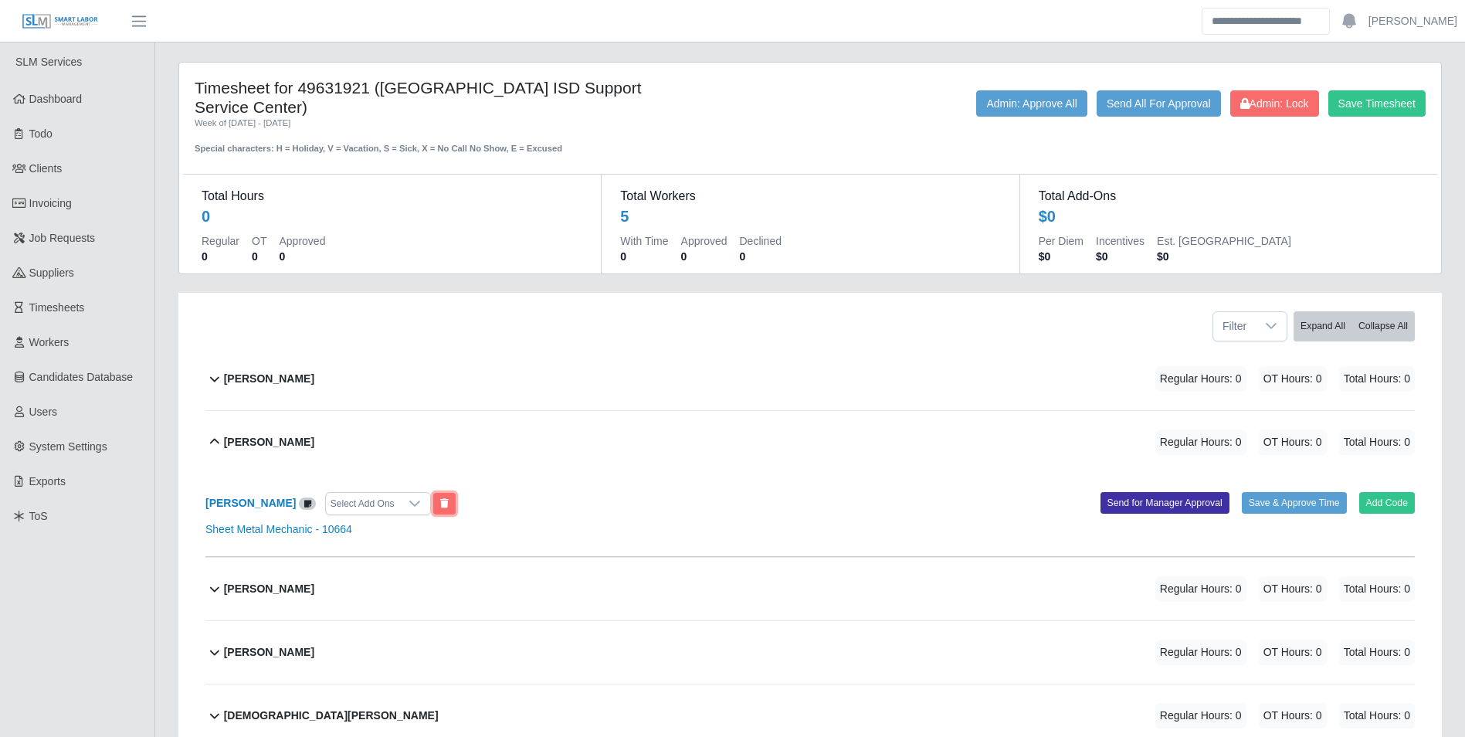
click at [440, 499] on icon at bounding box center [444, 503] width 8 height 9
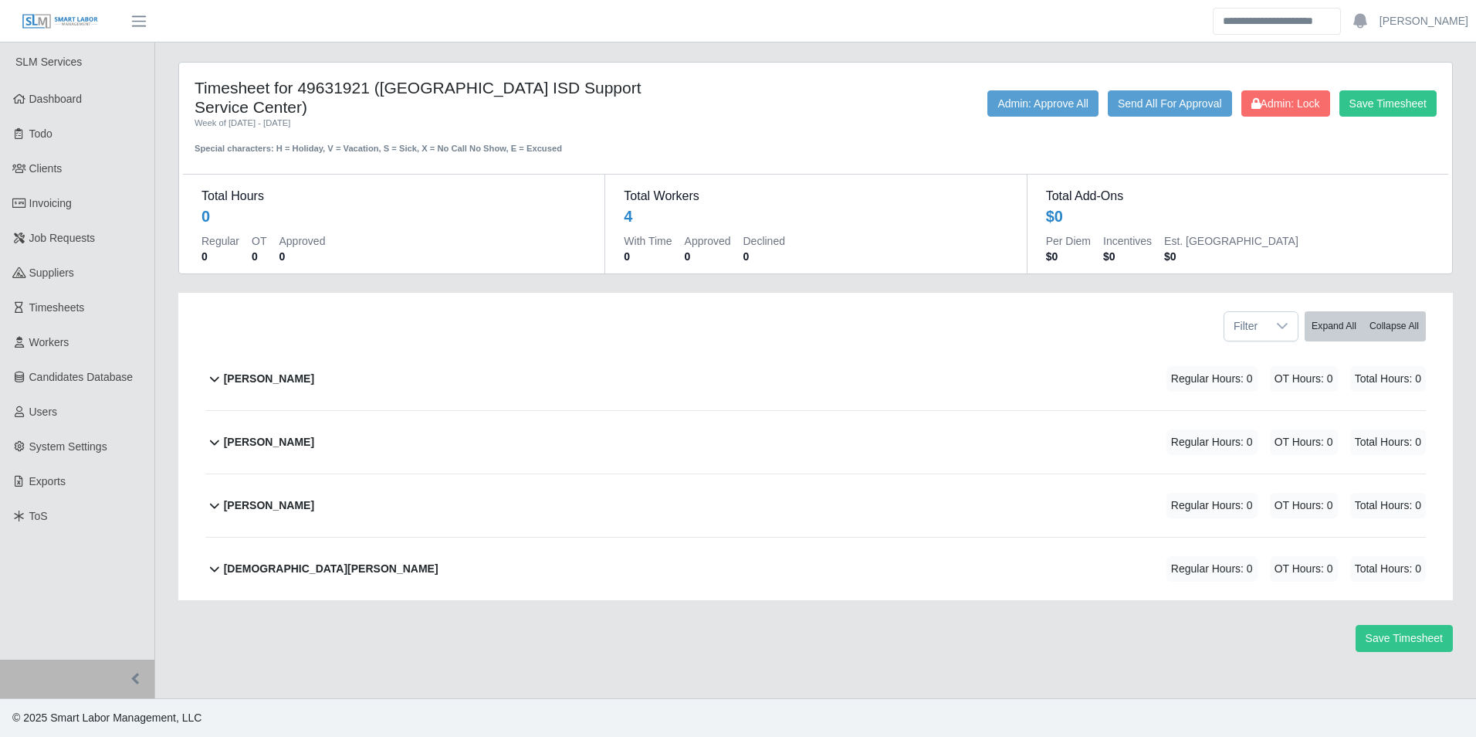
click at [286, 434] on b "Jean Guzman" at bounding box center [269, 442] width 90 height 16
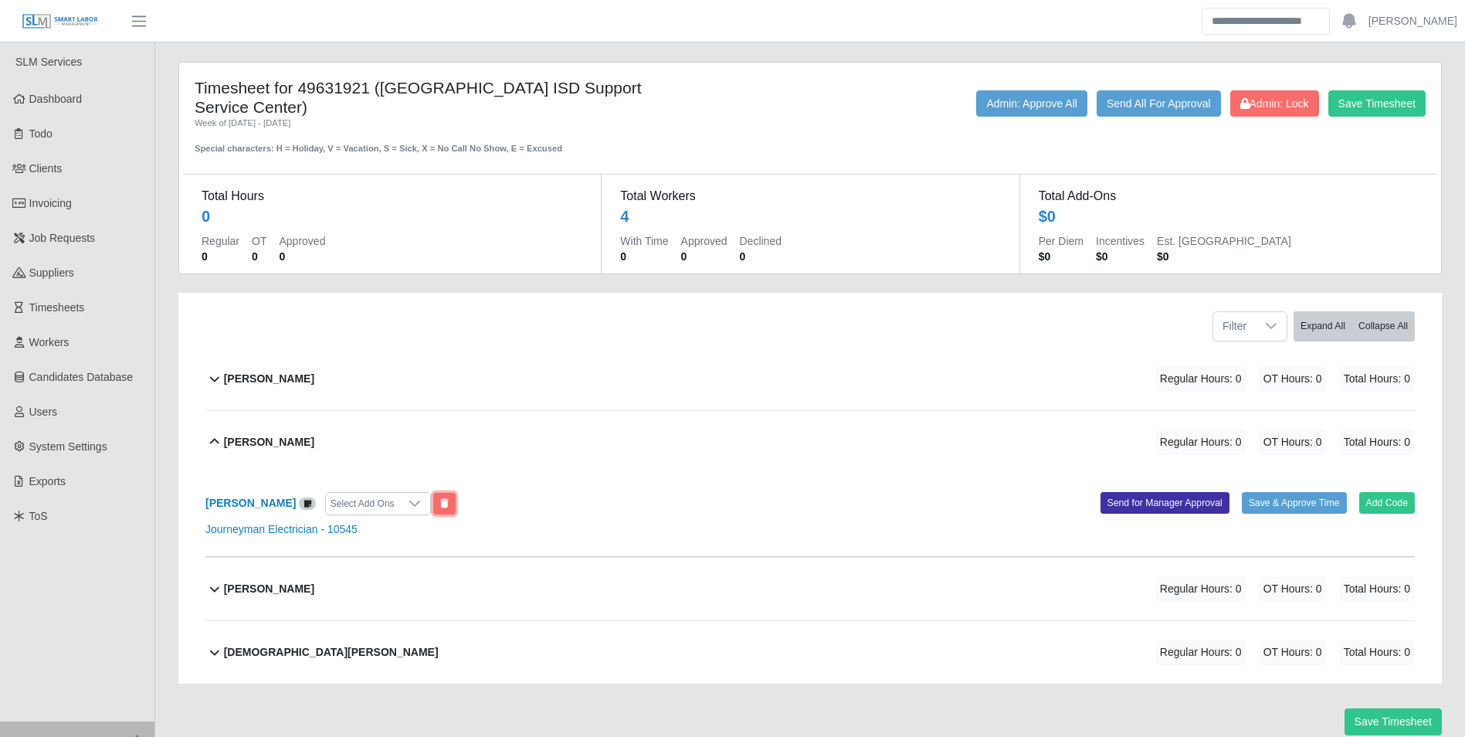
click at [433, 493] on button at bounding box center [444, 504] width 22 height 22
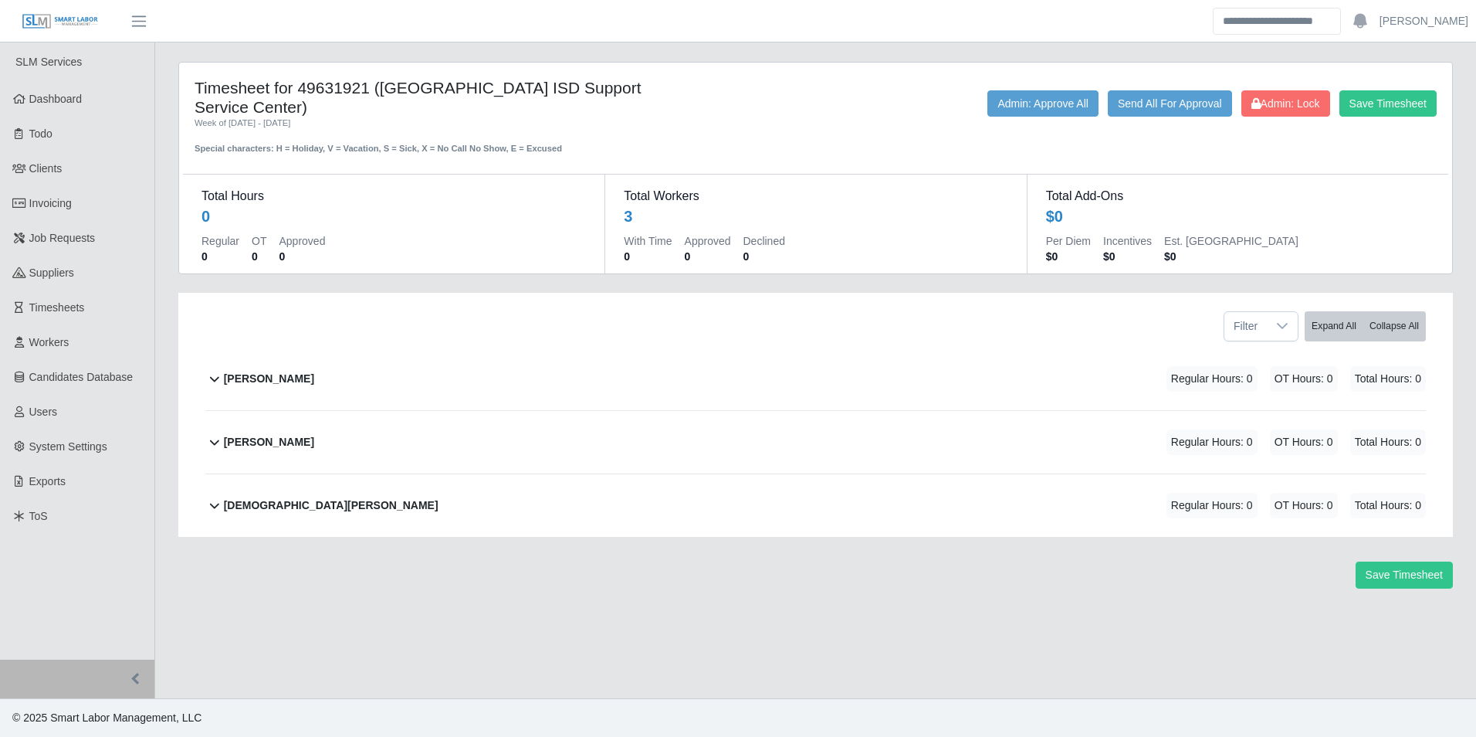
click at [290, 424] on div "Luis Primera Regular Hours: 0 OT Hours: 0 Total Hours: 0" at bounding box center [825, 442] width 1202 height 63
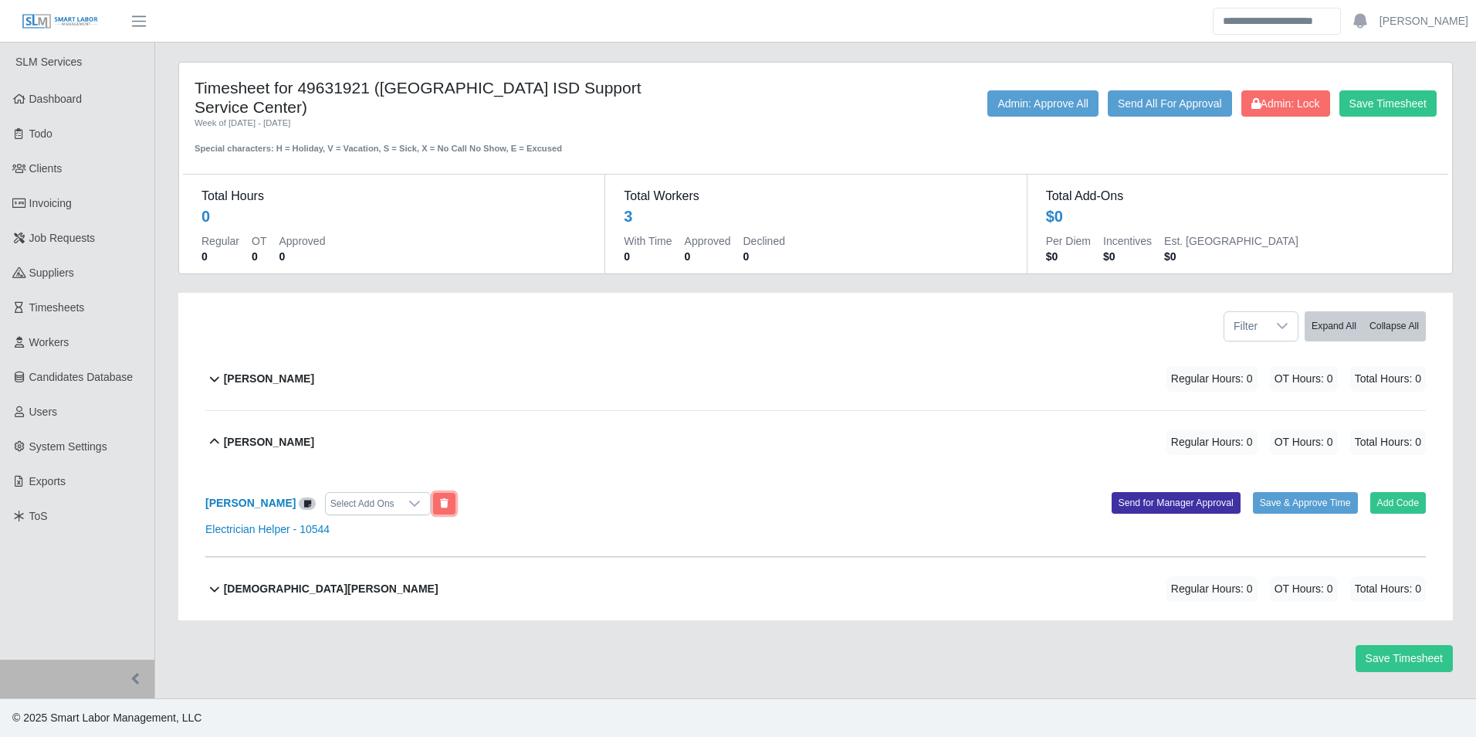
click at [433, 493] on button at bounding box center [444, 504] width 22 height 22
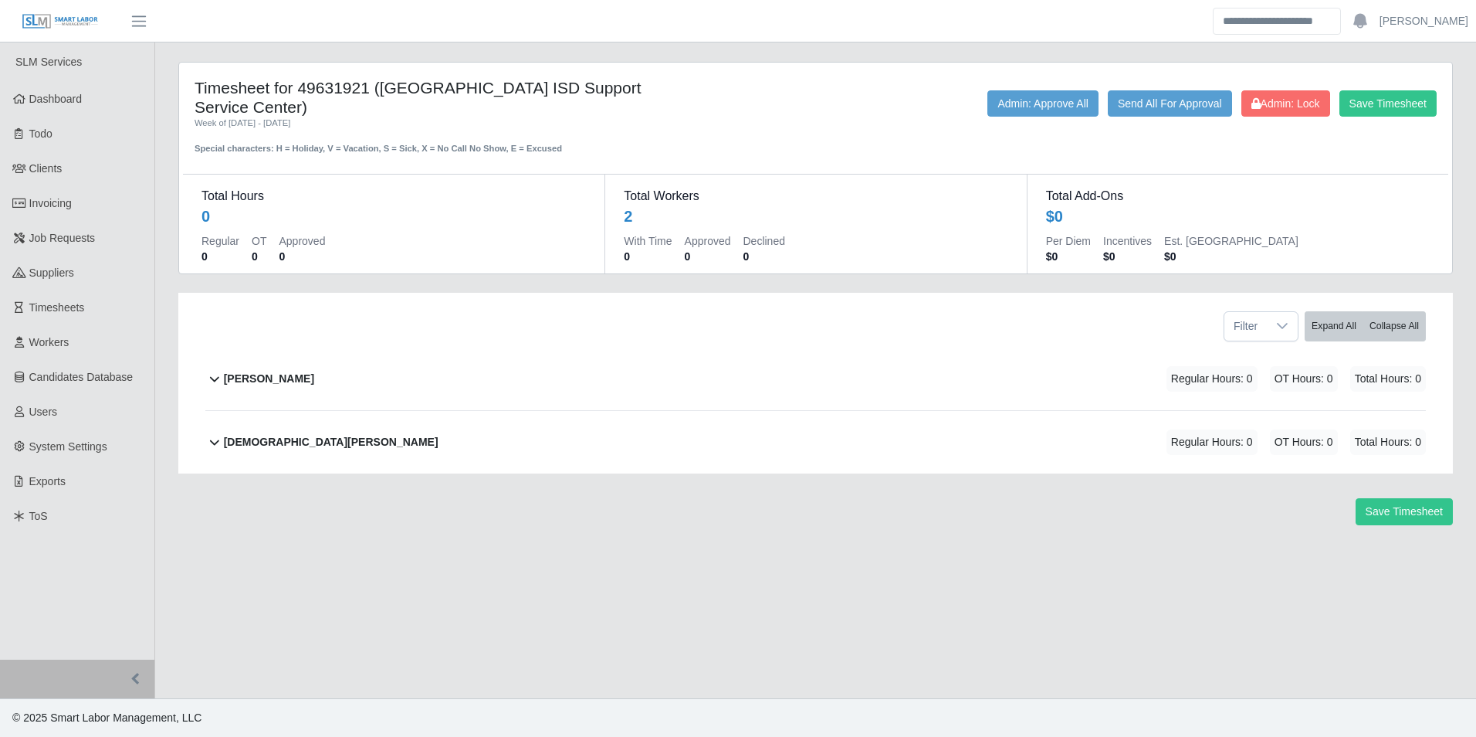
click at [276, 434] on b "Thaier Aljaser" at bounding box center [331, 442] width 215 height 16
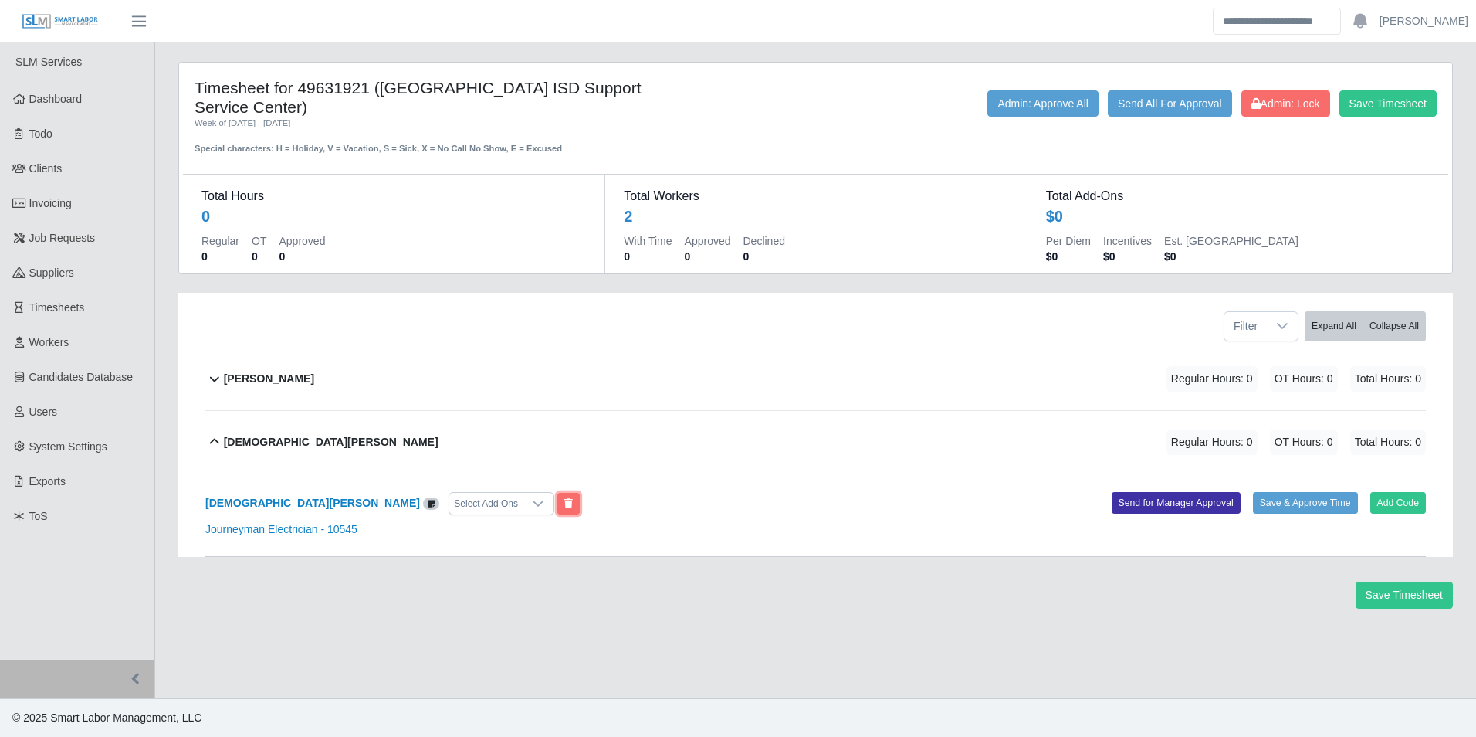
click at [557, 493] on button at bounding box center [568, 504] width 22 height 22
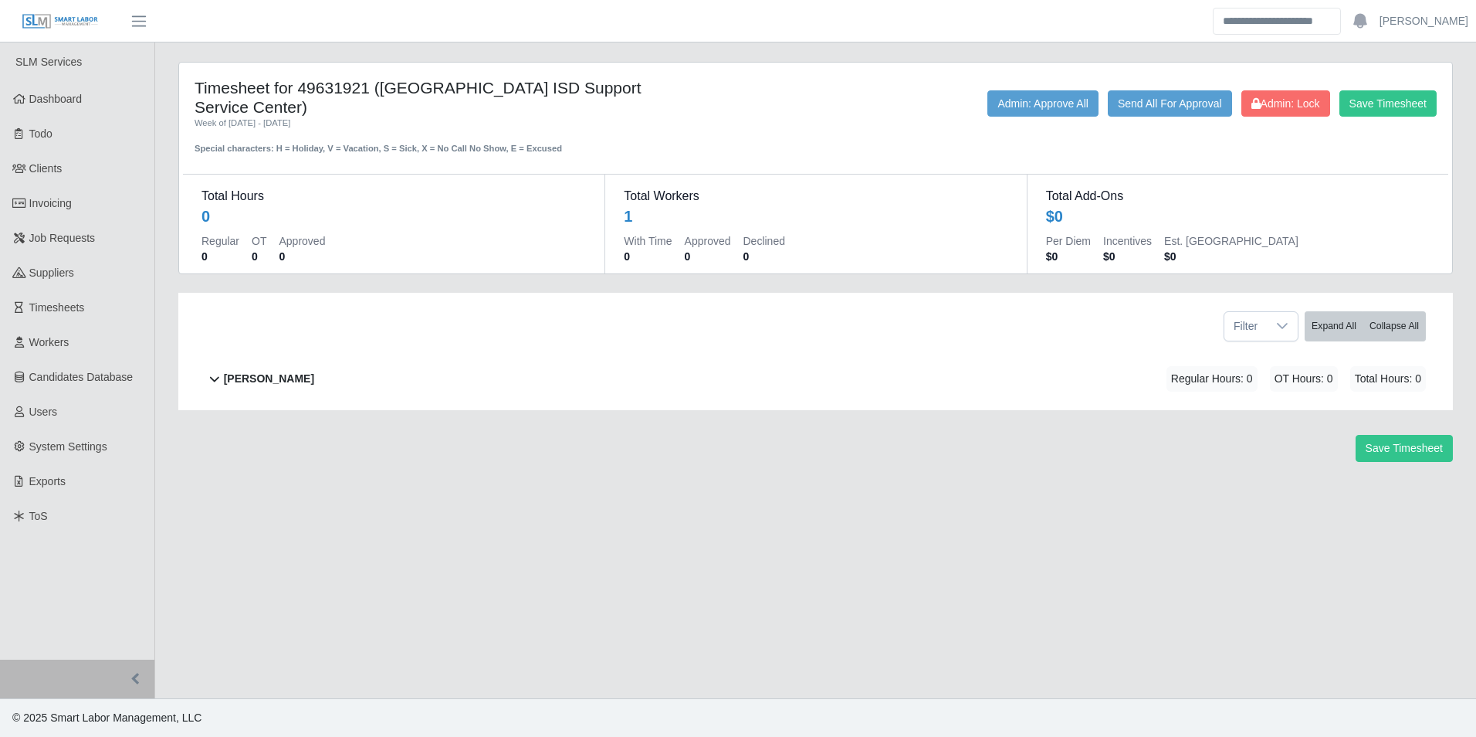
click at [275, 377] on div "Freddie Wallace Regular Hours: 0 OT Hours: 0 Total Hours: 0" at bounding box center [825, 378] width 1202 height 63
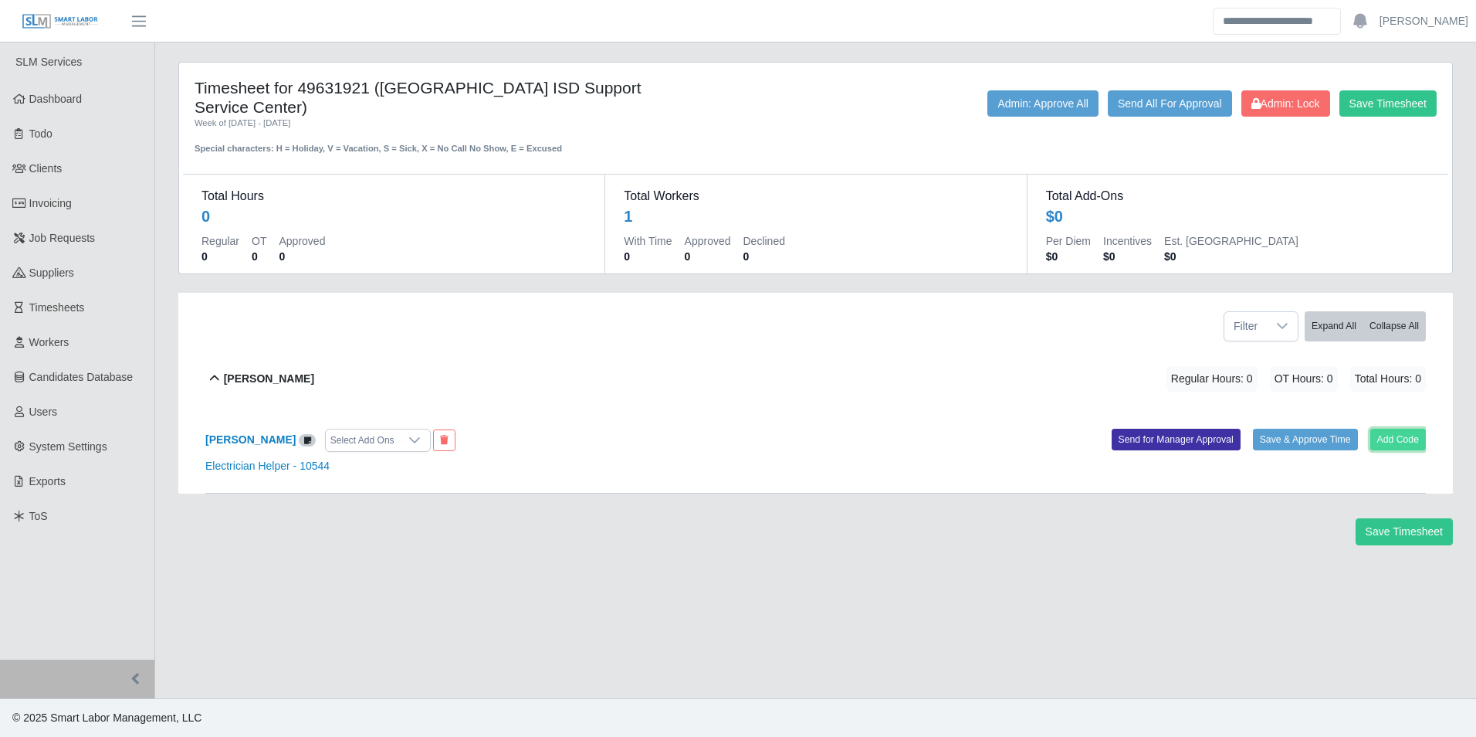
click at [1395, 429] on button "Add Code" at bounding box center [1398, 440] width 56 height 22
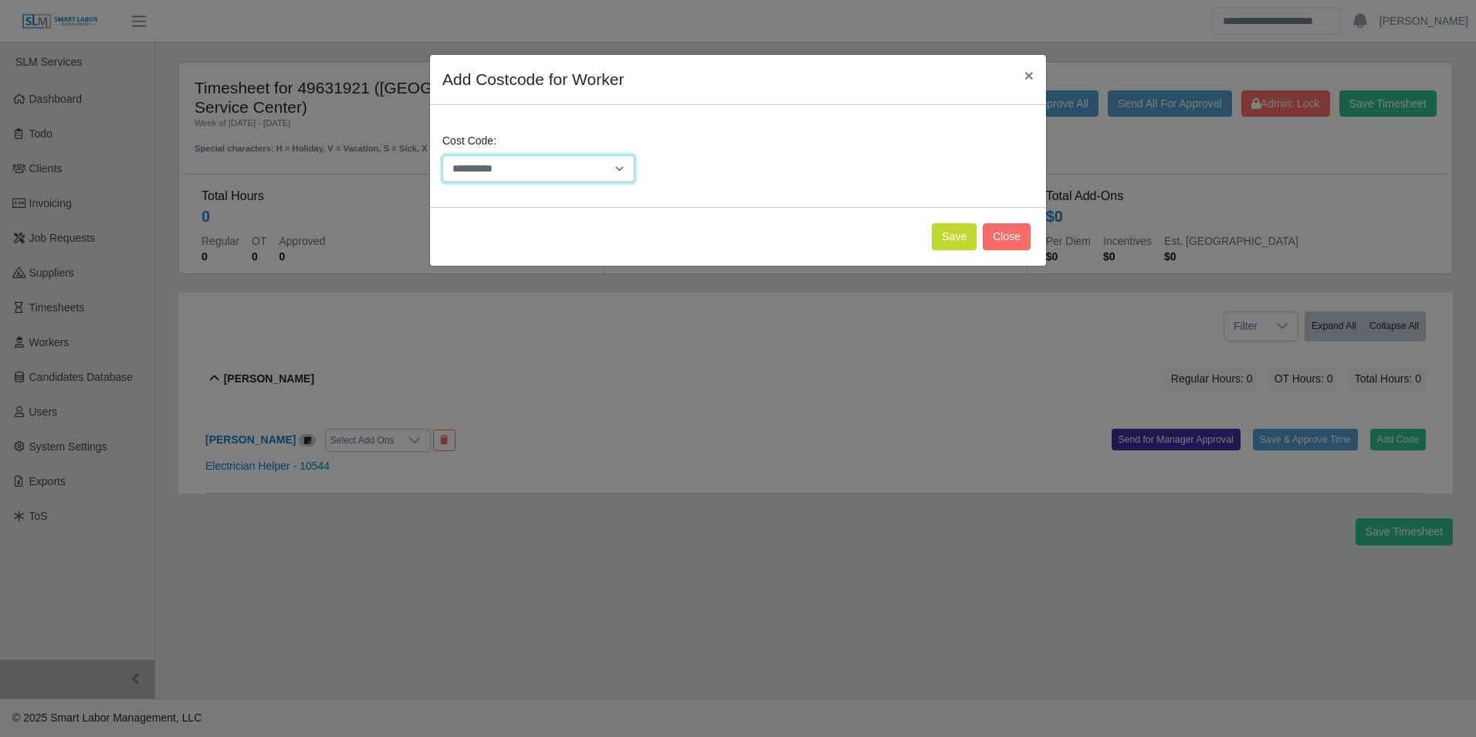
click at [548, 161] on select "**********" at bounding box center [538, 168] width 192 height 27
select select "**********"
click at [442, 155] on select "**********" at bounding box center [538, 168] width 192 height 27
click at [943, 240] on button "Save" at bounding box center [954, 236] width 45 height 27
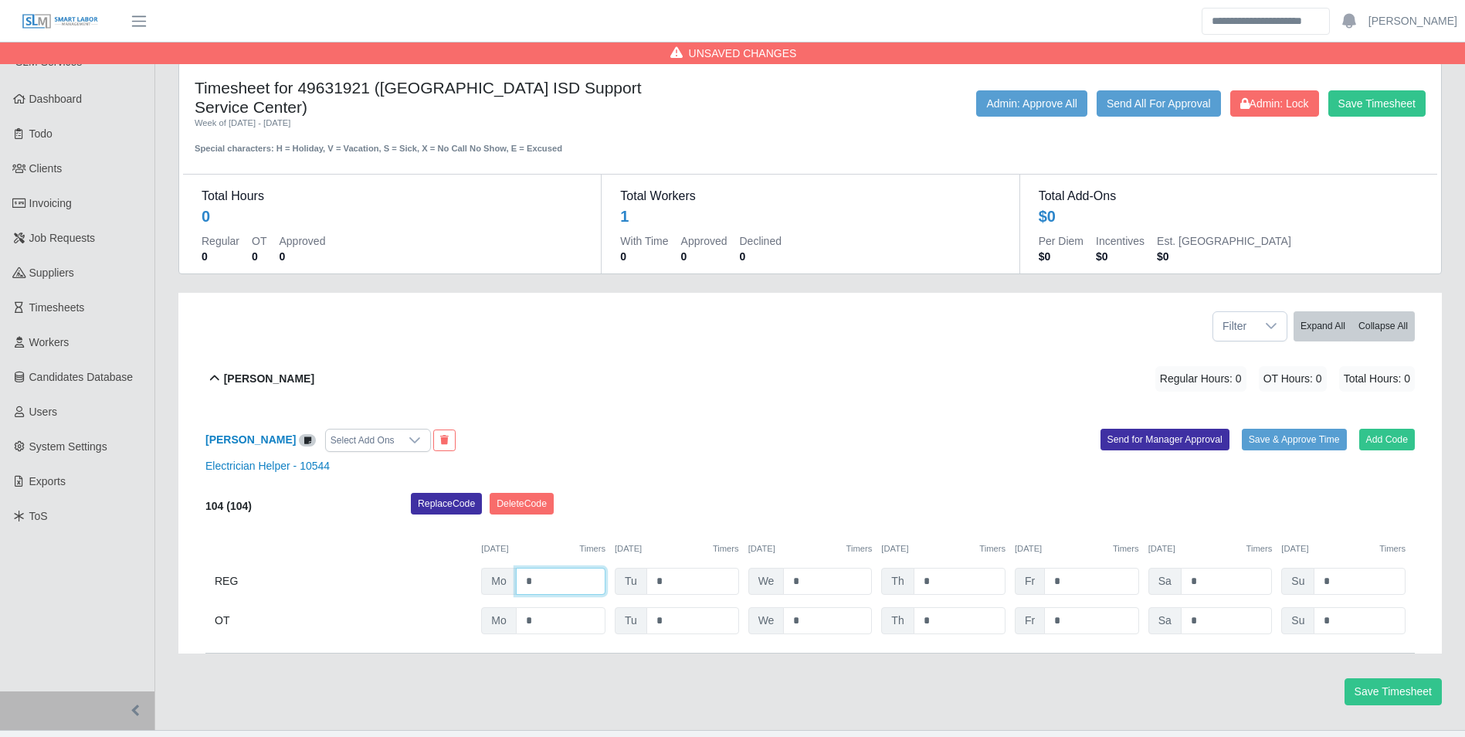
click at [568, 568] on input "*" at bounding box center [561, 581] width 90 height 27
type input "*"
click at [681, 568] on input "*" at bounding box center [692, 581] width 93 height 27
type input "*"
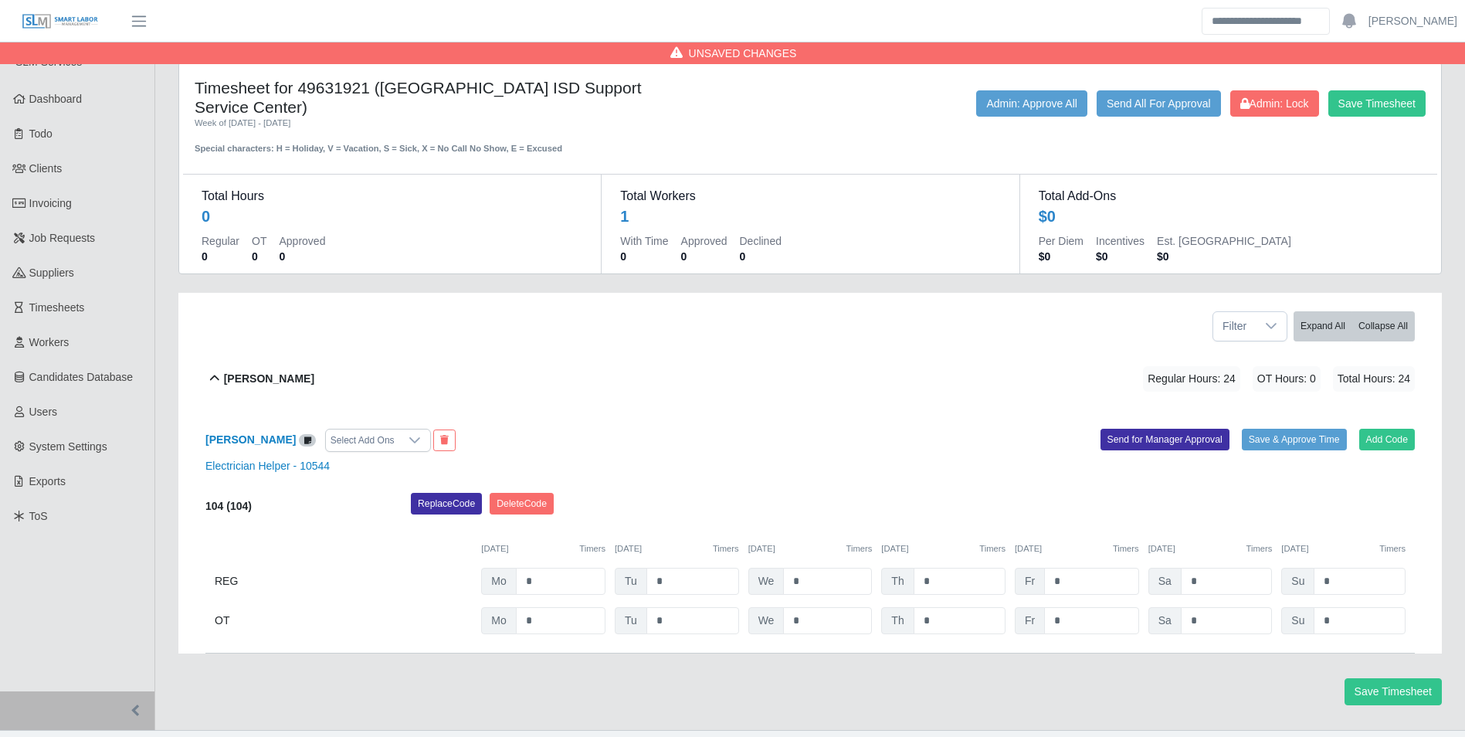
click at [828, 523] on div "08/18/2025 Timers 08/19/2025 Timers 08/20/2025 Timers 08/21/2025 Timers 08/22/2…" at bounding box center [809, 539] width 1209 height 32
click at [1133, 107] on button "Send All For Approval" at bounding box center [1158, 103] width 124 height 26
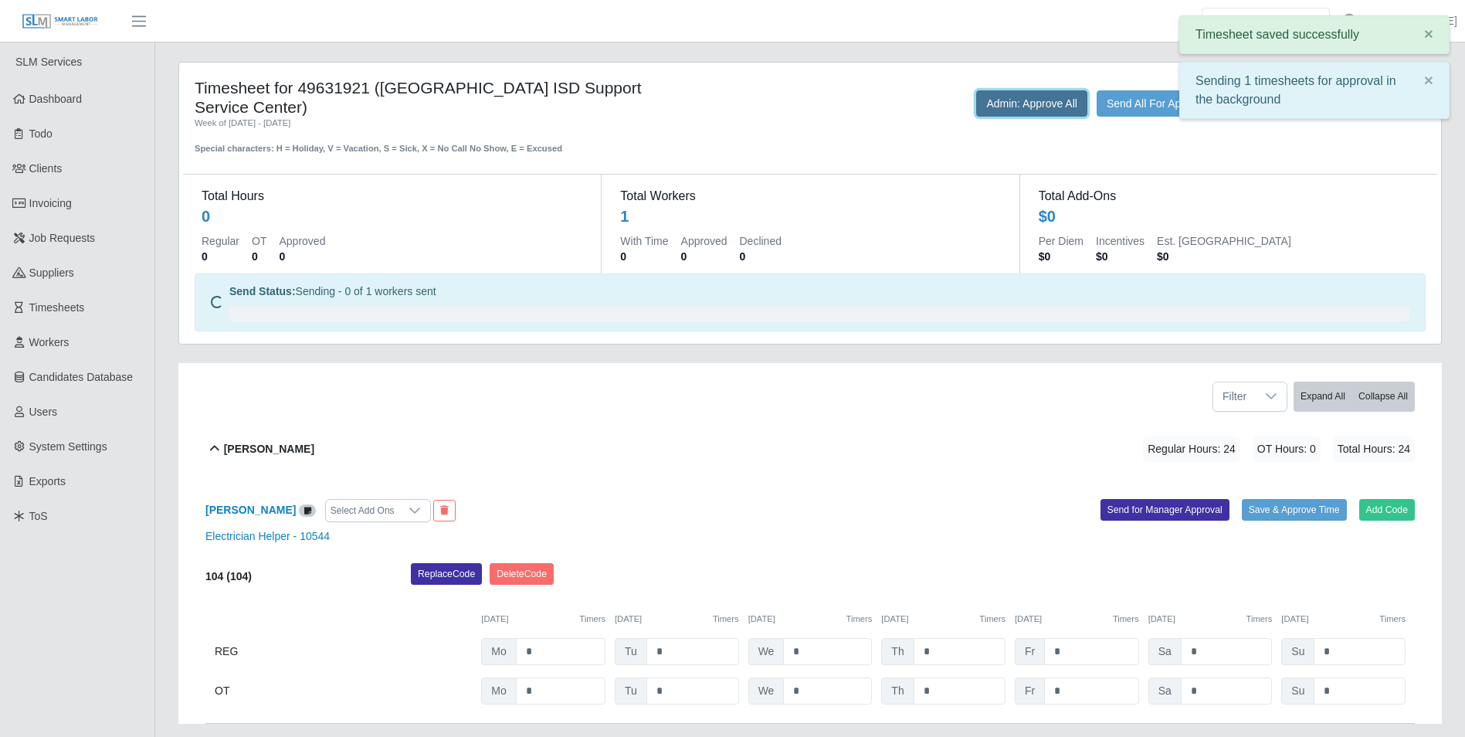
click at [1030, 101] on button "Admin: Approve All" at bounding box center [1031, 103] width 111 height 26
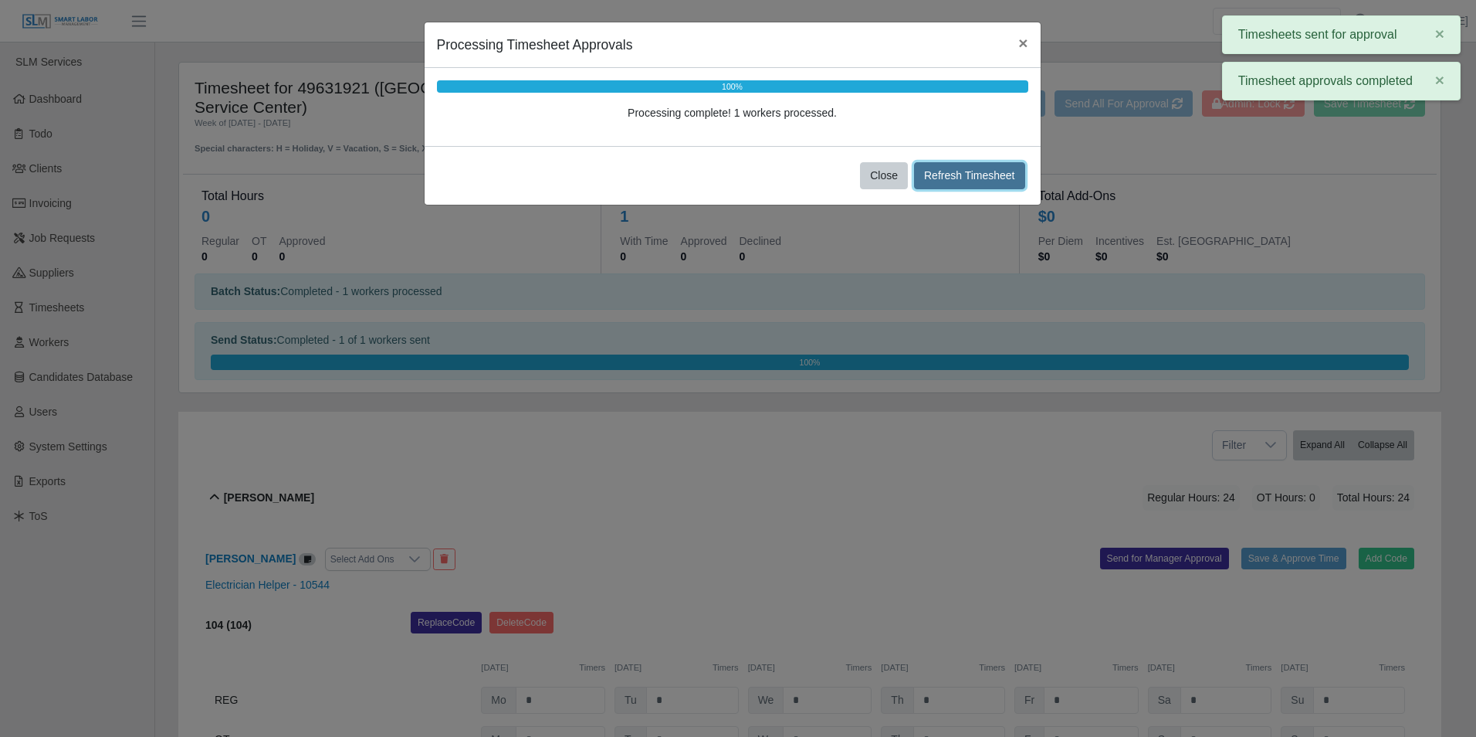
click at [970, 170] on button "Refresh Timesheet" at bounding box center [969, 175] width 111 height 27
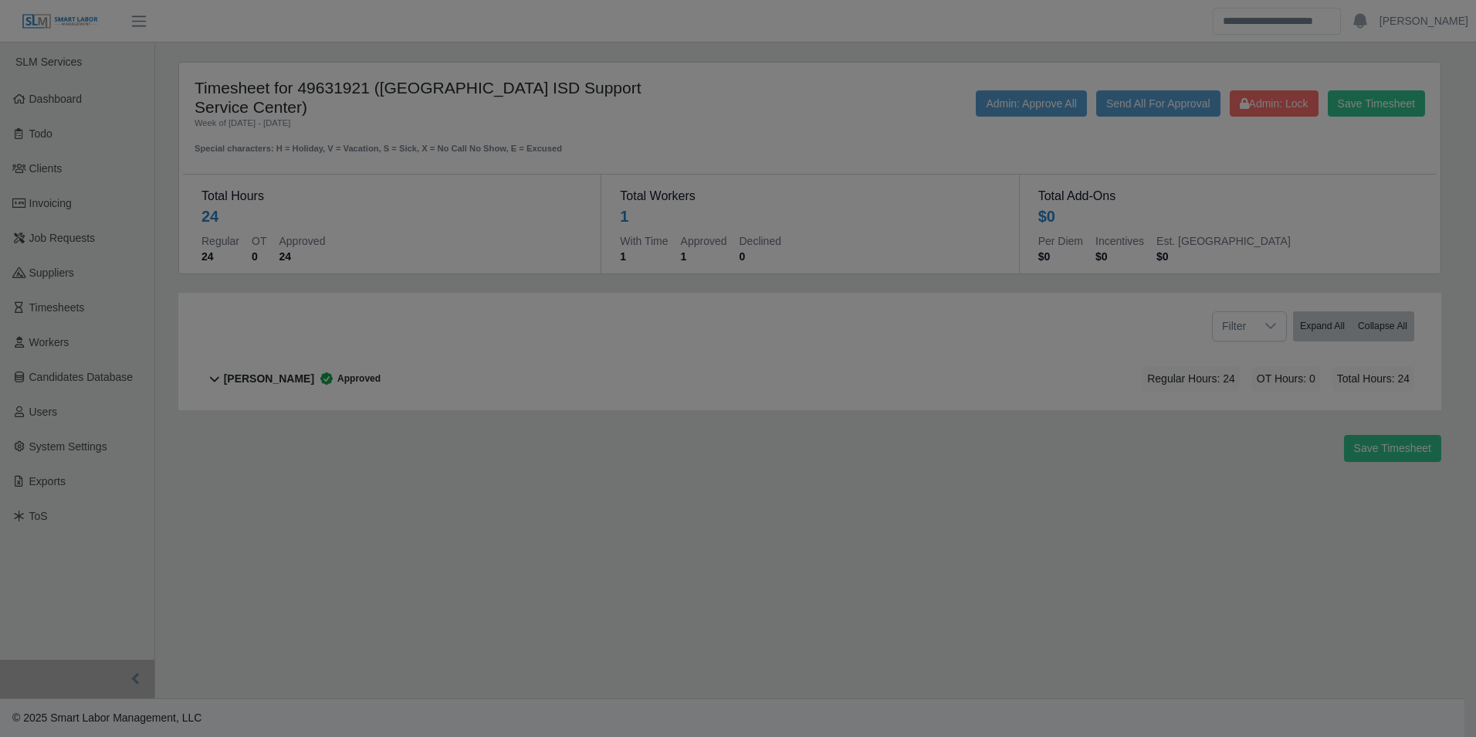
click at [692, 331] on div at bounding box center [738, 368] width 1476 height 737
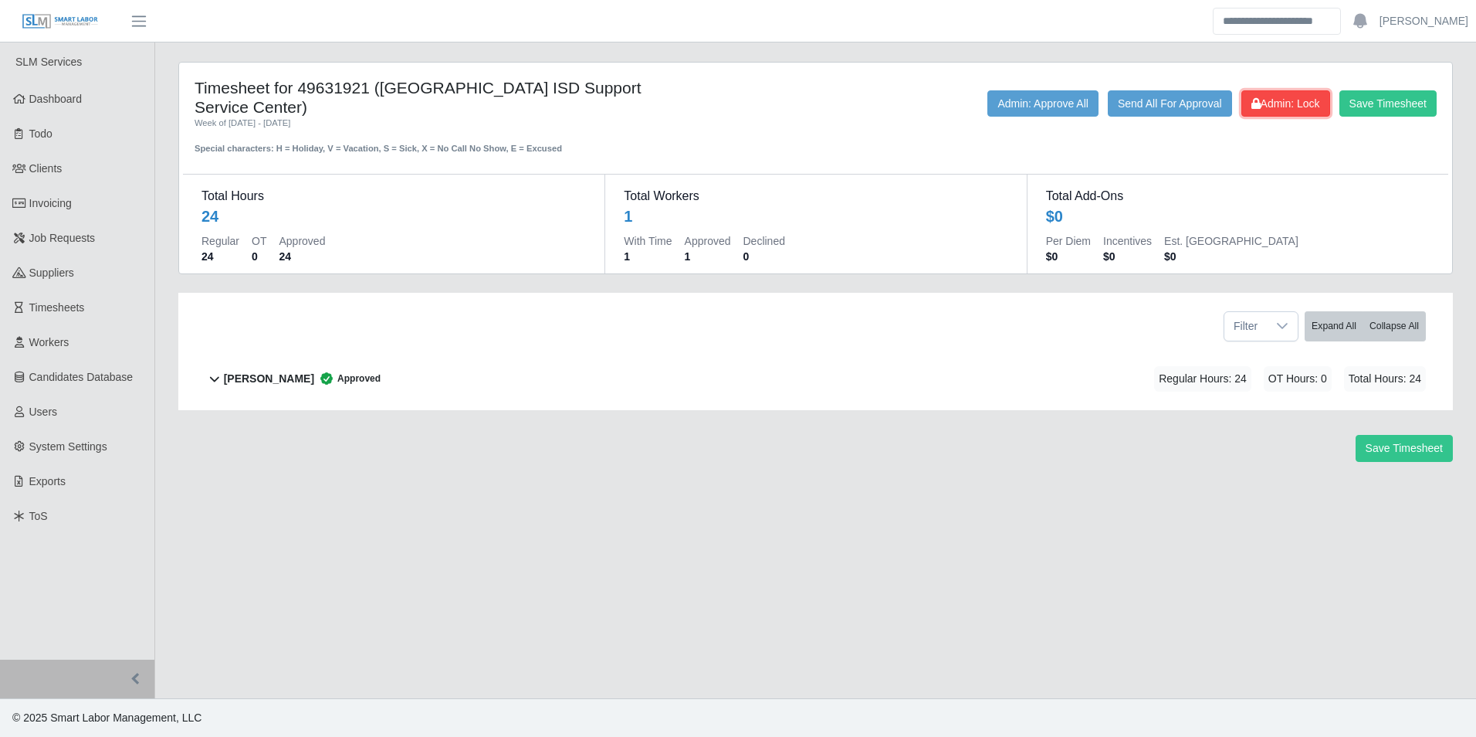
click at [1291, 103] on span "Admin: Lock" at bounding box center [1286, 103] width 69 height 12
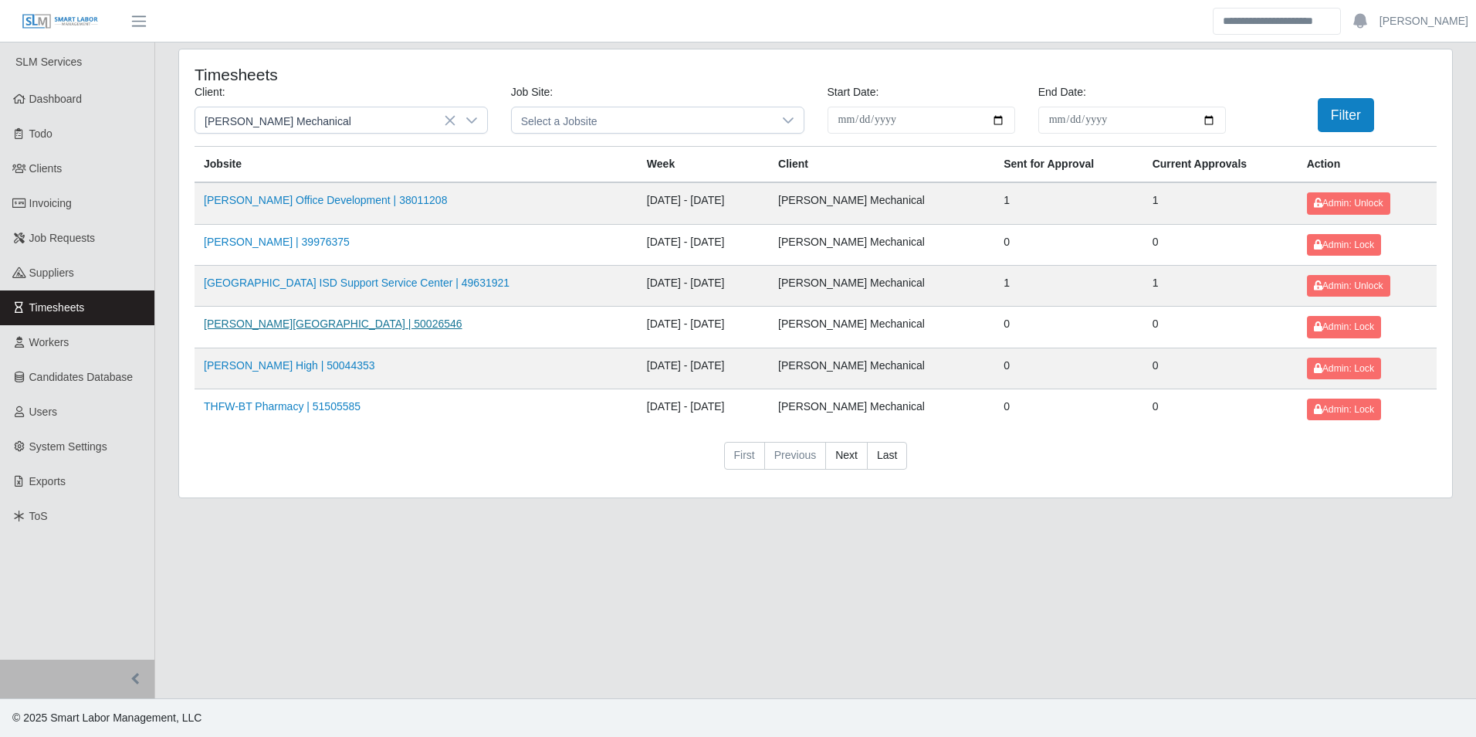
click at [287, 319] on link "Felty Elementary | 50026546" at bounding box center [333, 323] width 259 height 12
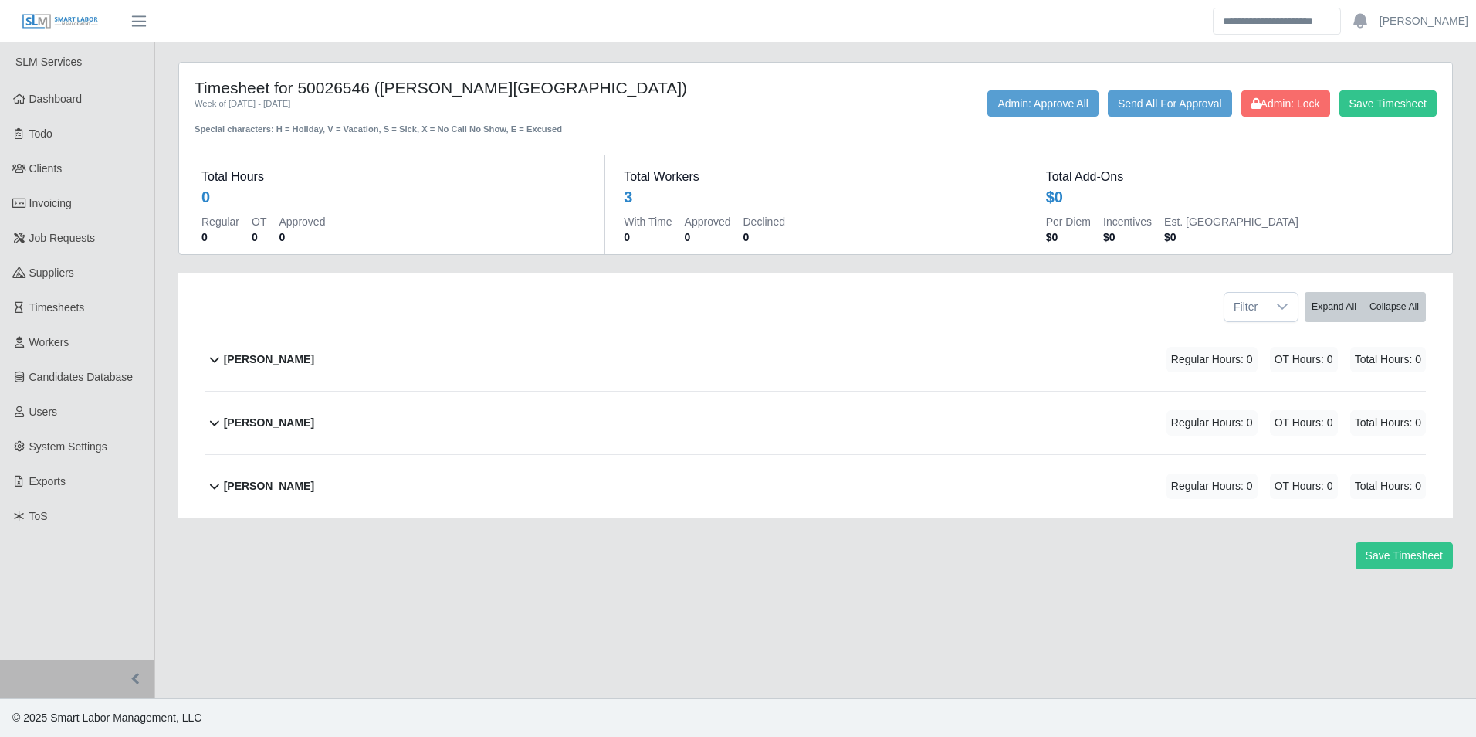
click at [266, 353] on b "[PERSON_NAME]" at bounding box center [269, 359] width 90 height 16
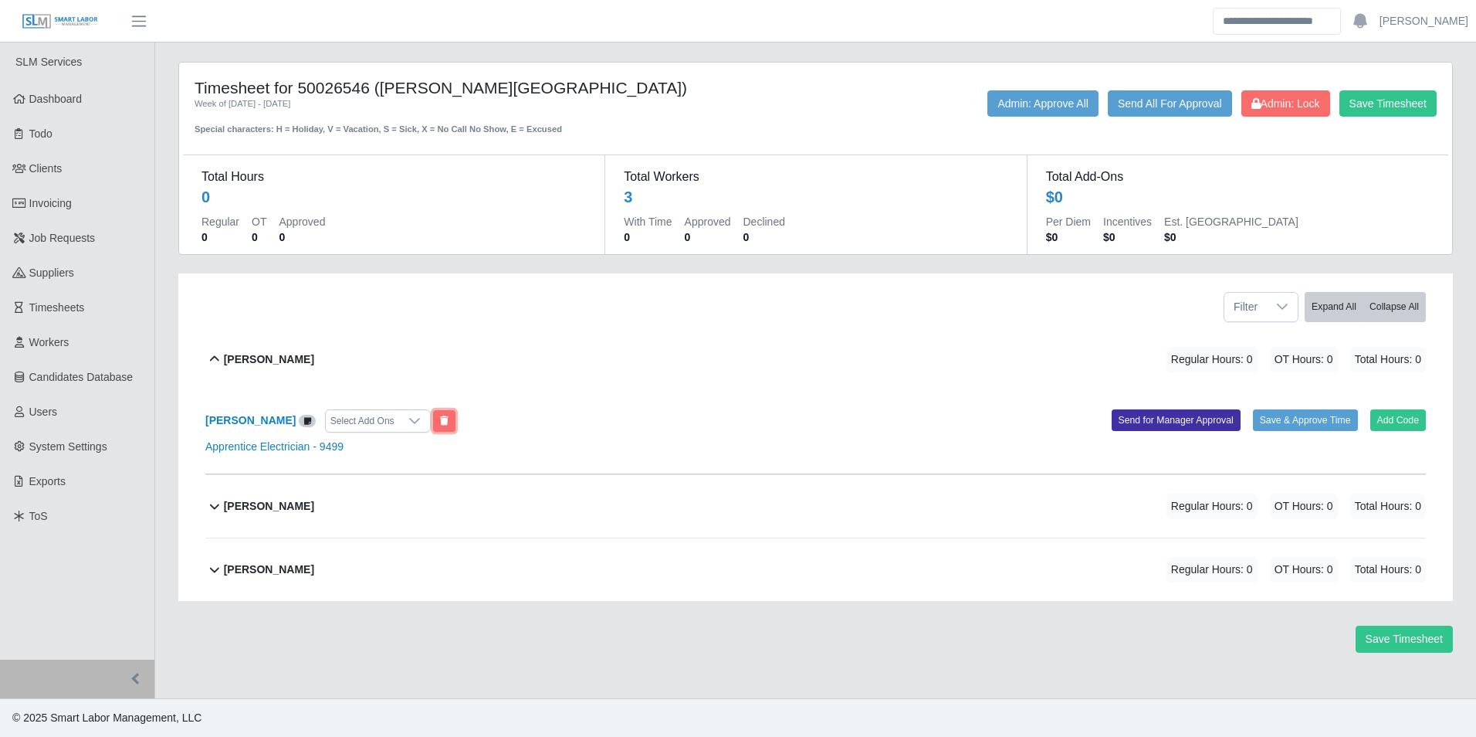
click at [440, 418] on icon at bounding box center [444, 420] width 8 height 9
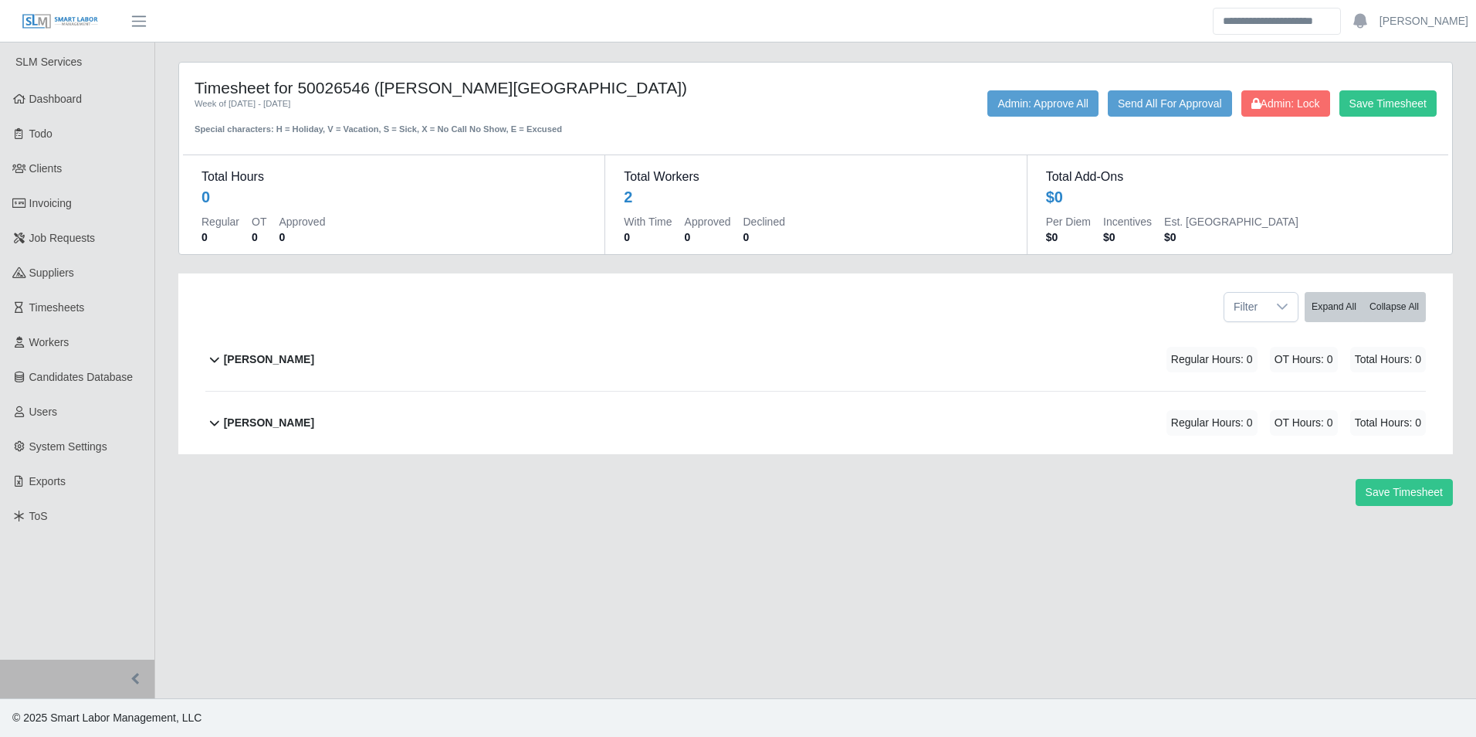
click at [280, 368] on div "[PERSON_NAME]" at bounding box center [269, 359] width 90 height 25
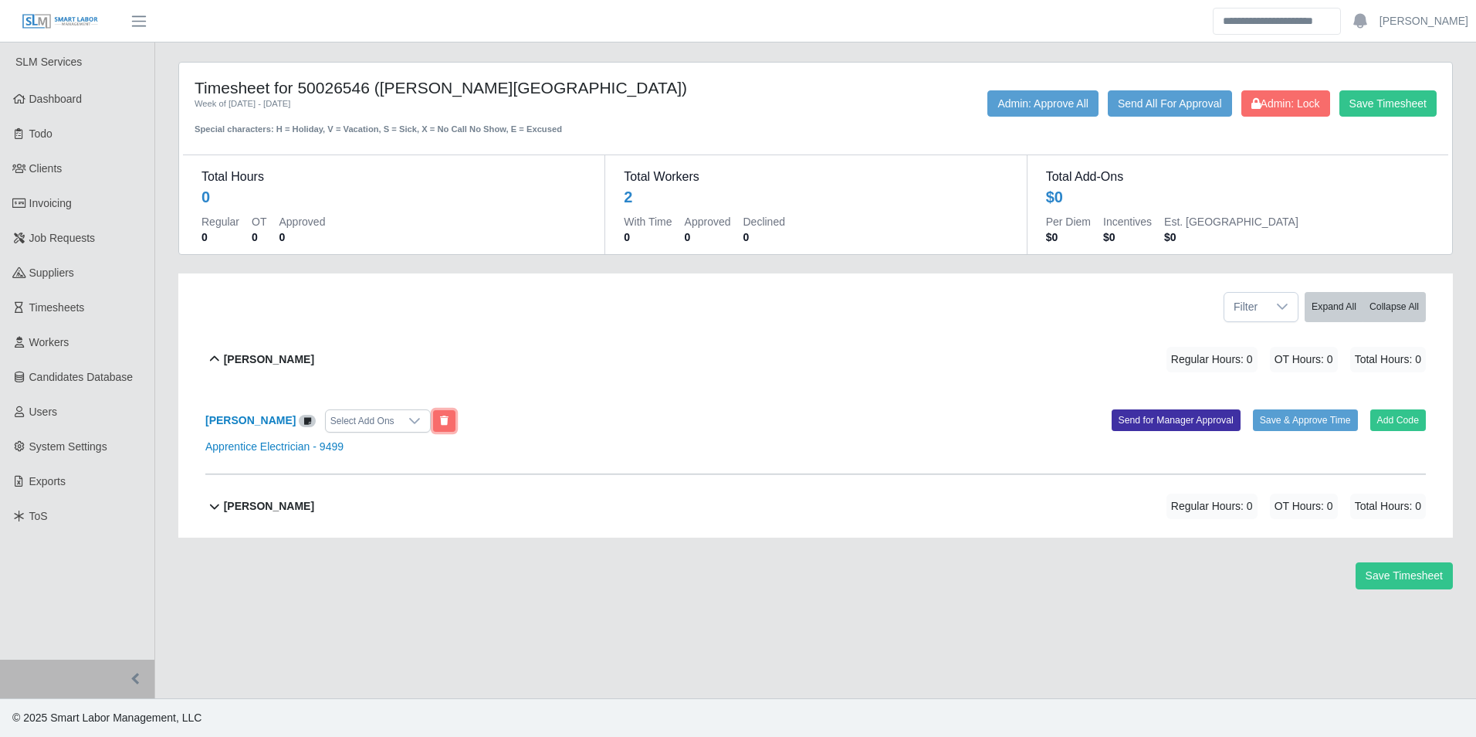
click at [440, 417] on icon at bounding box center [444, 420] width 8 height 9
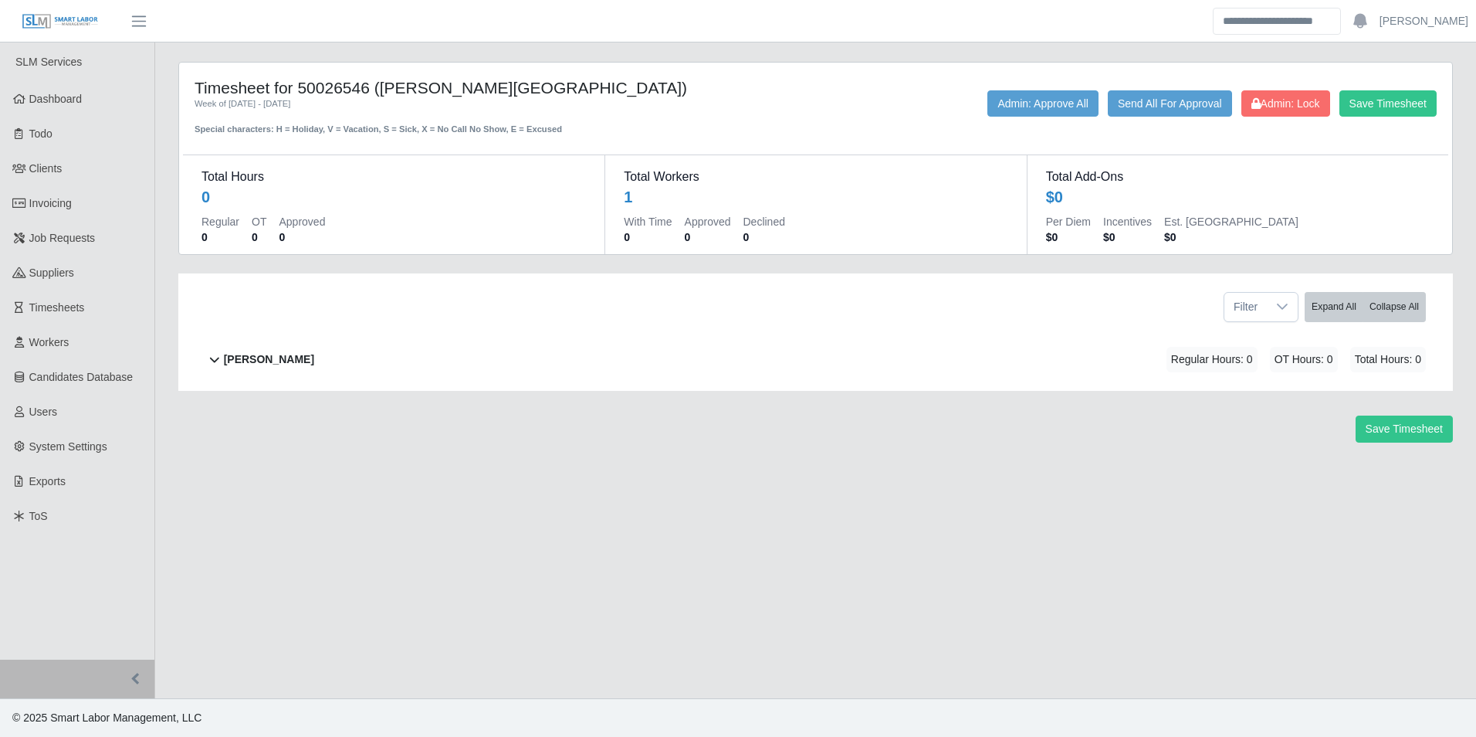
click at [271, 363] on b "[PERSON_NAME]" at bounding box center [269, 359] width 90 height 16
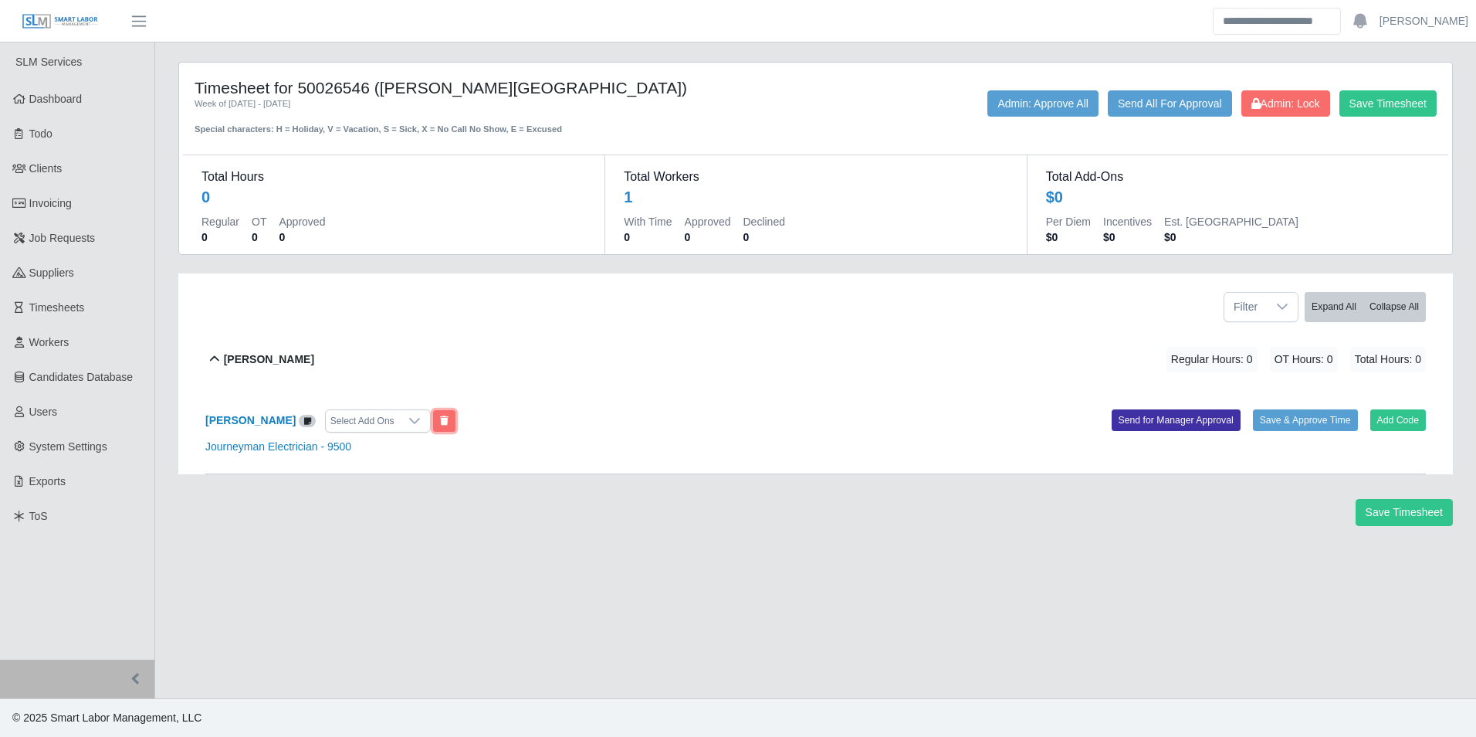
click at [440, 422] on icon at bounding box center [444, 420] width 8 height 9
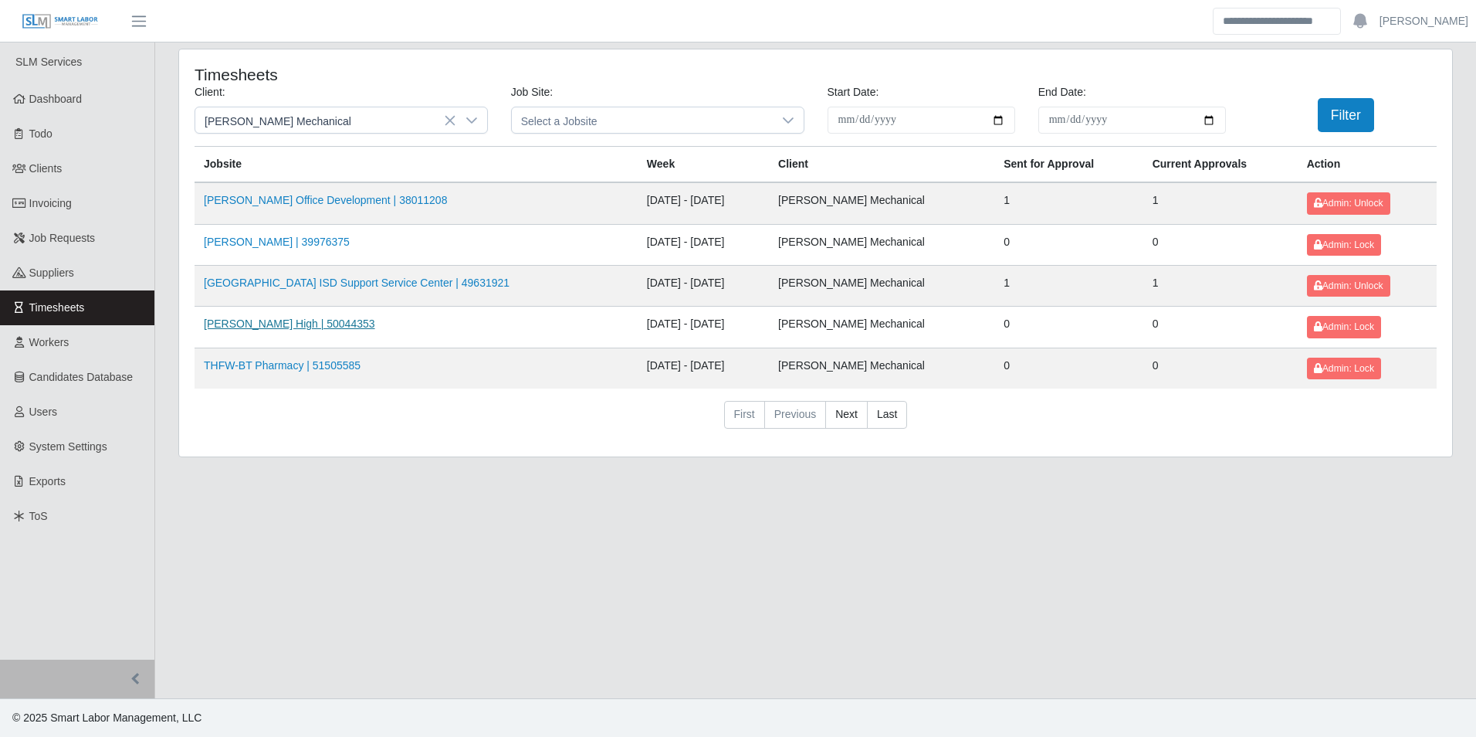
click at [280, 318] on link "[PERSON_NAME] High | 50044353" at bounding box center [289, 323] width 171 height 12
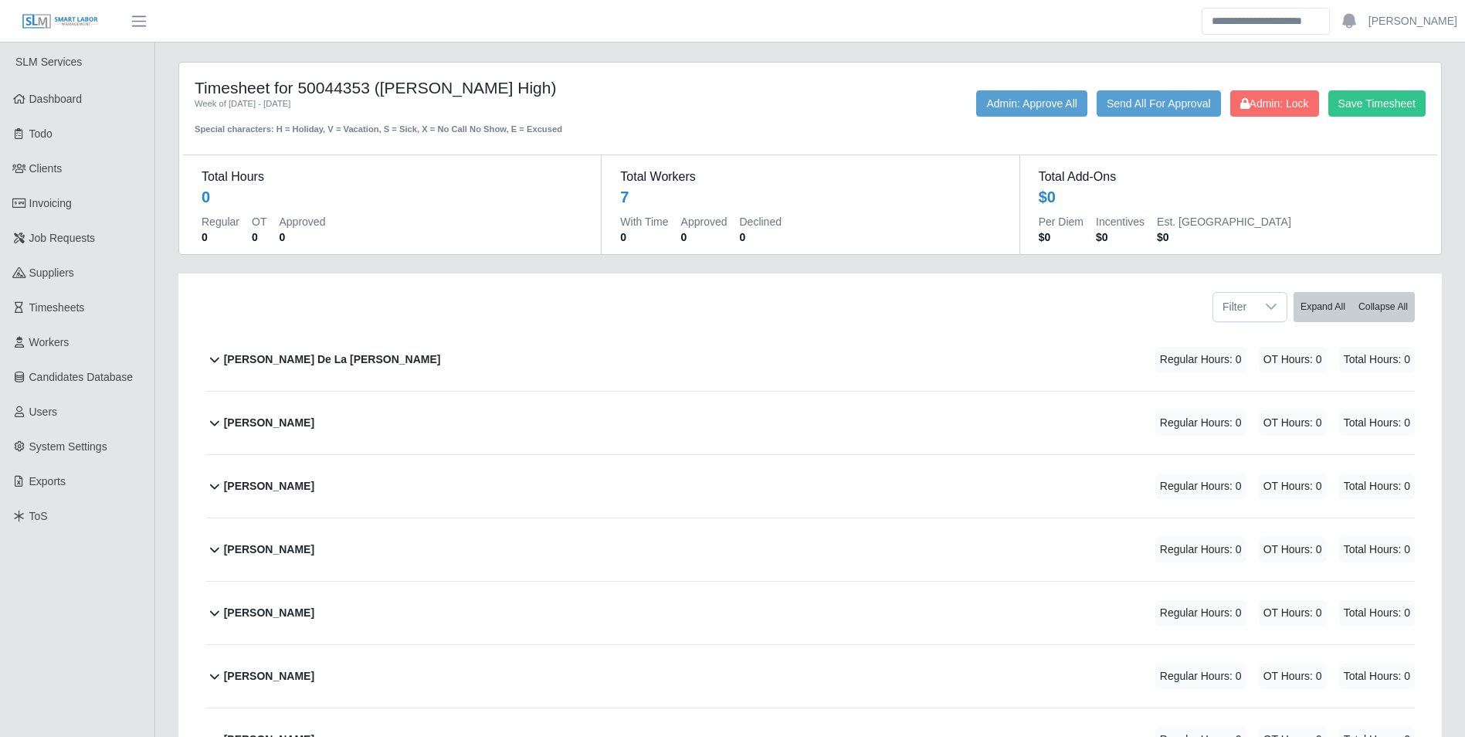
click at [322, 356] on b "Armando De La Rosa" at bounding box center [332, 359] width 217 height 16
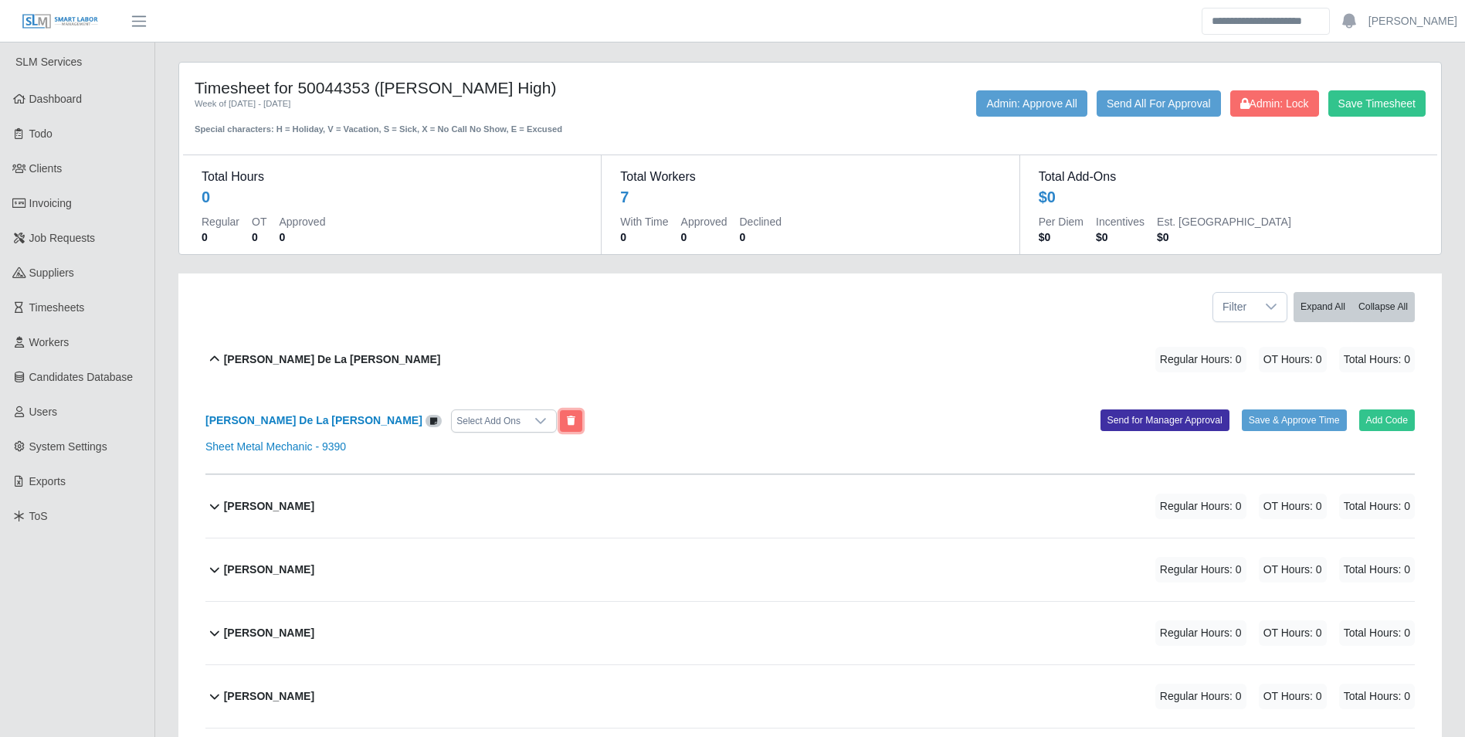
click at [560, 427] on button at bounding box center [571, 421] width 22 height 22
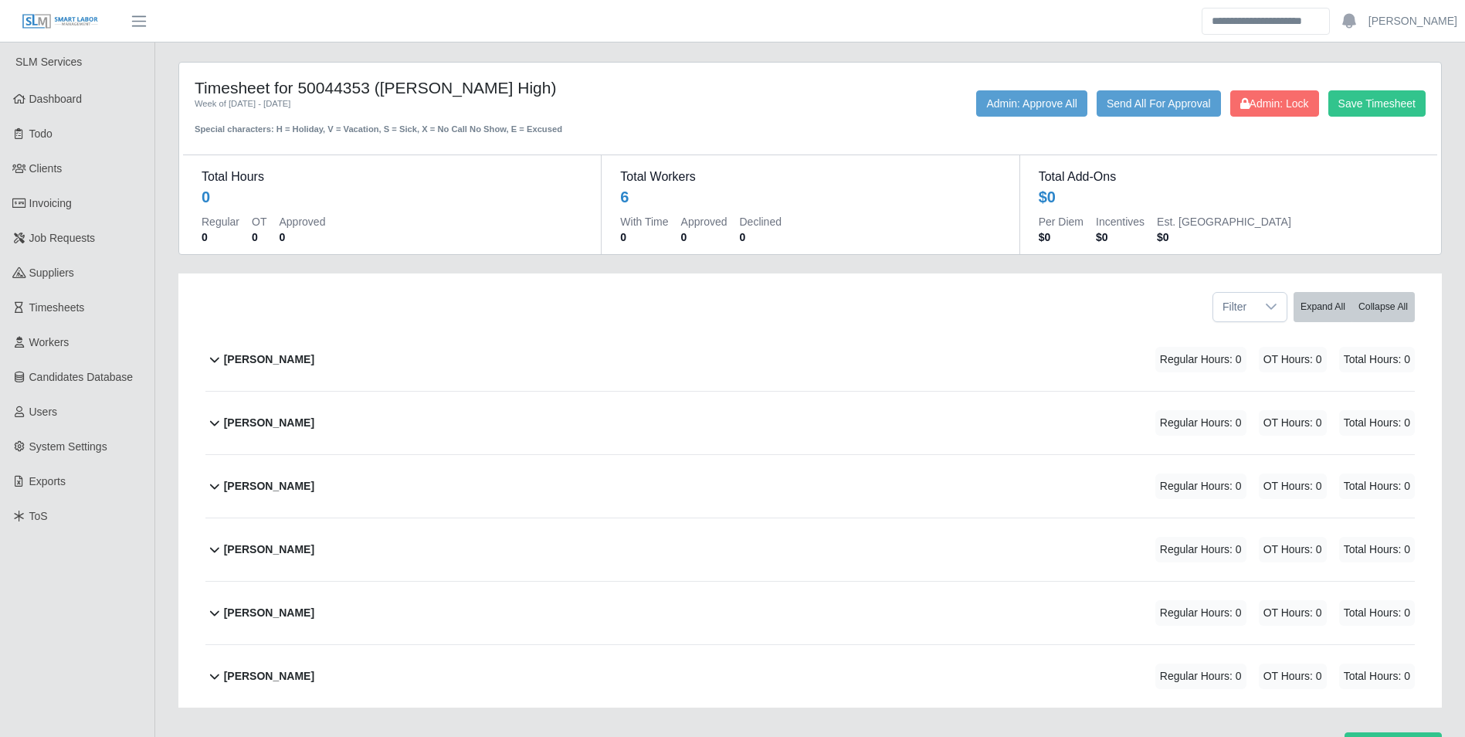
click at [293, 357] on b "Arnold Rodriguez" at bounding box center [269, 359] width 90 height 16
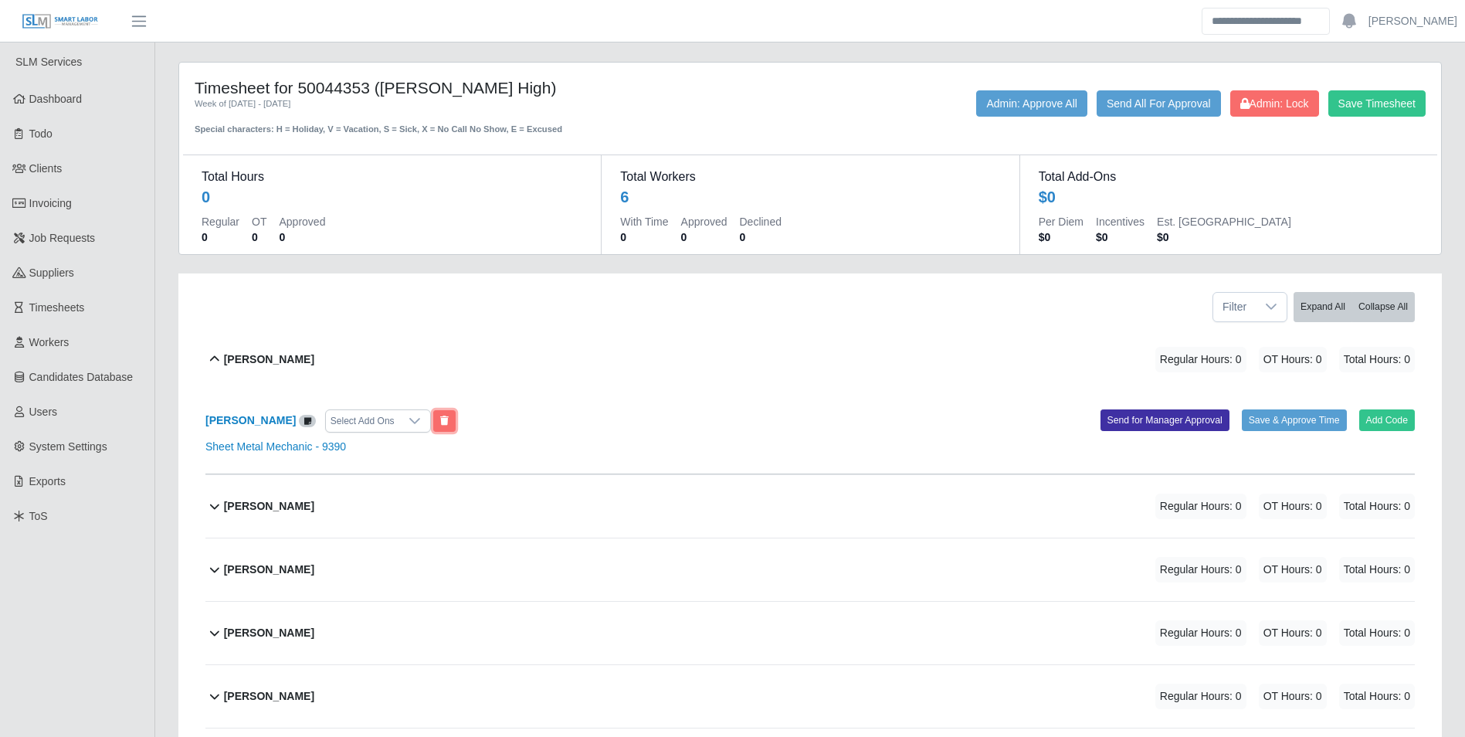
click at [446, 415] on button at bounding box center [444, 421] width 22 height 22
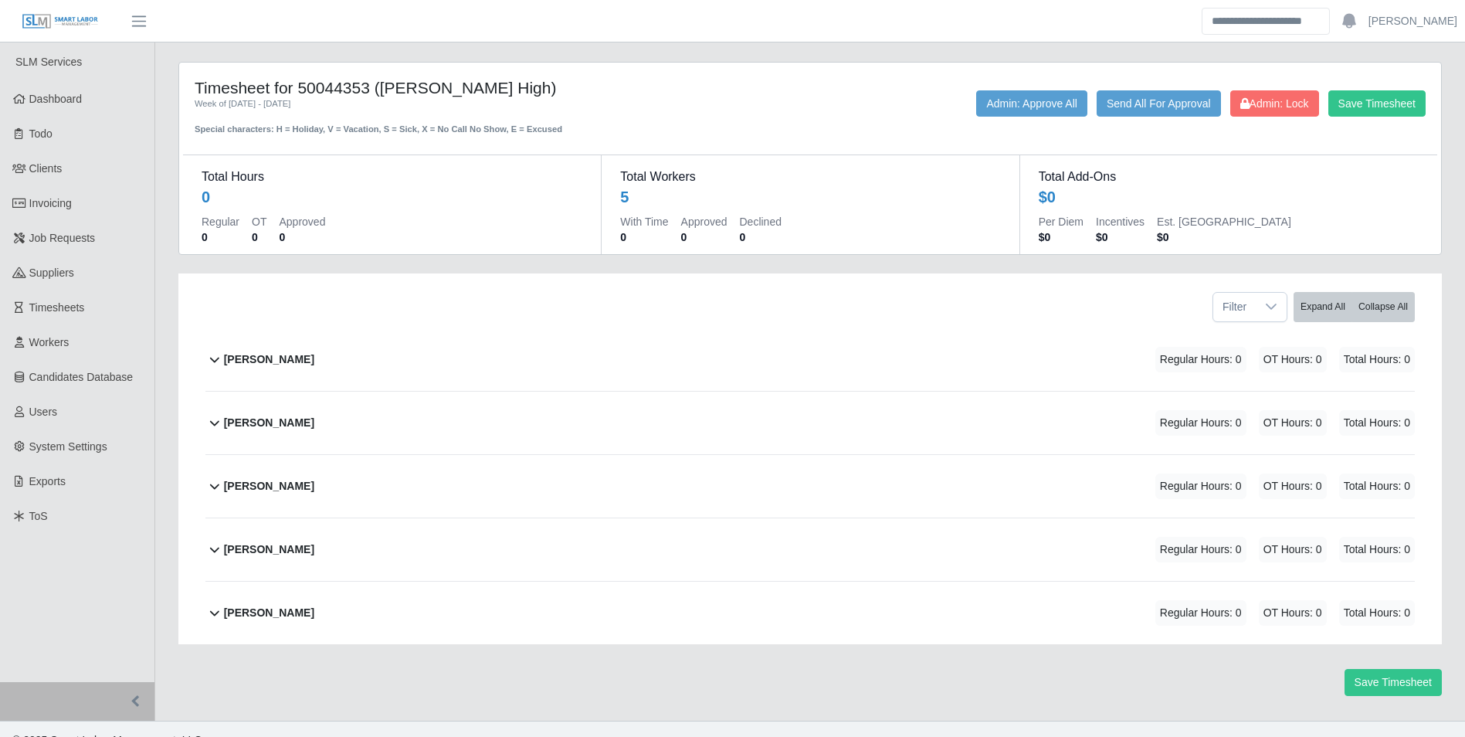
click at [306, 352] on b "Fernando Perez Ferris" at bounding box center [269, 359] width 90 height 16
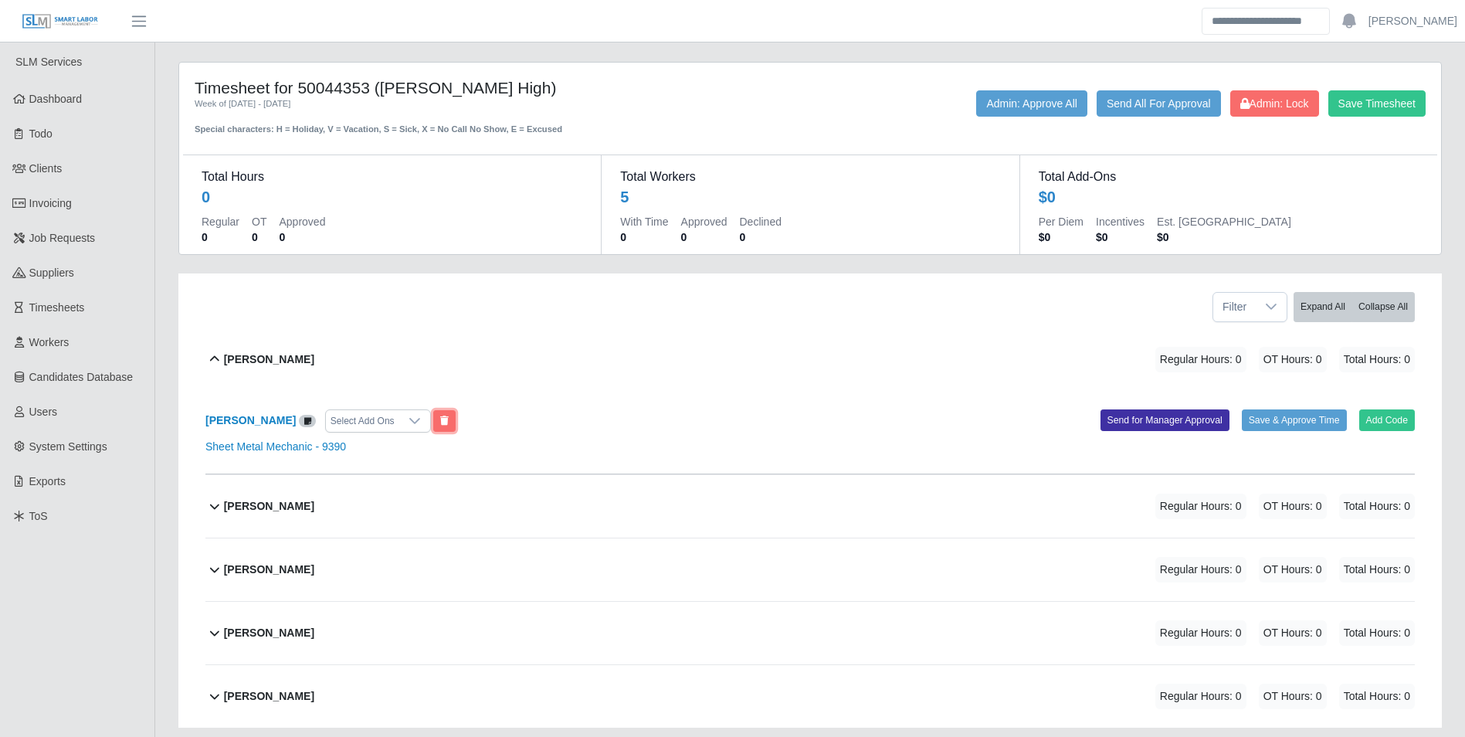
click at [456, 412] on button at bounding box center [444, 421] width 22 height 22
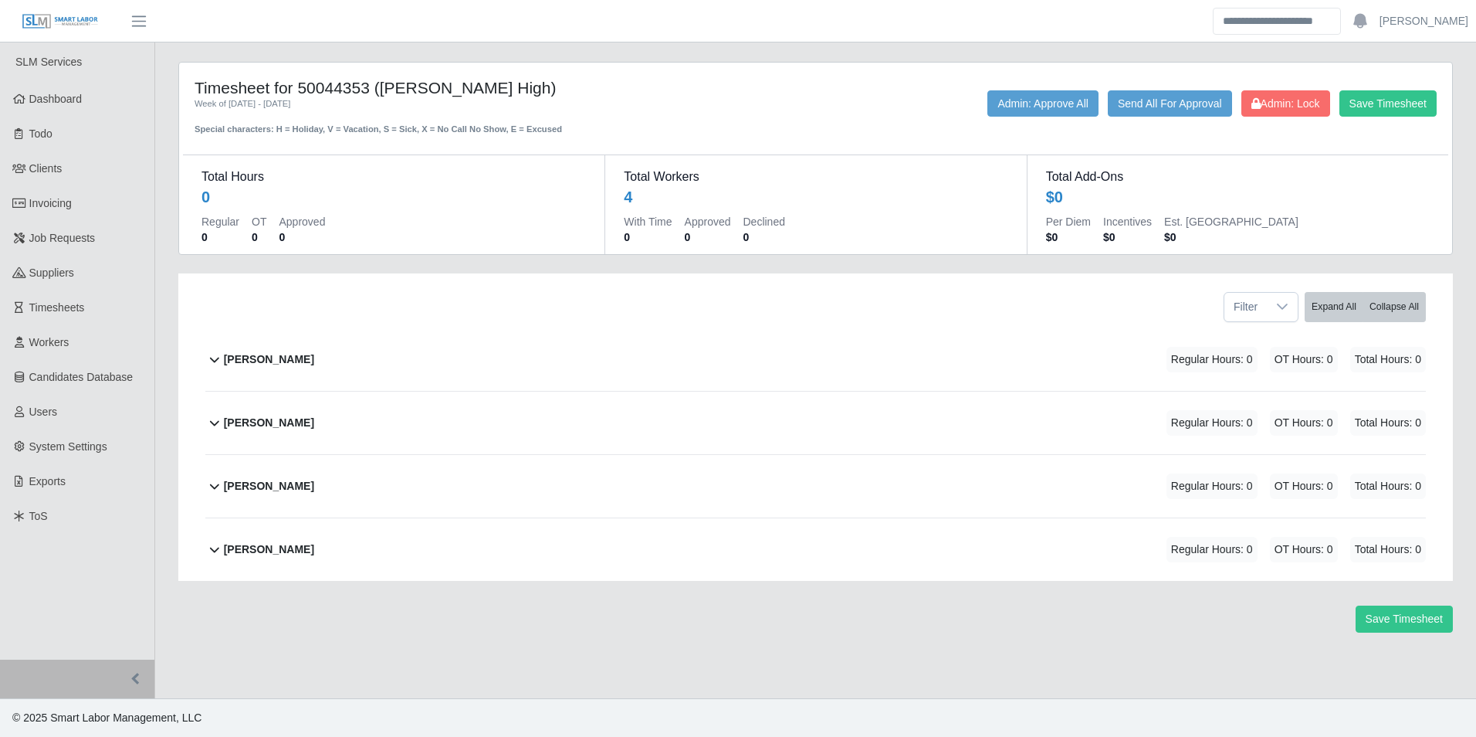
click at [289, 360] on div "Jesus Cruz Regular Hours: 0 OT Hours: 0 Total Hours: 0" at bounding box center [825, 359] width 1202 height 63
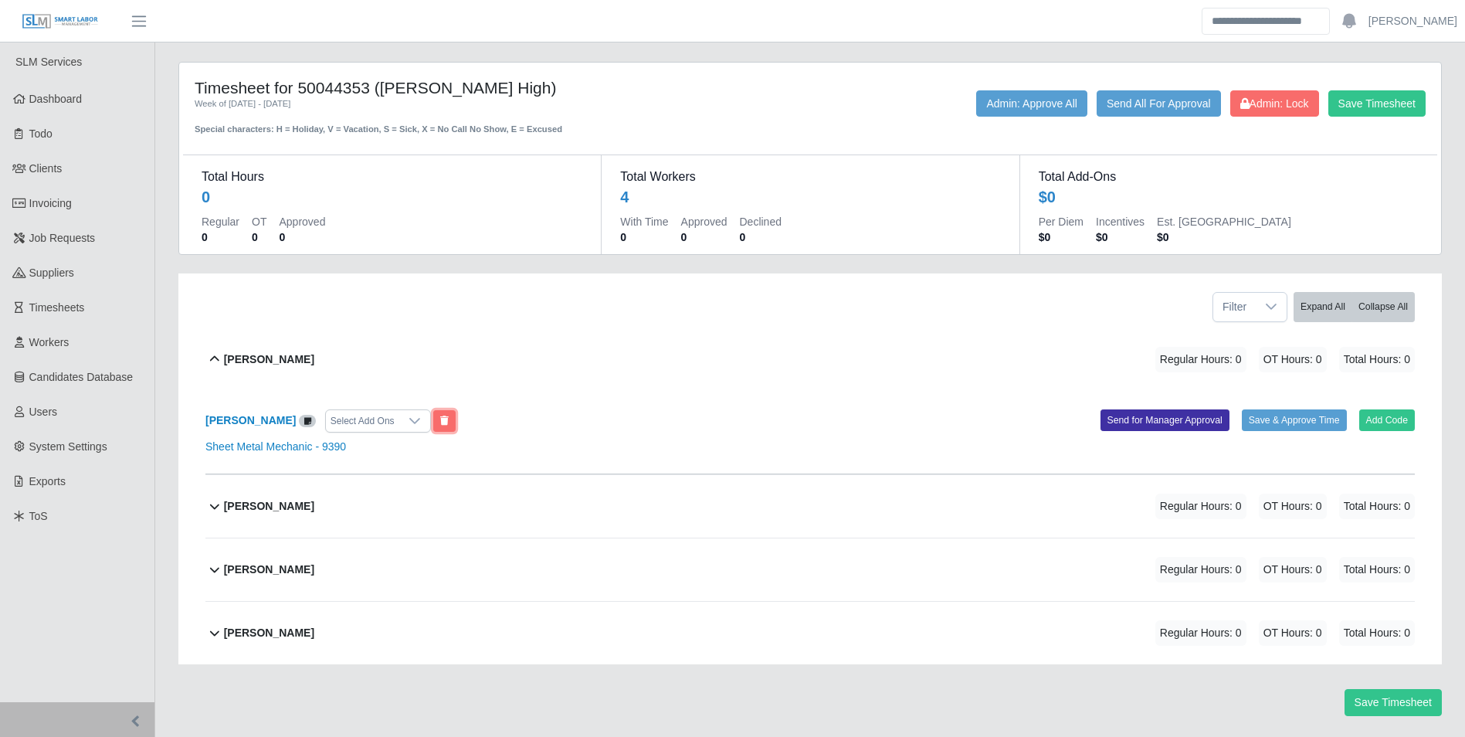
click at [440, 420] on icon at bounding box center [444, 420] width 8 height 9
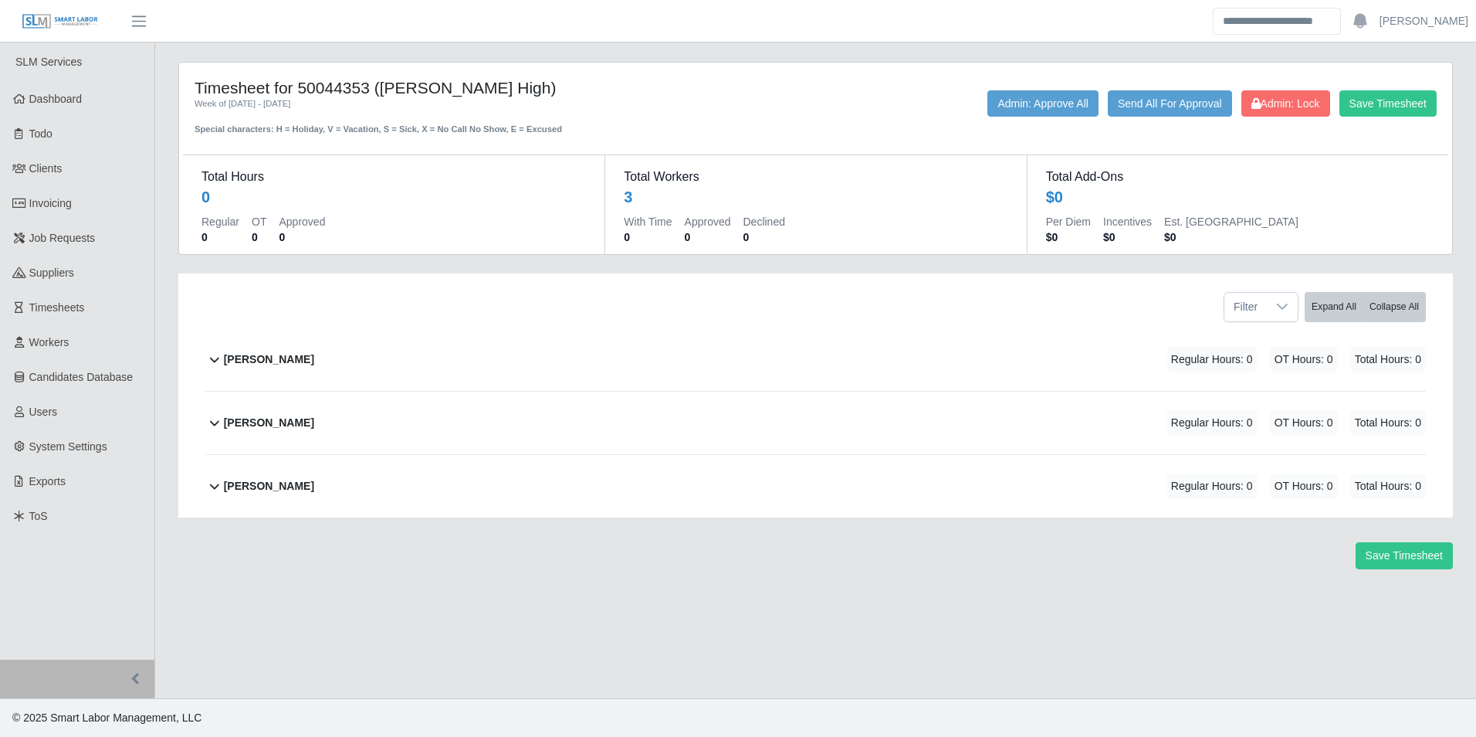
click at [275, 363] on div "Jose Mata Regular Hours: 0 OT Hours: 0 Total Hours: 0" at bounding box center [825, 359] width 1202 height 63
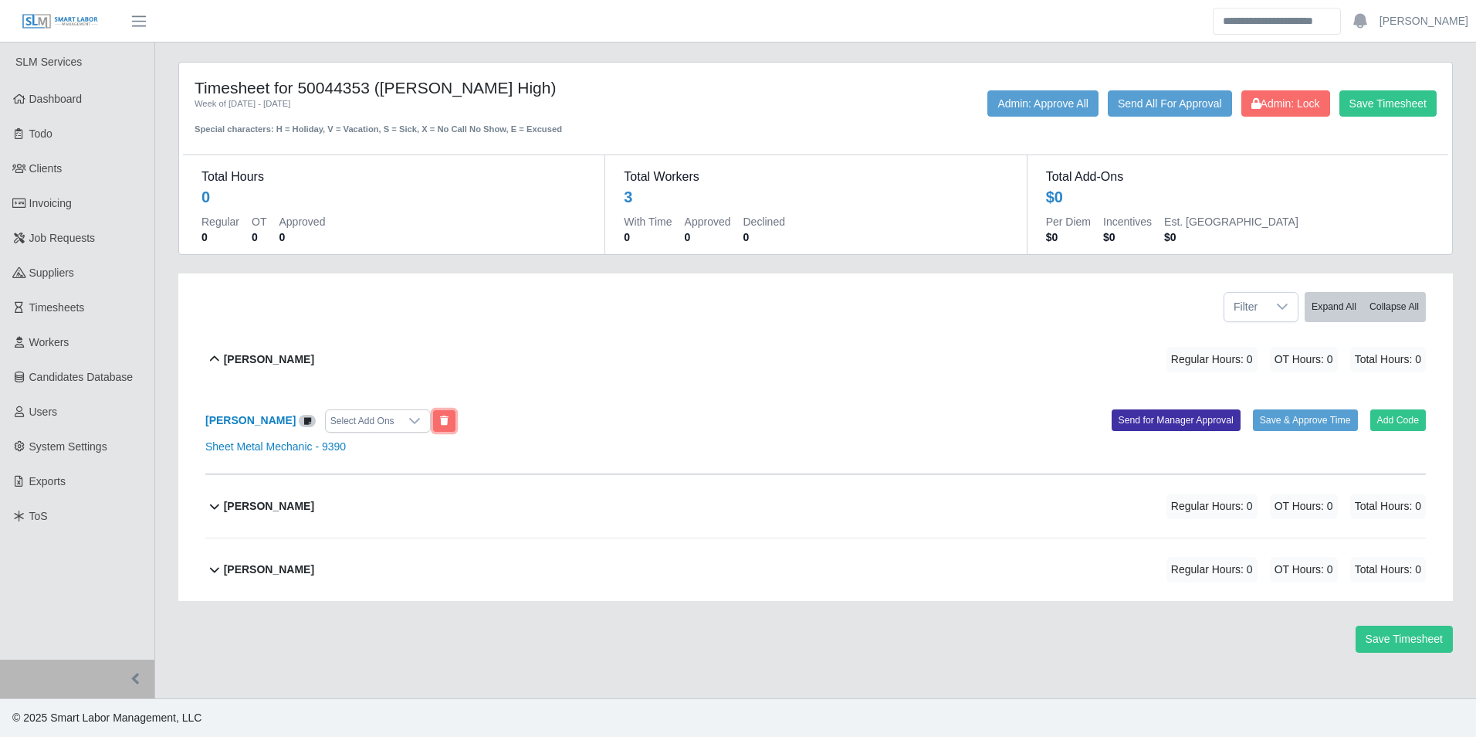
click at [440, 423] on icon at bounding box center [444, 420] width 8 height 9
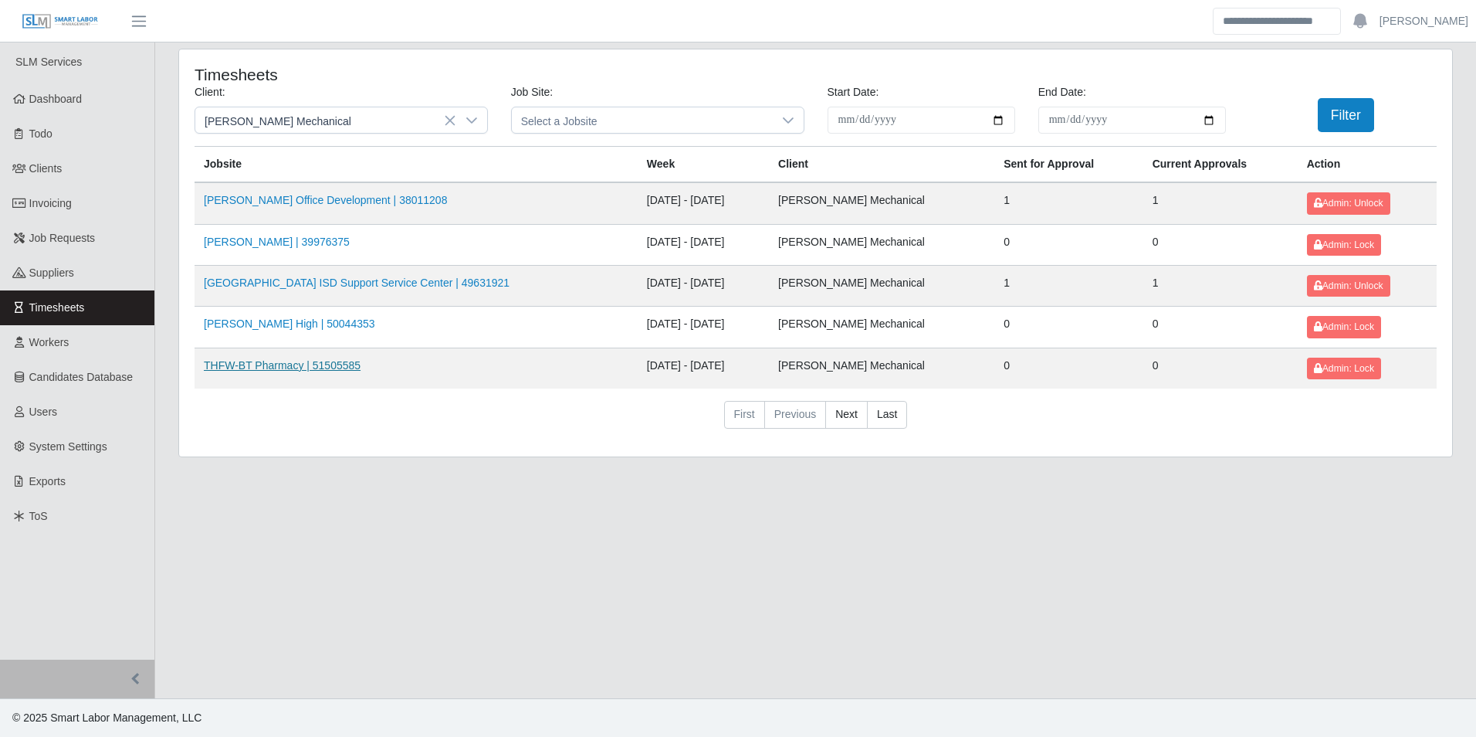
click at [329, 364] on link "THFW-BT Pharmacy | 51505585" at bounding box center [282, 365] width 157 height 12
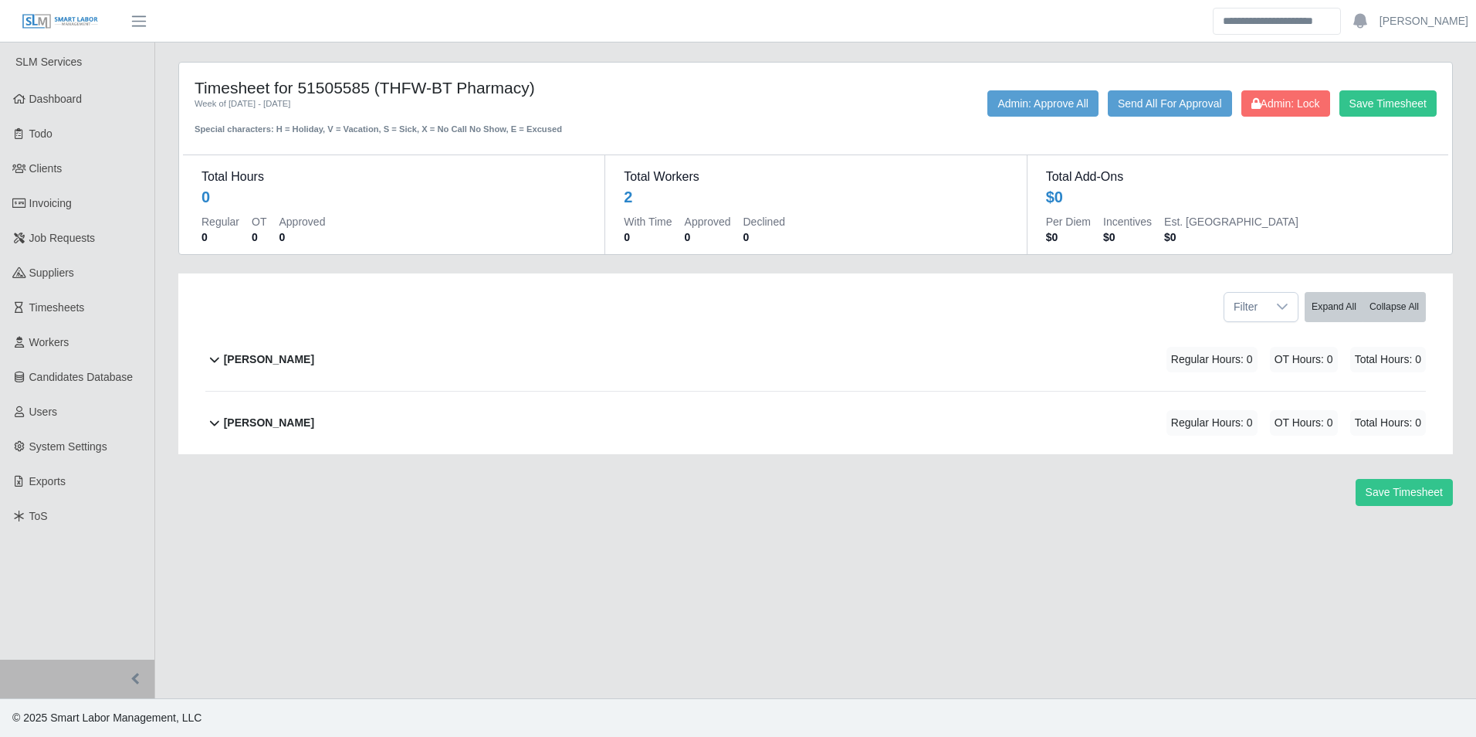
click at [283, 410] on div "[PERSON_NAME]" at bounding box center [269, 422] width 90 height 25
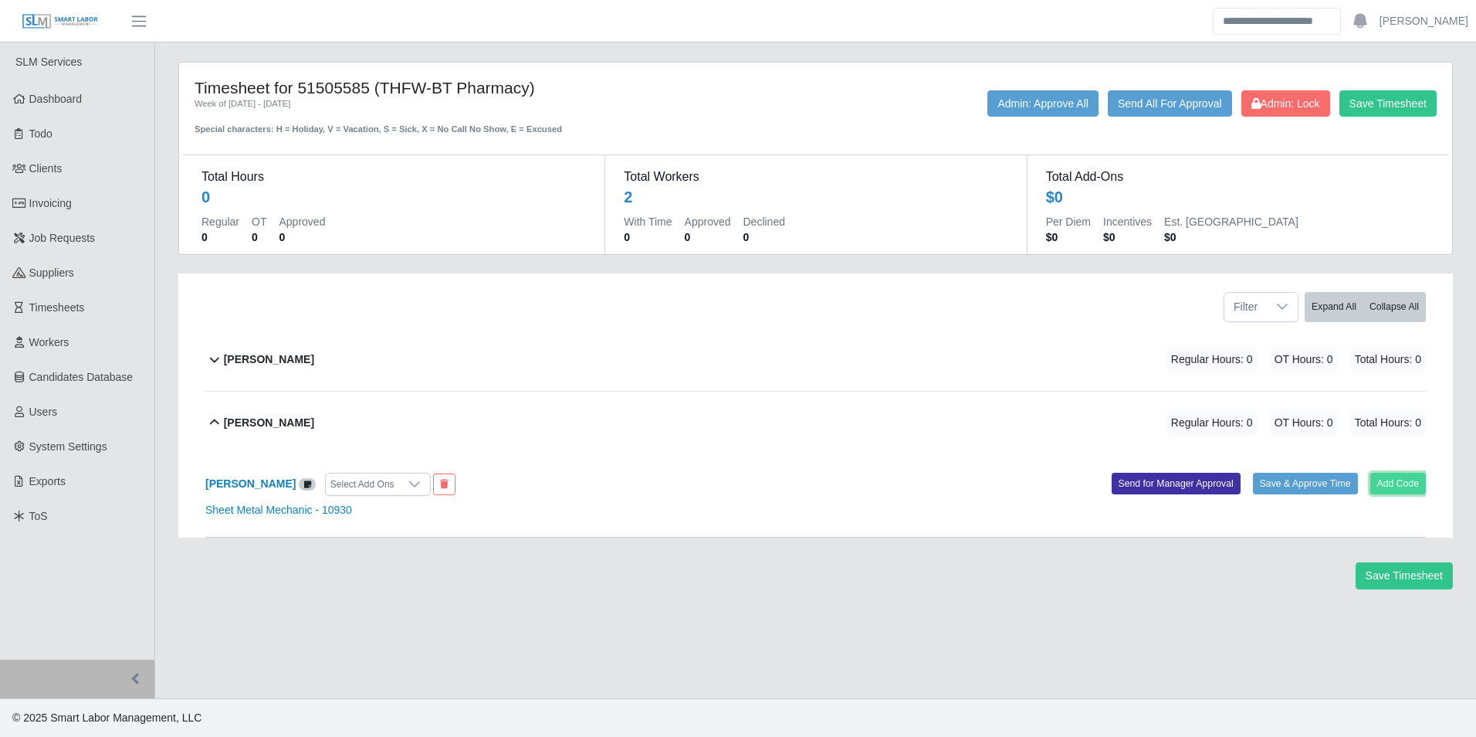
click at [1401, 486] on button "Add Code" at bounding box center [1398, 484] width 56 height 22
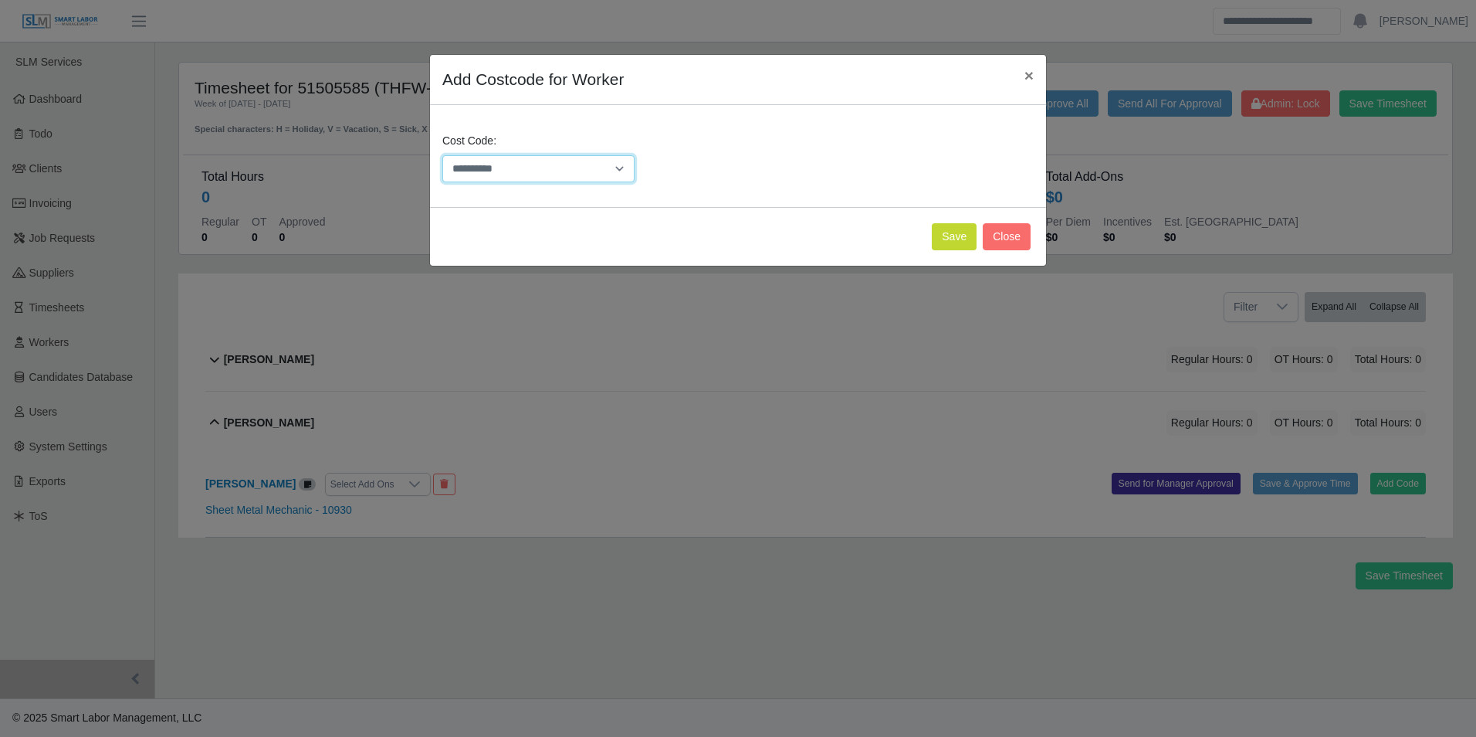
click at [492, 162] on select "**********" at bounding box center [538, 168] width 192 height 27
click at [368, 591] on div "**********" at bounding box center [738, 368] width 1476 height 737
click at [1028, 68] on span "×" at bounding box center [1029, 75] width 9 height 18
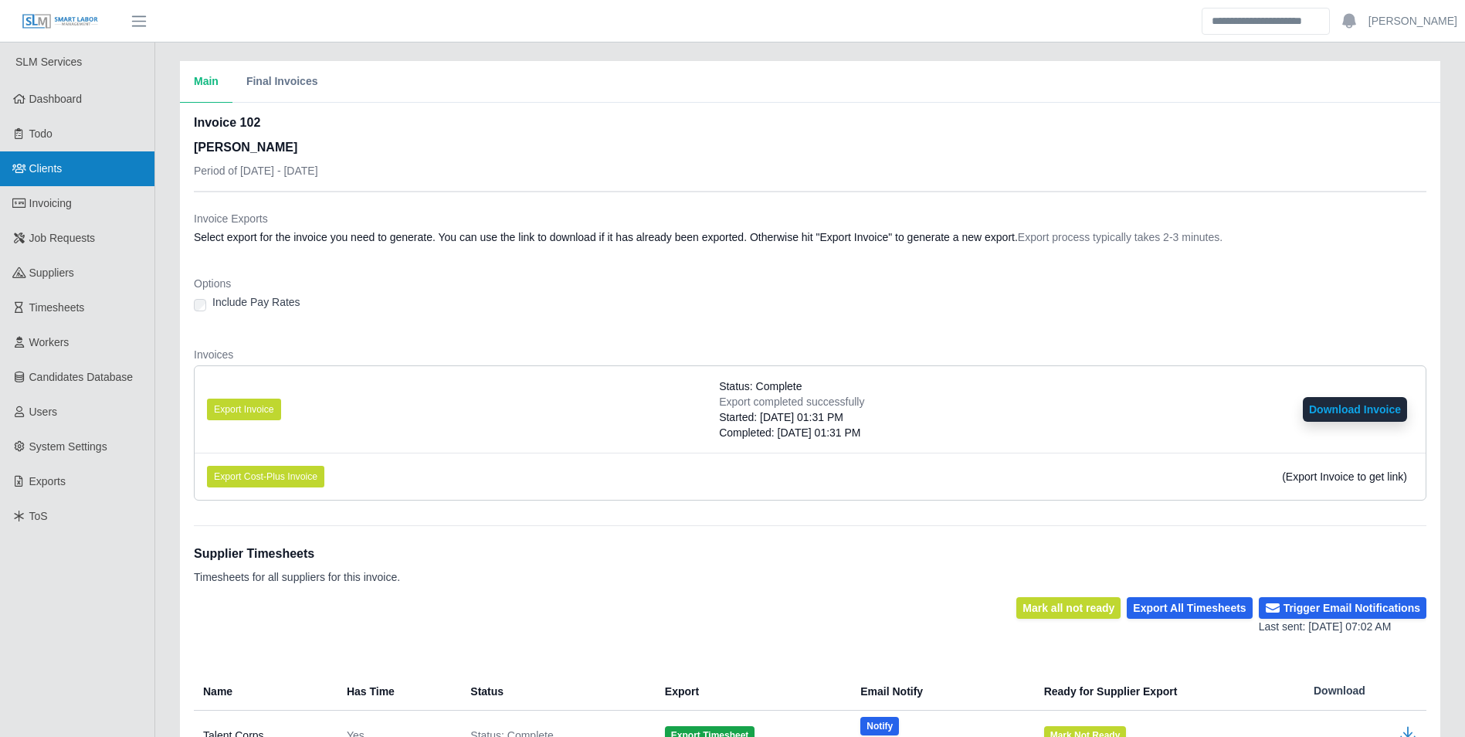
click at [57, 168] on span "Clients" at bounding box center [45, 168] width 33 height 12
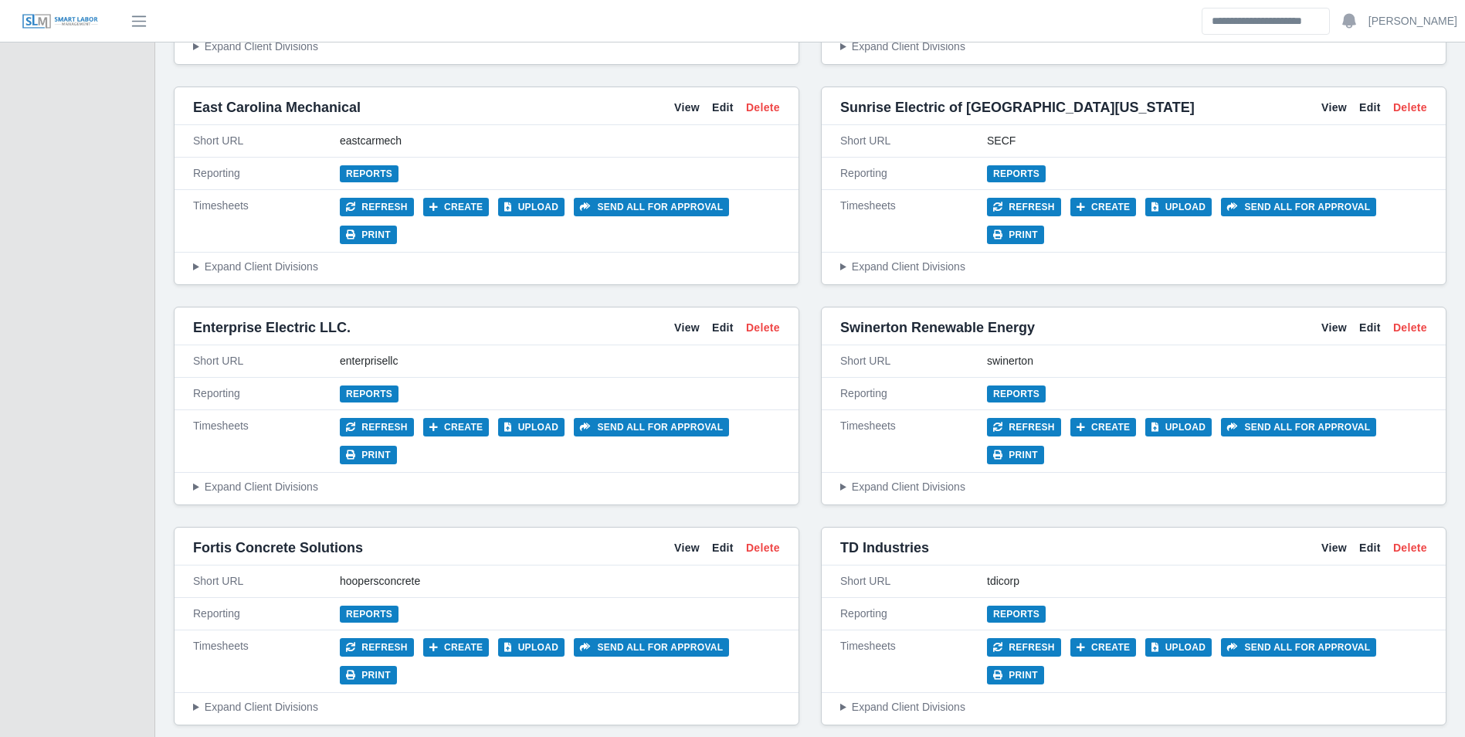
scroll to position [3475, 0]
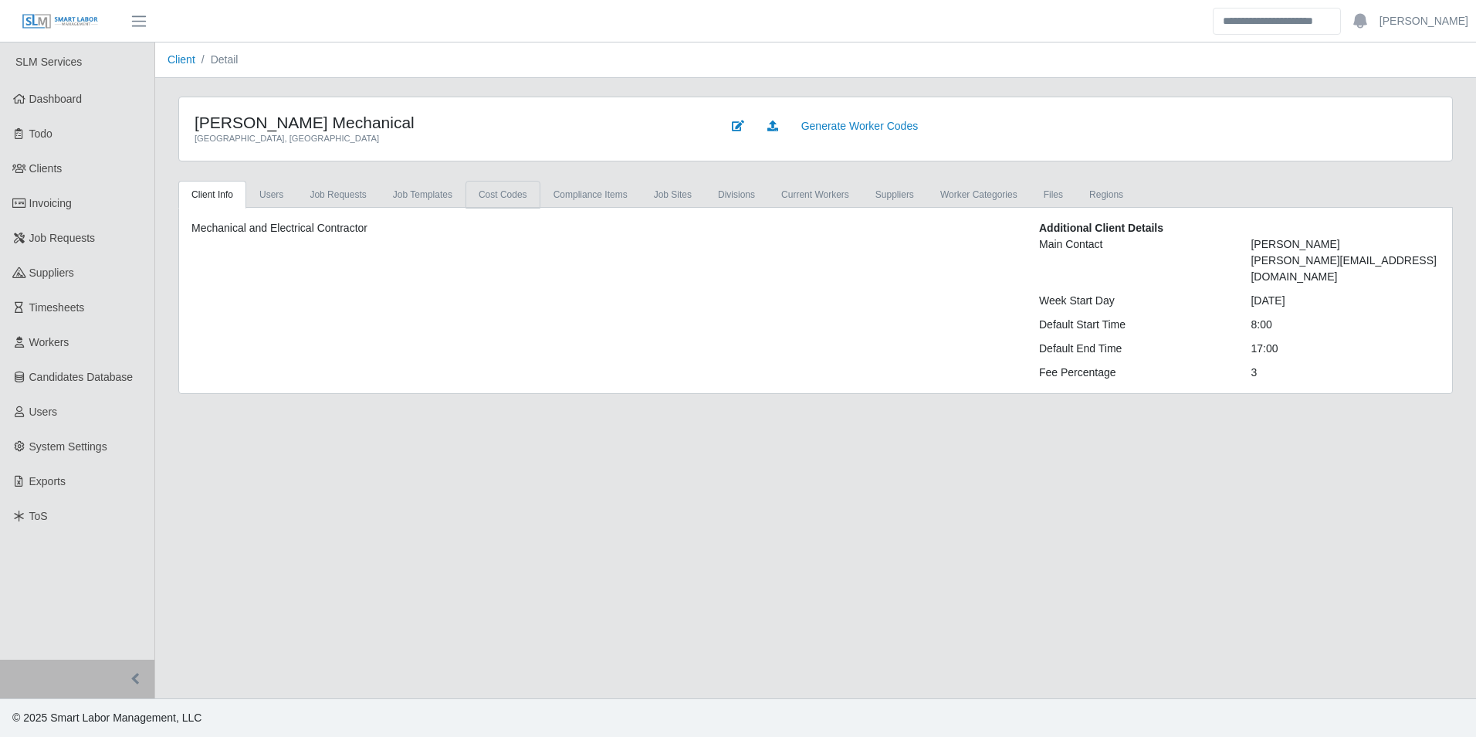
click at [489, 199] on link "cost codes" at bounding box center [503, 195] width 75 height 28
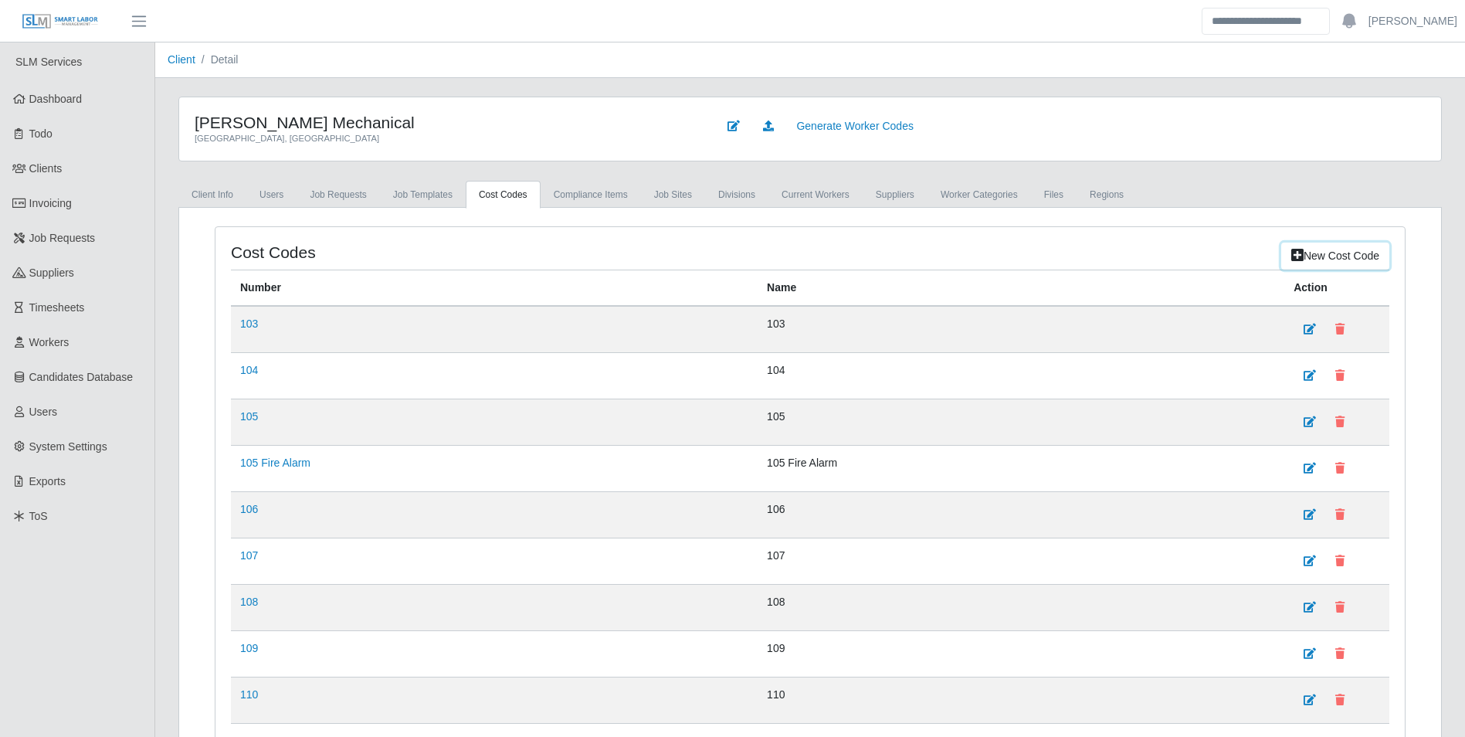
click at [1310, 254] on link "New cost code" at bounding box center [1335, 255] width 108 height 27
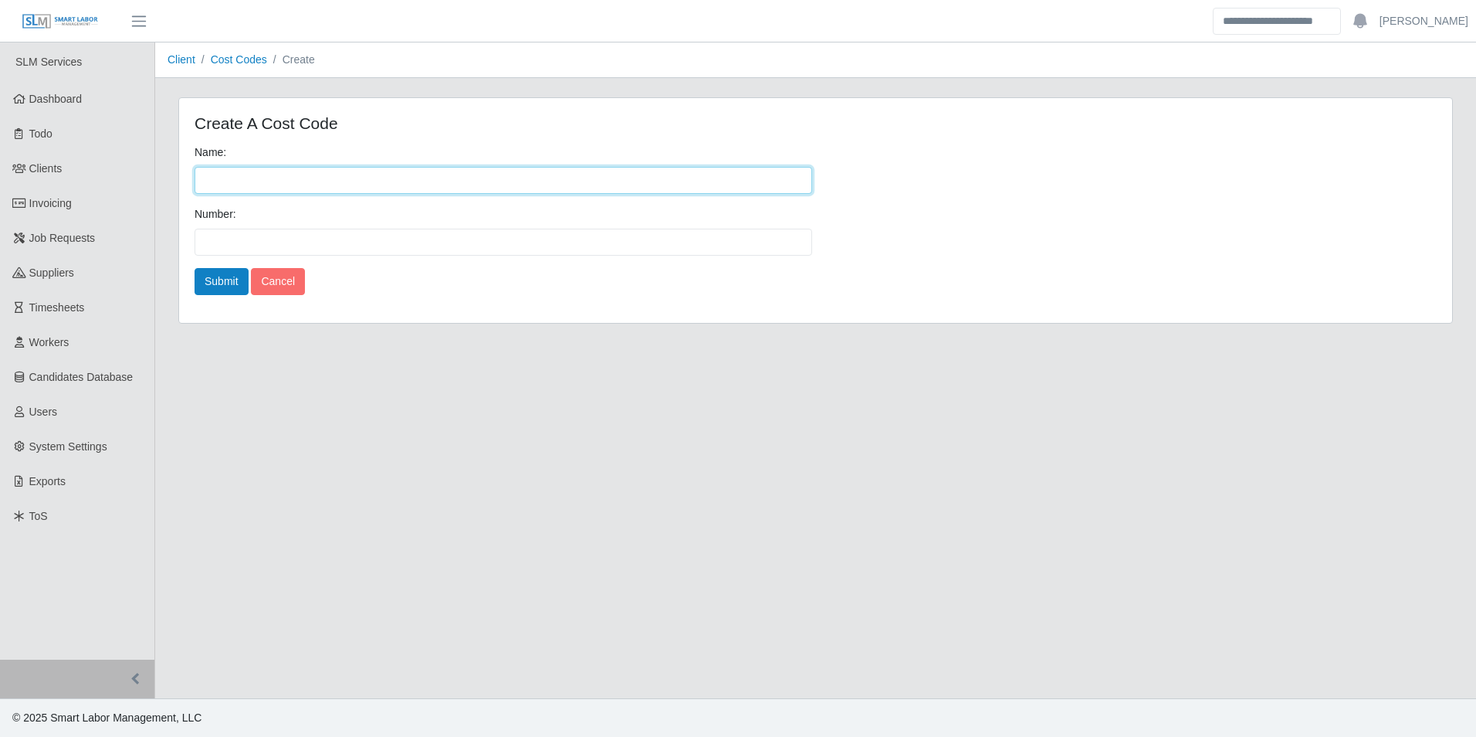
drag, startPoint x: 286, startPoint y: 176, endPoint x: 294, endPoint y: 180, distance: 8.6
click at [287, 177] on input "Name:" at bounding box center [504, 180] width 618 height 27
type input "***"
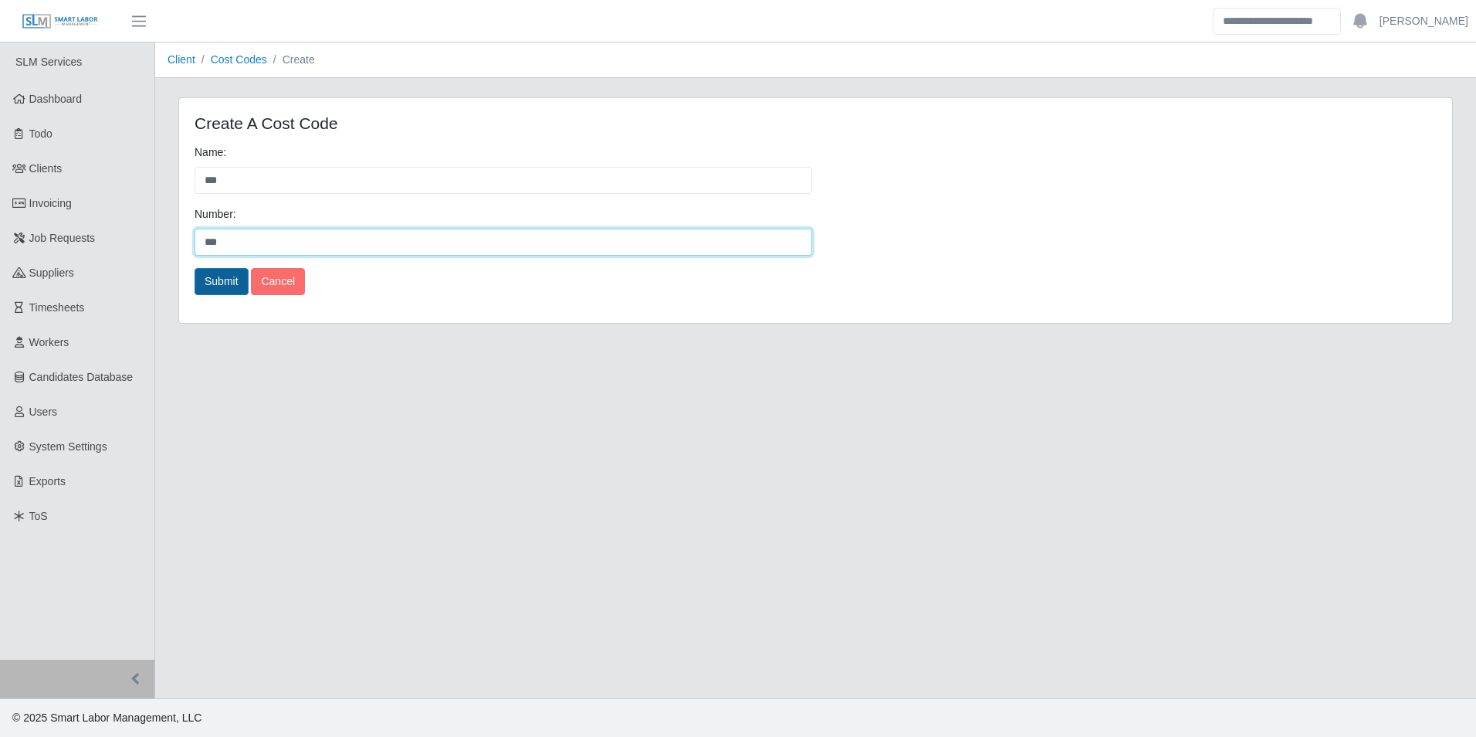
type input "***"
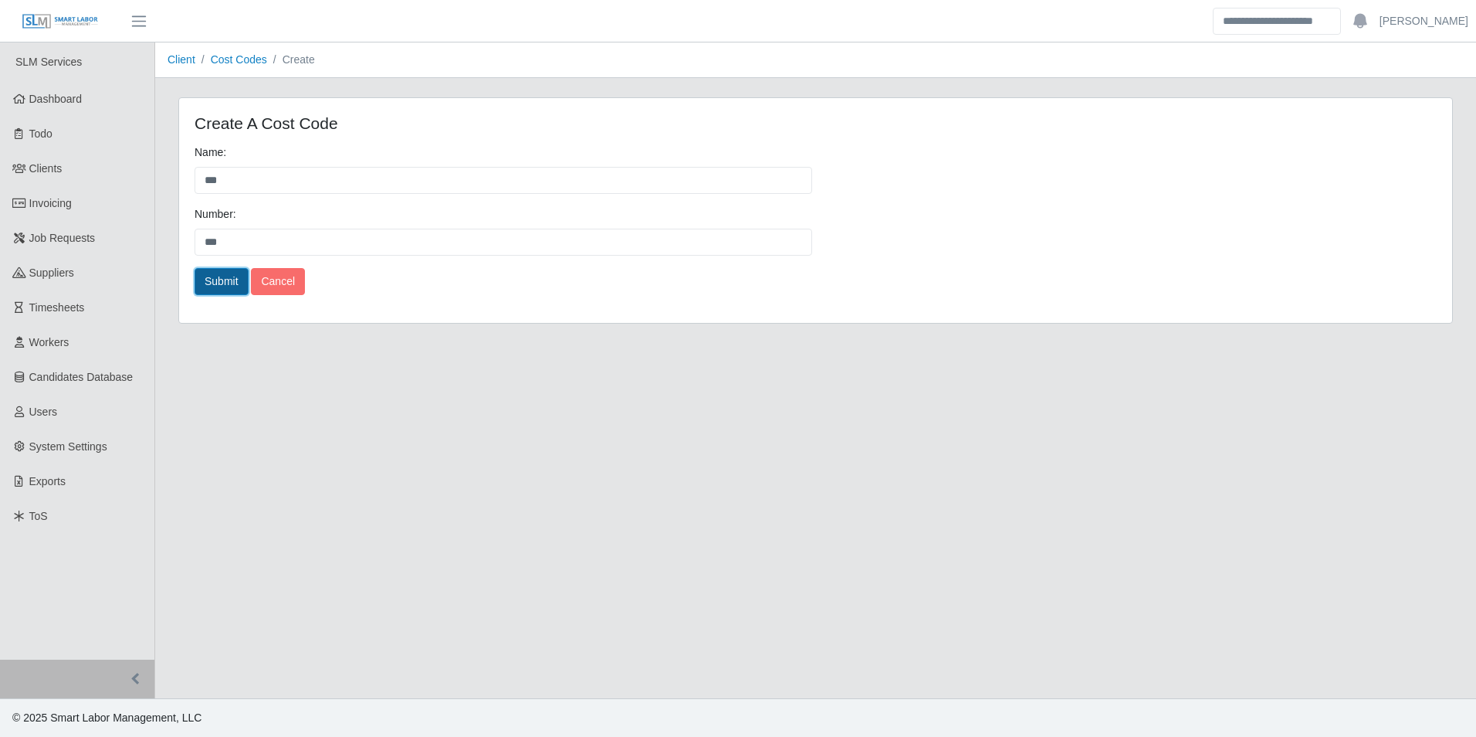
click at [232, 277] on button "Submit" at bounding box center [222, 281] width 54 height 27
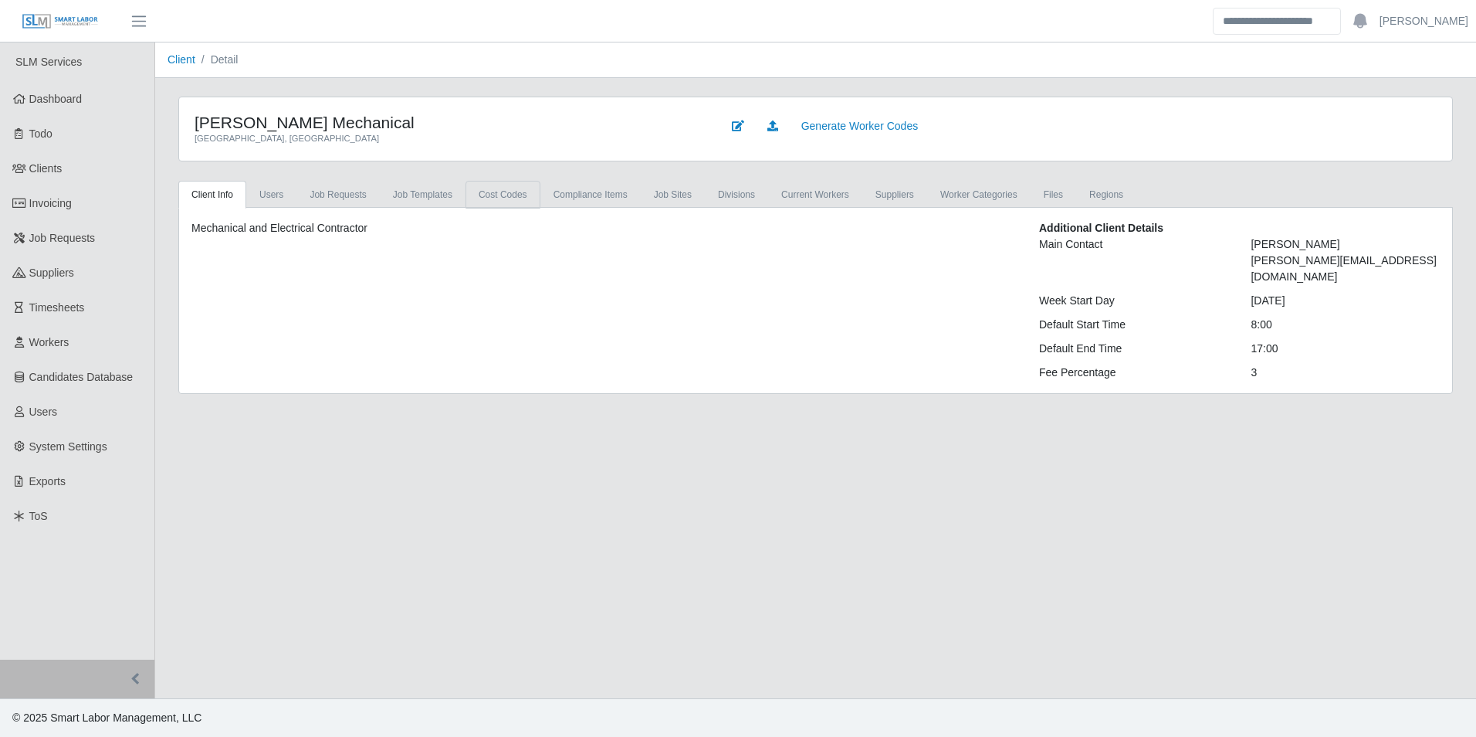
click at [494, 195] on link "cost codes" at bounding box center [503, 195] width 75 height 28
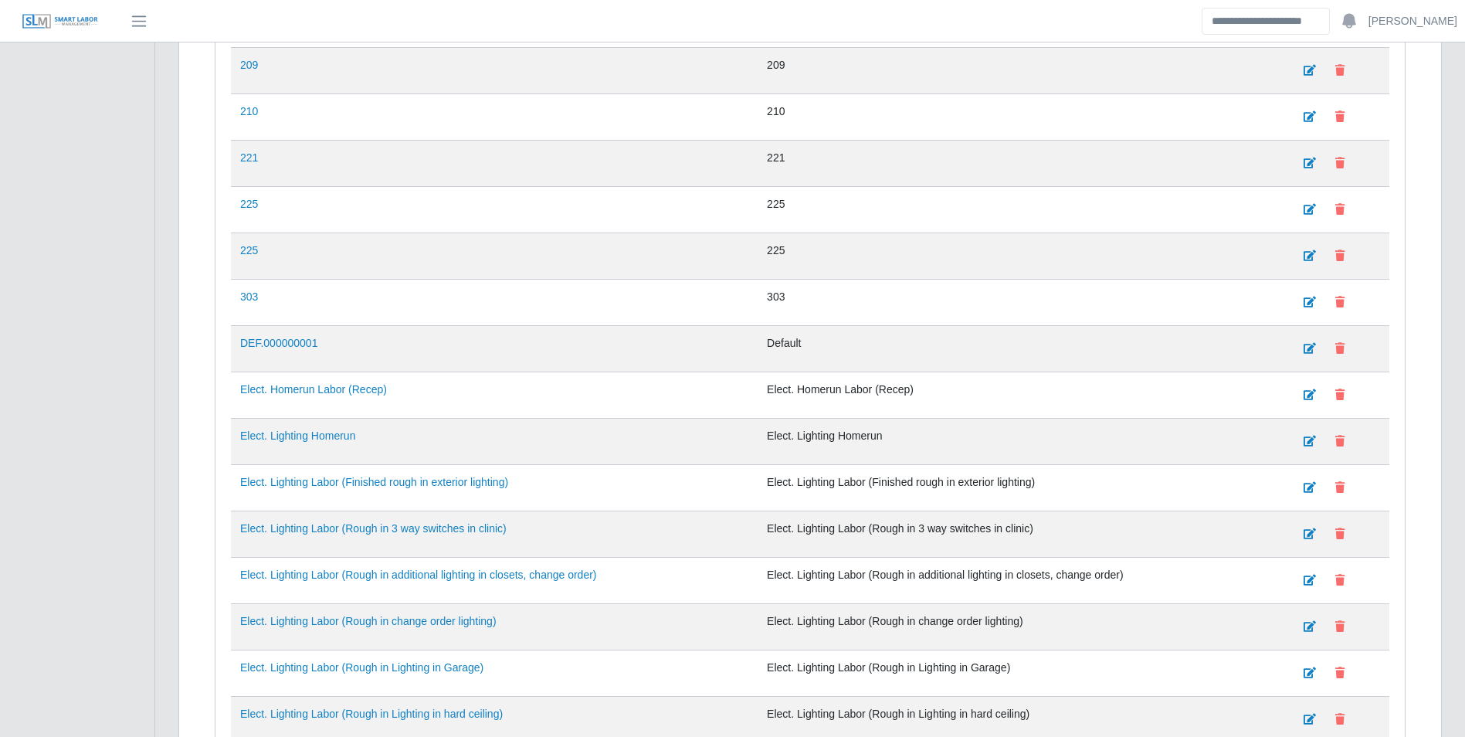
scroll to position [1158, 0]
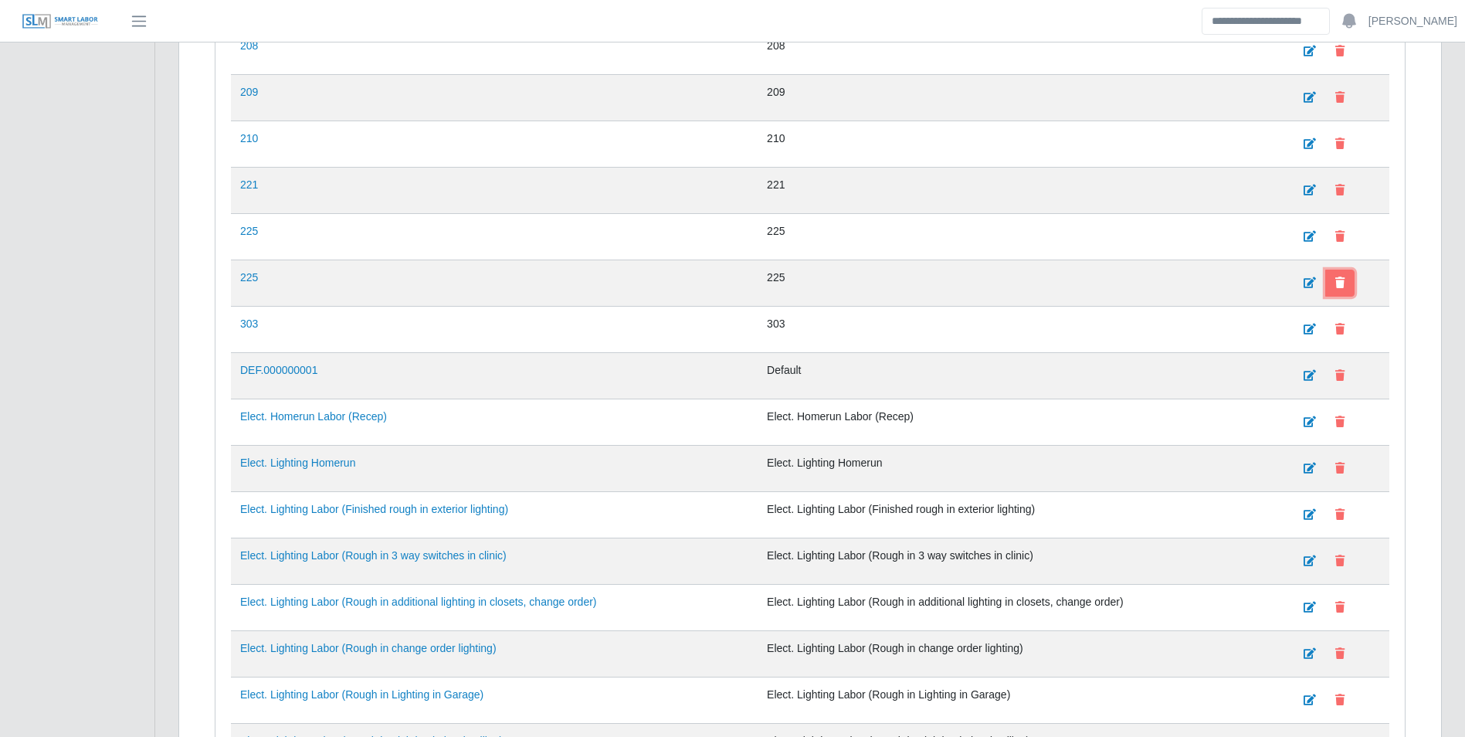
click at [1347, 278] on button at bounding box center [1339, 282] width 29 height 27
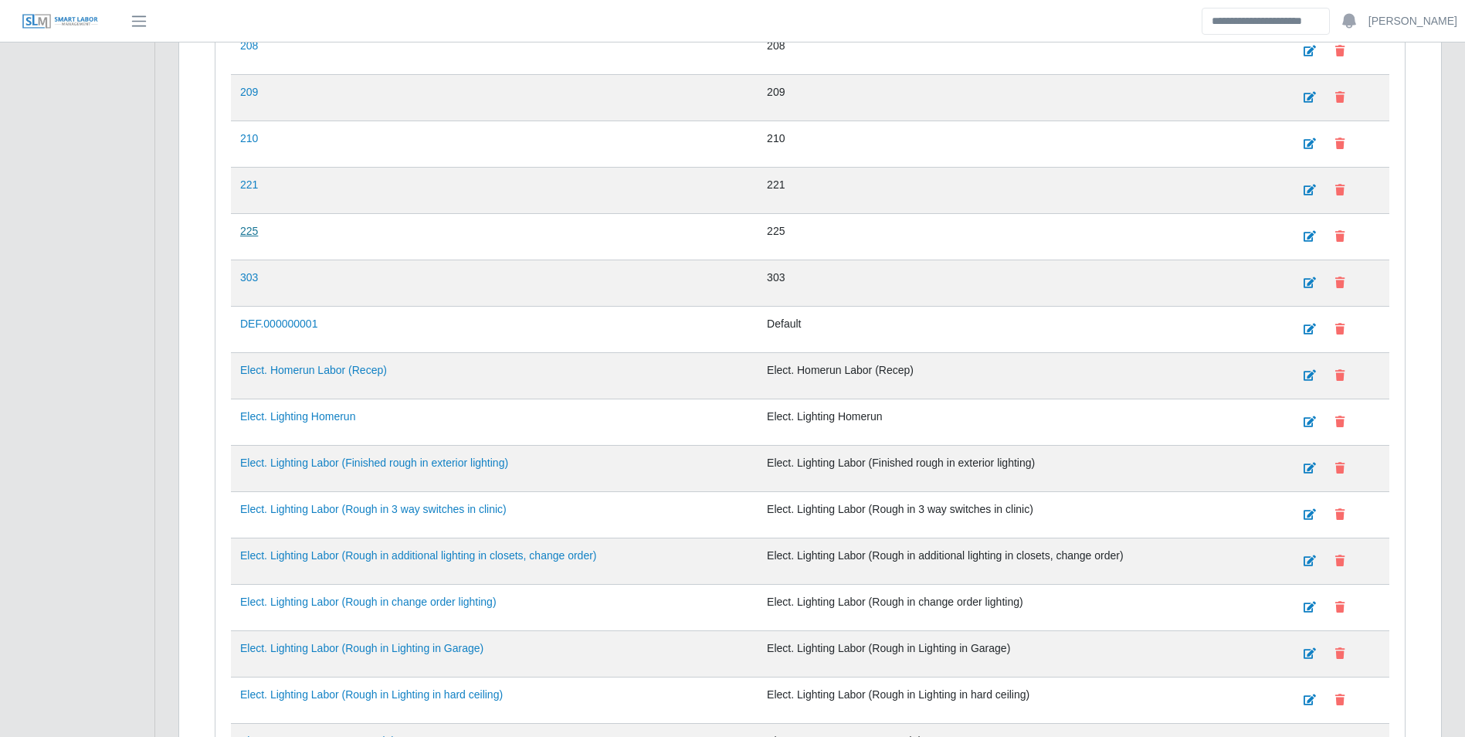
click at [247, 227] on link "225" at bounding box center [249, 231] width 18 height 12
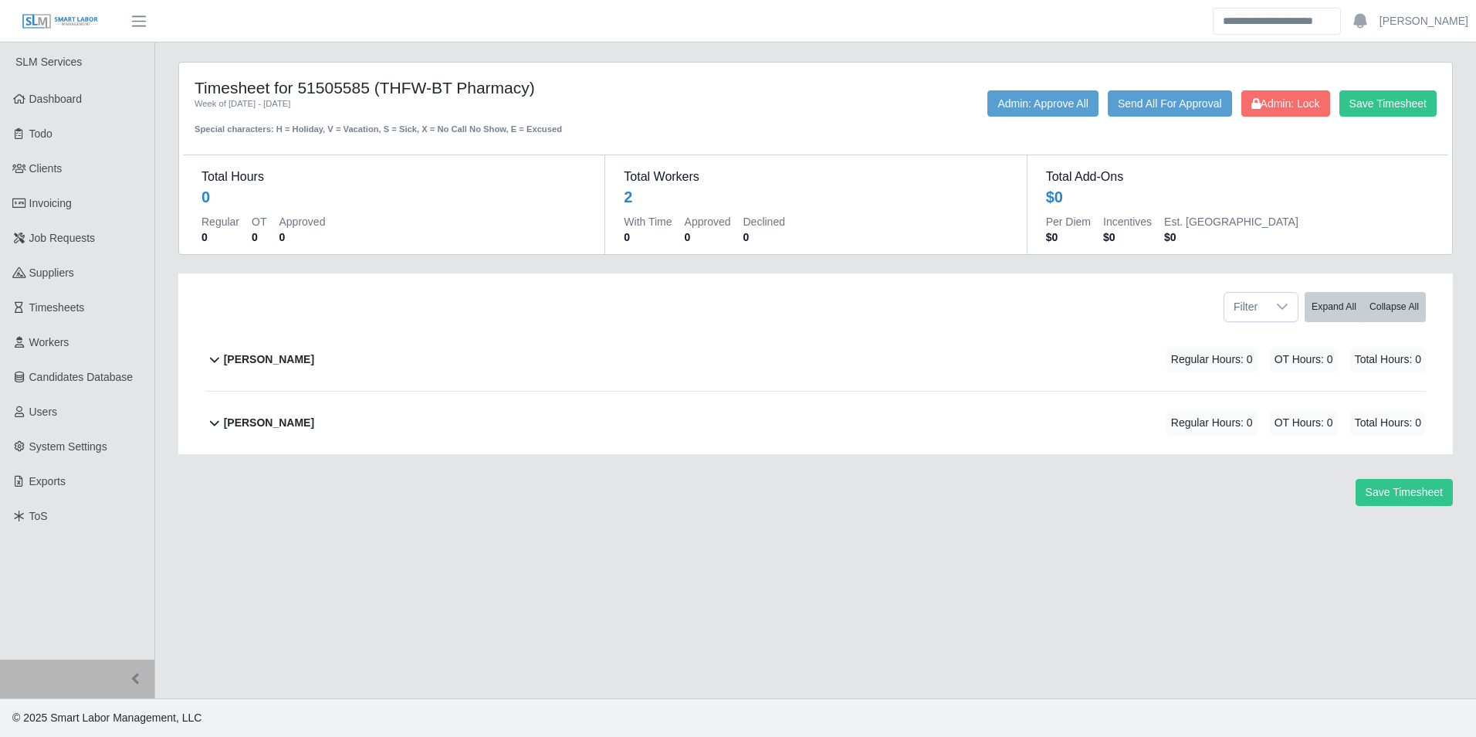
click at [289, 415] on b "Raymundo Ramirez" at bounding box center [269, 423] width 90 height 16
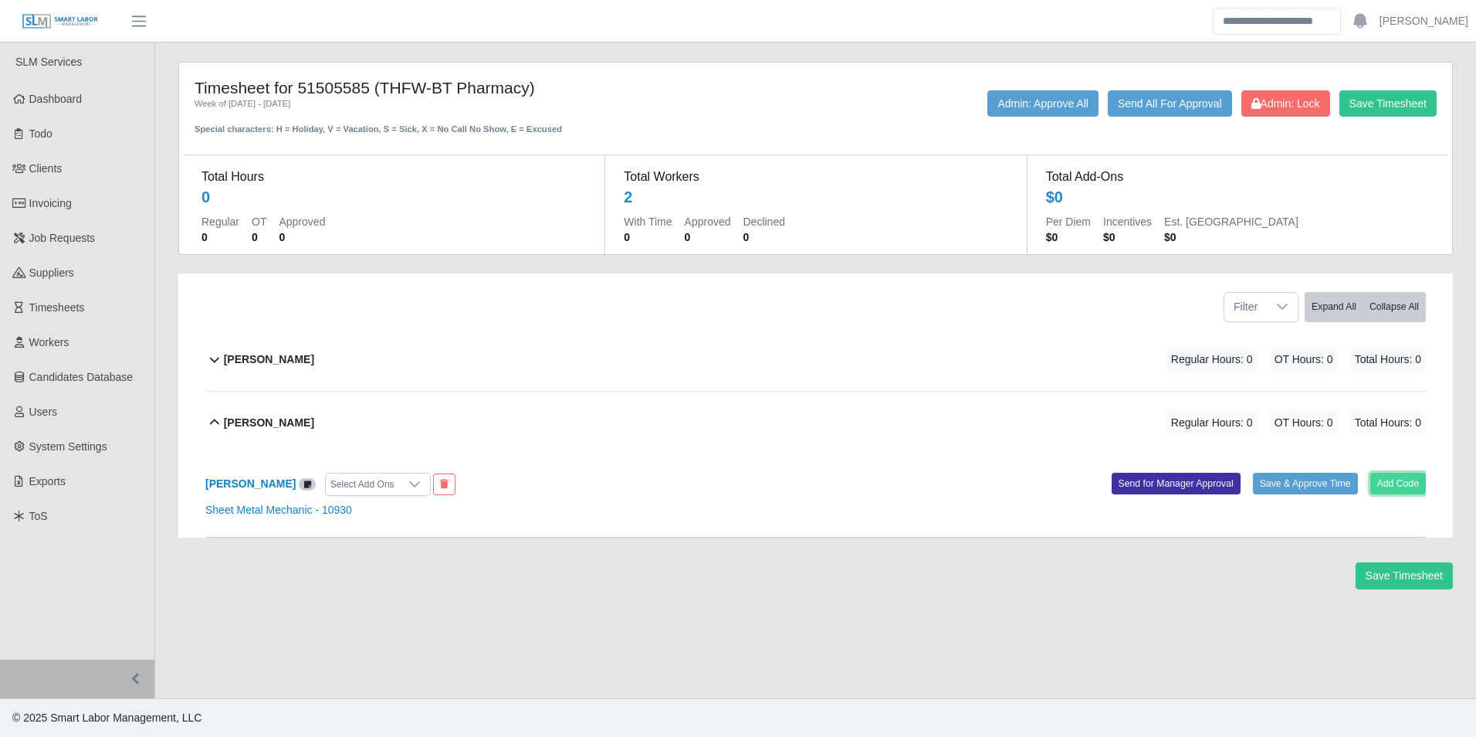
click at [1394, 473] on button "Add Code" at bounding box center [1398, 484] width 56 height 22
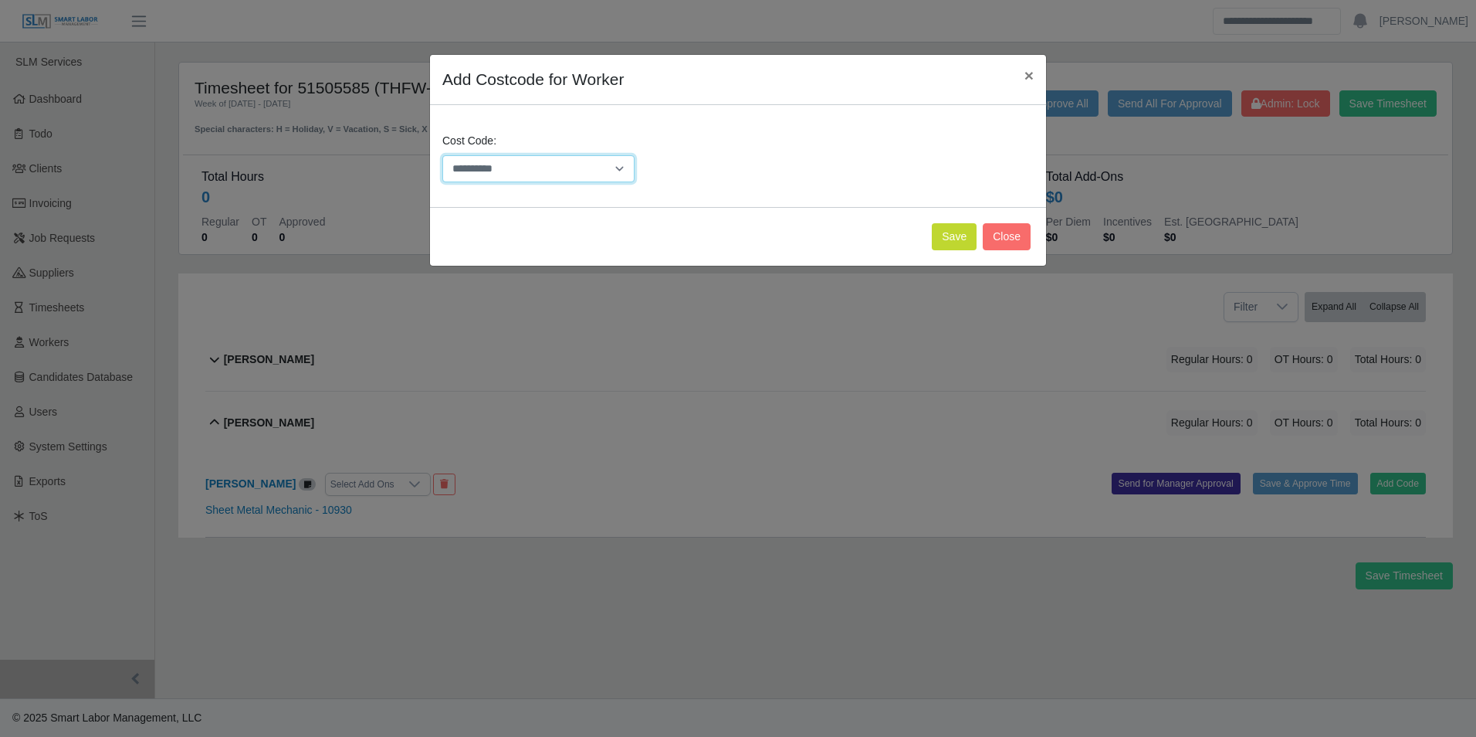
drag, startPoint x: 537, startPoint y: 168, endPoint x: 547, endPoint y: 172, distance: 11.1
click at [537, 168] on select "**********" at bounding box center [538, 168] width 192 height 27
click at [354, 364] on div "**********" at bounding box center [738, 368] width 1476 height 737
click at [1034, 80] on button "×" at bounding box center [1029, 75] width 34 height 41
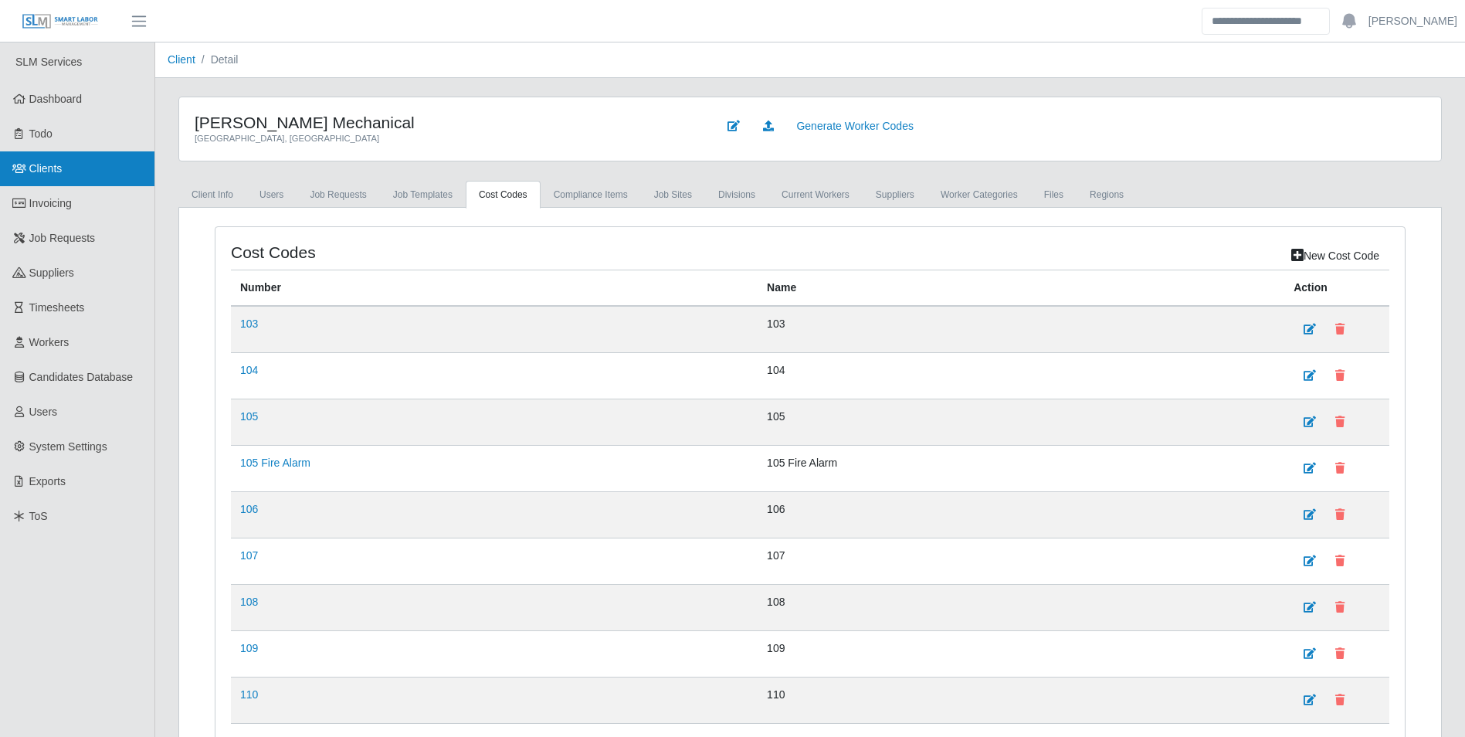
click at [55, 164] on span "Clients" at bounding box center [45, 168] width 33 height 12
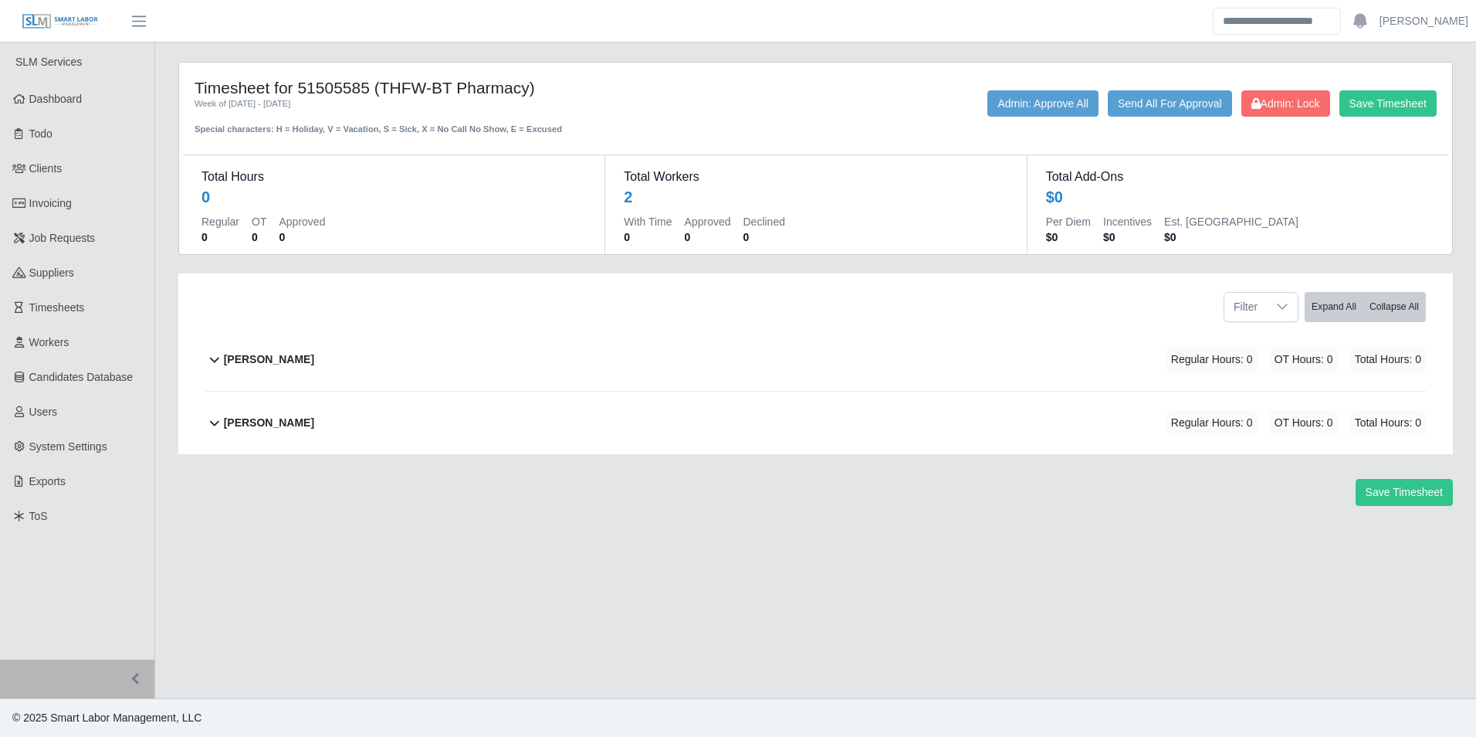
drag, startPoint x: 305, startPoint y: 422, endPoint x: 325, endPoint y: 427, distance: 20.6
click at [305, 422] on b "[PERSON_NAME]" at bounding box center [269, 423] width 90 height 16
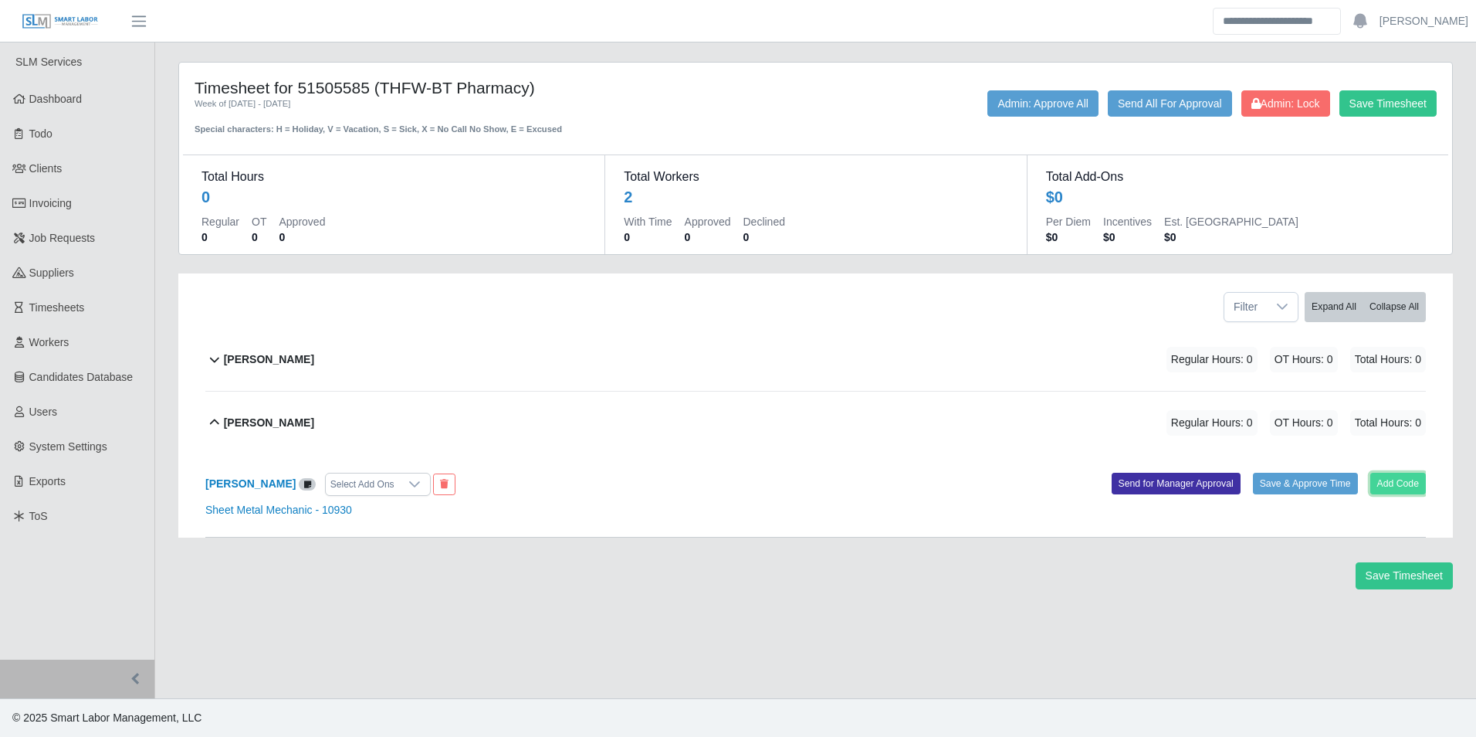
click at [1389, 476] on button "Add Code" at bounding box center [1398, 484] width 56 height 22
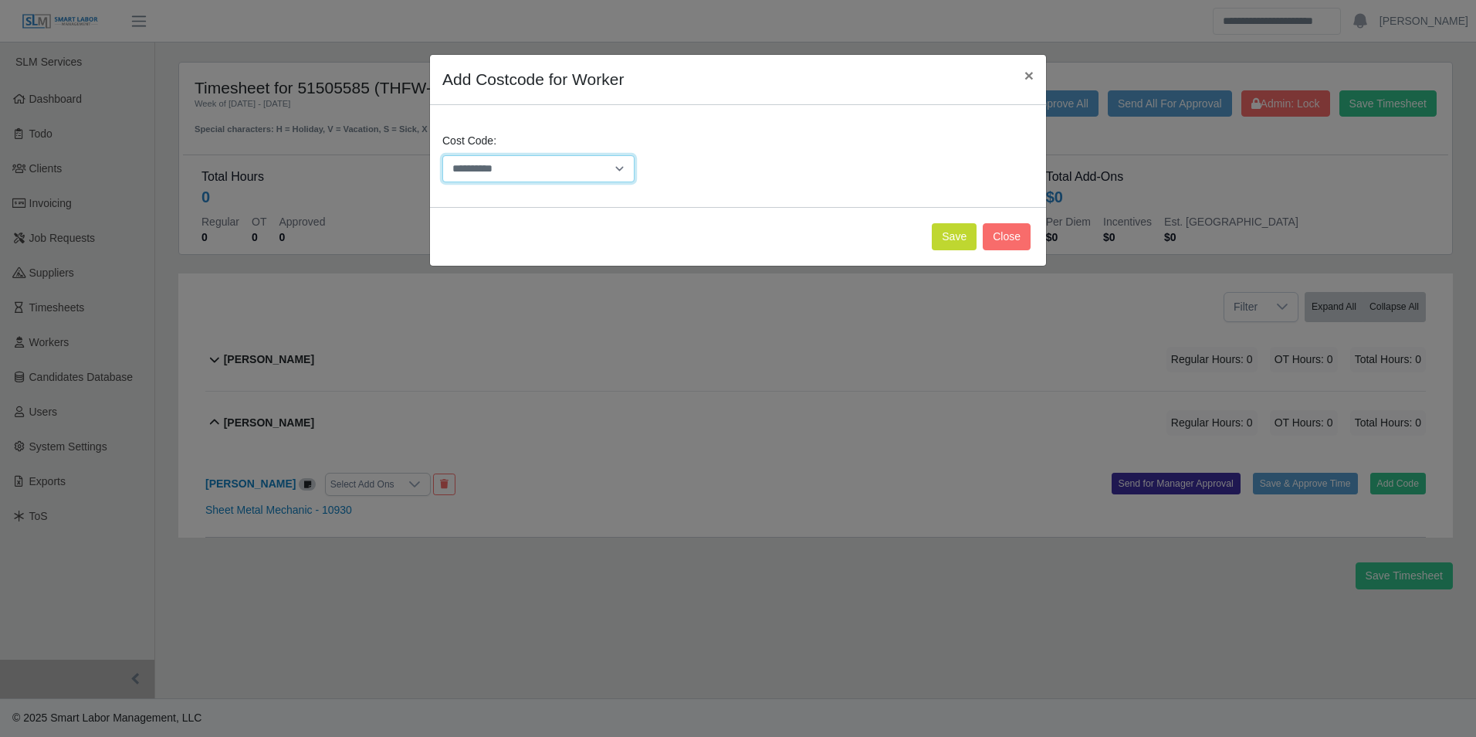
click at [543, 174] on select "**********" at bounding box center [538, 168] width 192 height 27
select select "**********"
click at [442, 155] on select "**********" at bounding box center [538, 168] width 192 height 27
click at [950, 244] on button "Save" at bounding box center [954, 236] width 45 height 27
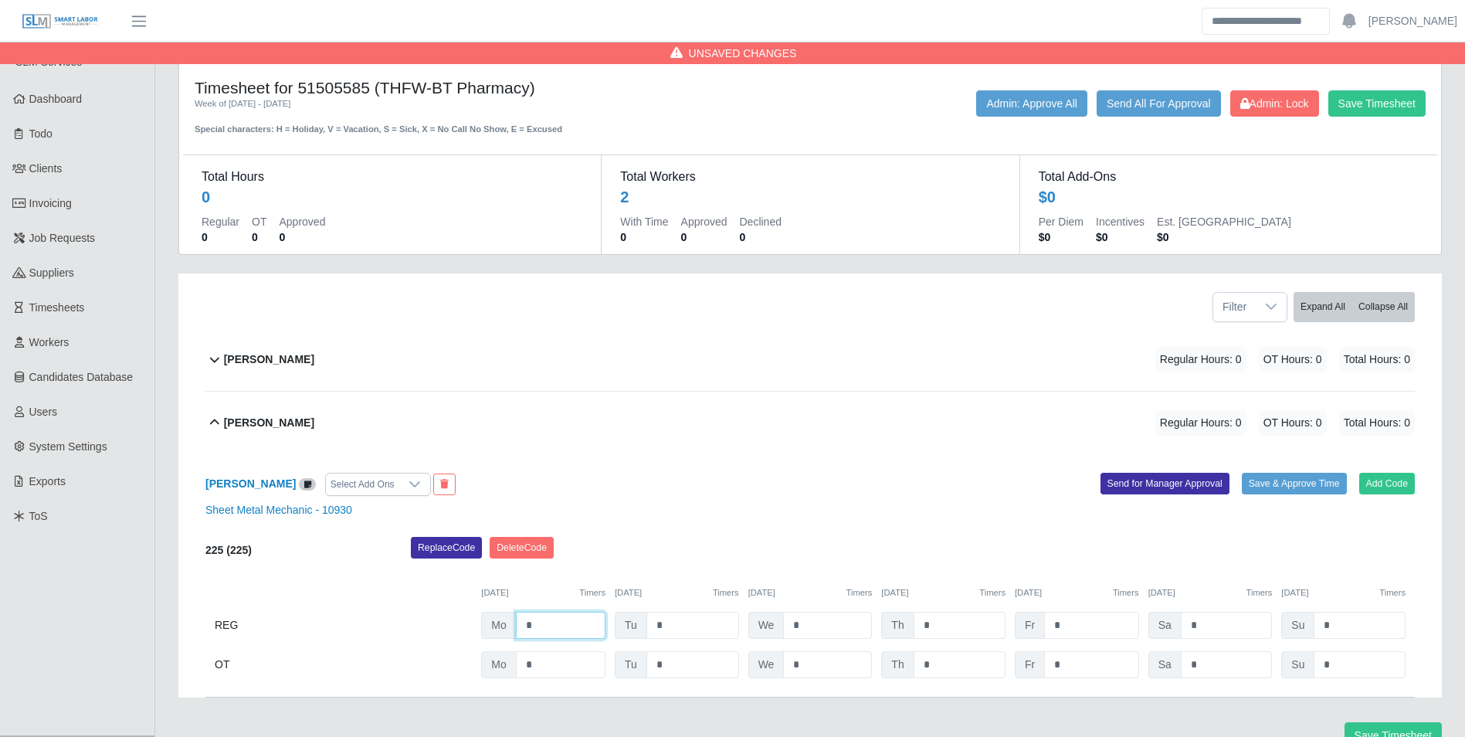
click at [561, 622] on input "*" at bounding box center [561, 625] width 90 height 27
type input "*"
click at [1391, 485] on button "Add Code" at bounding box center [1387, 484] width 56 height 22
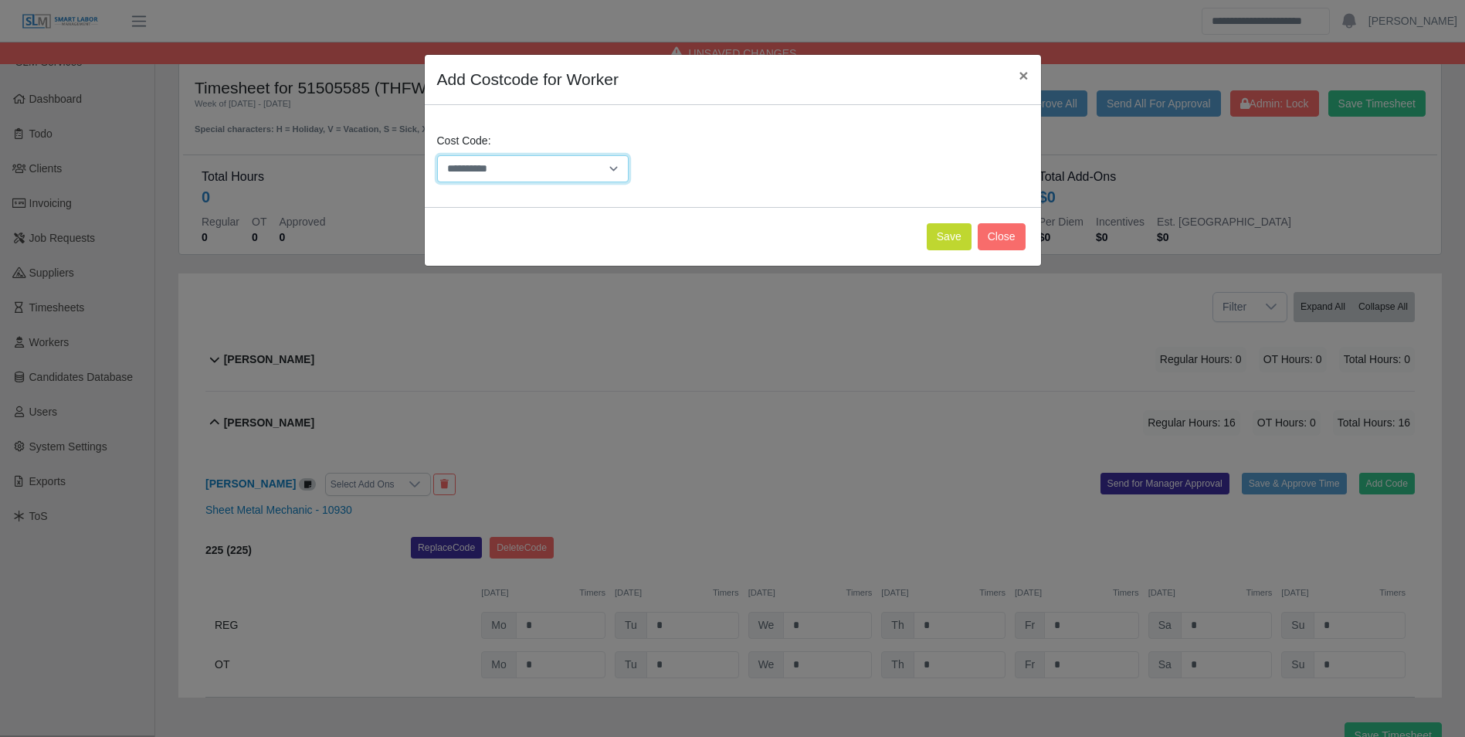
click at [563, 170] on select "**********" at bounding box center [533, 168] width 192 height 27
select select "**********"
click at [437, 155] on select "**********" at bounding box center [533, 168] width 192 height 27
click at [938, 239] on button "Save" at bounding box center [949, 236] width 45 height 27
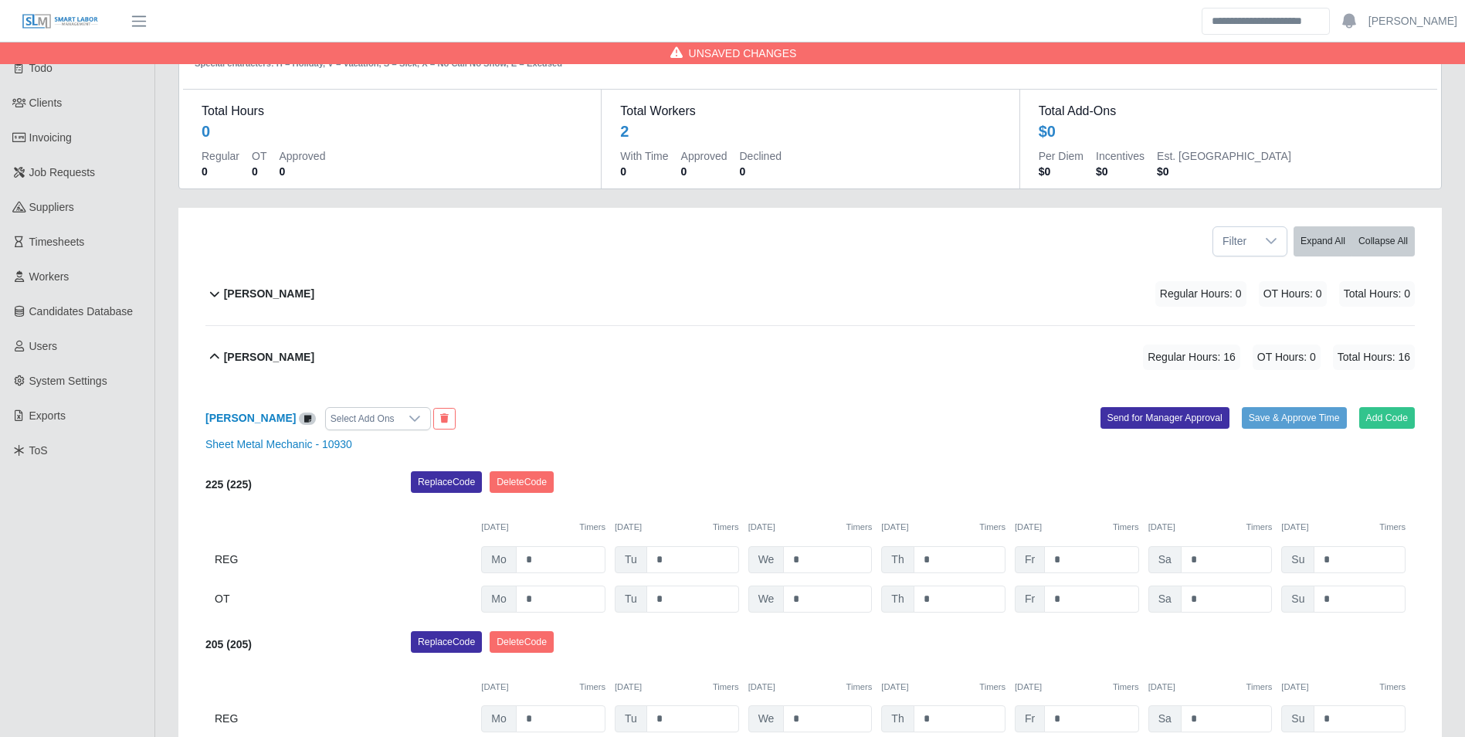
scroll to position [232, 0]
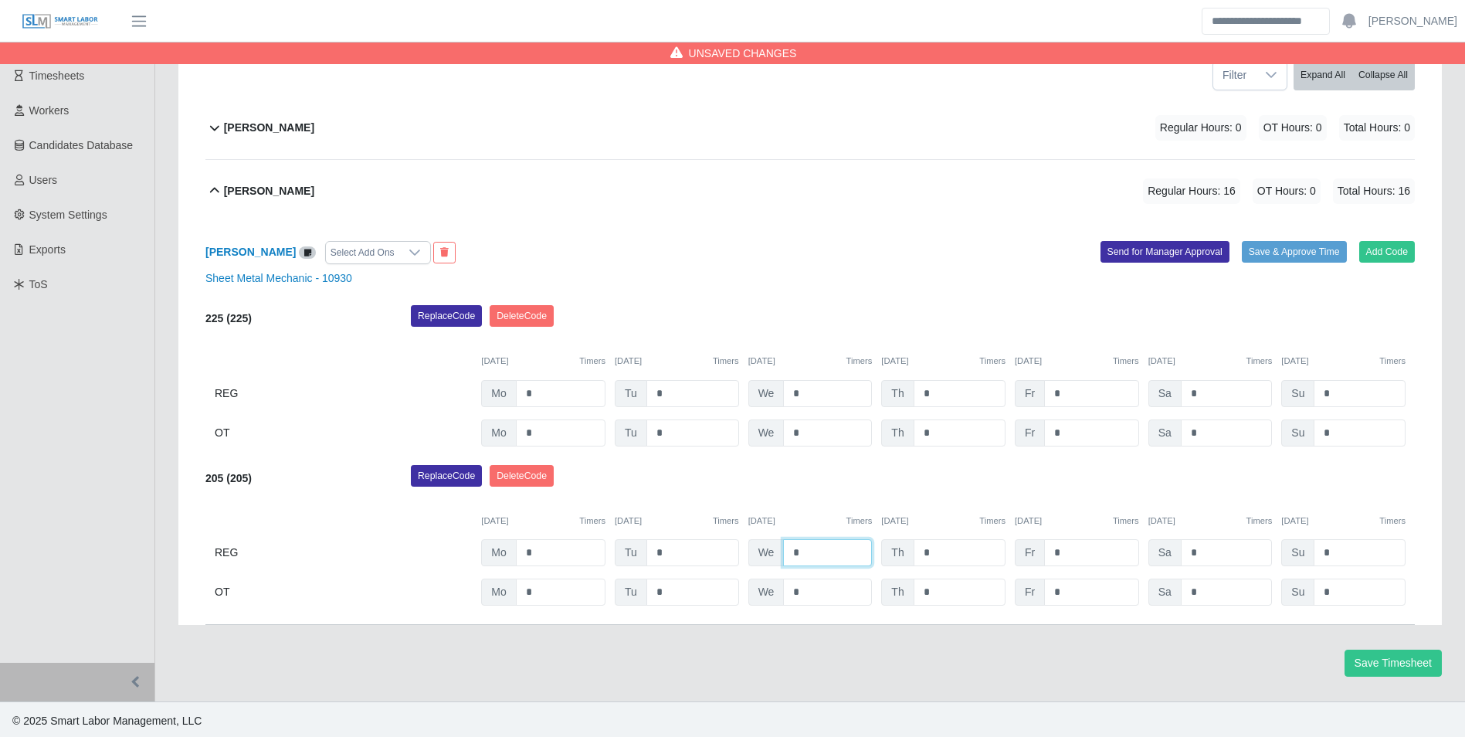
click at [836, 541] on input "*" at bounding box center [827, 552] width 89 height 27
type input "*"
click at [1380, 249] on button "Add Code" at bounding box center [1387, 252] width 56 height 22
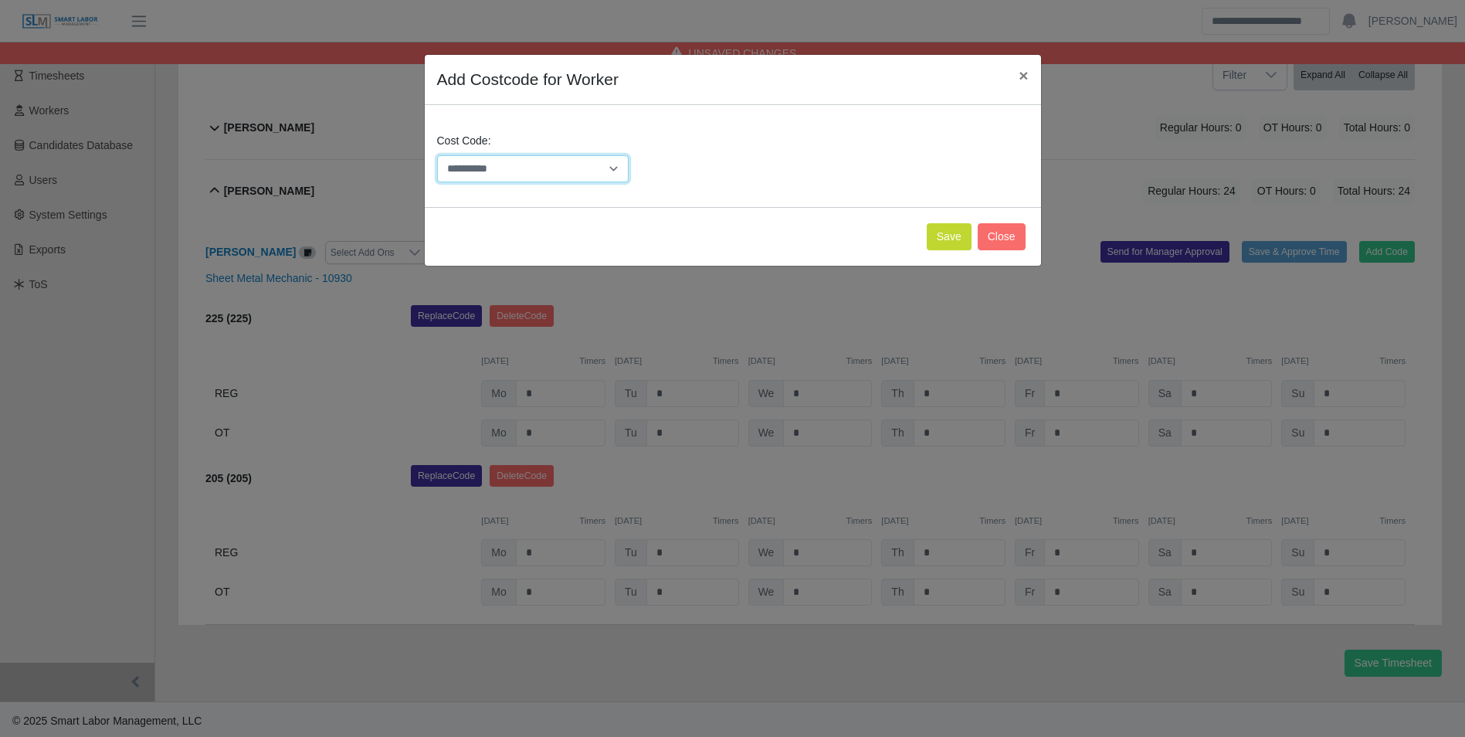
drag, startPoint x: 483, startPoint y: 176, endPoint x: 503, endPoint y: 184, distance: 22.2
click at [484, 177] on select "**********" at bounding box center [533, 168] width 192 height 27
select select "**********"
click at [437, 155] on select "**********" at bounding box center [533, 168] width 192 height 27
drag, startPoint x: 945, startPoint y: 242, endPoint x: 941, endPoint y: 269, distance: 27.3
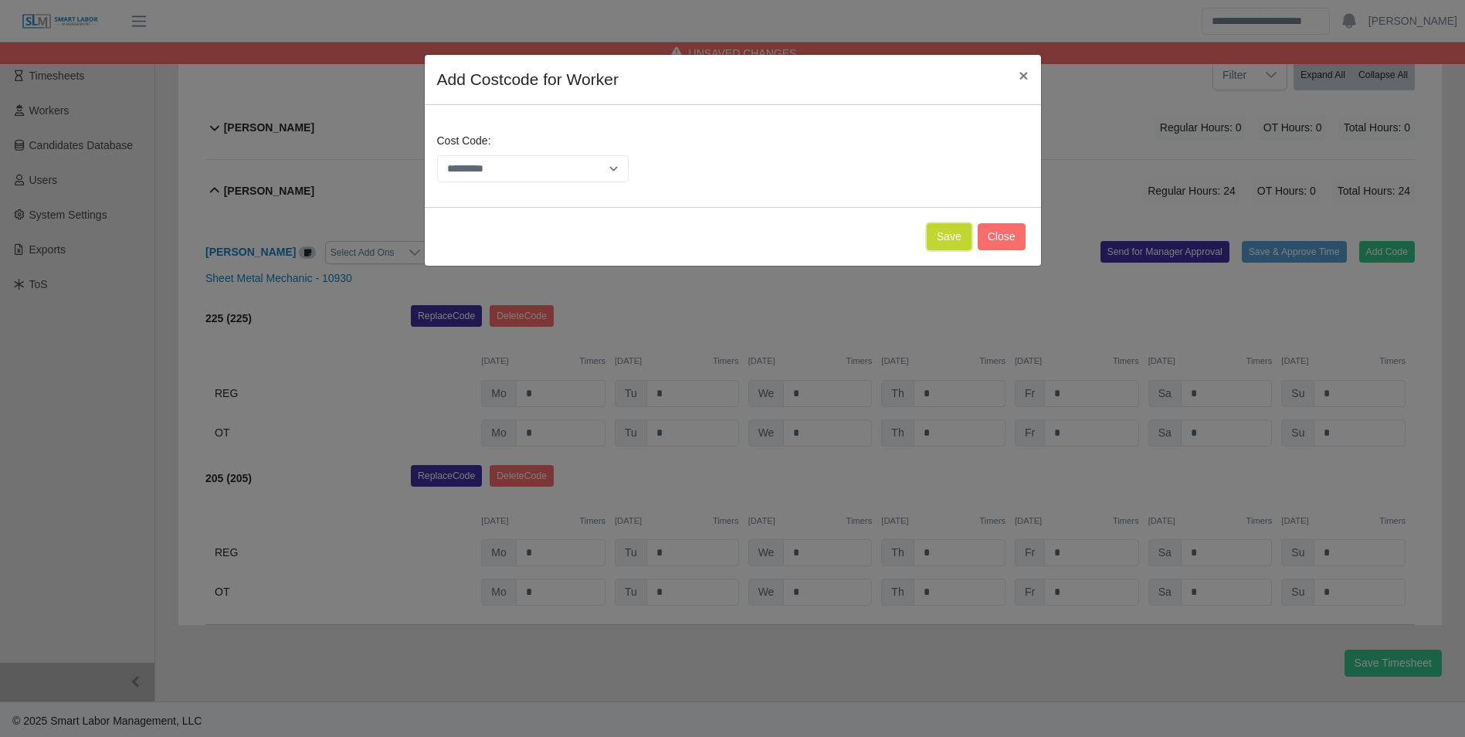
click at [945, 242] on button "Save" at bounding box center [949, 236] width 45 height 27
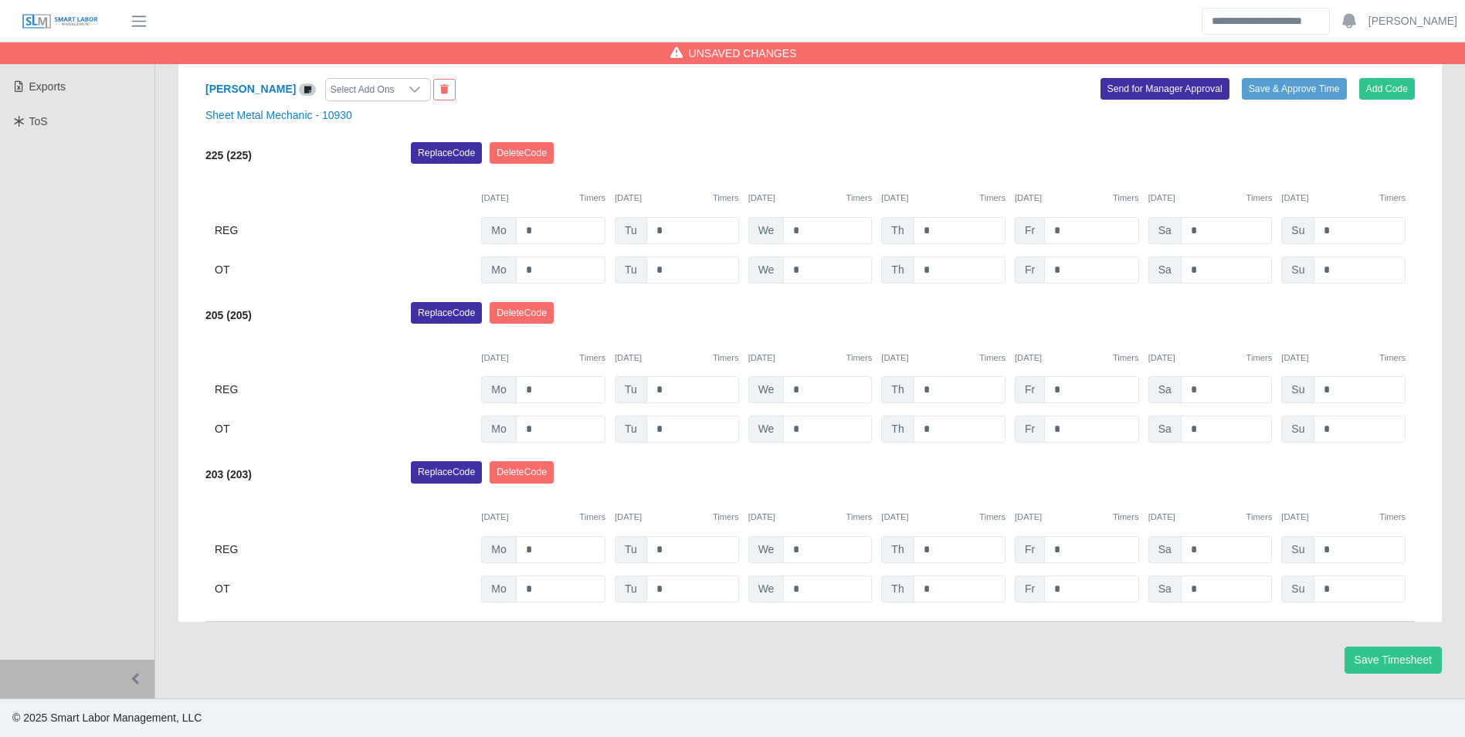
scroll to position [395, 0]
click at [959, 544] on input "*" at bounding box center [959, 549] width 92 height 27
type input "*"
click at [1377, 83] on button "Add Code" at bounding box center [1387, 89] width 56 height 22
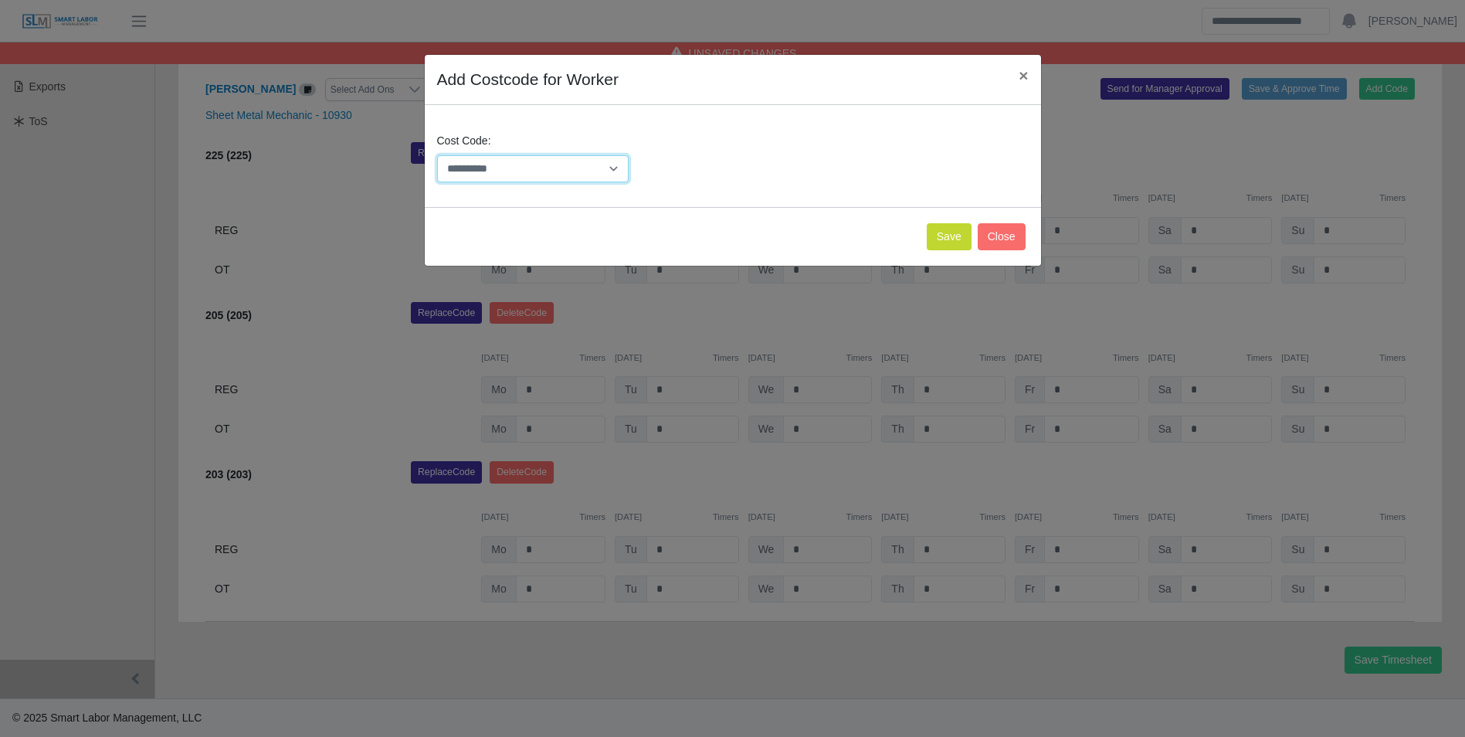
click at [557, 165] on select "**********" at bounding box center [533, 168] width 192 height 27
select select "**********"
click at [437, 155] on select "**********" at bounding box center [533, 168] width 192 height 27
drag, startPoint x: 940, startPoint y: 239, endPoint x: 955, endPoint y: 260, distance: 26.6
click at [940, 239] on button "Save" at bounding box center [949, 236] width 45 height 27
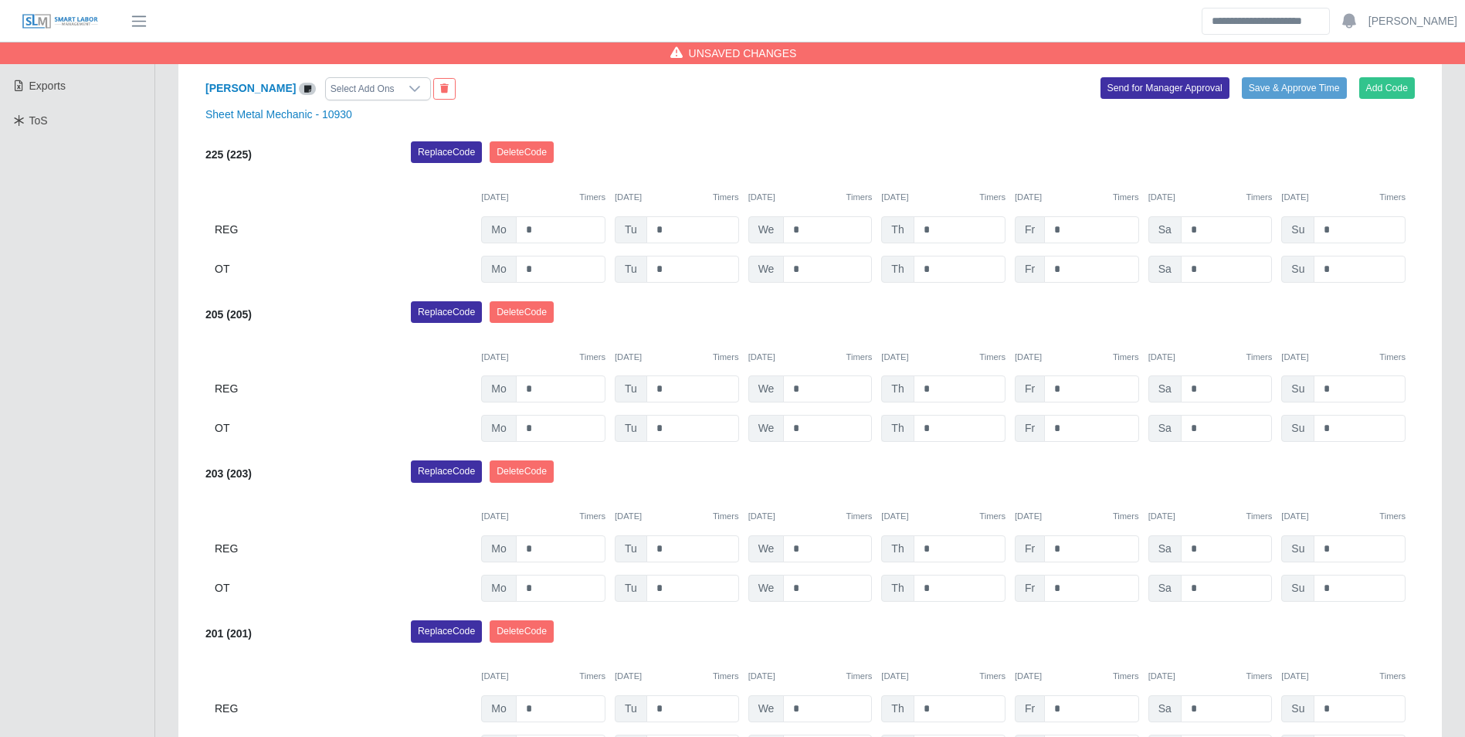
scroll to position [555, 0]
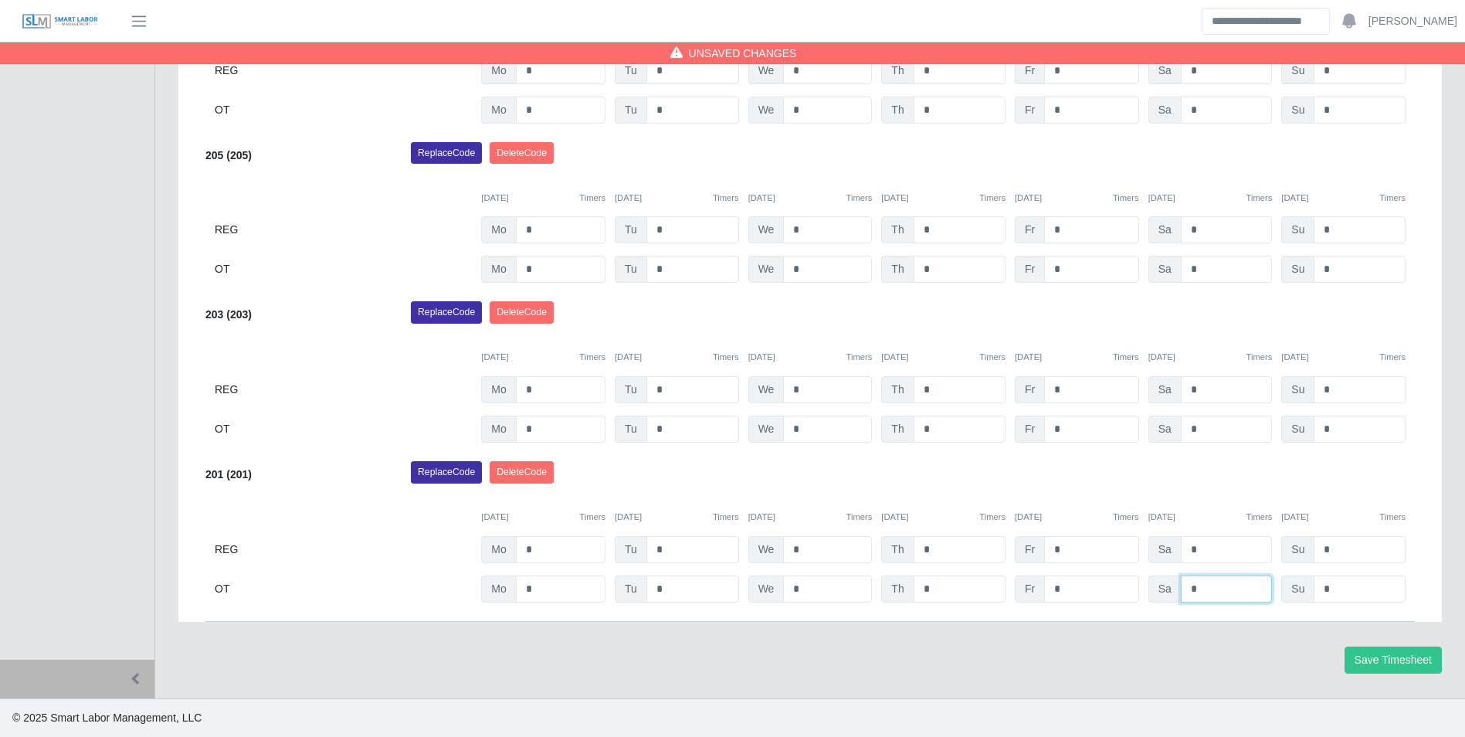
click at [1223, 582] on input "*" at bounding box center [1227, 588] width 92 height 27
click at [1231, 581] on input "*" at bounding box center [1227, 588] width 92 height 27
type input "*"
click at [1213, 493] on div "08/18/2025 Timers 08/19/2025 Timers 08/20/2025 Timers 08/21/2025 Timers 08/22/2…" at bounding box center [809, 508] width 1209 height 32
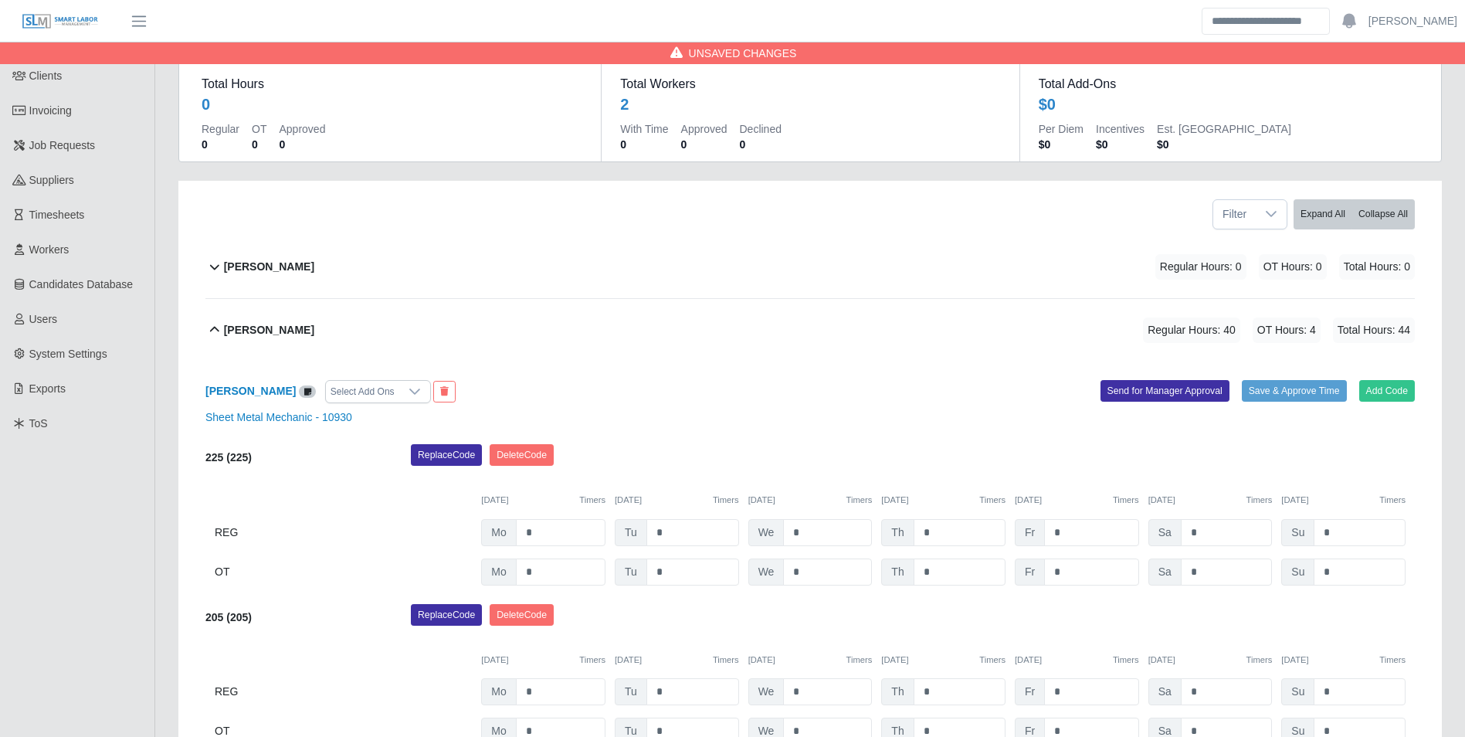
scroll to position [92, 0]
click at [302, 262] on b "Manuel Cervantes" at bounding box center [269, 267] width 90 height 16
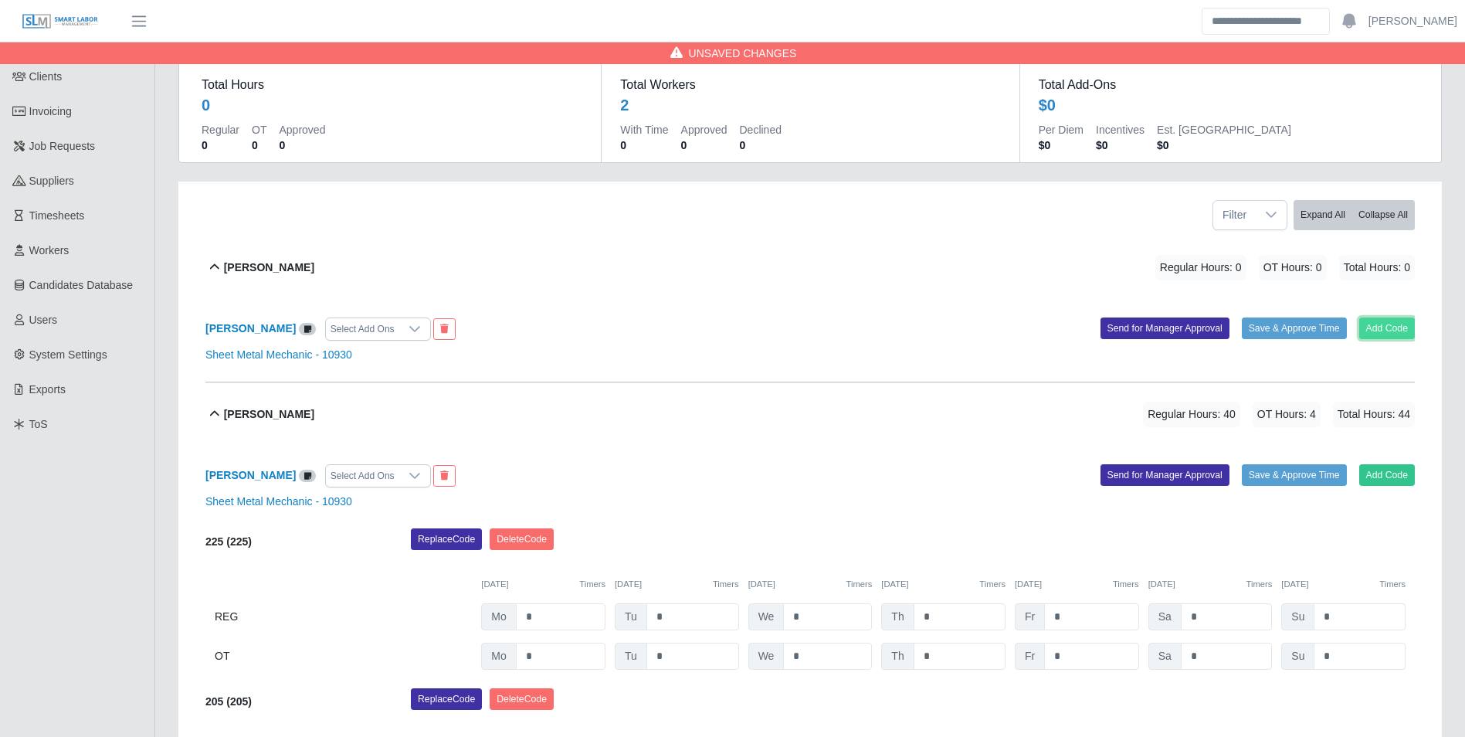
click at [1404, 333] on button "Add Code" at bounding box center [1387, 328] width 56 height 22
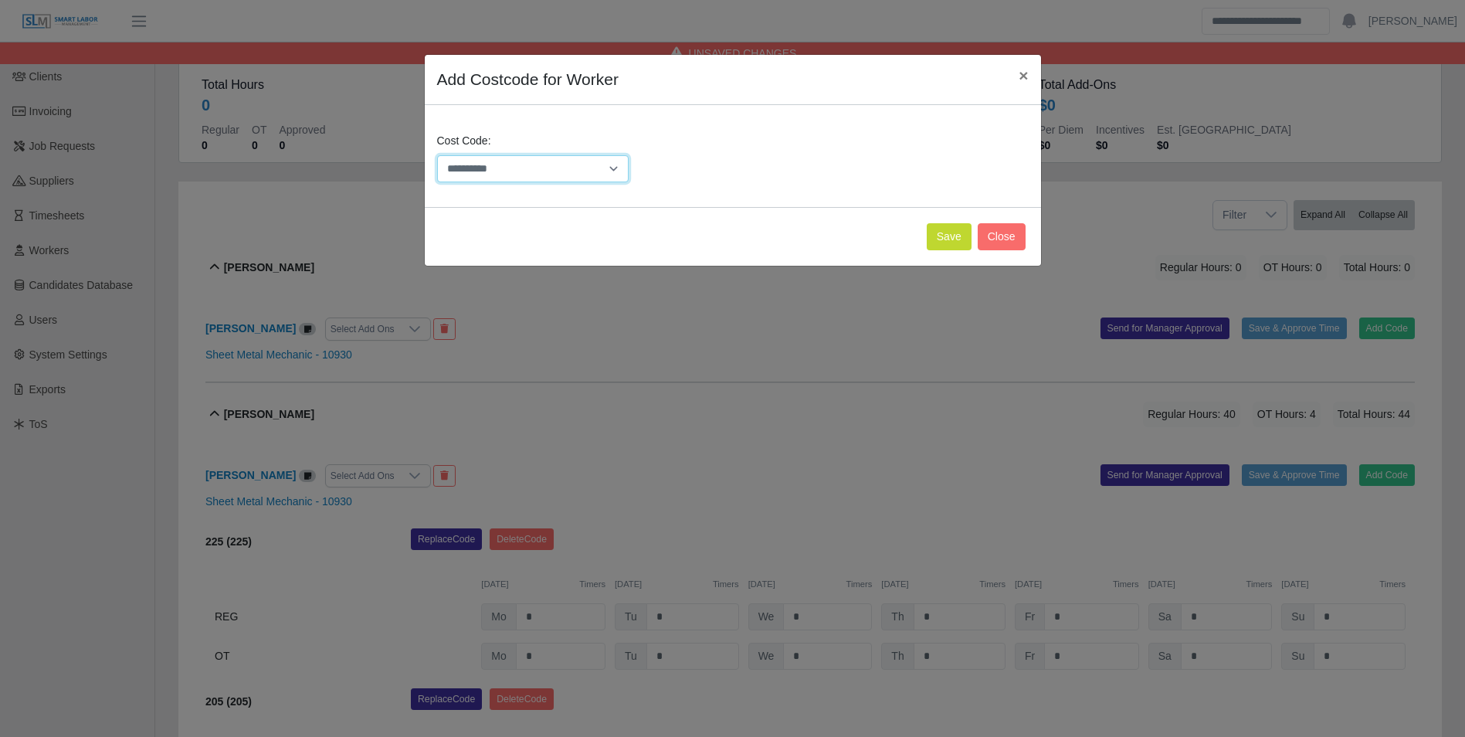
click at [540, 158] on select "**********" at bounding box center [533, 168] width 192 height 27
select select "**********"
click at [437, 155] on select "**********" at bounding box center [533, 168] width 192 height 27
click at [950, 241] on button "Save" at bounding box center [949, 236] width 45 height 27
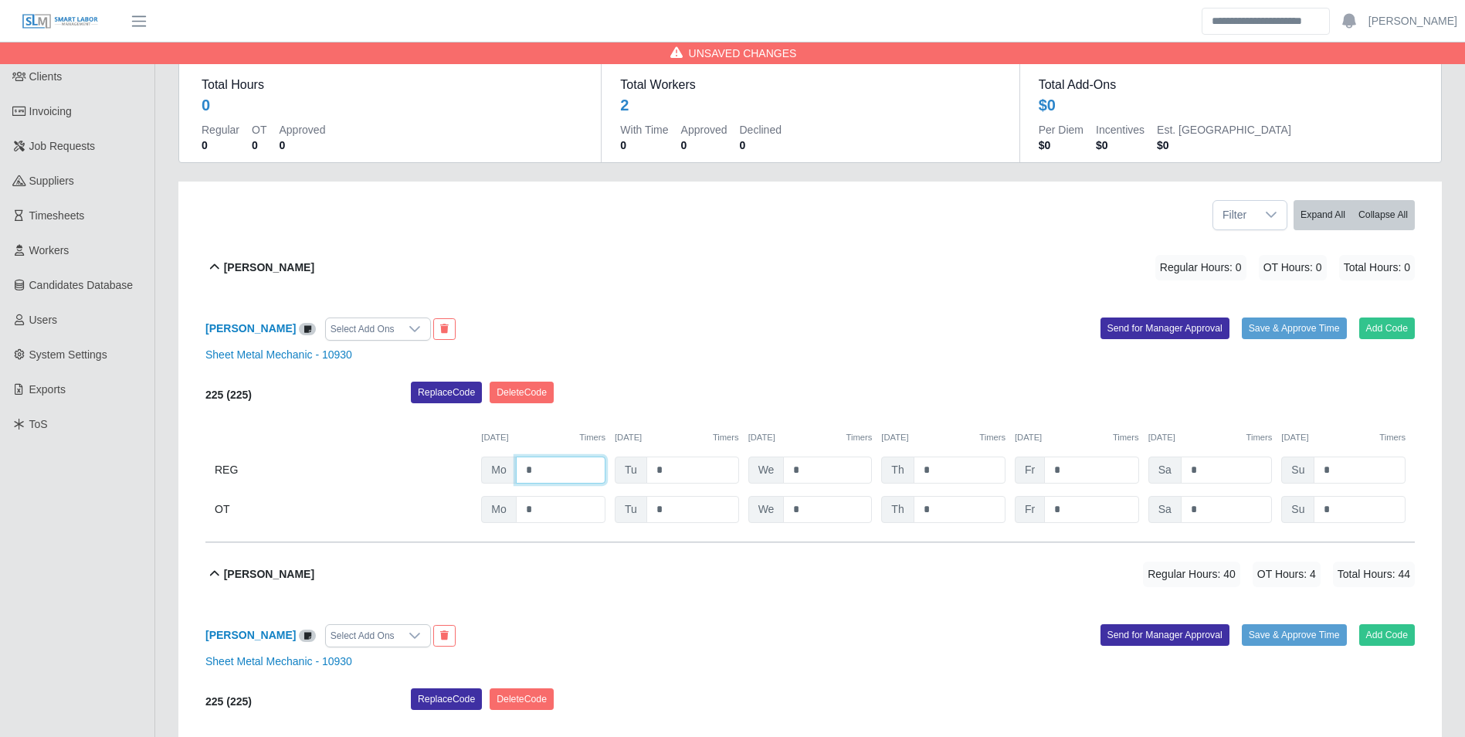
click at [568, 473] on input "*" at bounding box center [561, 469] width 90 height 27
type input "*"
click at [1385, 333] on button "Add Code" at bounding box center [1387, 328] width 56 height 22
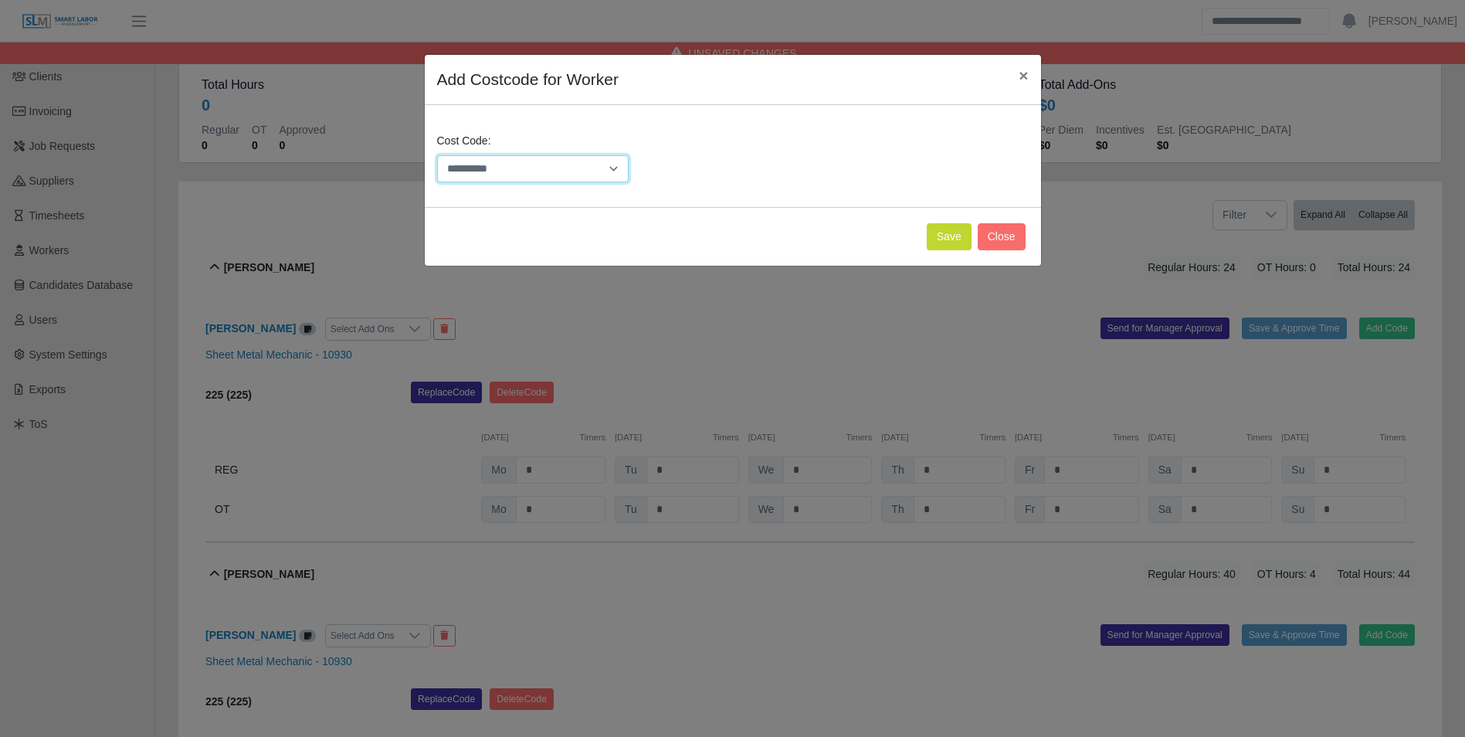
click at [600, 168] on select "**********" at bounding box center [533, 168] width 192 height 27
select select "**********"
click at [437, 155] on select "**********" at bounding box center [533, 168] width 192 height 27
click at [941, 242] on button "Save" at bounding box center [949, 236] width 45 height 27
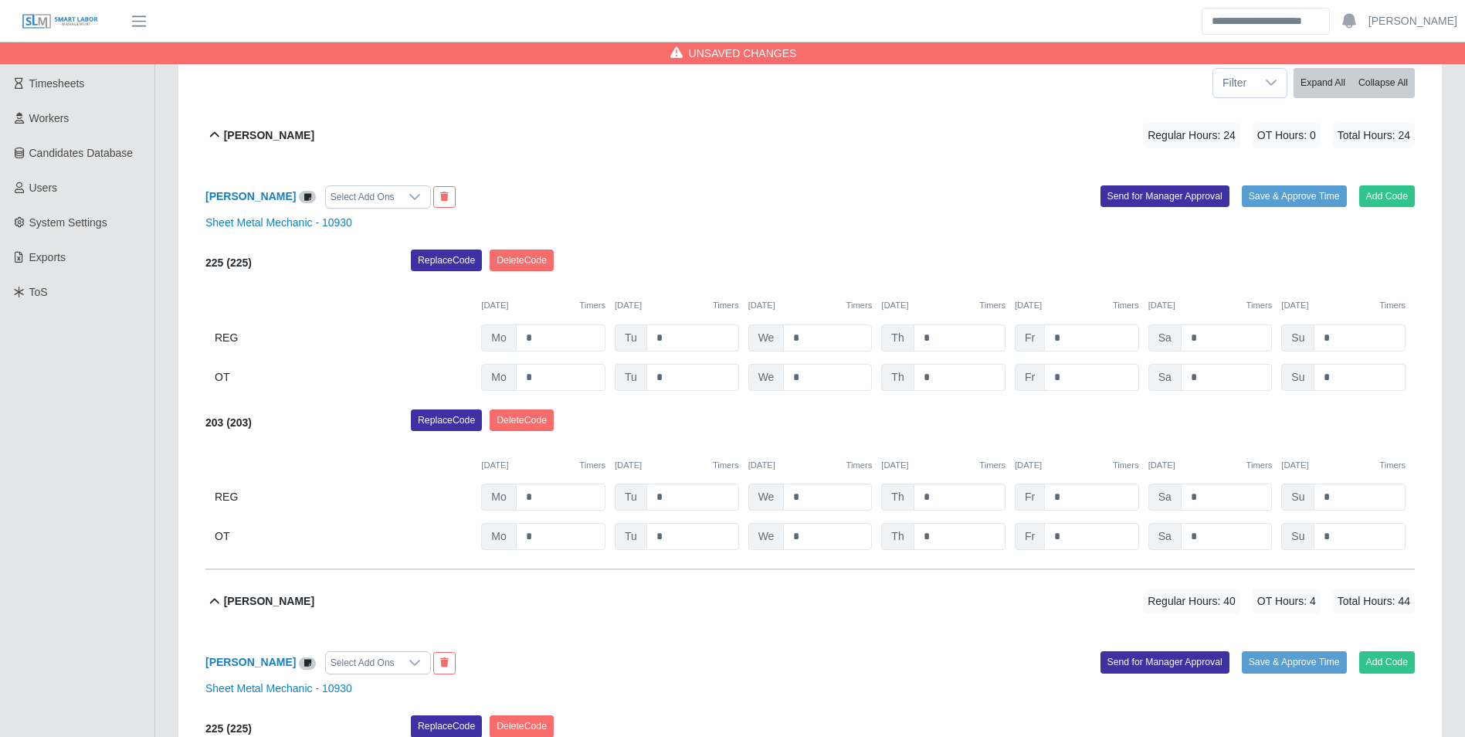
scroll to position [246, 0]
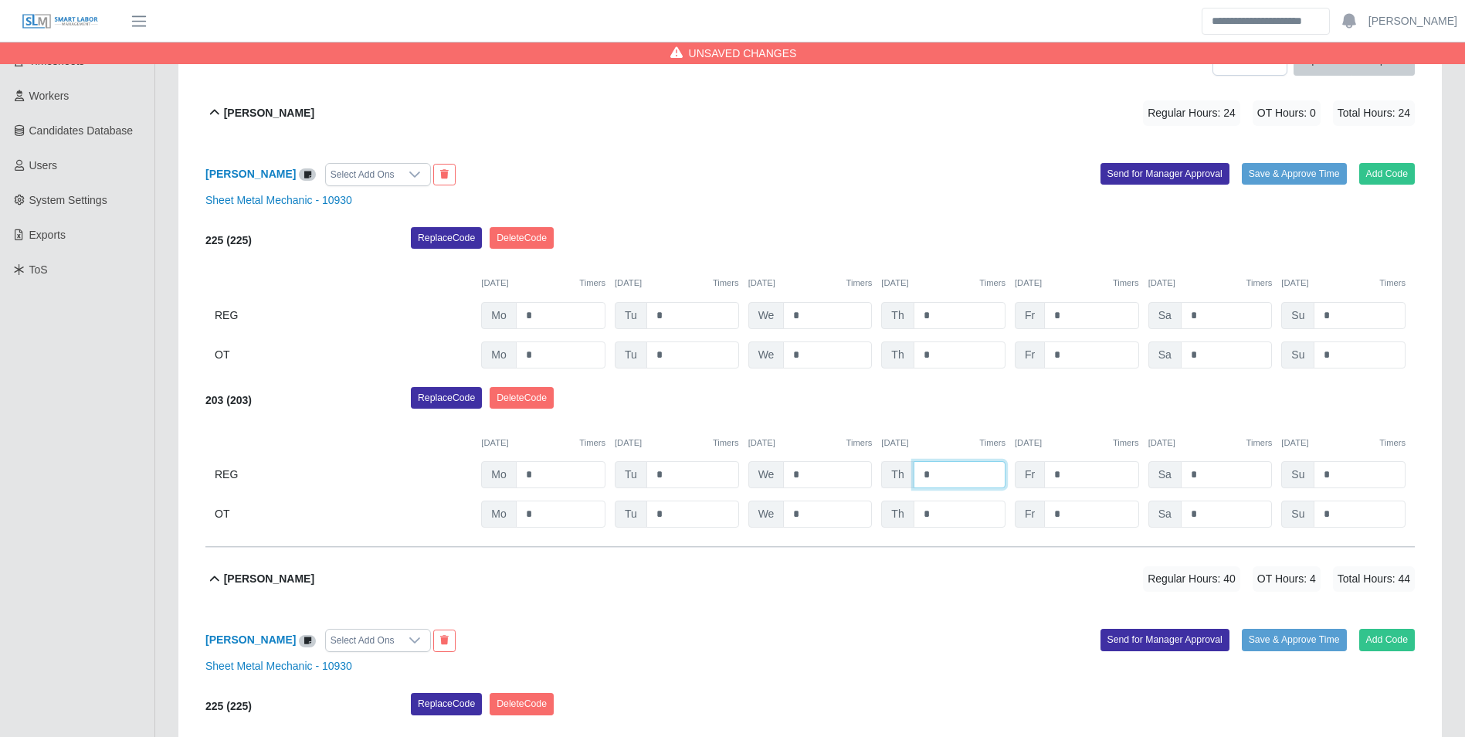
click at [954, 466] on input "*" at bounding box center [959, 474] width 92 height 27
type input "*"
click at [1395, 172] on button "Add Code" at bounding box center [1387, 174] width 56 height 22
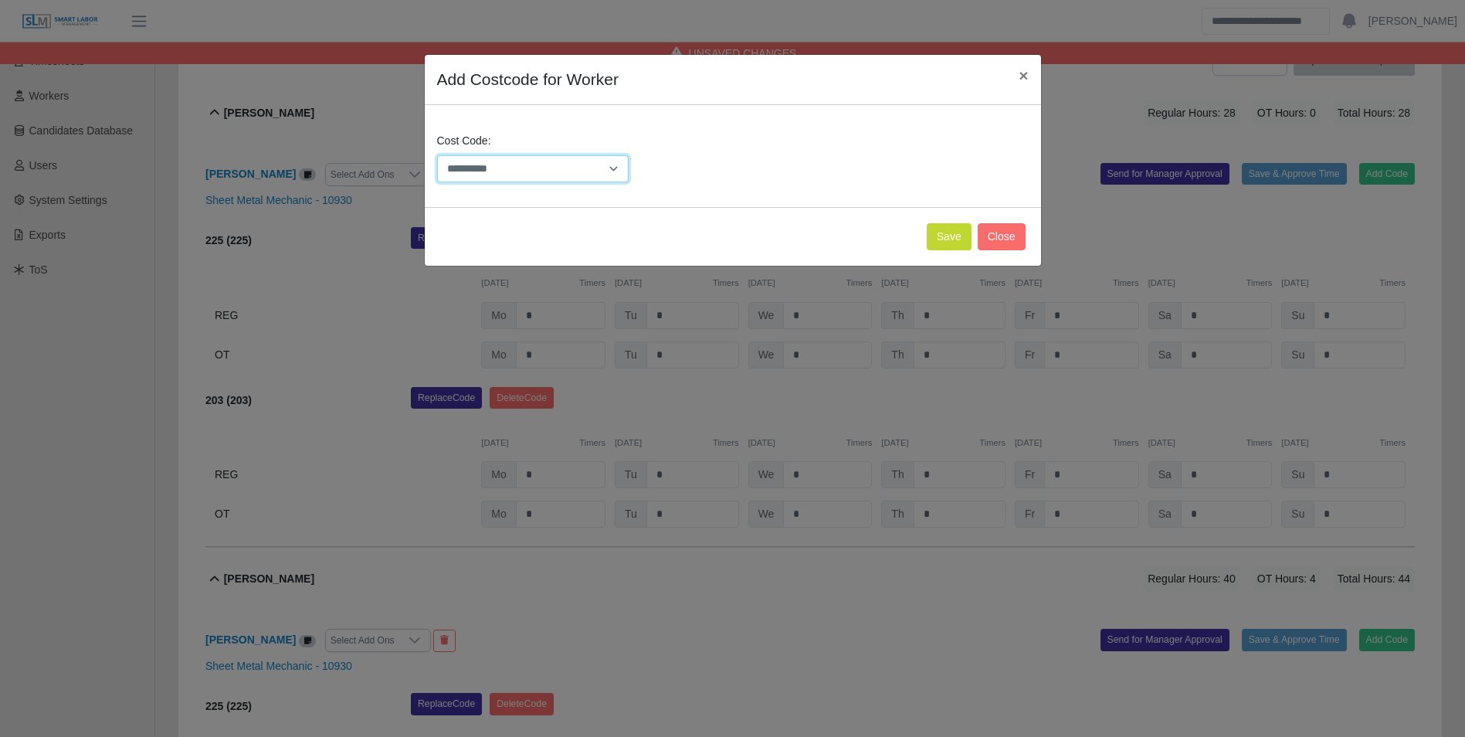
drag, startPoint x: 590, startPoint y: 165, endPoint x: 589, endPoint y: 181, distance: 15.5
click at [590, 168] on select "**********" at bounding box center [533, 168] width 192 height 27
select select "**********"
click at [437, 155] on select "**********" at bounding box center [533, 168] width 192 height 27
click at [954, 249] on button "Save" at bounding box center [949, 236] width 45 height 27
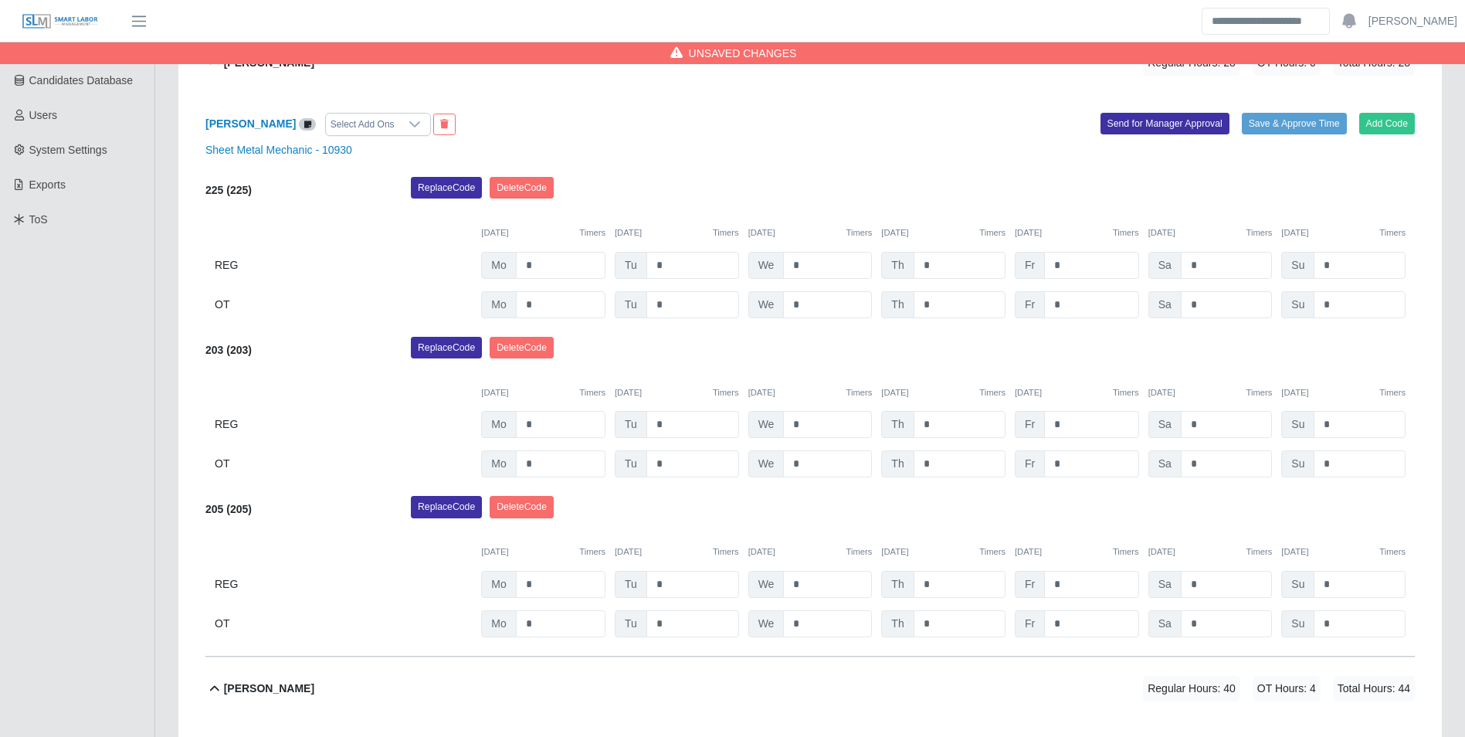
scroll to position [324, 0]
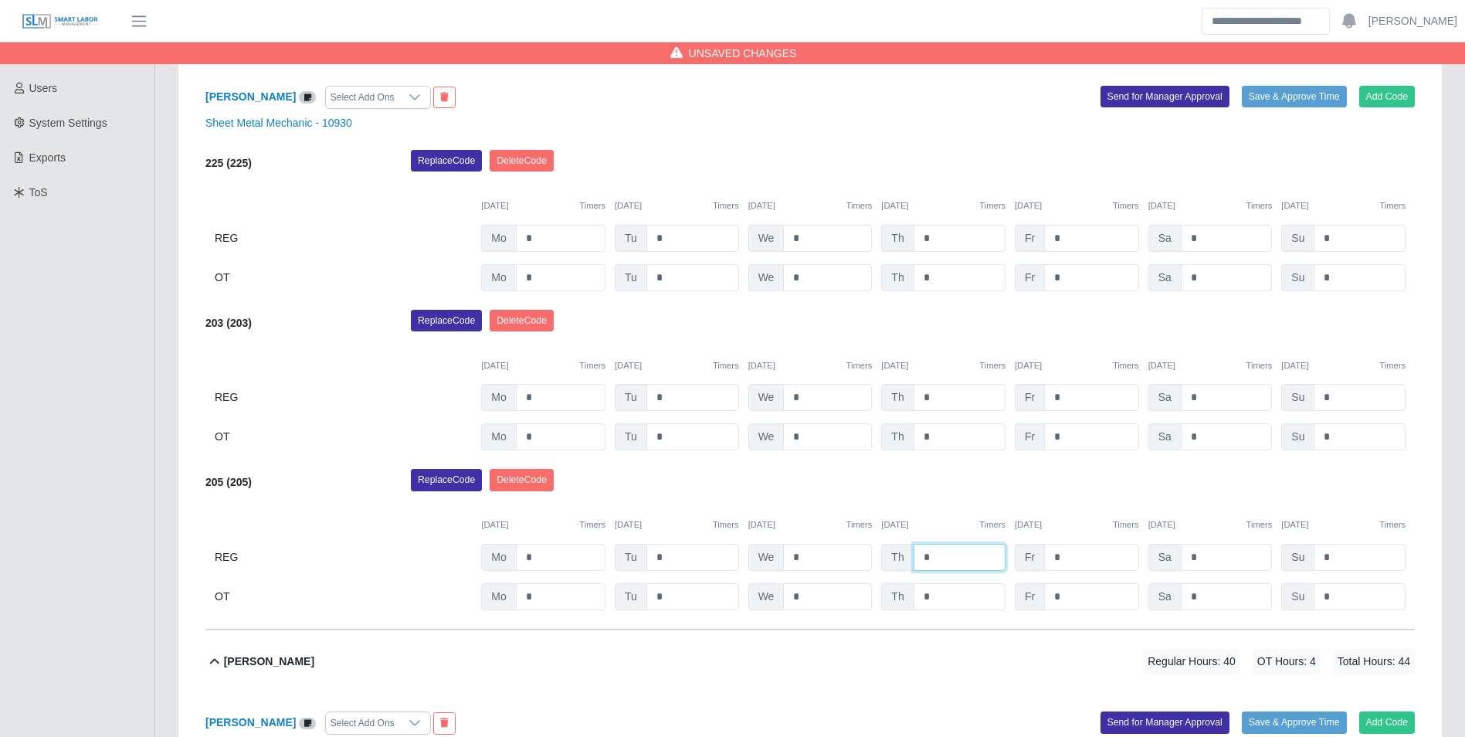
click at [972, 548] on input "*" at bounding box center [959, 557] width 92 height 27
type input "*"
click at [1075, 248] on input "*" at bounding box center [1091, 238] width 94 height 27
type input "*"
click at [1093, 547] on input "*" at bounding box center [1091, 557] width 94 height 27
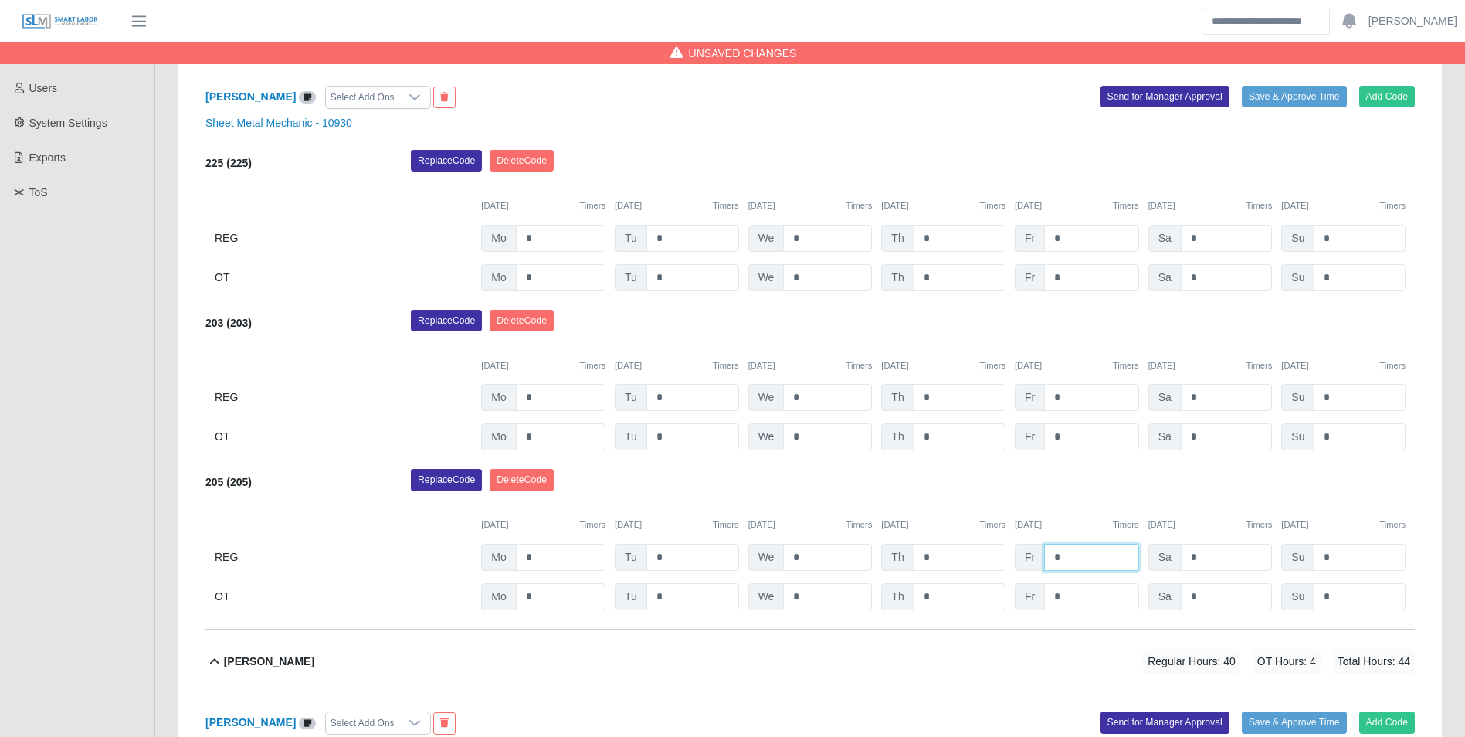
type input "*"
click at [1118, 330] on div "Replace Code Delete Code" at bounding box center [912, 325] width 1027 height 31
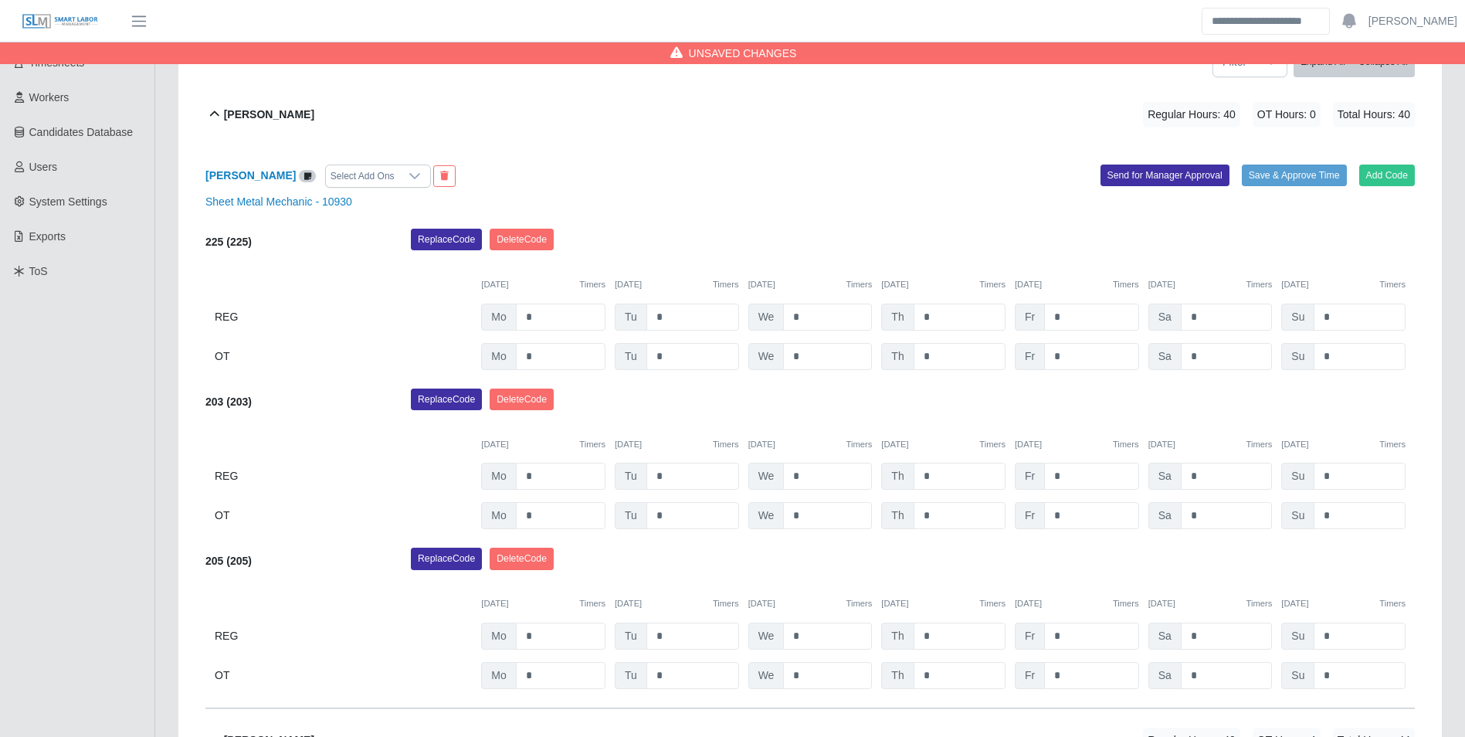
scroll to position [169, 0]
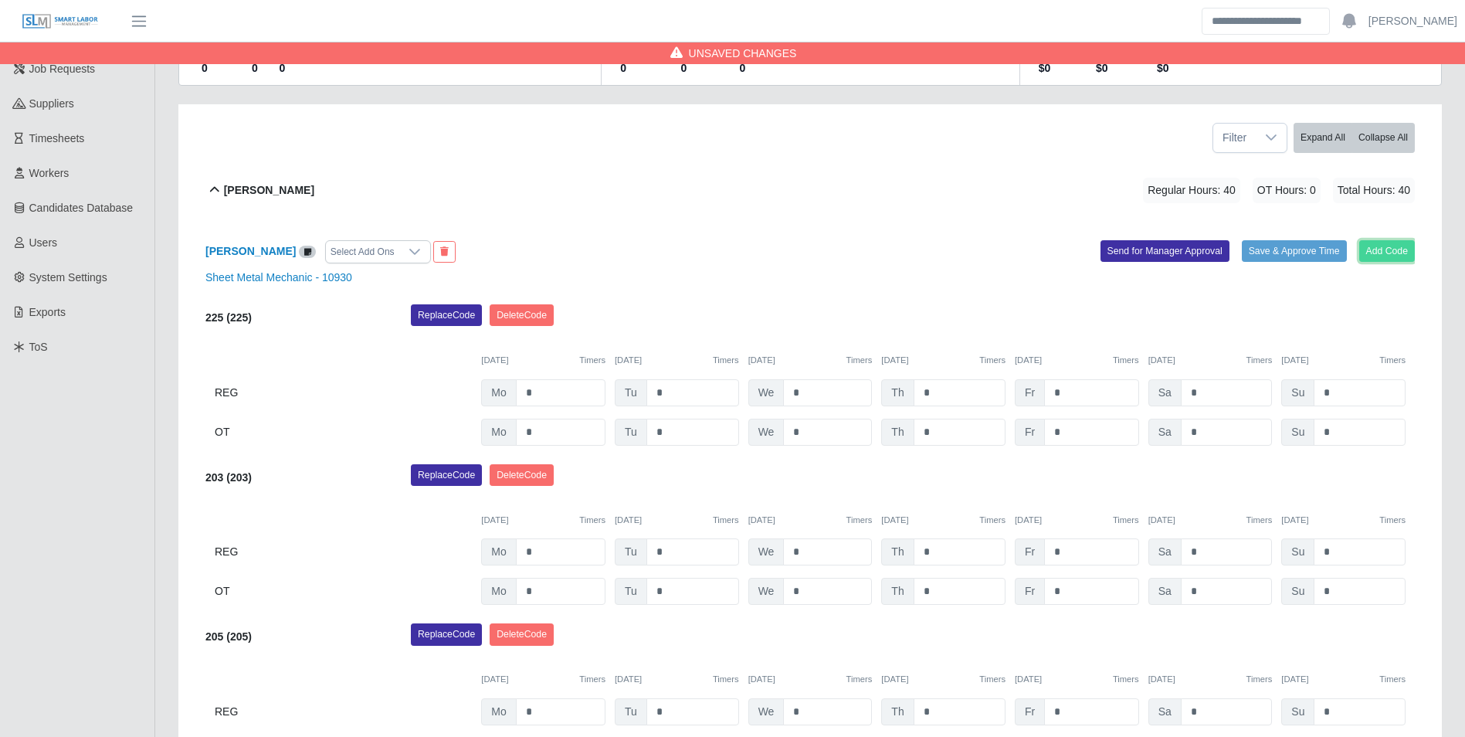
click at [1401, 252] on button "Add Code" at bounding box center [1387, 251] width 56 height 22
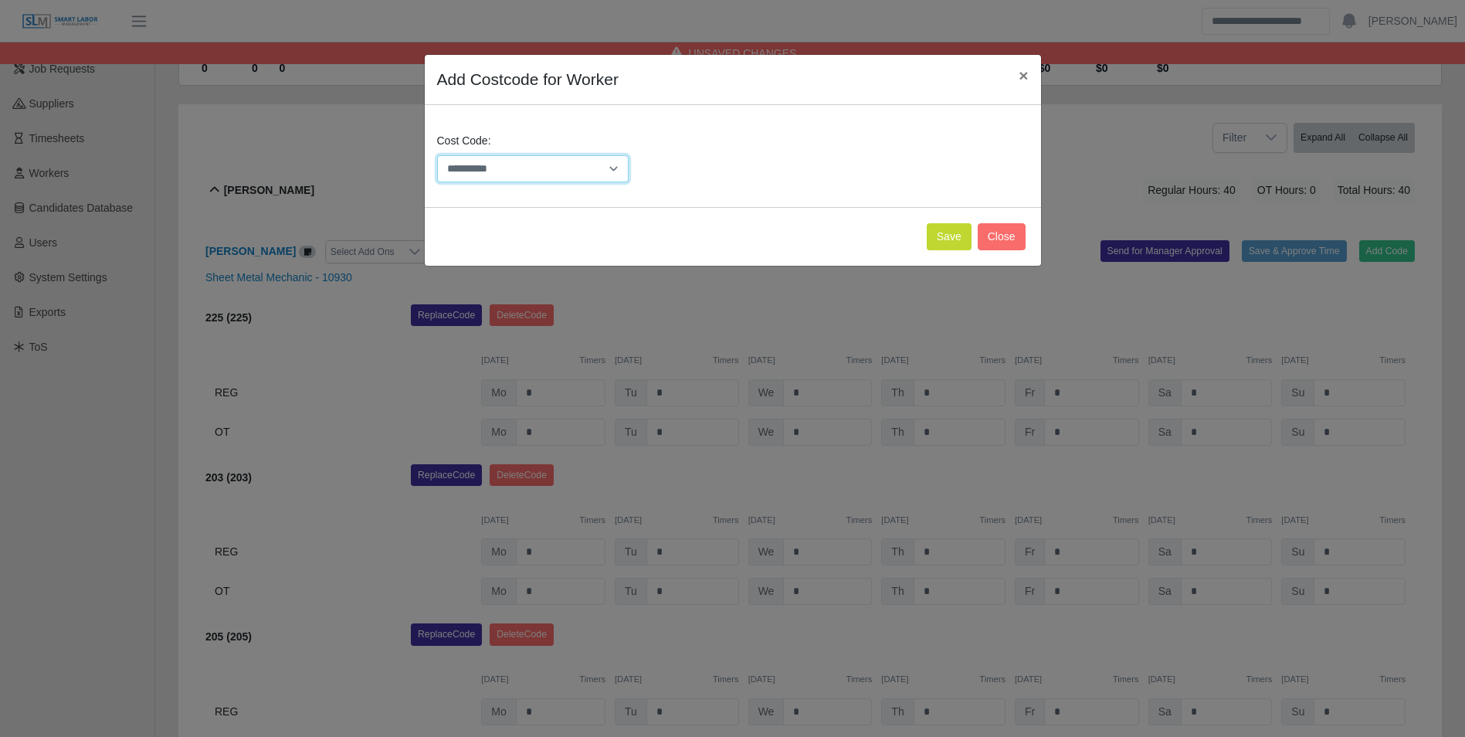
click at [565, 174] on select "**********" at bounding box center [533, 168] width 192 height 27
select select "**********"
click at [437, 155] on select "**********" at bounding box center [533, 168] width 192 height 27
click at [939, 244] on button "Save" at bounding box center [949, 236] width 45 height 27
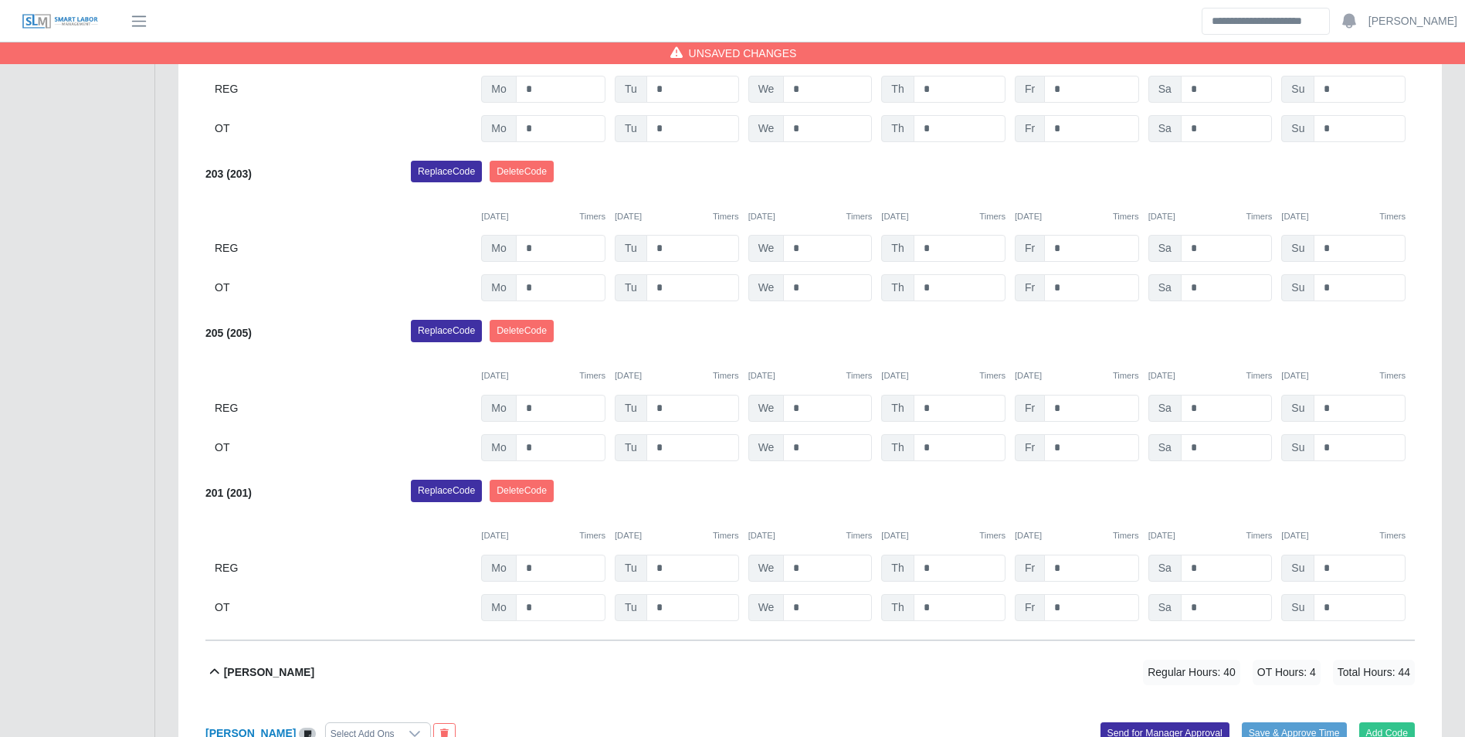
scroll to position [478, 0]
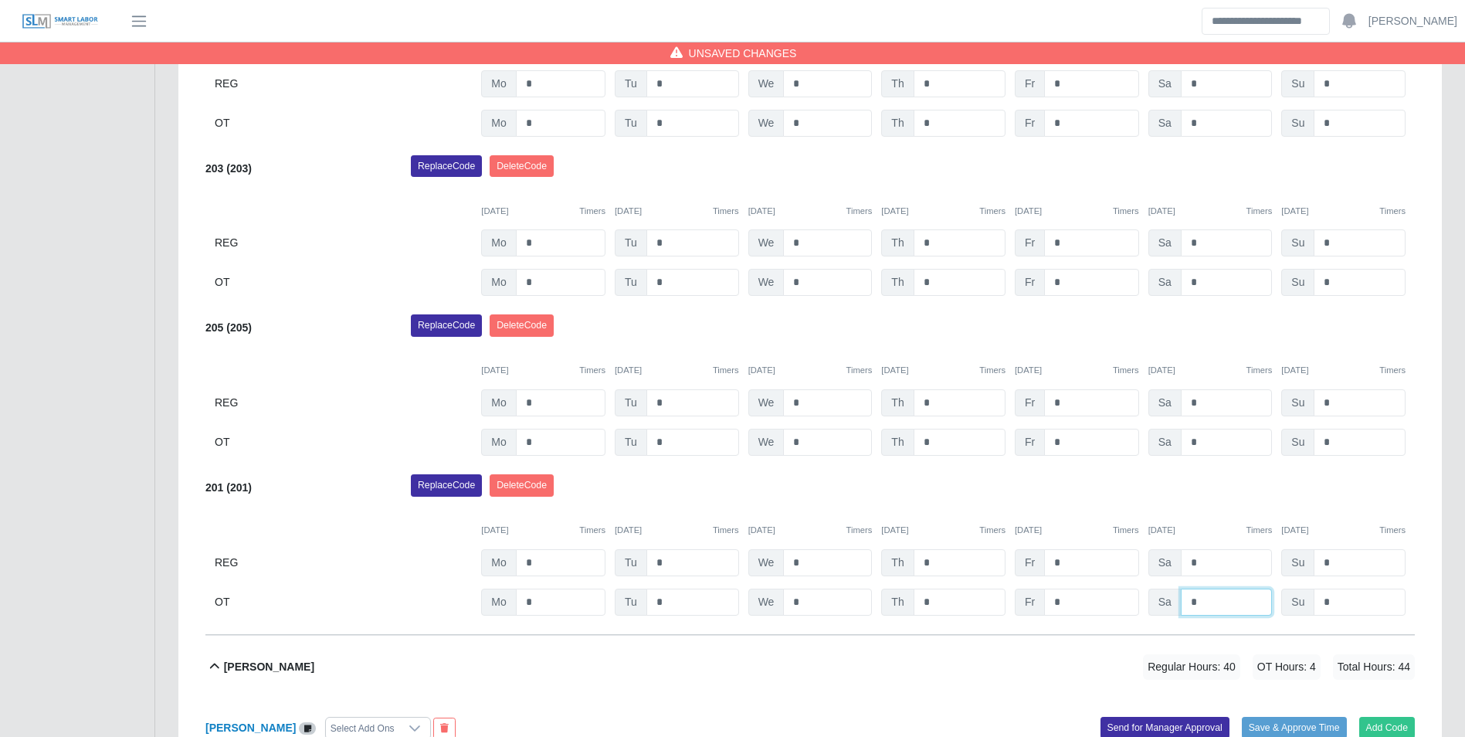
click at [1227, 601] on input "*" at bounding box center [1227, 601] width 92 height 27
type input "*"
click at [1204, 511] on div "08/18/2025 Timers 08/19/2025 Timers 08/20/2025 Timers 08/21/2025 Timers 08/22/2…" at bounding box center [809, 521] width 1209 height 32
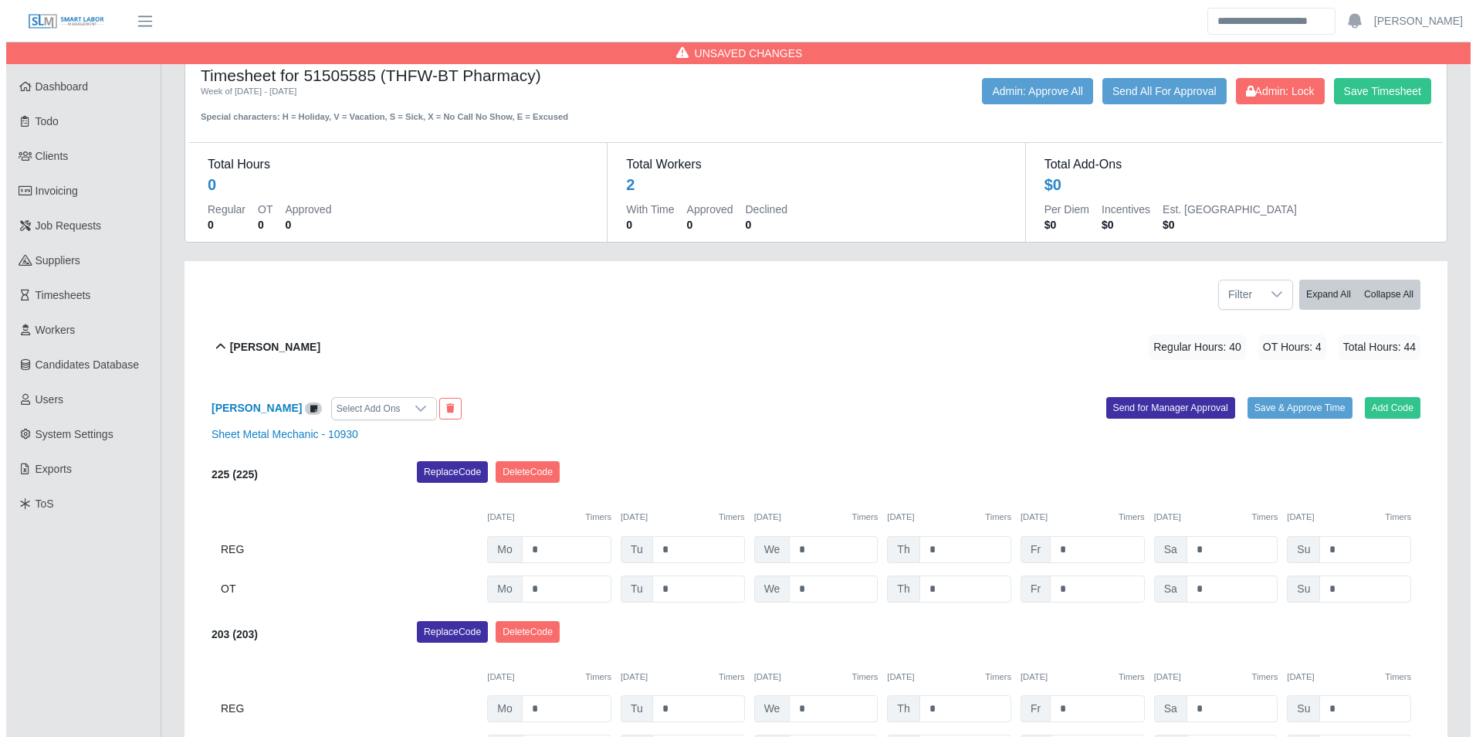
scroll to position [0, 0]
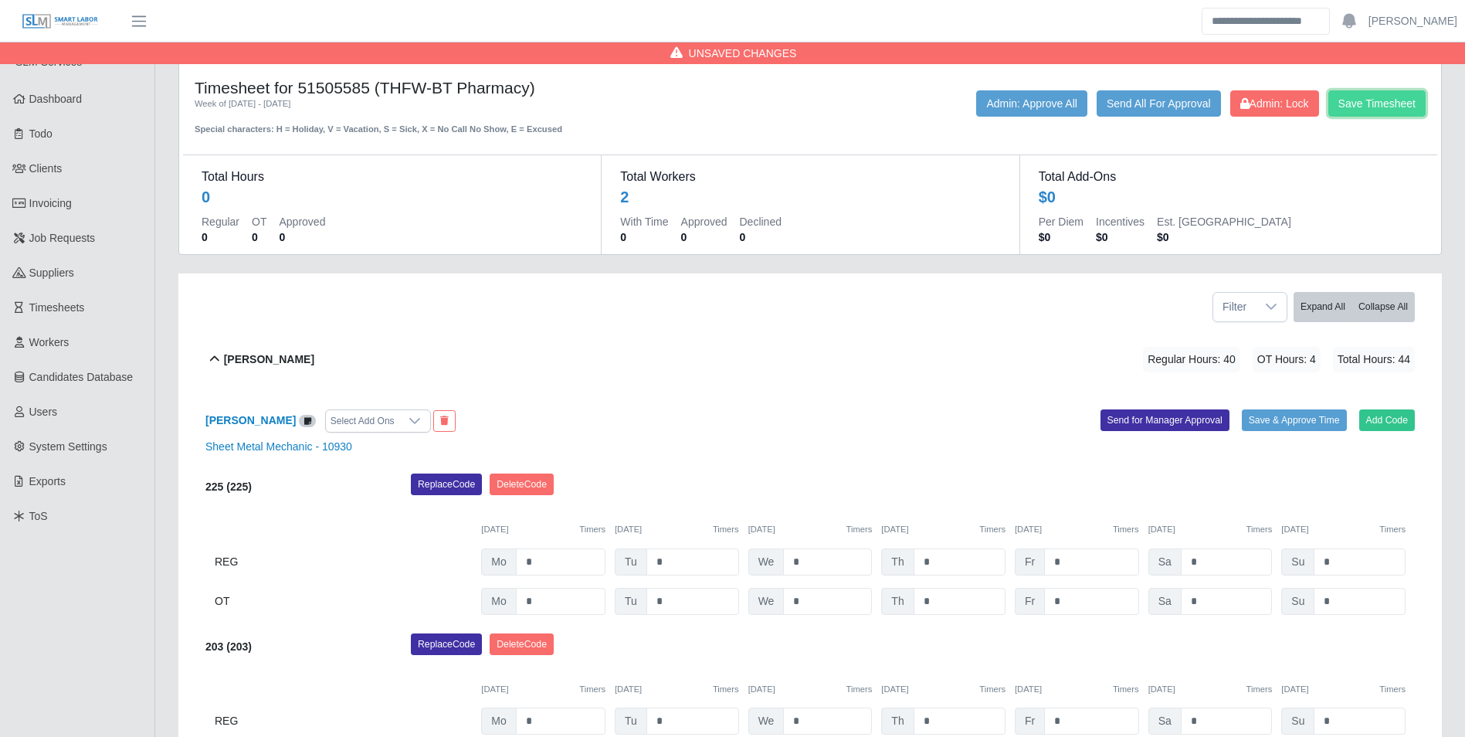
click at [1348, 109] on button "Save Timesheet" at bounding box center [1376, 103] width 97 height 26
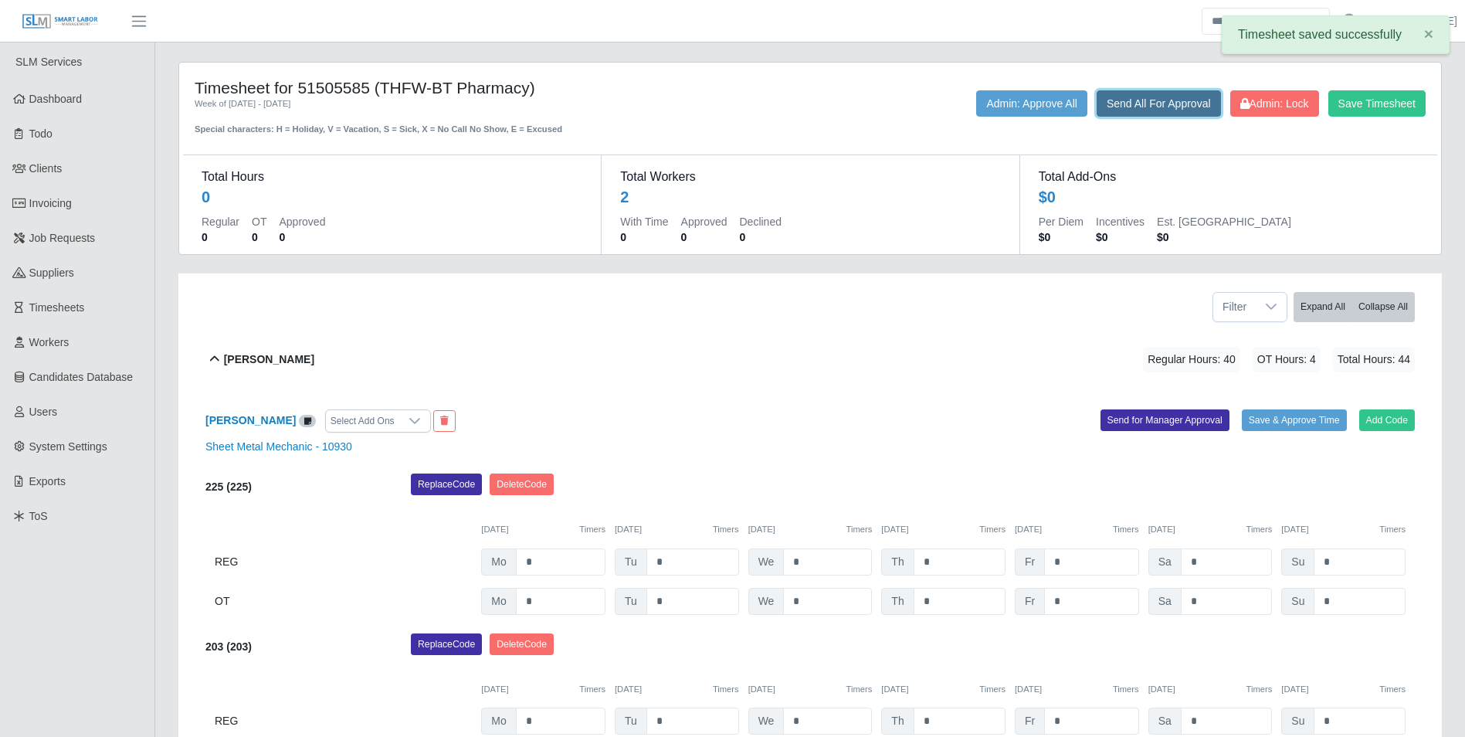
click at [1130, 100] on button "Send All For Approval" at bounding box center [1158, 103] width 124 height 26
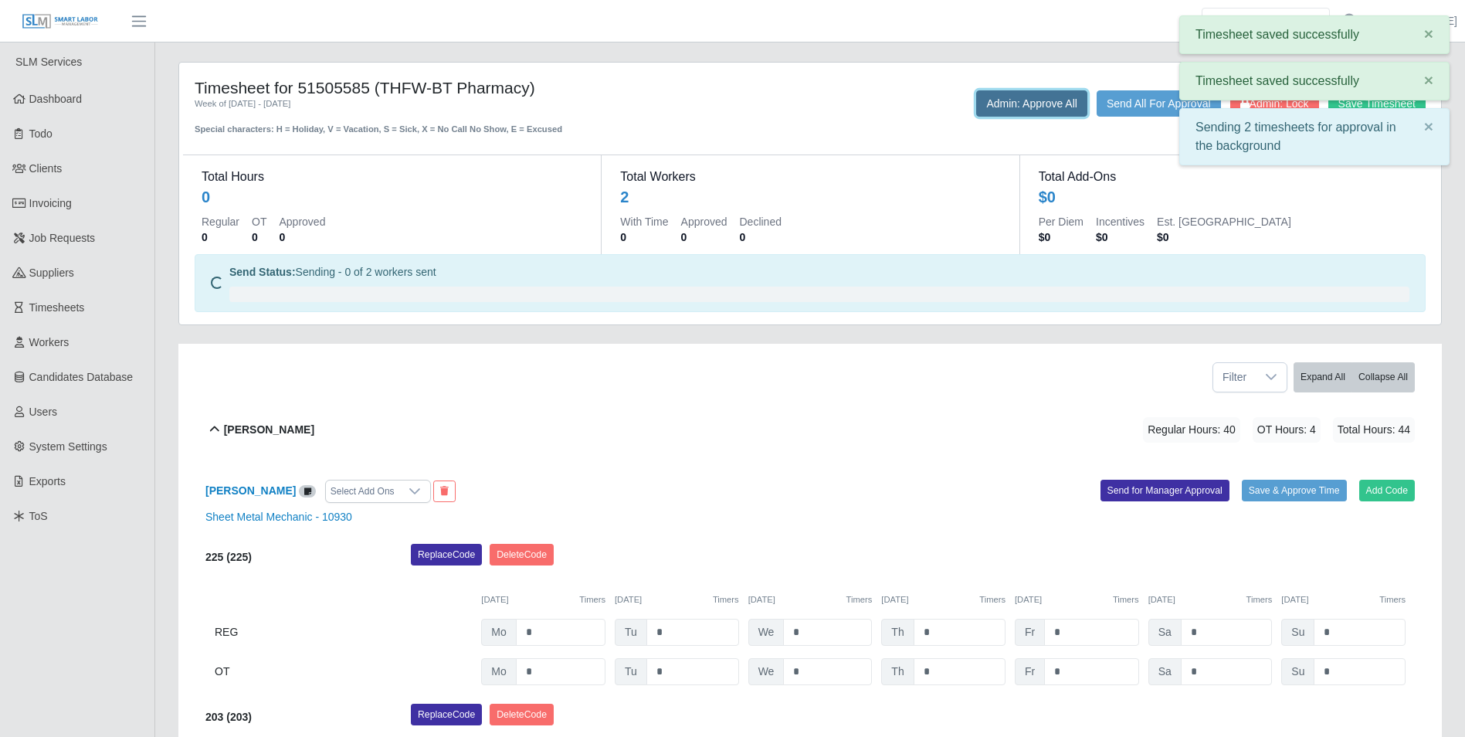
click at [1045, 99] on button "Admin: Approve All" at bounding box center [1031, 103] width 111 height 26
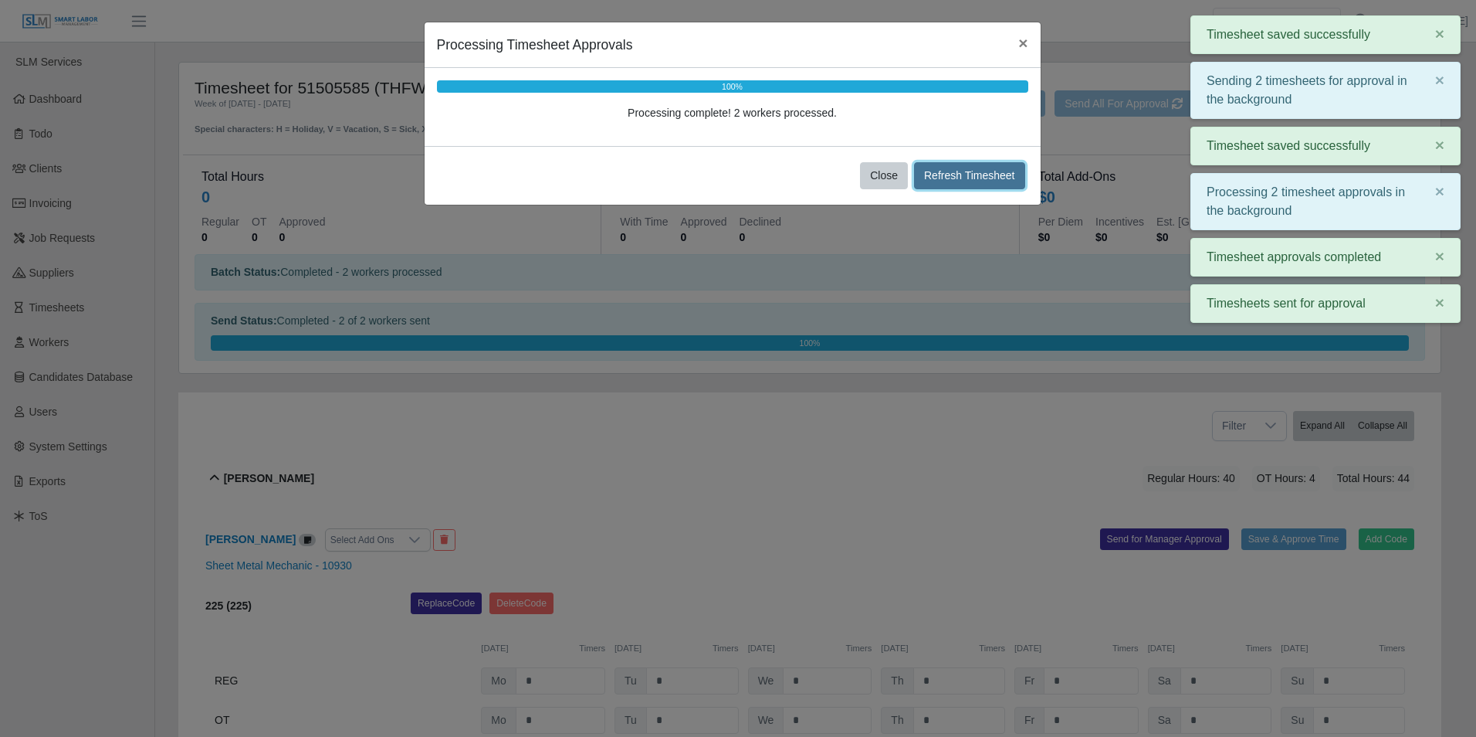
click at [961, 162] on button "Refresh Timesheet" at bounding box center [969, 175] width 111 height 27
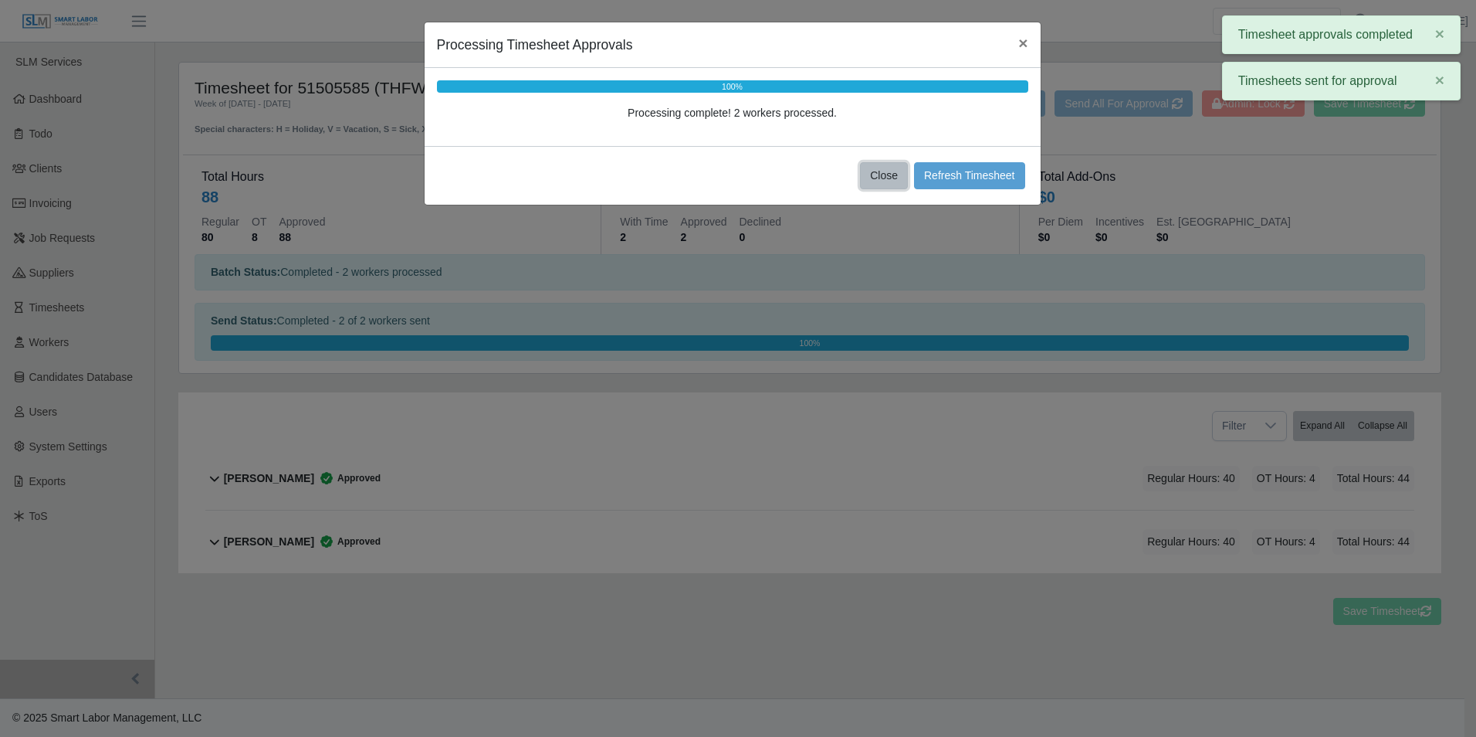
click at [886, 174] on button "Close" at bounding box center [884, 175] width 48 height 27
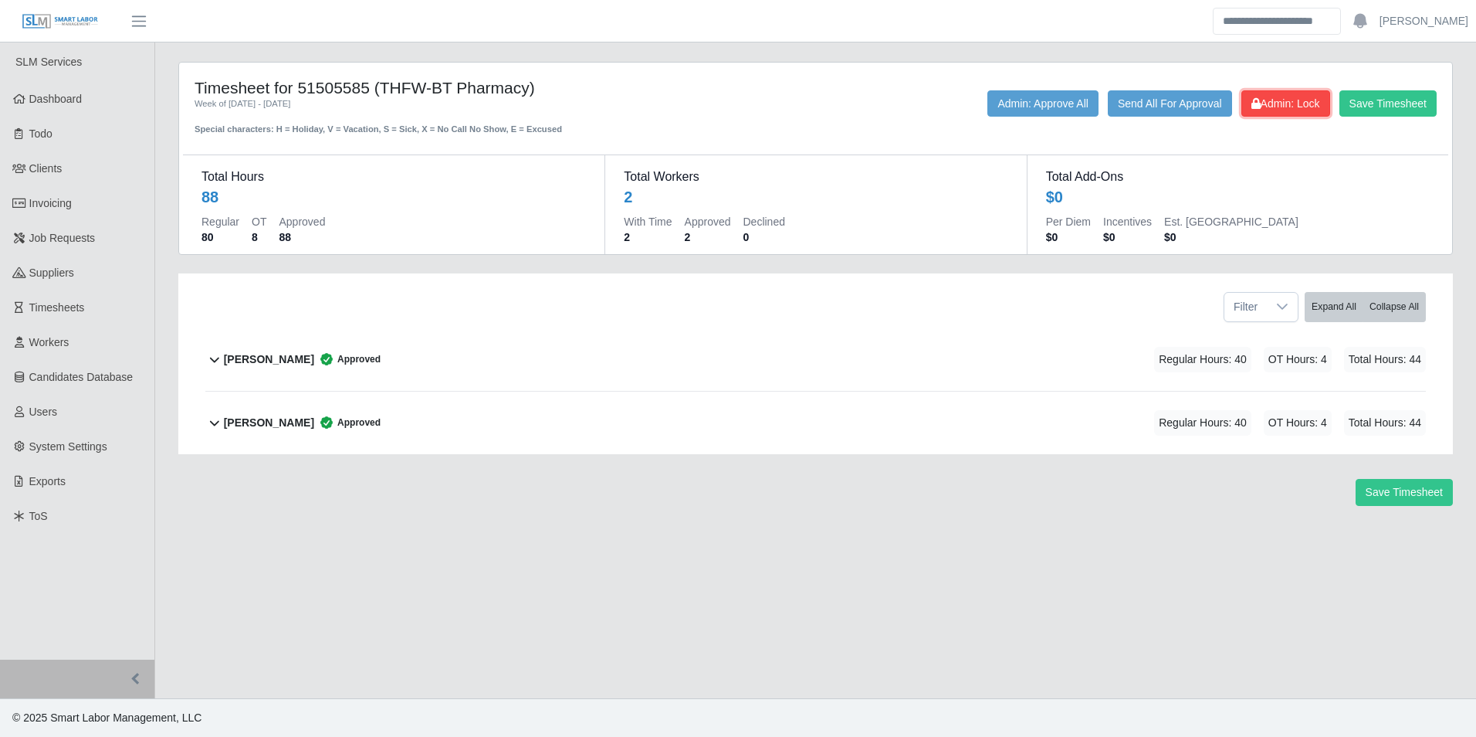
click at [1283, 104] on span "Admin: Lock" at bounding box center [1286, 103] width 69 height 12
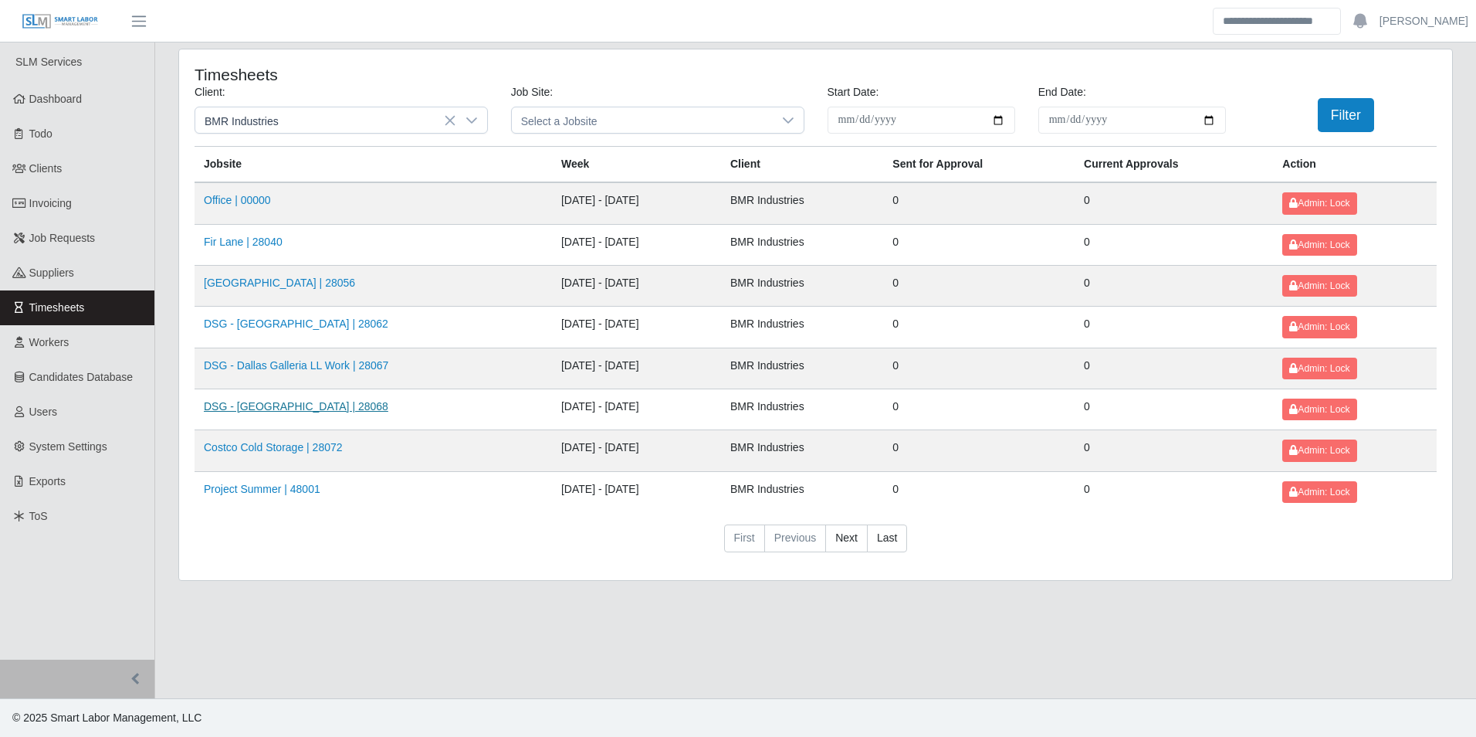
click at [297, 409] on link "DSG - [GEOGRAPHIC_DATA] | 28068" at bounding box center [296, 406] width 185 height 12
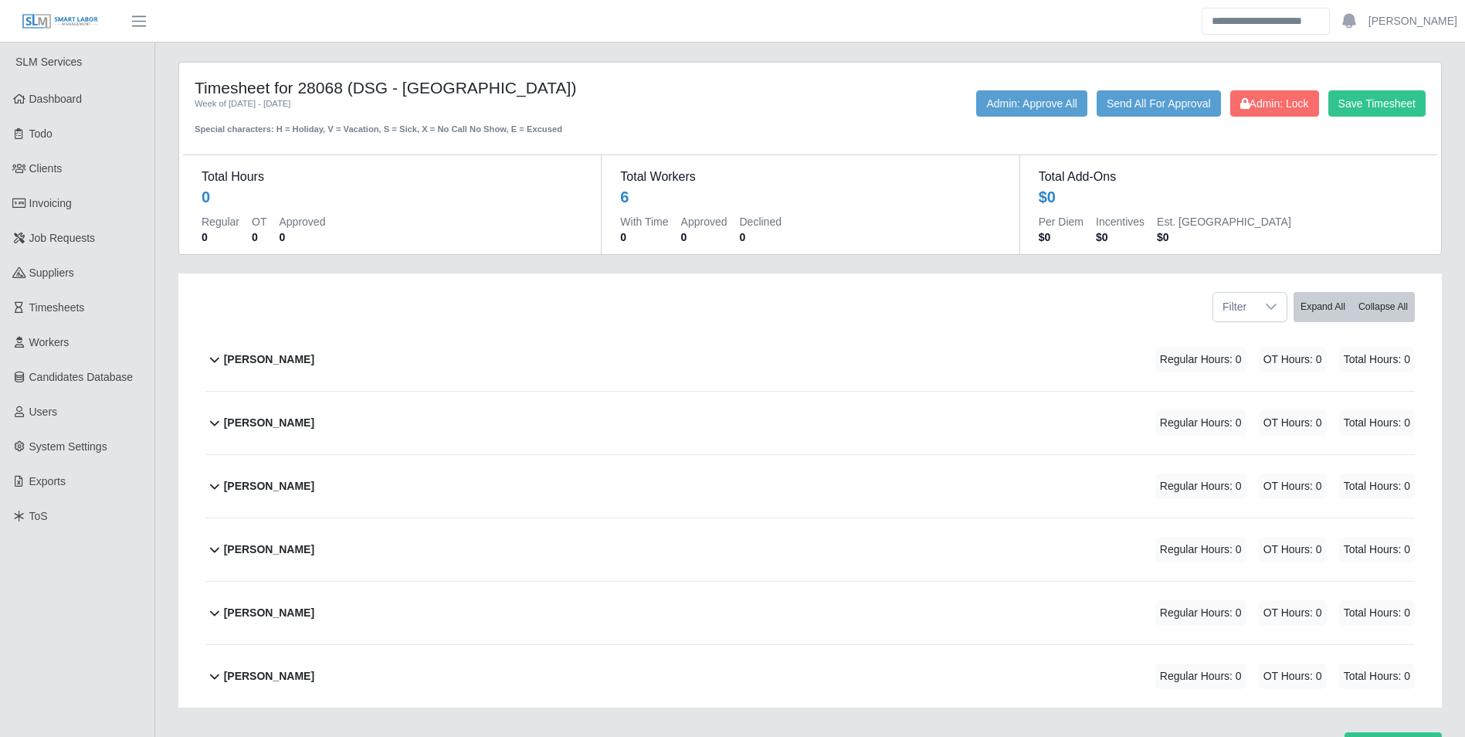
click at [291, 427] on b "[PERSON_NAME]" at bounding box center [269, 423] width 90 height 16
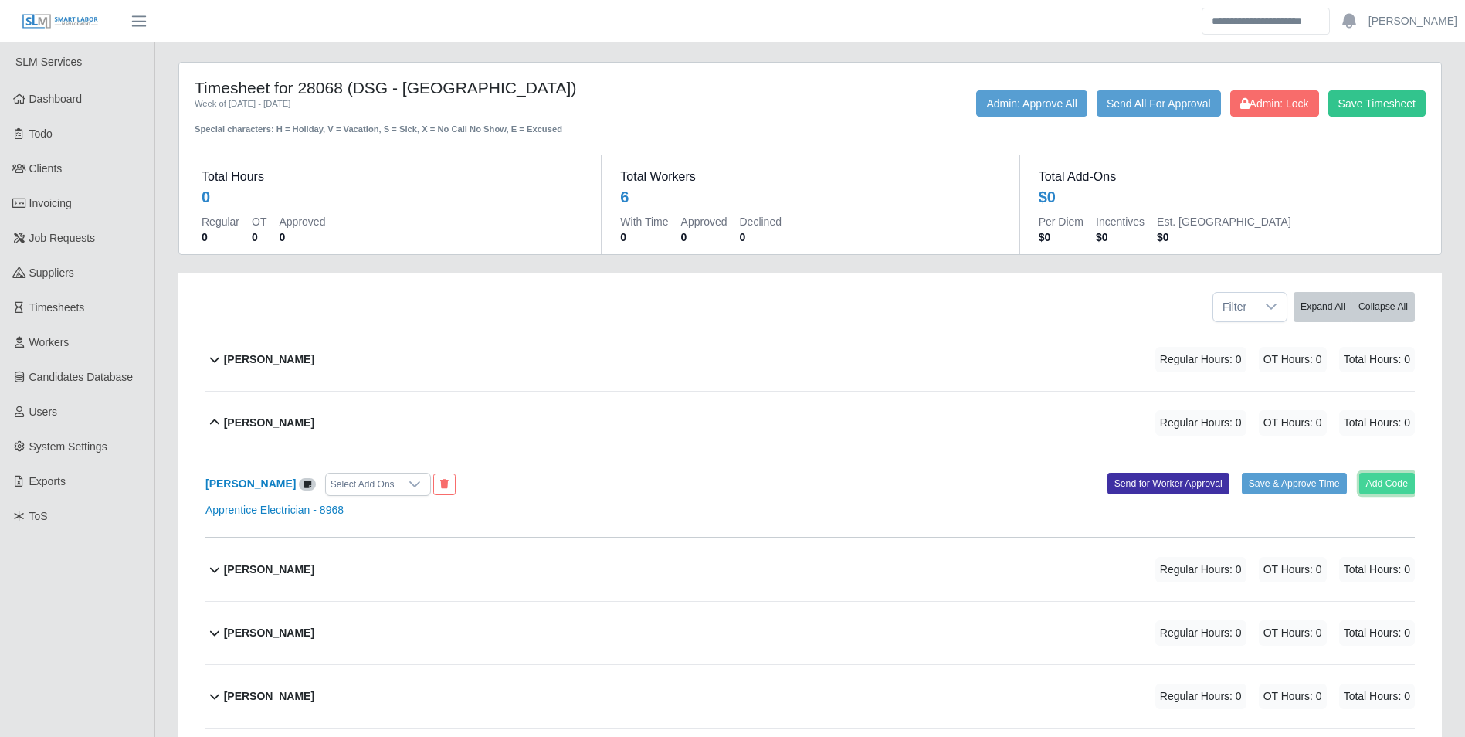
click at [1411, 486] on button "Add Code" at bounding box center [1387, 484] width 56 height 22
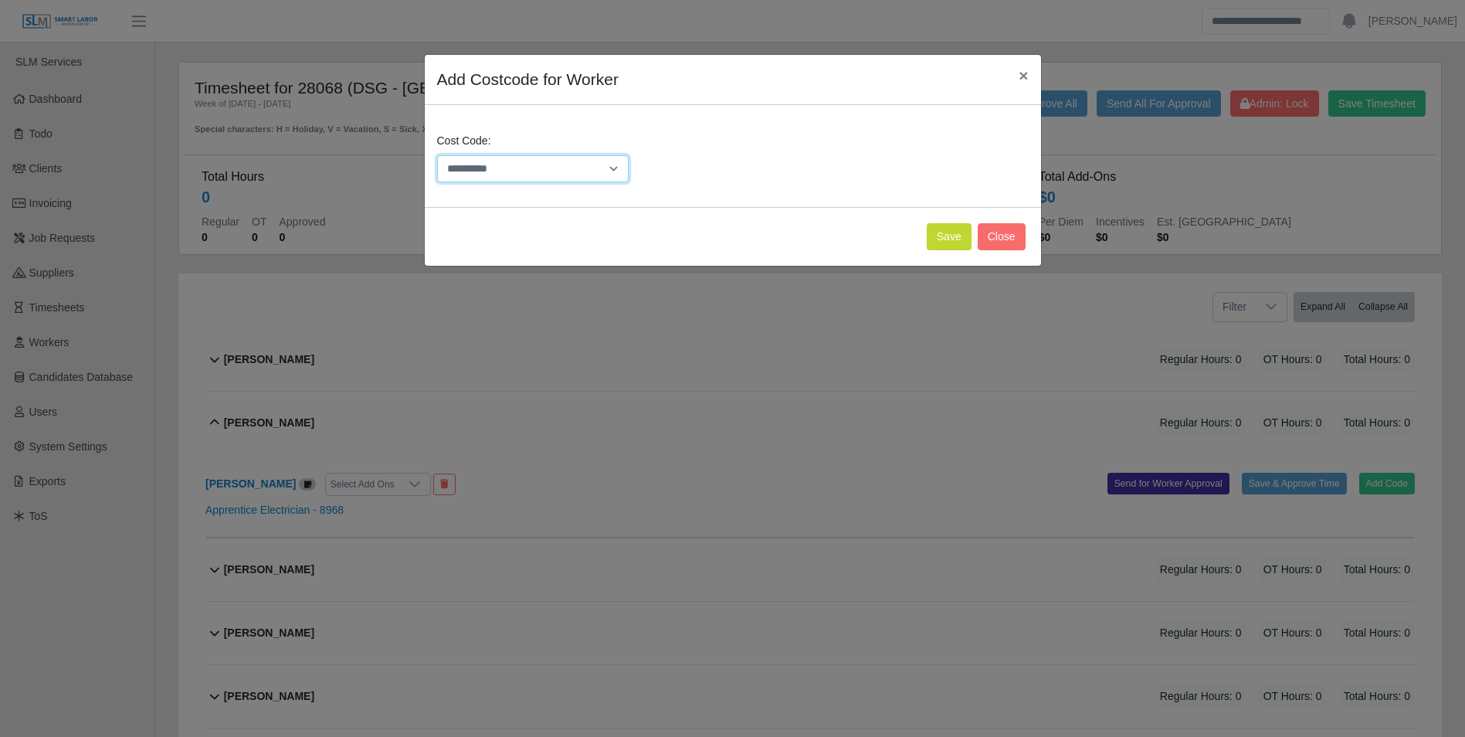
click at [596, 160] on select "**********" at bounding box center [533, 168] width 192 height 27
select select "**********"
click at [437, 155] on select "**********" at bounding box center [533, 168] width 192 height 27
click at [944, 239] on button "Save" at bounding box center [949, 236] width 45 height 27
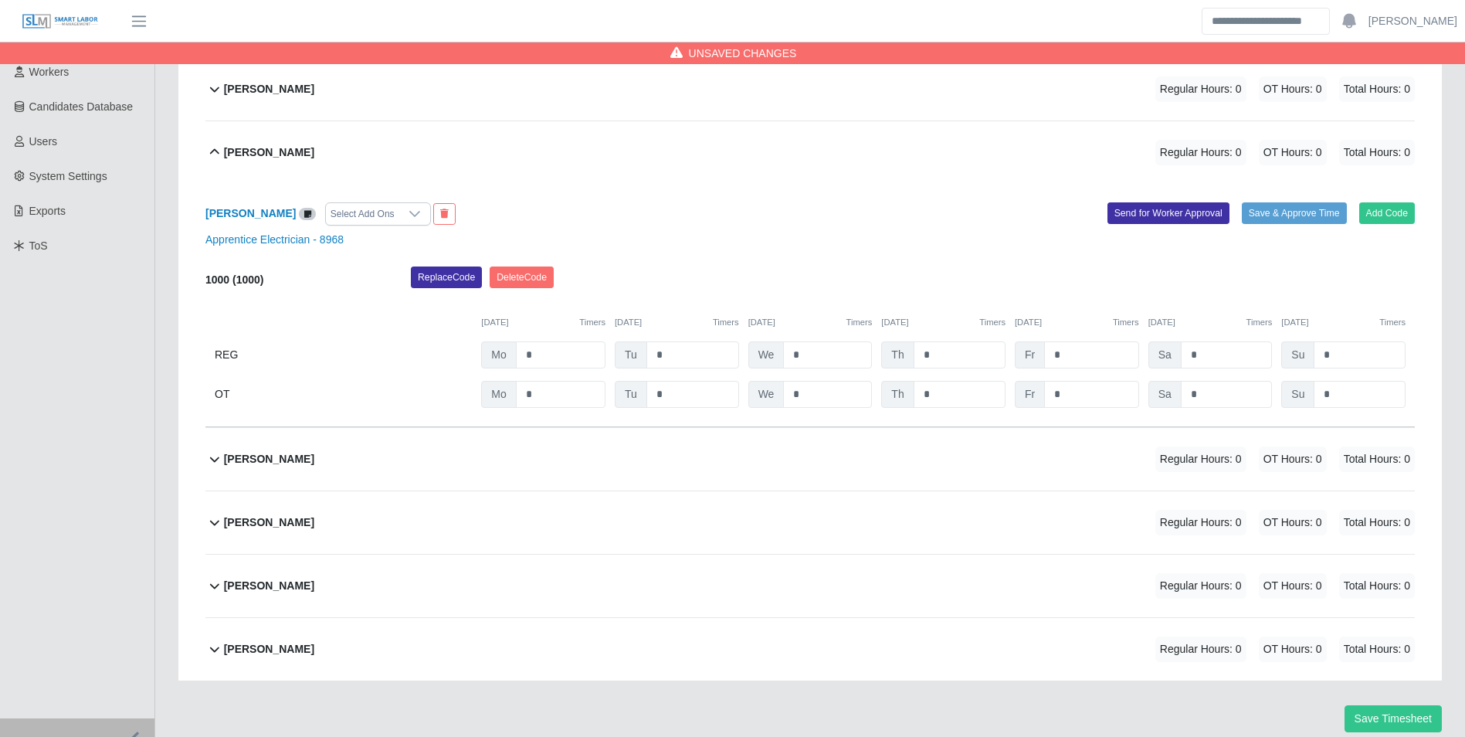
scroll to position [309, 0]
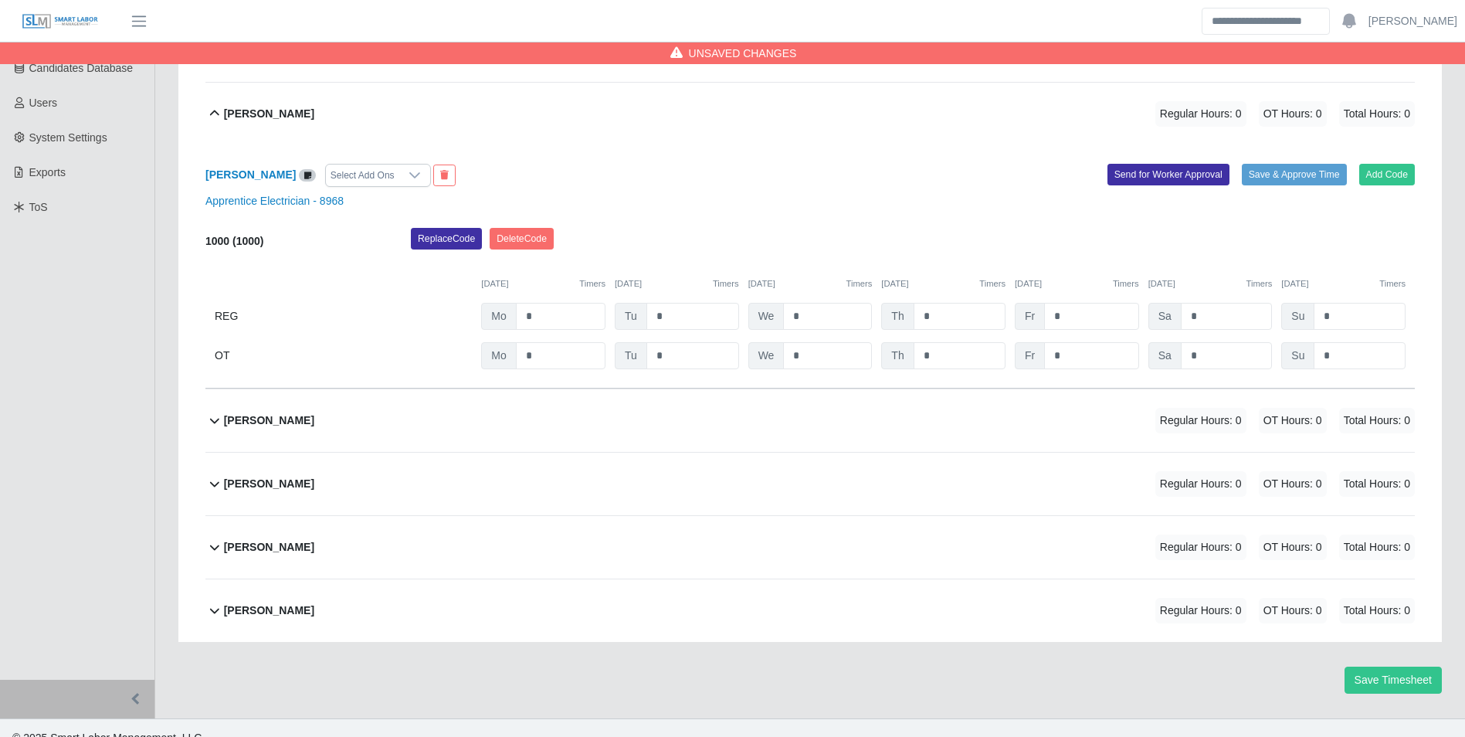
click at [334, 404] on div "Ernesto Mateo Regular Hours: 0 OT Hours: 0 Total Hours: 0" at bounding box center [819, 420] width 1191 height 63
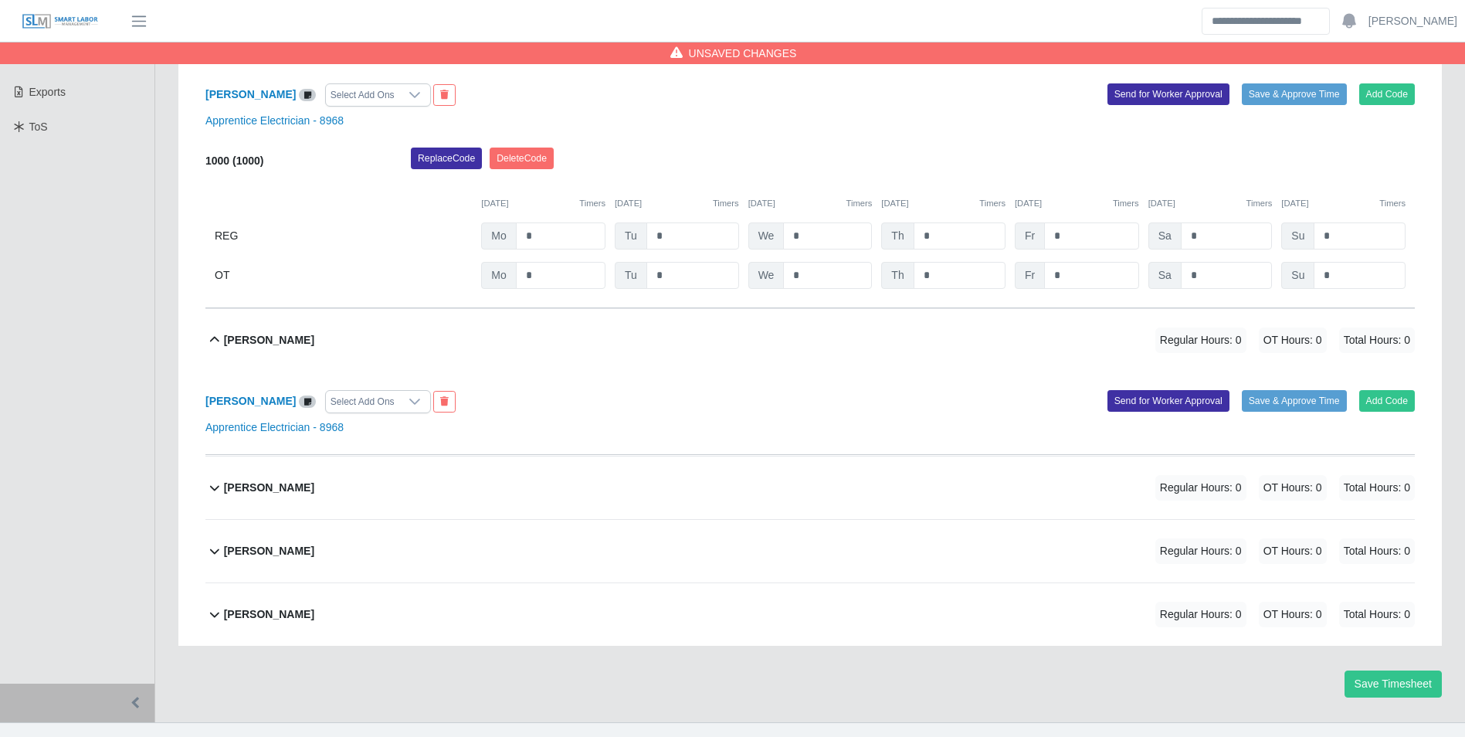
scroll to position [393, 0]
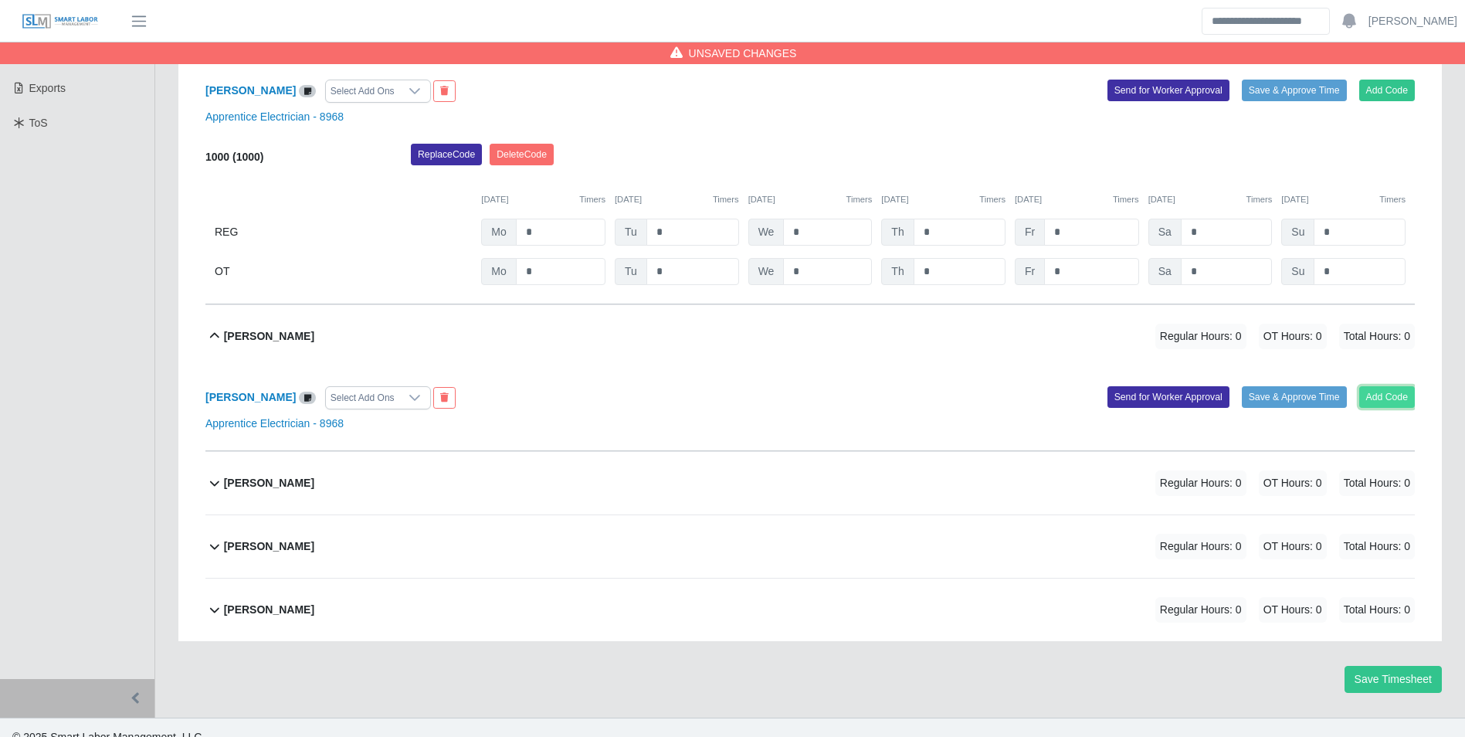
click at [1394, 398] on button "Add Code" at bounding box center [1387, 397] width 56 height 22
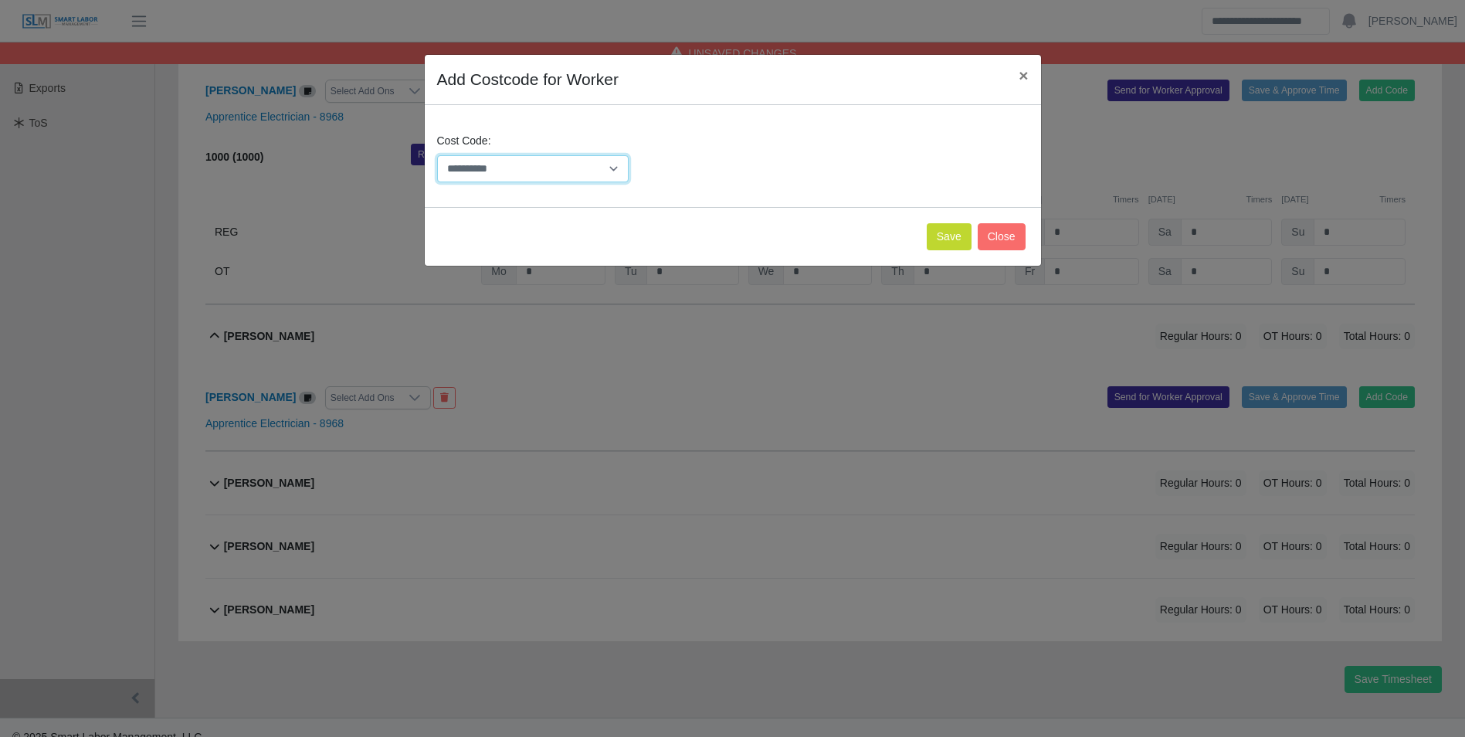
click at [567, 166] on select "**********" at bounding box center [533, 168] width 192 height 27
select select "**********"
click at [437, 155] on select "**********" at bounding box center [533, 168] width 192 height 27
click at [940, 240] on button "Save" at bounding box center [949, 236] width 45 height 27
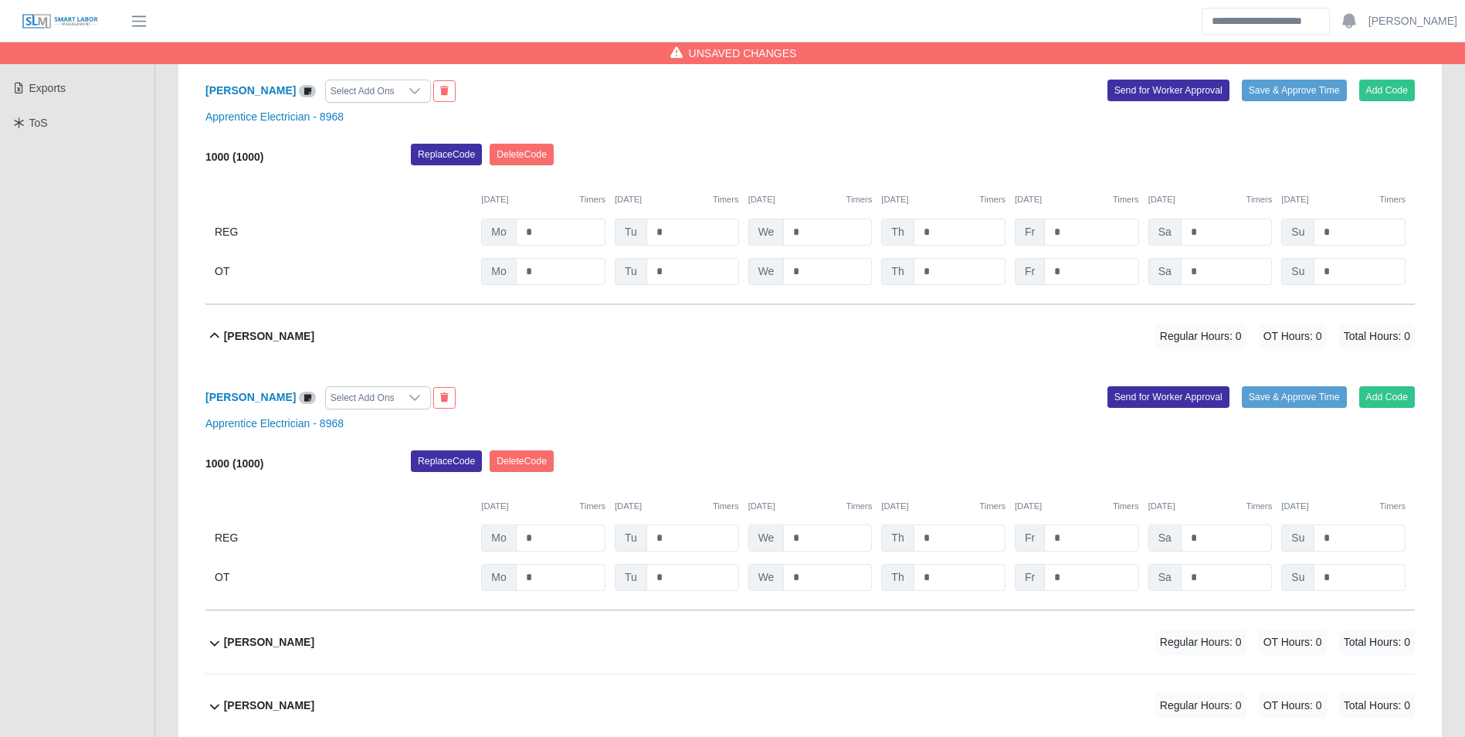
scroll to position [553, 0]
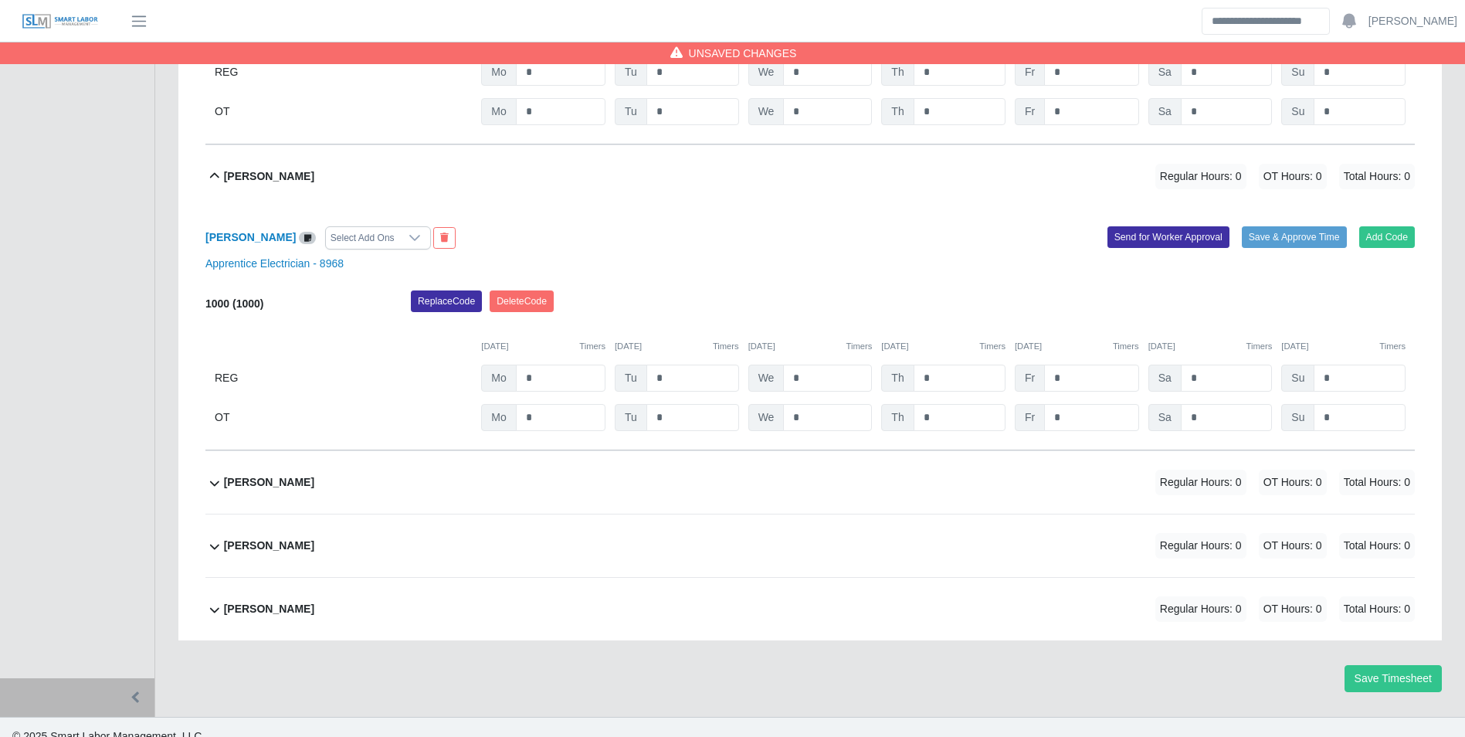
click at [561, 363] on div "1000 (1000) Replace Code Delete Code 08/18/2025 Timers 08/19/2025 Timers 08/20/…" at bounding box center [809, 360] width 1209 height 141
click at [570, 379] on input "*" at bounding box center [561, 377] width 90 height 27
type input "*"
click at [592, 348] on button "Timers" at bounding box center [592, 346] width 26 height 13
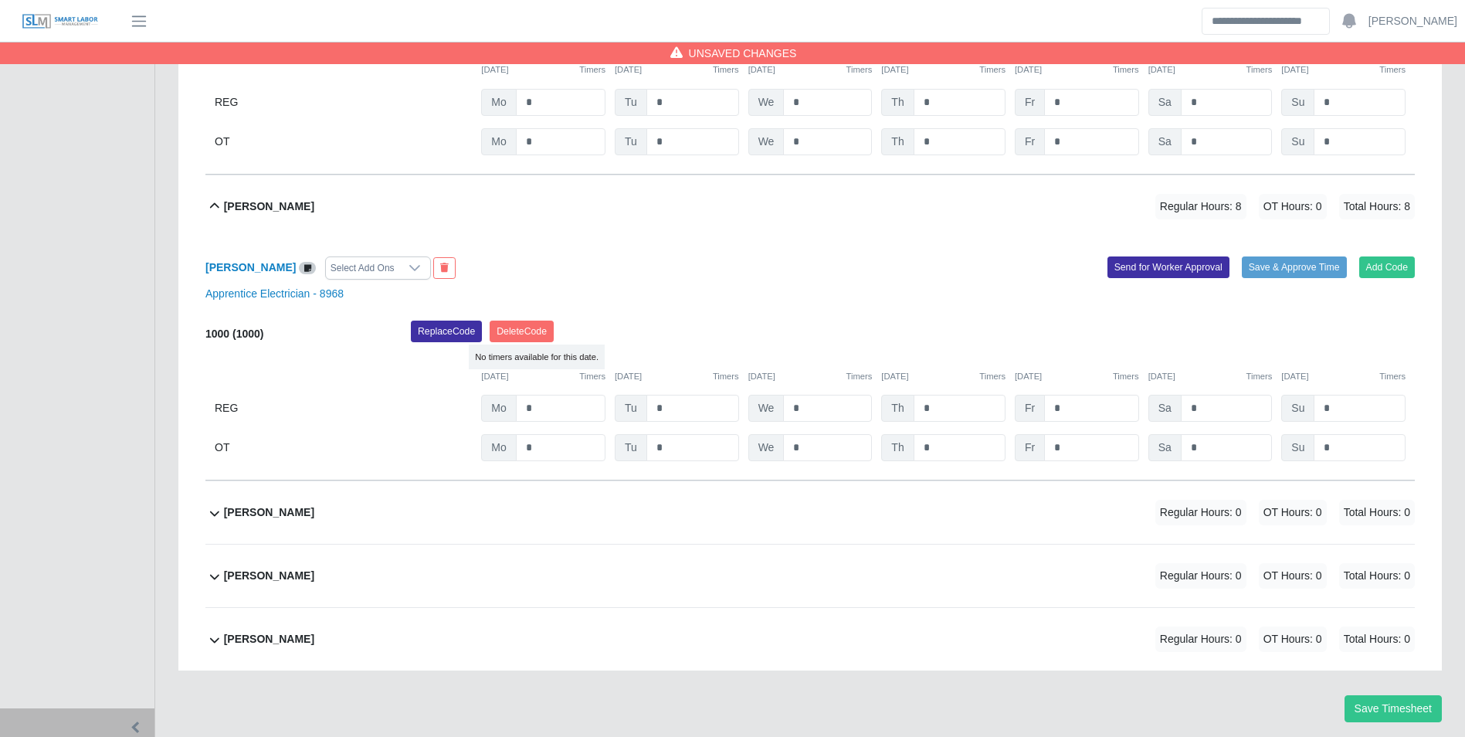
scroll to position [496, 0]
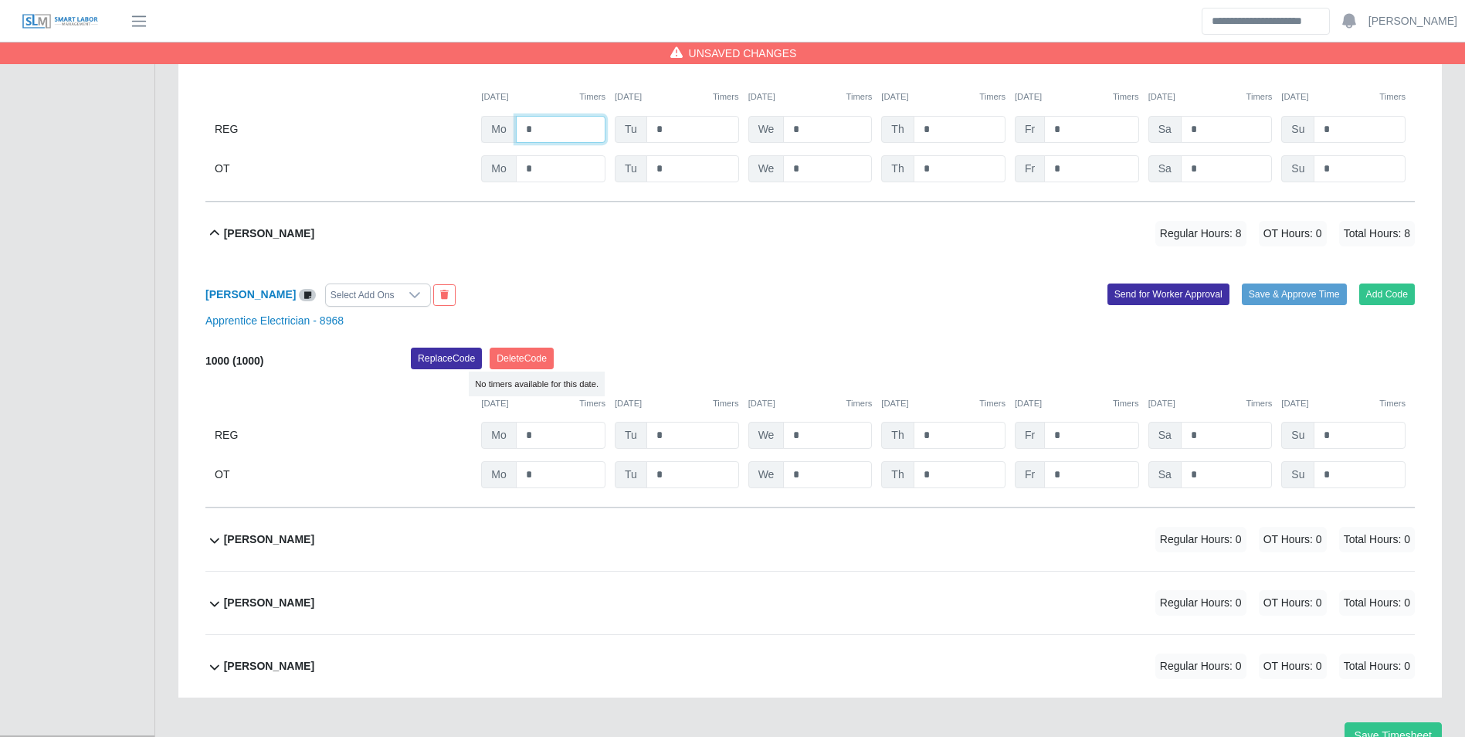
click at [573, 120] on input "*" at bounding box center [561, 129] width 90 height 27
type input "*"
click at [666, 106] on div "1000 (1000) Replace Code Delete Code 08/18/2025 Timers 08/19/2025 Timers 08/20/…" at bounding box center [809, 111] width 1209 height 141
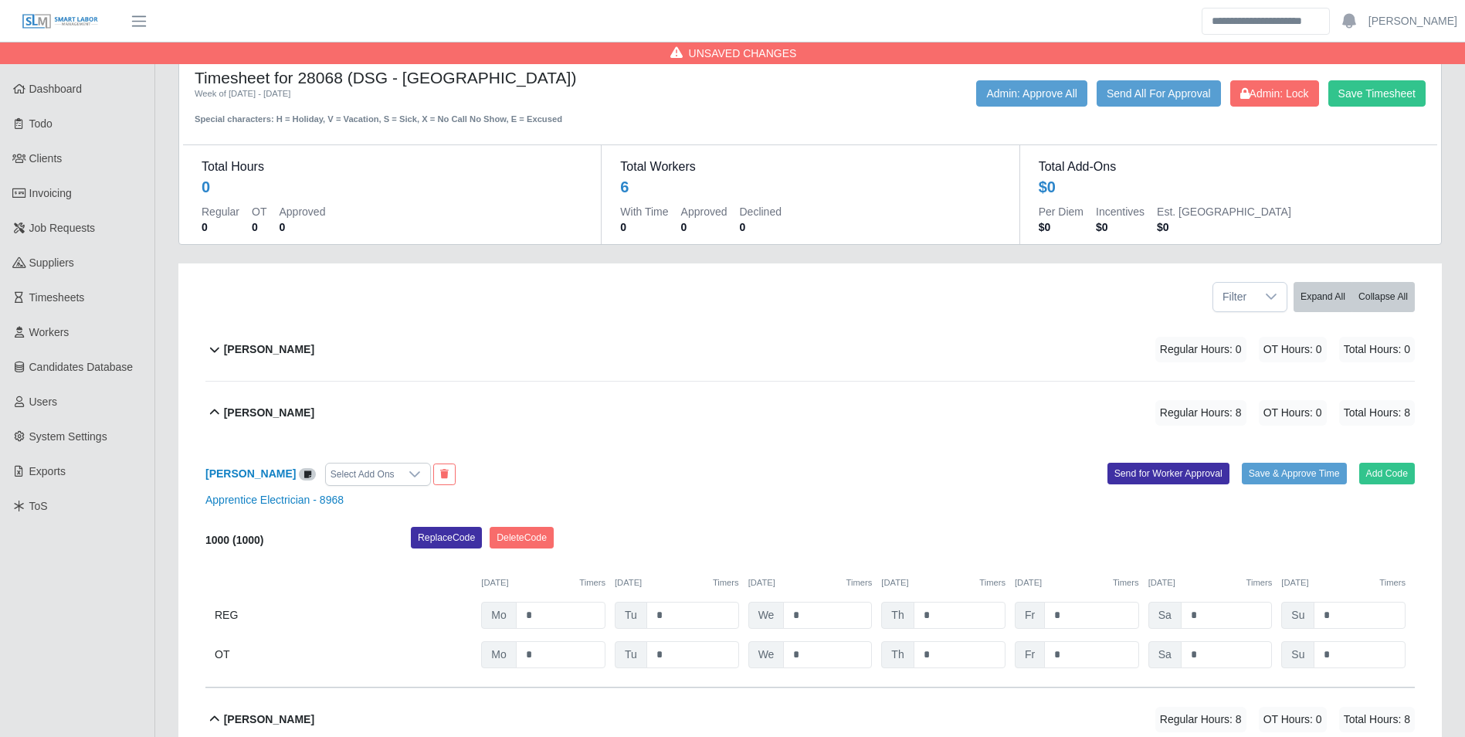
scroll to position [0, 0]
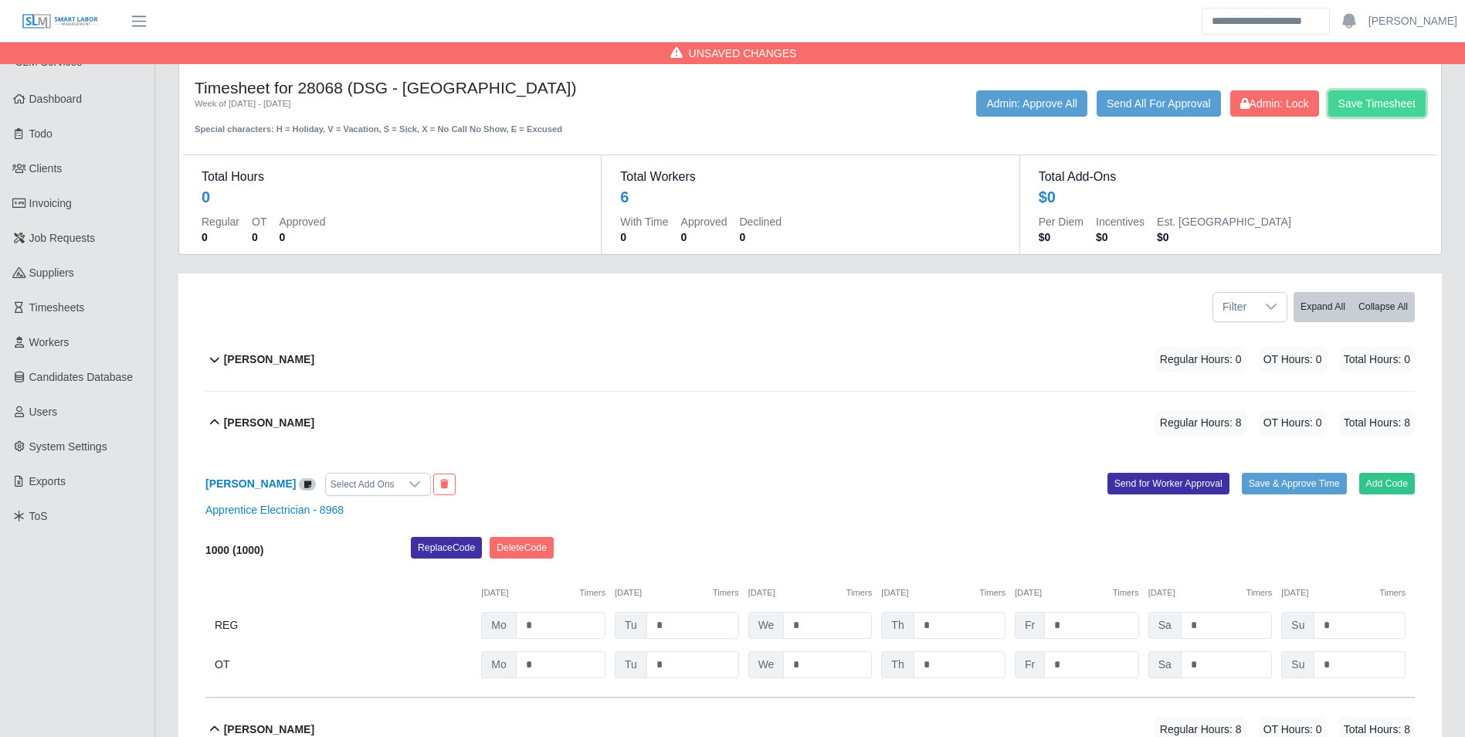
click at [1374, 108] on button "Save Timesheet" at bounding box center [1376, 103] width 97 height 26
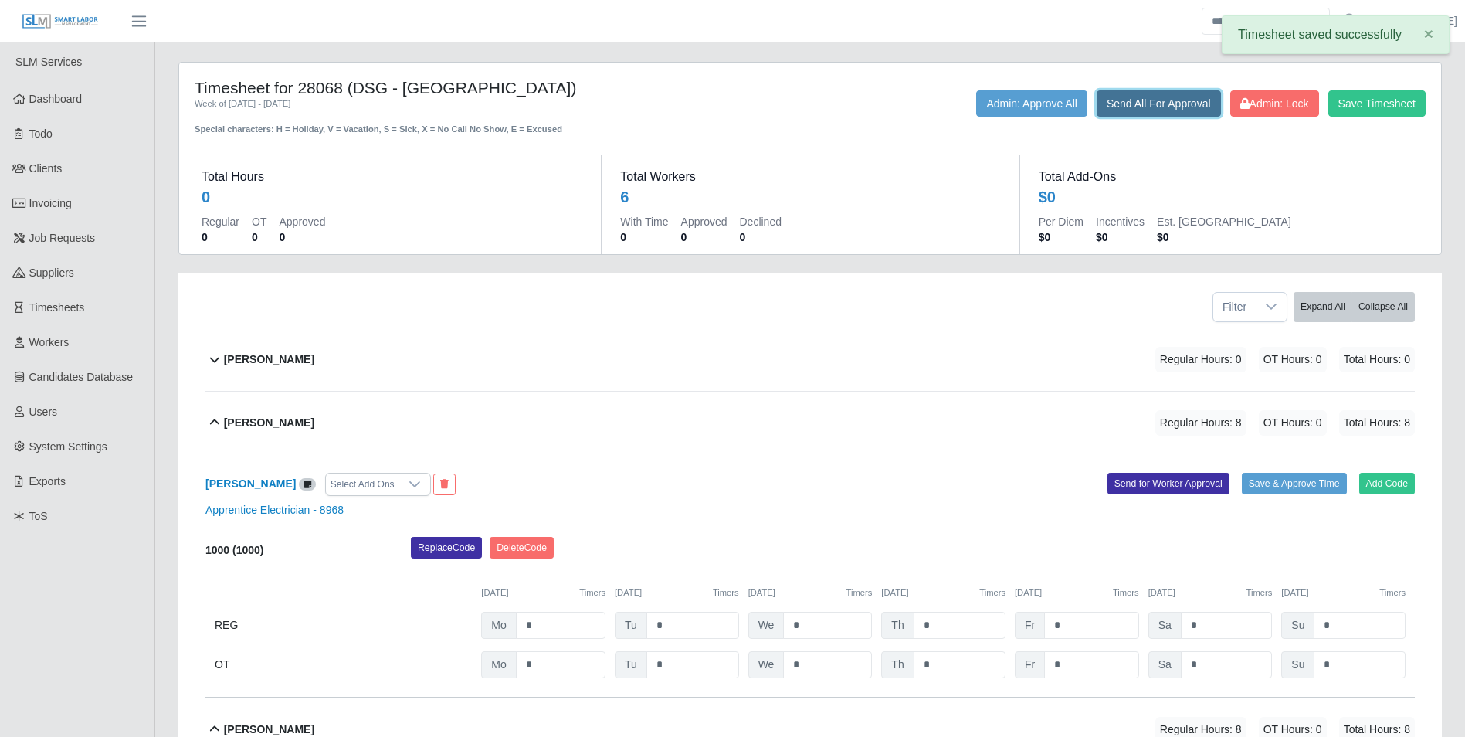
click at [1155, 110] on button "Send All For Approval" at bounding box center [1158, 103] width 124 height 26
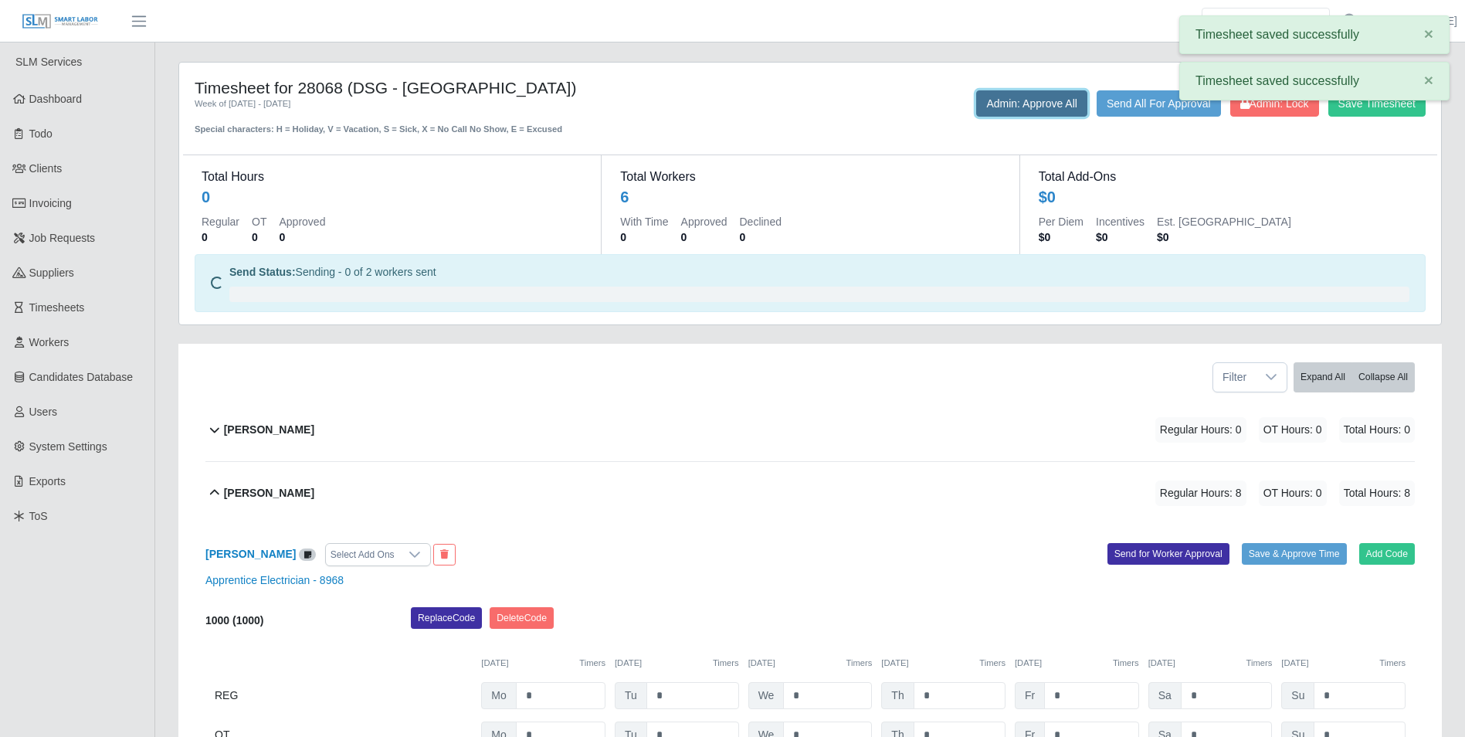
click at [1046, 103] on button "Admin: Approve All" at bounding box center [1031, 103] width 111 height 26
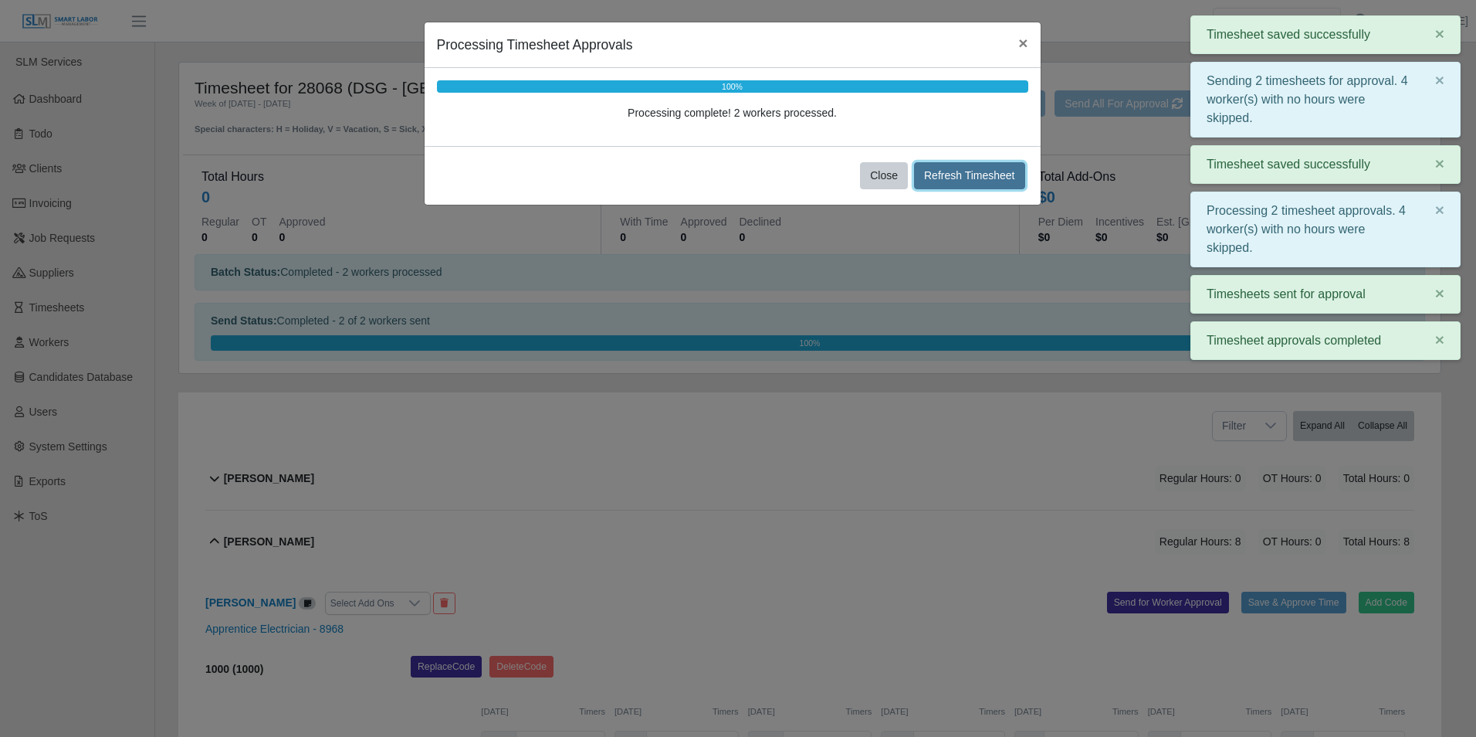
click at [980, 181] on button "Refresh Timesheet" at bounding box center [969, 175] width 111 height 27
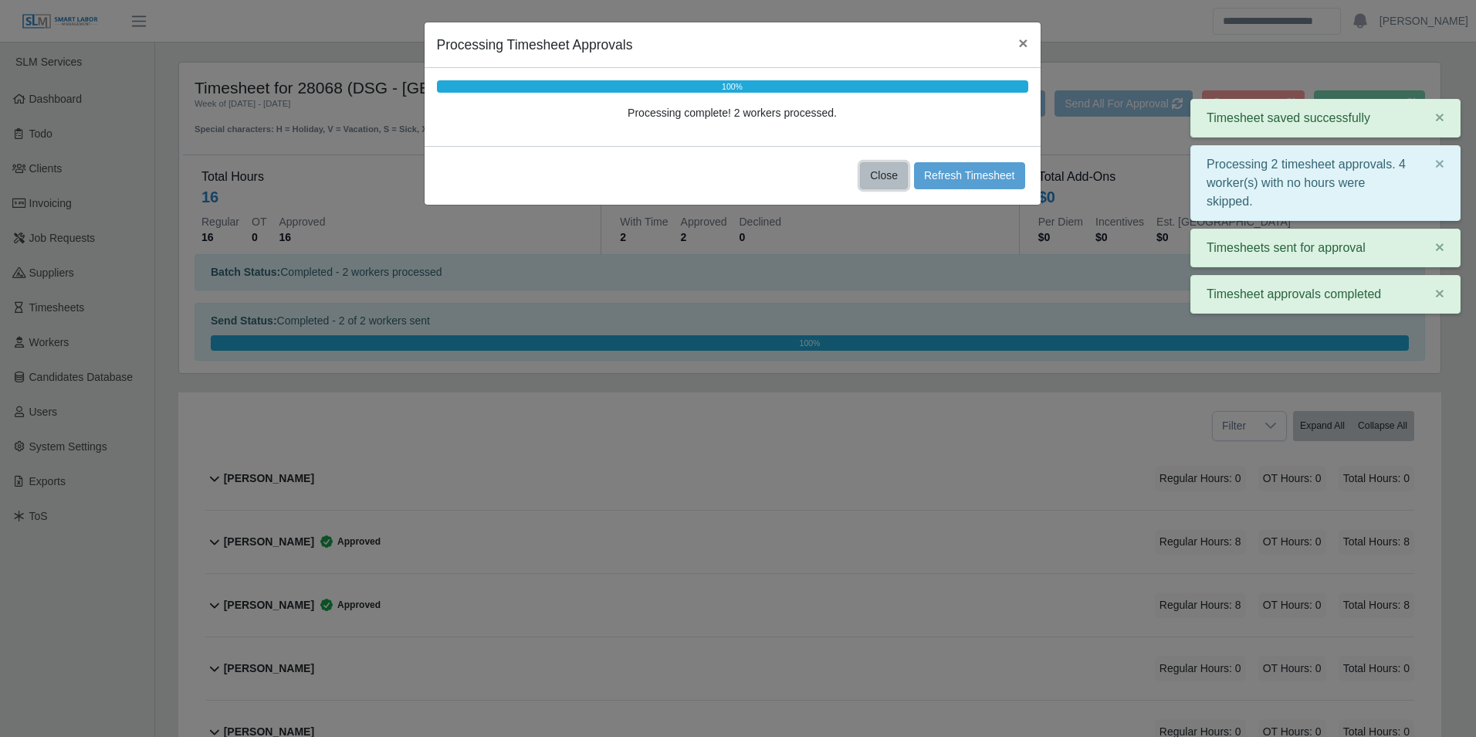
click at [893, 174] on button "Close" at bounding box center [884, 175] width 48 height 27
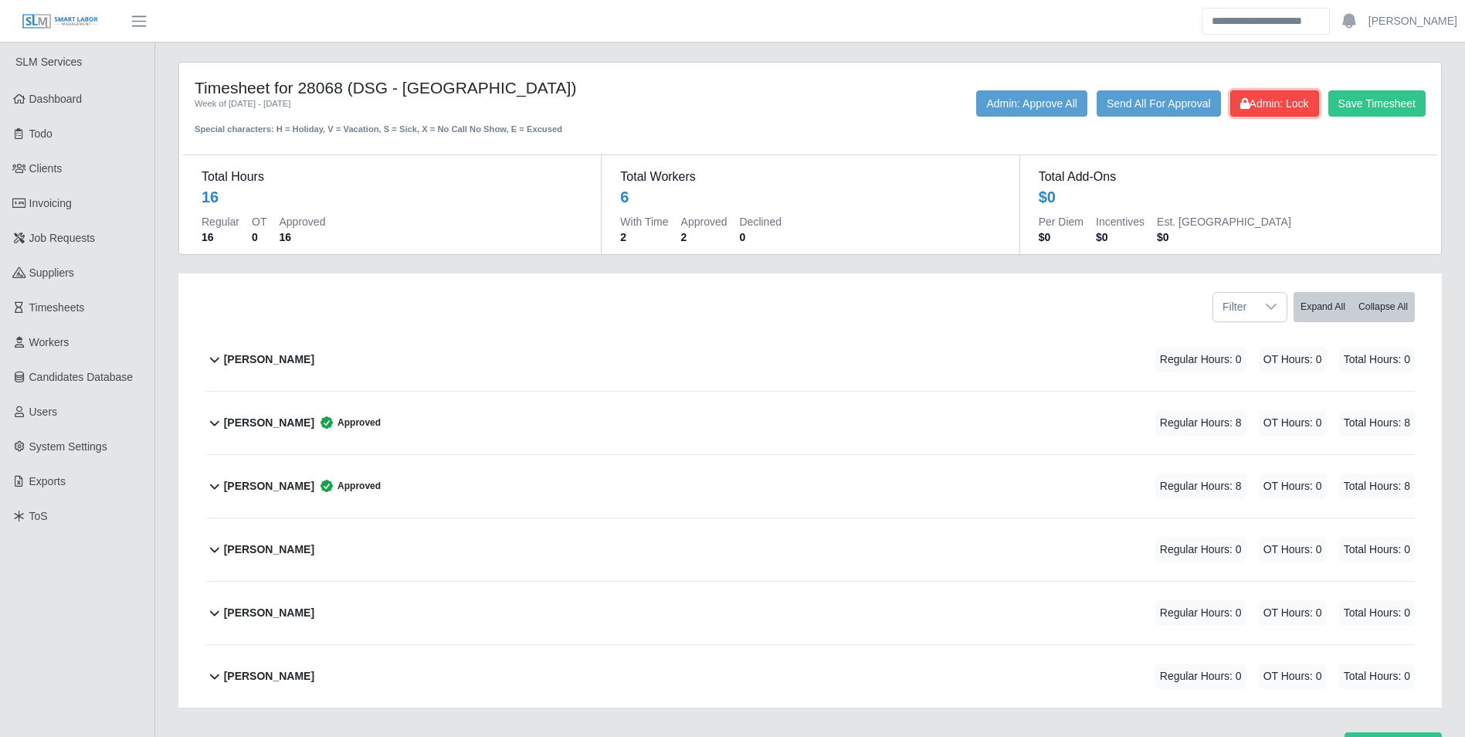
click at [1251, 112] on button "Admin: Lock" at bounding box center [1274, 103] width 89 height 26
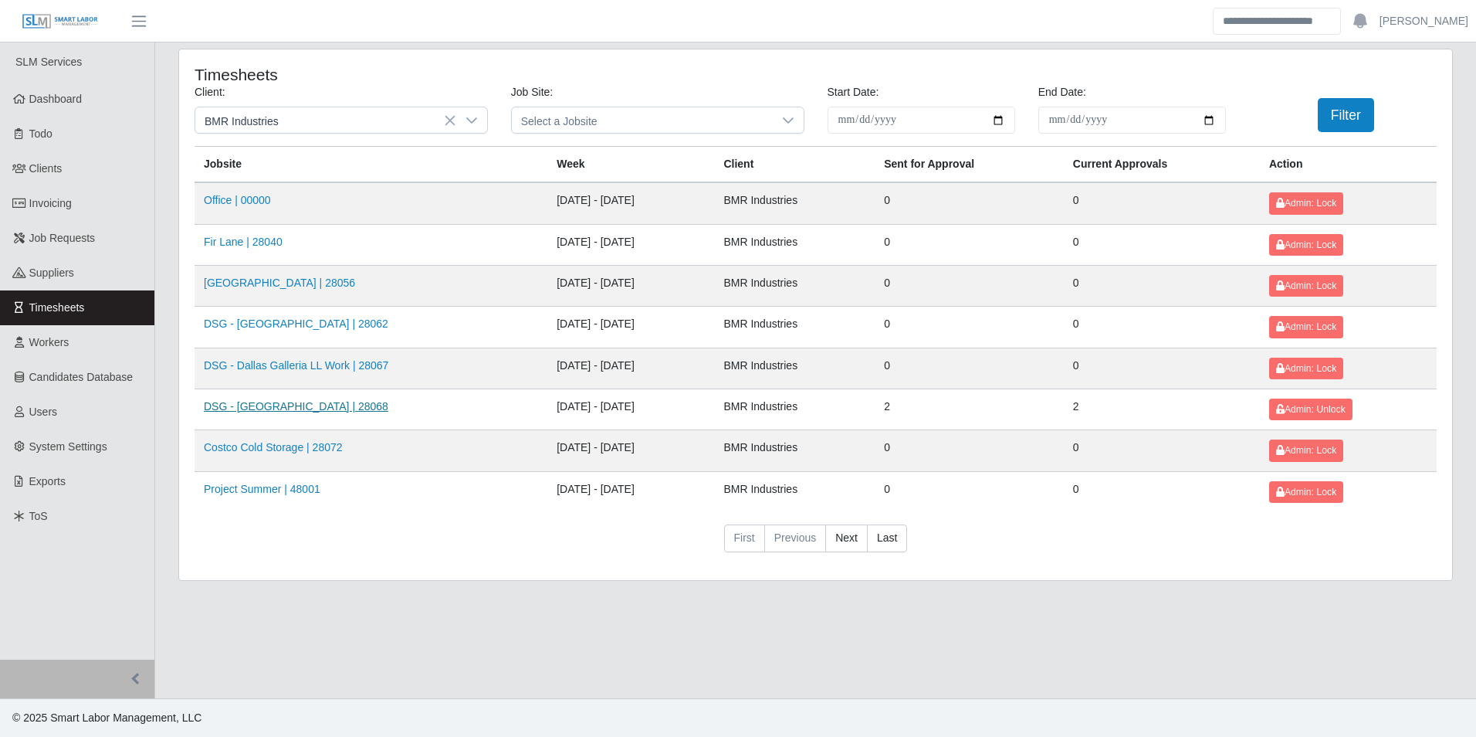
click at [275, 407] on link "DSG - [GEOGRAPHIC_DATA] | 28068" at bounding box center [296, 406] width 185 height 12
